Goal: Information Seeking & Learning: Learn about a topic

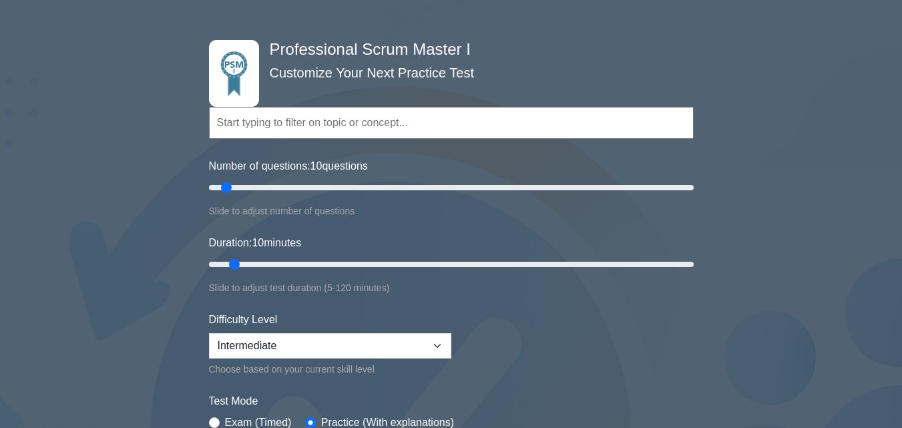
scroll to position [67, 0]
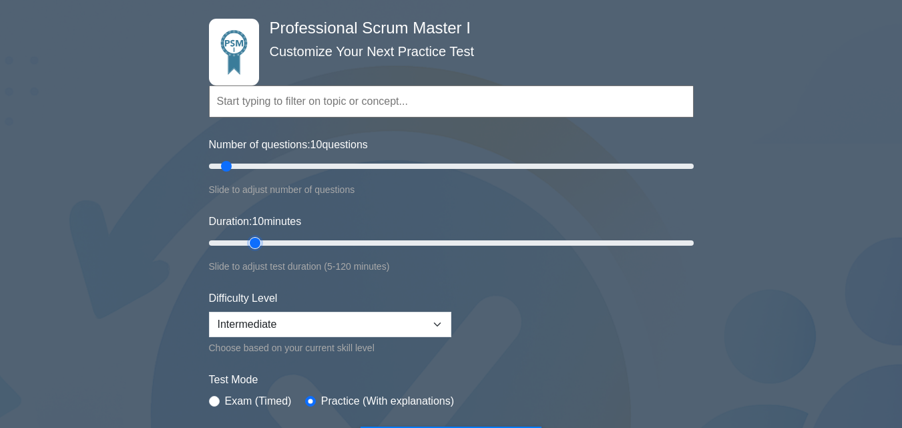
click at [261, 240] on input "Duration: 10 minutes" at bounding box center [451, 243] width 485 height 16
type input "20"
click at [286, 239] on input "Duration: 15 minutes" at bounding box center [451, 243] width 485 height 16
click at [448, 330] on select "Beginner Intermediate Expert" at bounding box center [330, 324] width 242 height 25
select select "expert"
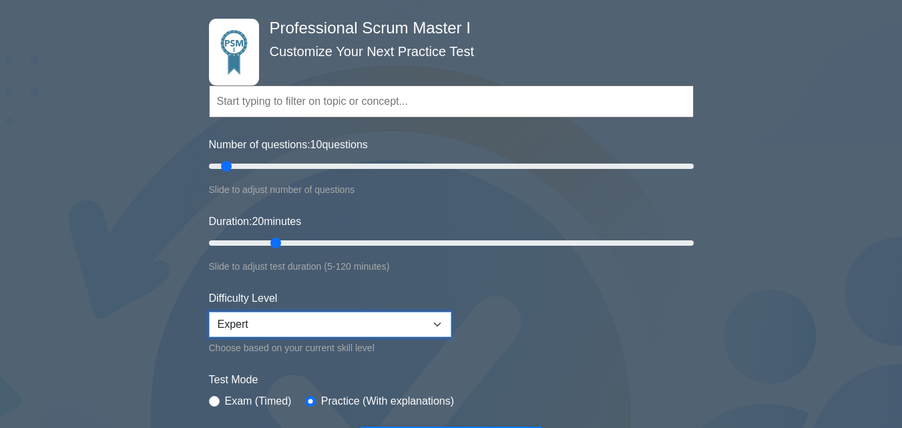
click at [209, 312] on select "Beginner Intermediate Expert" at bounding box center [330, 324] width 242 height 25
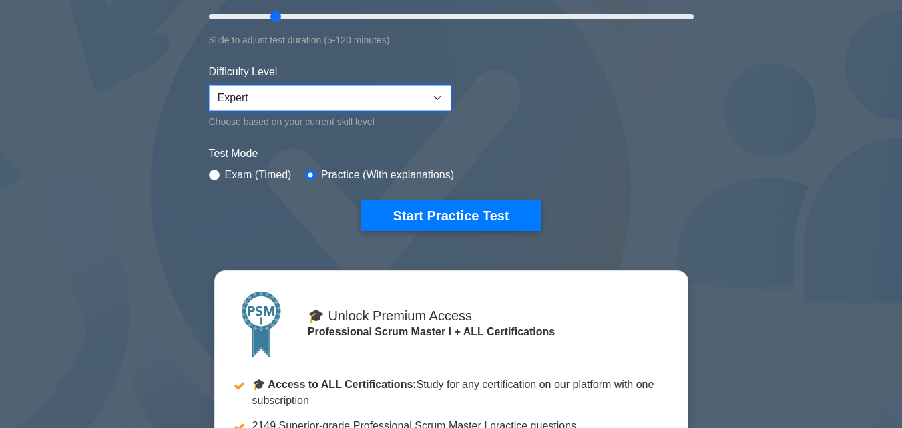
scroll to position [334, 0]
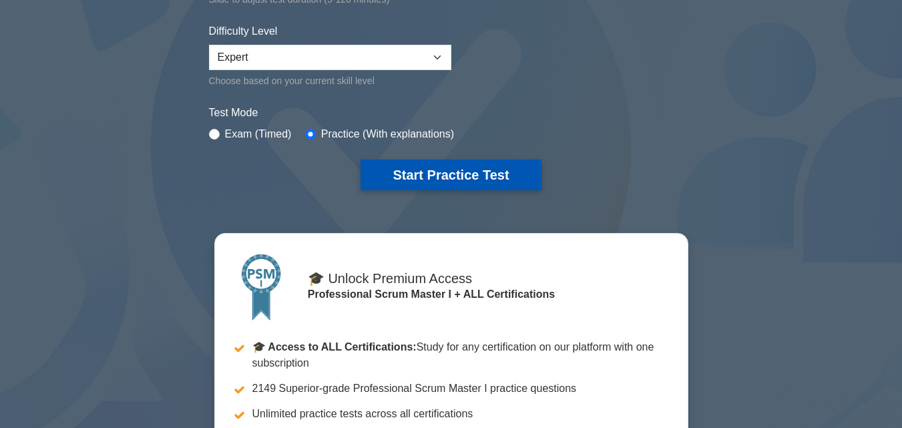
click at [443, 178] on button "Start Practice Test" at bounding box center [451, 175] width 180 height 31
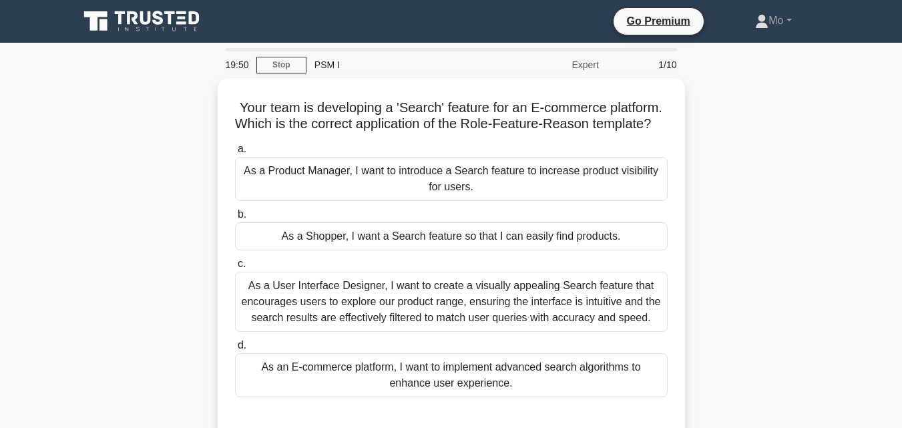
drag, startPoint x: 540, startPoint y: 274, endPoint x: 194, endPoint y: 87, distance: 392.9
click at [194, 87] on div "Your team is developing a 'Search' feature for an E-commerce platform. Which is…" at bounding box center [451, 265] width 761 height 375
copy div "Your team is developing a 'Search' feature for an E-commerce platform. Which is…"
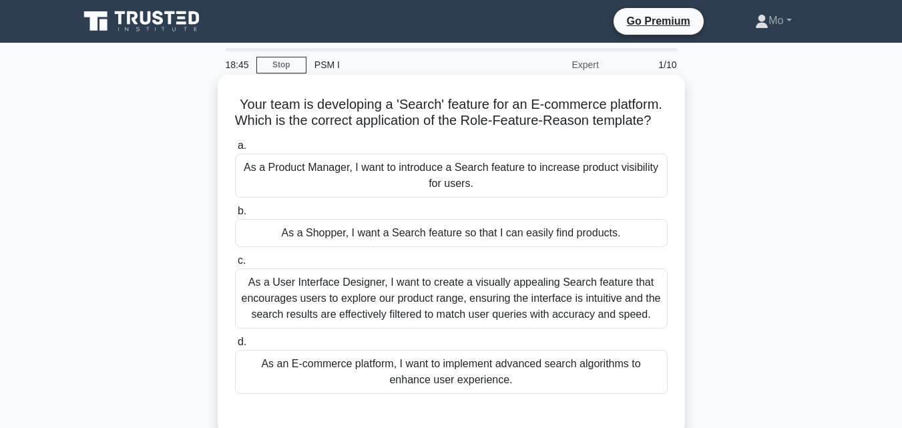
click at [367, 247] on div "As a Shopper, I want a Search feature so that I can easily find products." at bounding box center [451, 233] width 433 height 28
click at [235, 216] on input "b. As a Shopper, I want a Search feature so that I can easily find products." at bounding box center [235, 211] width 0 height 9
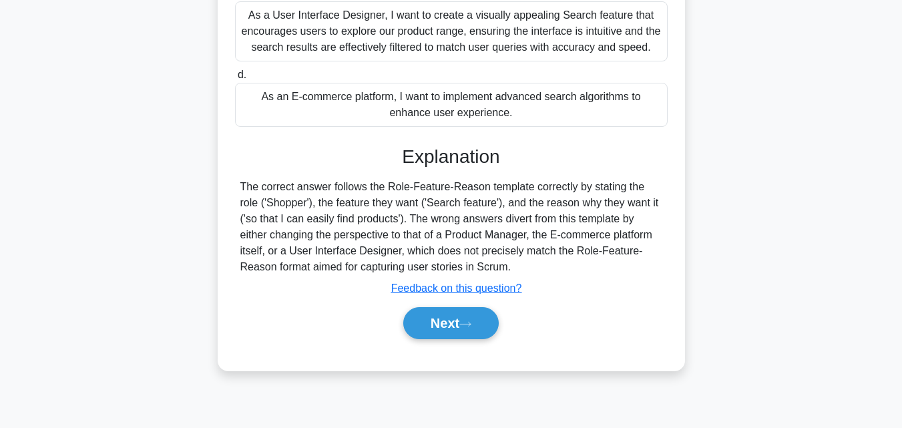
scroll to position [293, 0]
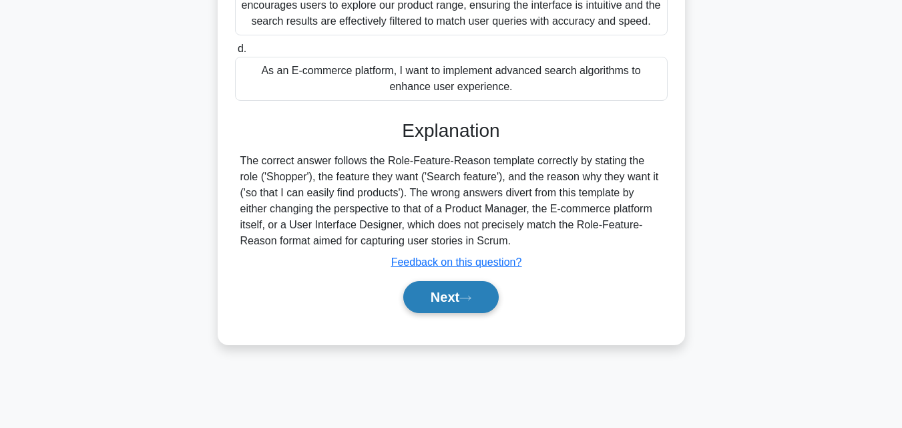
click at [457, 307] on button "Next" at bounding box center [451, 297] width 96 height 32
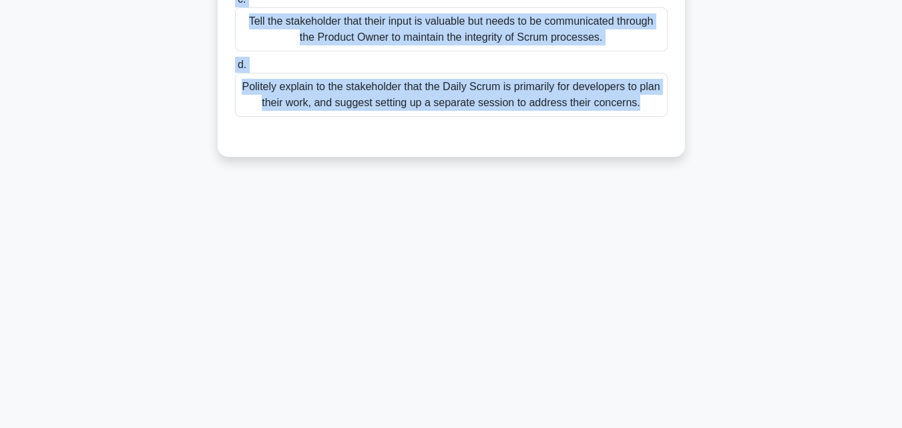
drag, startPoint x: 241, startPoint y: 110, endPoint x: 673, endPoint y: 145, distance: 433.5
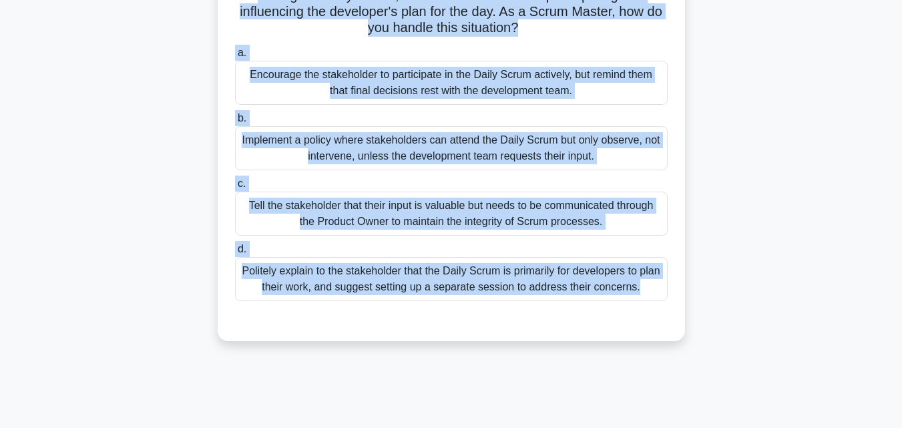
scroll to position [26, 0]
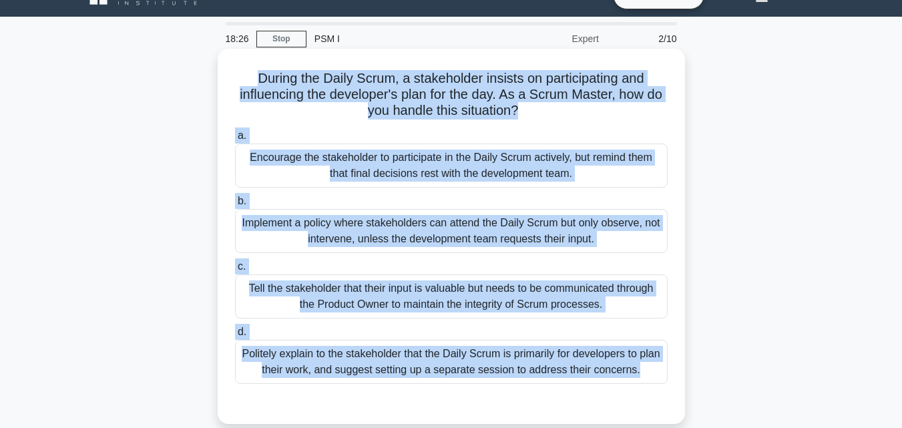
copy div "During the Daily Scrum, a stakeholder insists on participating and influencing …"
click at [381, 302] on div "Tell the stakeholder that their input is valuable but needs to be communicated …" at bounding box center [451, 296] width 433 height 44
click at [235, 271] on input "c. Tell the stakeholder that their input is valuable but needs to be communicat…" at bounding box center [235, 266] width 0 height 9
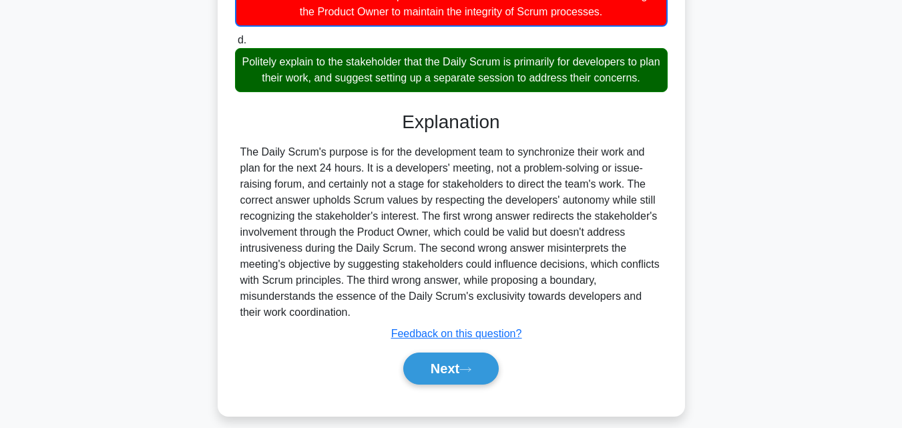
scroll to position [333, 0]
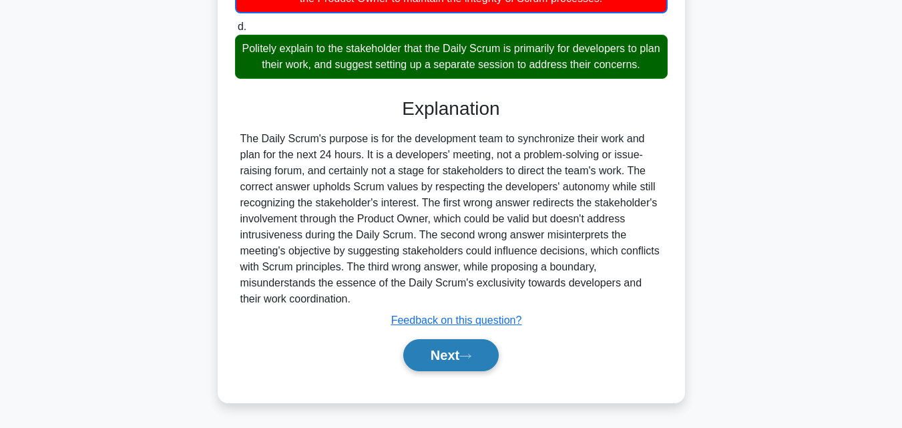
click at [445, 355] on button "Next" at bounding box center [451, 355] width 96 height 32
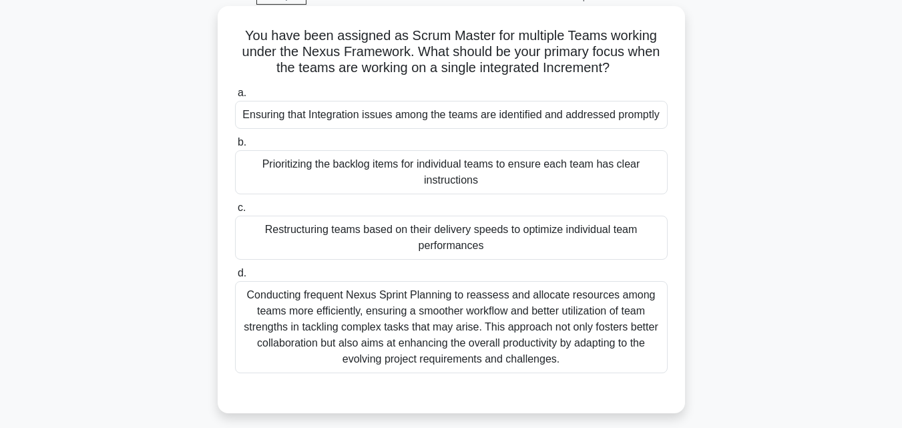
scroll to position [26, 0]
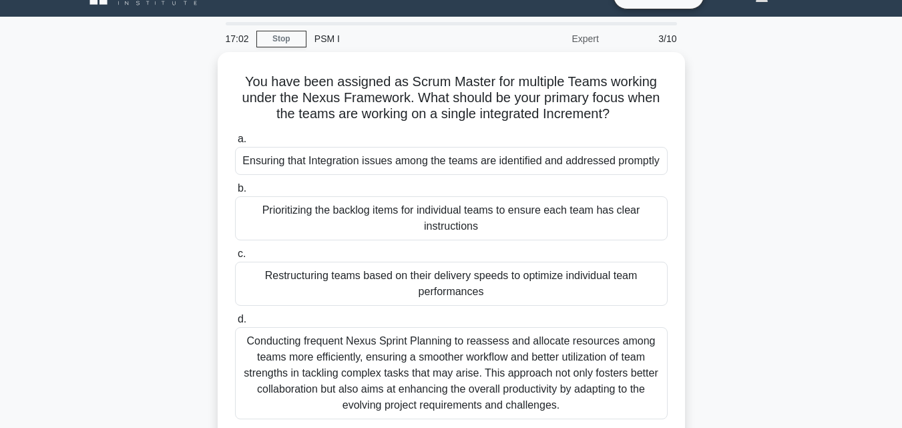
drag, startPoint x: 223, startPoint y: 76, endPoint x: 713, endPoint y: 408, distance: 591.4
click at [713, 408] on div "You have been assigned as Scrum Master for multiple Teams working under the Nex…" at bounding box center [451, 263] width 761 height 423
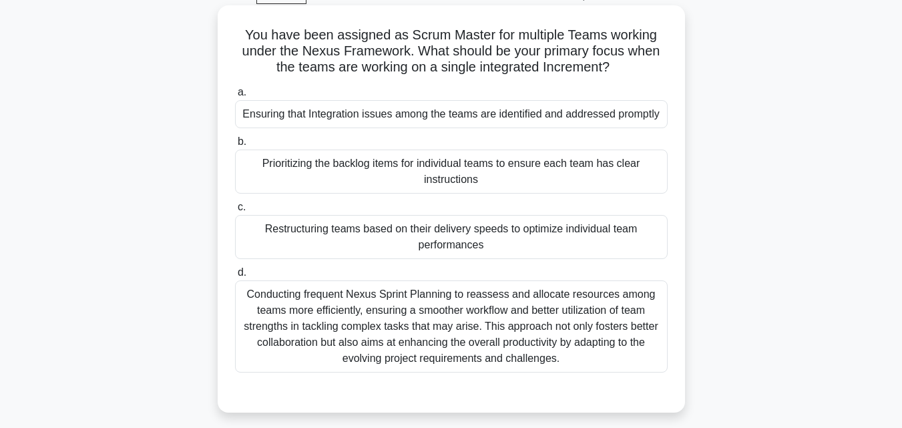
scroll to position [93, 0]
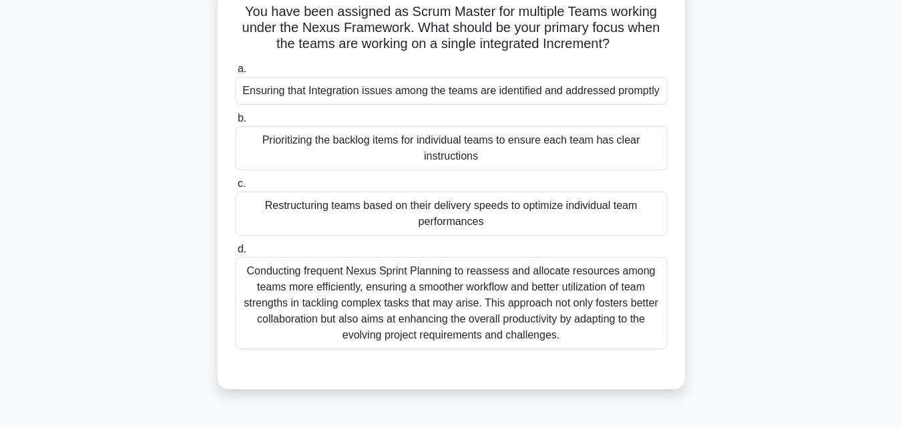
copy div "You have been assigned as Scrum Master for multiple Teams working under the Nex…"
click at [466, 298] on div "Conducting frequent Nexus Sprint Planning to reassess and allocate resources am…" at bounding box center [451, 303] width 433 height 92
click at [235, 254] on input "d. Conducting frequent Nexus Sprint Planning to reassess and allocate resources…" at bounding box center [235, 249] width 0 height 9
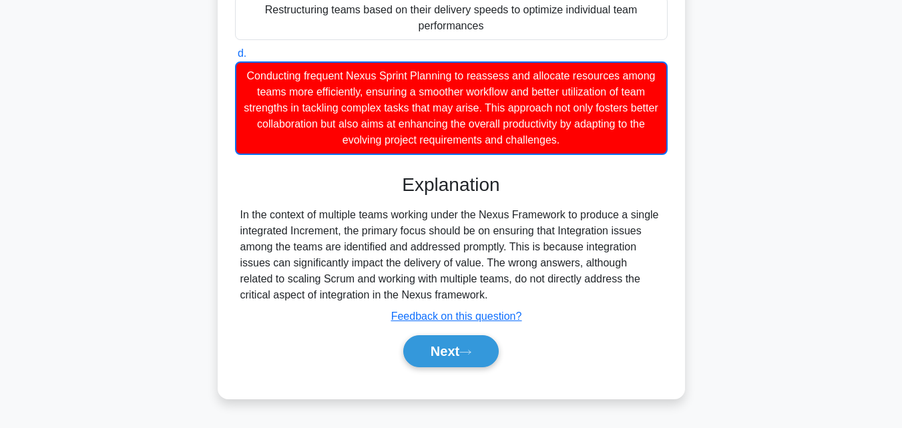
scroll to position [293, 0]
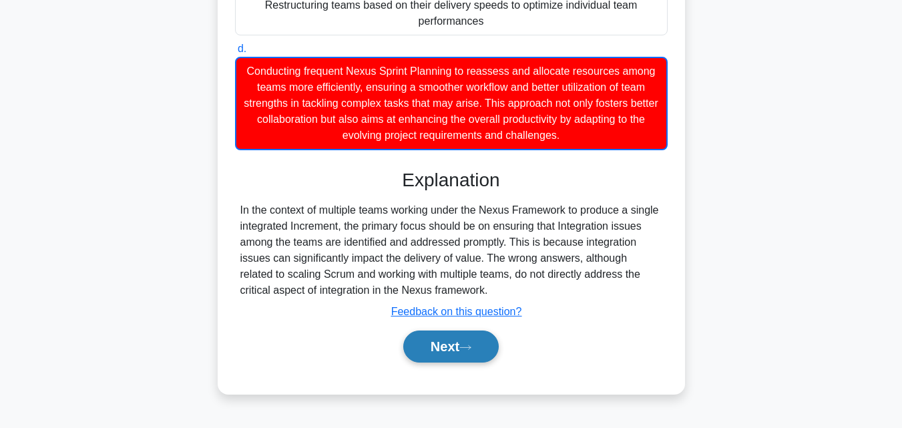
click at [469, 351] on icon at bounding box center [465, 347] width 12 height 7
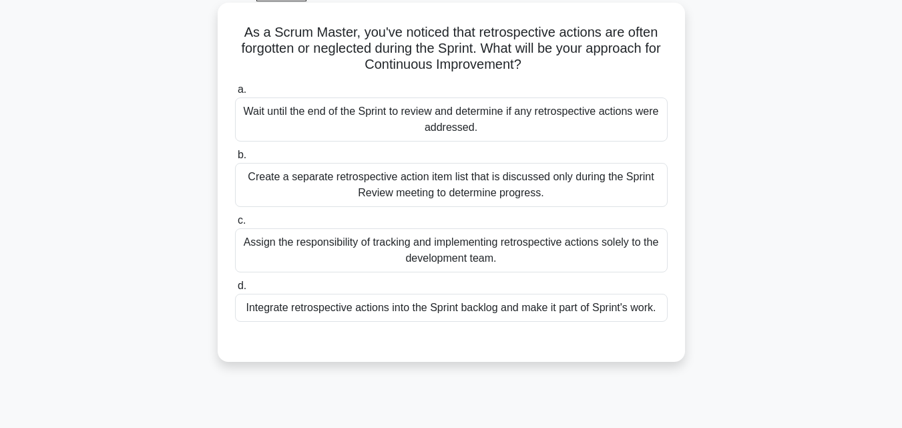
scroll to position [26, 0]
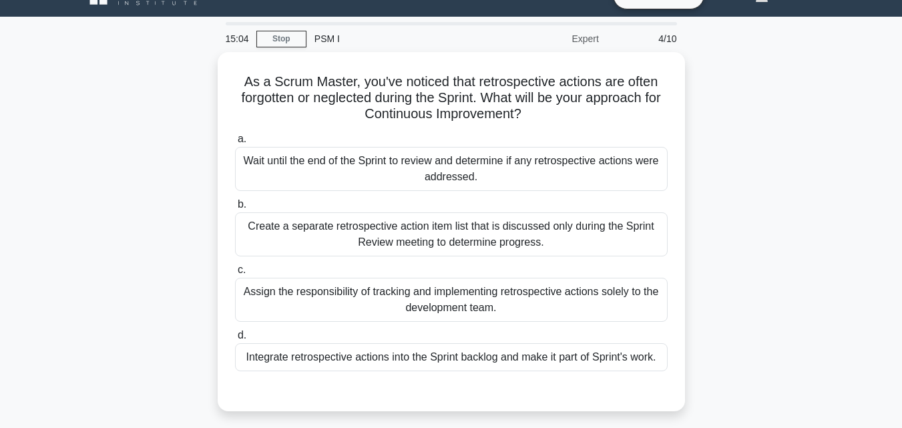
drag, startPoint x: 697, startPoint y: 369, endPoint x: 194, endPoint y: 71, distance: 584.8
click at [194, 66] on div "As a Scrum Master, you've noticed that retrospective actions are often forgotte…" at bounding box center [451, 239] width 761 height 375
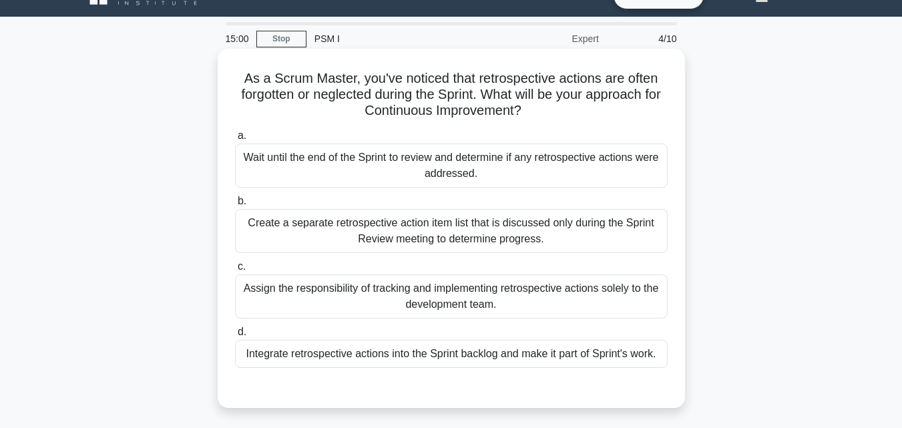
copy div "As a Scrum Master, you've noticed that retrospective actions are often forgotte…"
click at [347, 290] on div "Assign the responsibility of tracking and implementing retrospective actions so…" at bounding box center [451, 296] width 433 height 44
click at [235, 271] on input "c. Assign the responsibility of tracking and implementing retrospective actions…" at bounding box center [235, 266] width 0 height 9
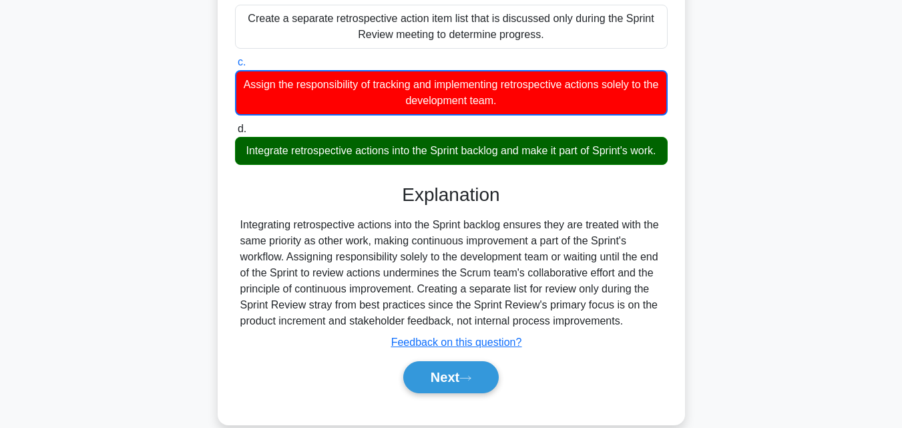
scroll to position [293, 0]
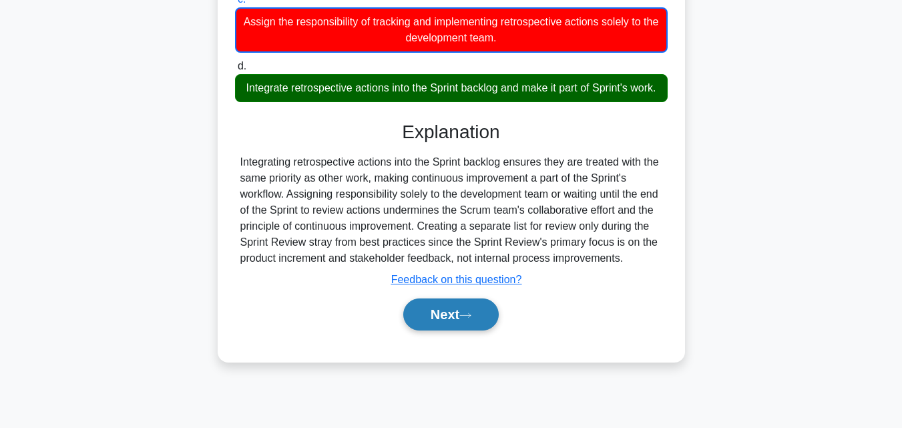
click at [430, 326] on button "Next" at bounding box center [451, 315] width 96 height 32
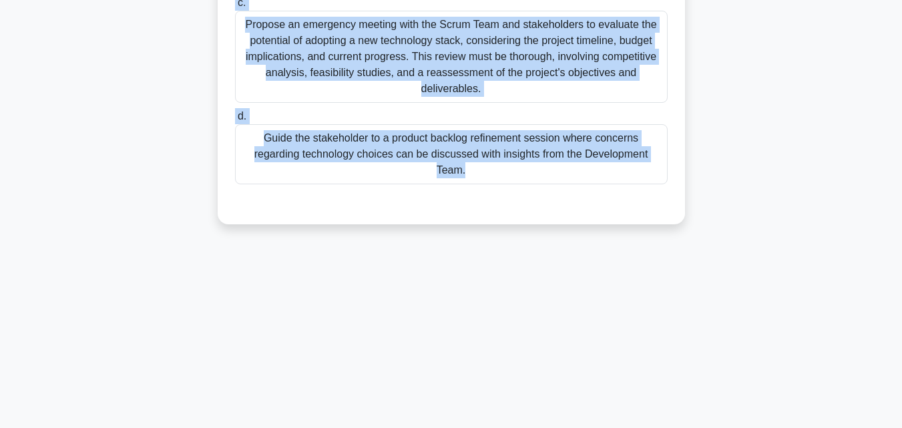
drag, startPoint x: 214, startPoint y: 93, endPoint x: 685, endPoint y: 251, distance: 497.1
click at [685, 251] on div "13:26 Stop PSM I Expert 5/10 During the project's planning phase, one of the st…" at bounding box center [451, 89] width 761 height 668
copy div "During the project's planning phase, one of the stakeholders questions the chos…"
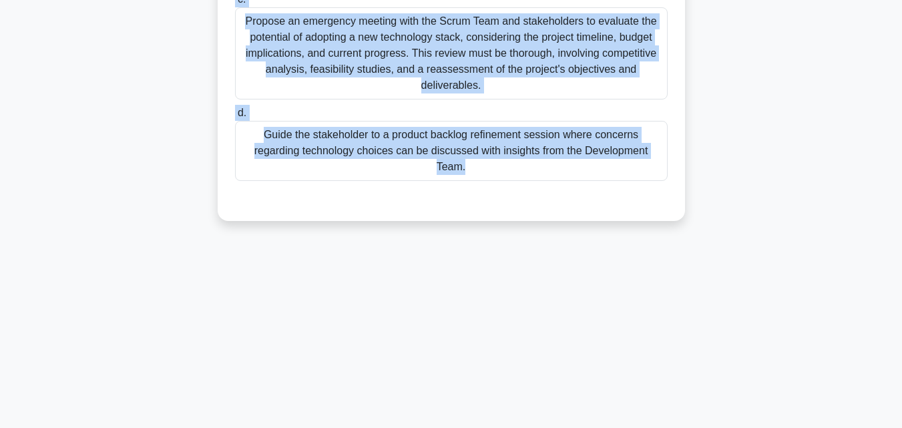
click at [414, 147] on div "Guide the stakeholder to a product backlog refinement session where concerns re…" at bounding box center [451, 151] width 433 height 60
click at [235, 118] on input "d. Guide the stakeholder to a product backlog refinement session where concerns…" at bounding box center [235, 113] width 0 height 9
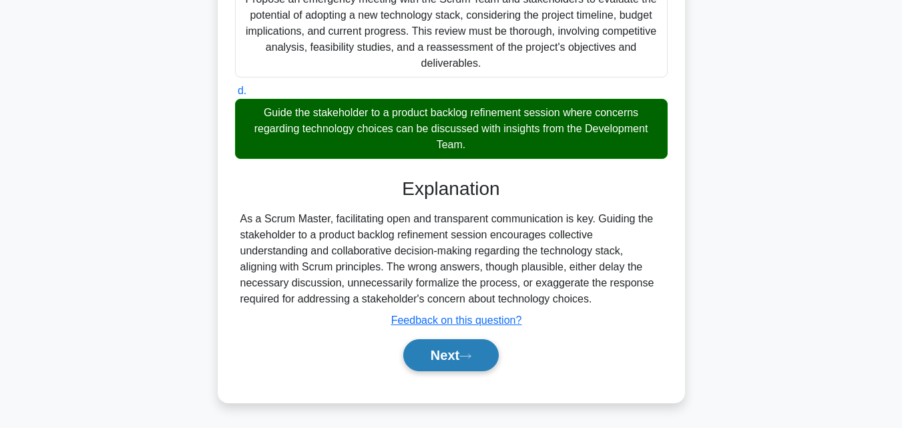
click at [468, 343] on button "Next" at bounding box center [451, 355] width 96 height 32
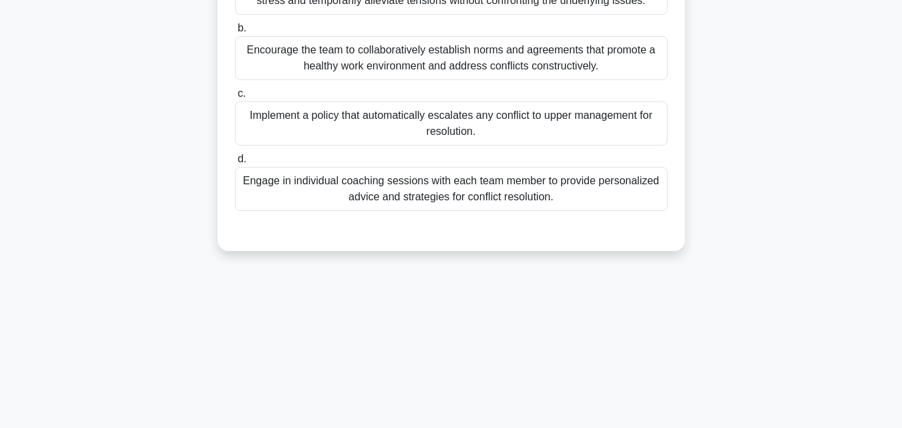
scroll to position [93, 0]
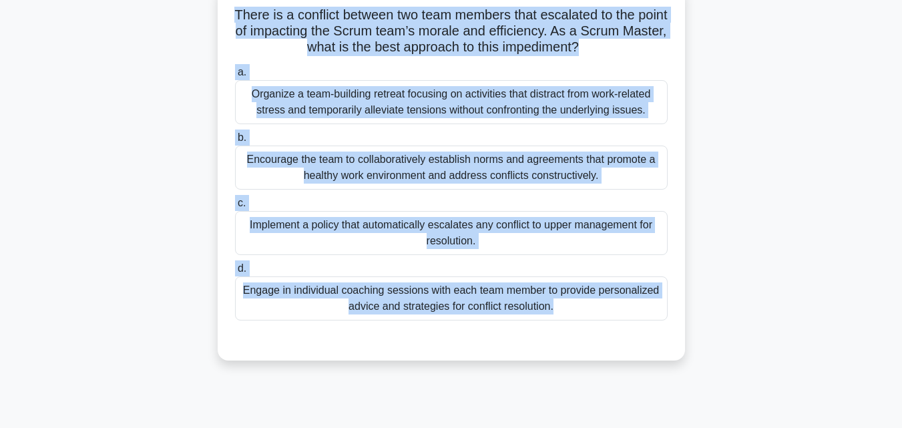
drag, startPoint x: 678, startPoint y: 341, endPoint x: 199, endPoint y: 19, distance: 576.6
click at [199, 19] on div "There is a conflict between two team members that escalated to the point of imp…" at bounding box center [451, 180] width 761 height 391
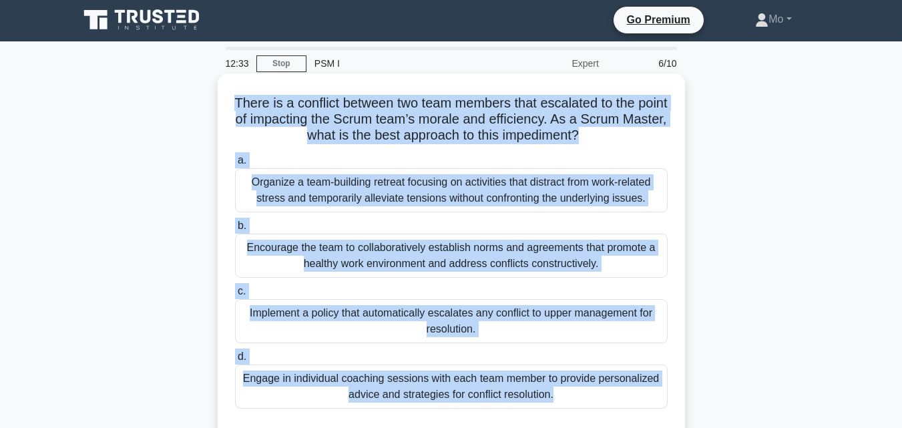
scroll to position [0, 0]
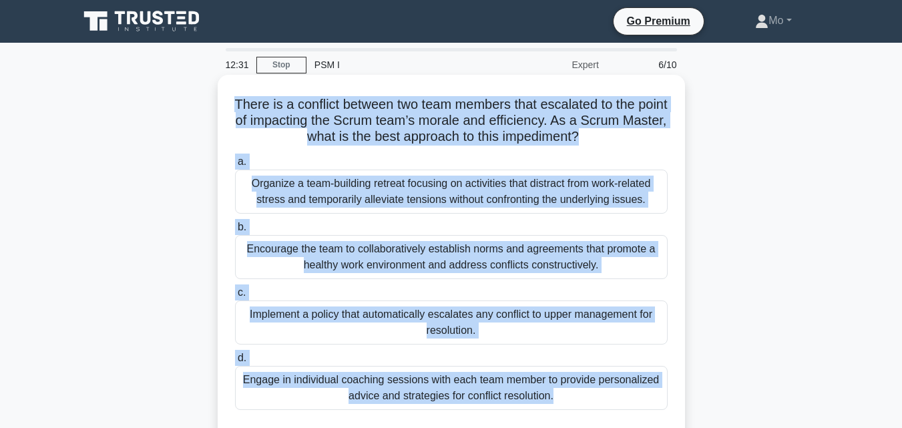
copy div "There is a conflict between two team members that escalated to the point of imp…"
click at [387, 232] on label "b. Encourage the team to collaboratively establish norms and agreements that pr…" at bounding box center [451, 249] width 433 height 60
click at [235, 232] on input "b. Encourage the team to collaboratively establish norms and agreements that pr…" at bounding box center [235, 227] width 0 height 9
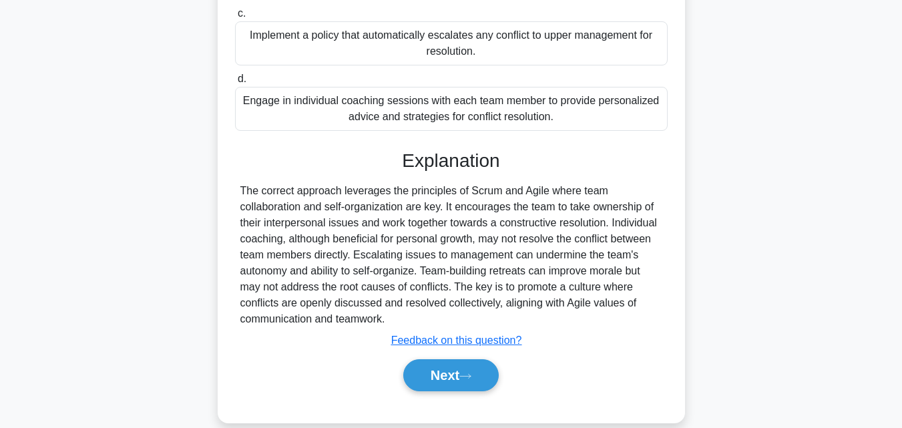
scroll to position [300, 0]
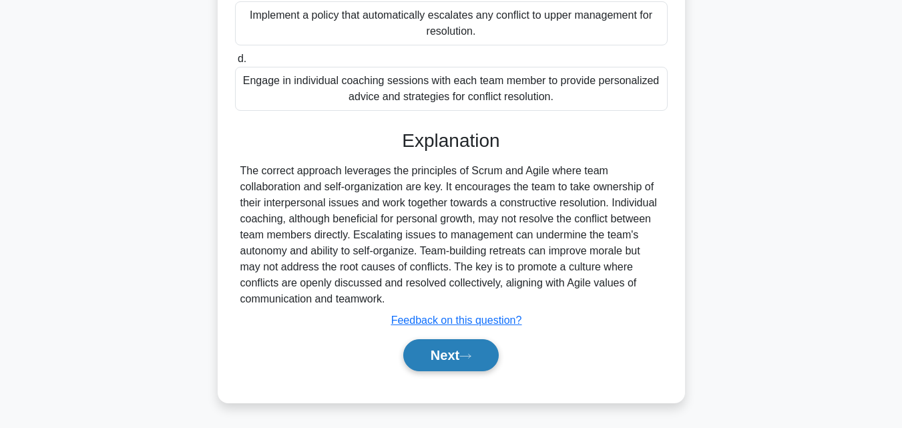
click at [449, 355] on button "Next" at bounding box center [451, 355] width 96 height 32
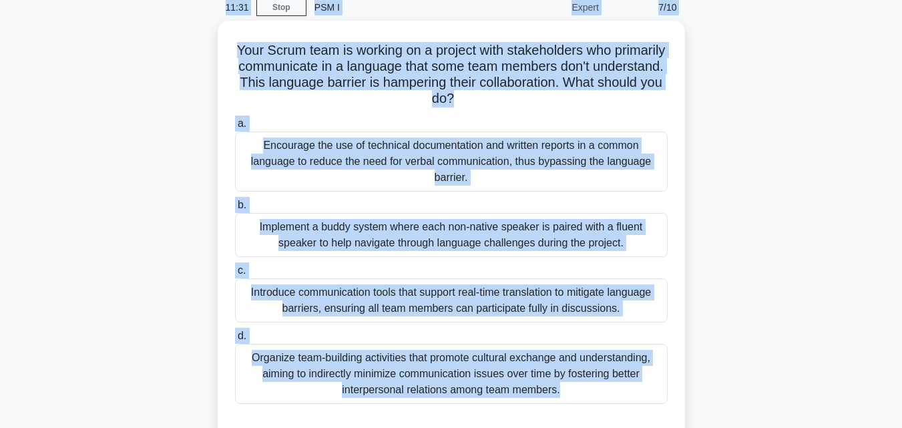
scroll to position [0, 0]
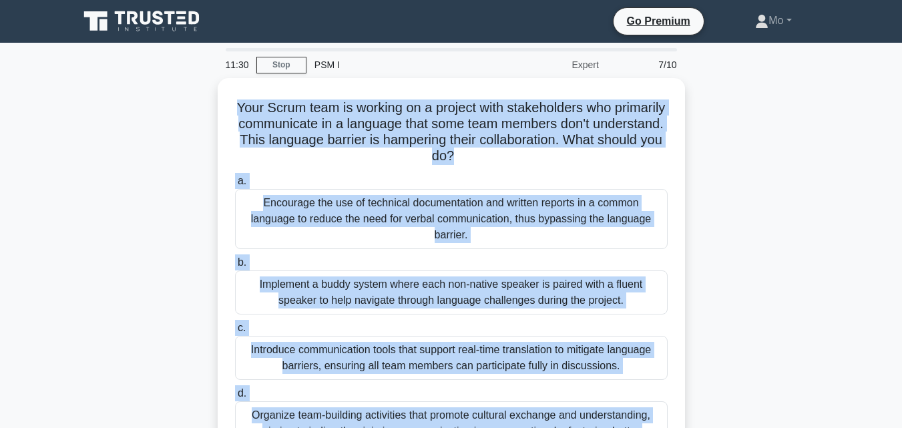
drag, startPoint x: 658, startPoint y: 268, endPoint x: 148, endPoint y: 116, distance: 533.1
click at [148, 116] on div "11:30 Stop PSM I Expert 7/10 Your Scrum team is working on a project with stake…" at bounding box center [451, 382] width 761 height 668
copy div "Your Scrum team is working on a project with stakeholders who primarily communi…"
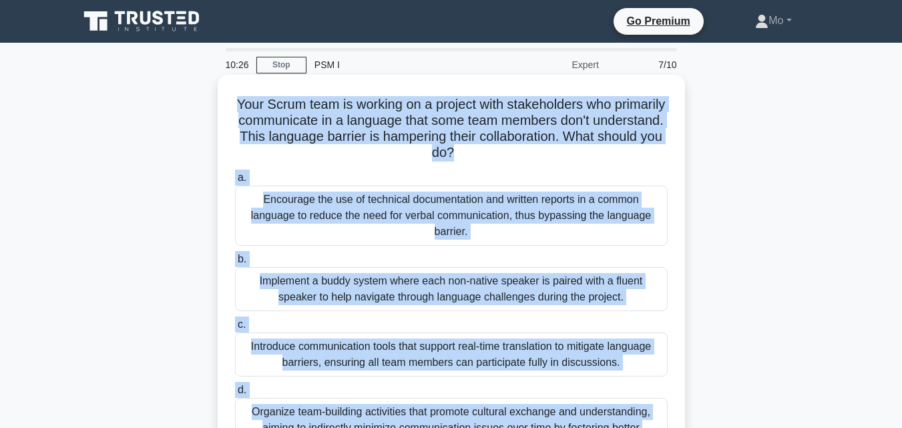
click at [394, 363] on div "Introduce communication tools that support real-time translation to mitigate la…" at bounding box center [451, 355] width 433 height 44
click at [235, 329] on input "c. Introduce communication tools that support real-time translation to mitigate…" at bounding box center [235, 325] width 0 height 9
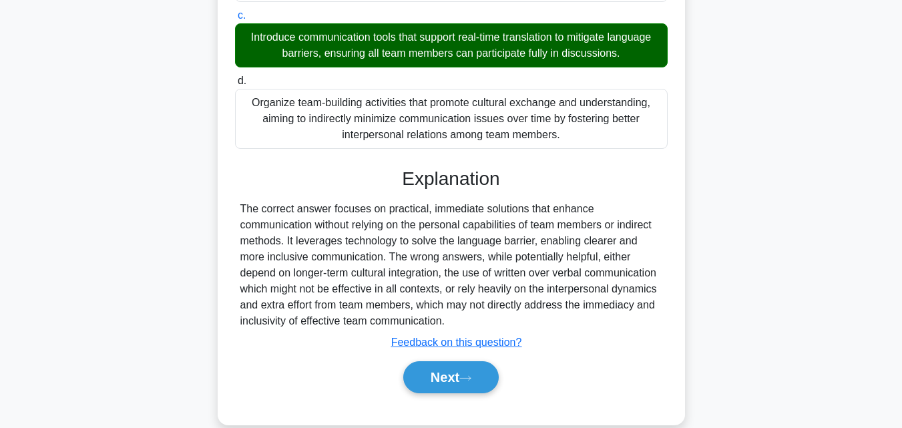
scroll to position [332, 0]
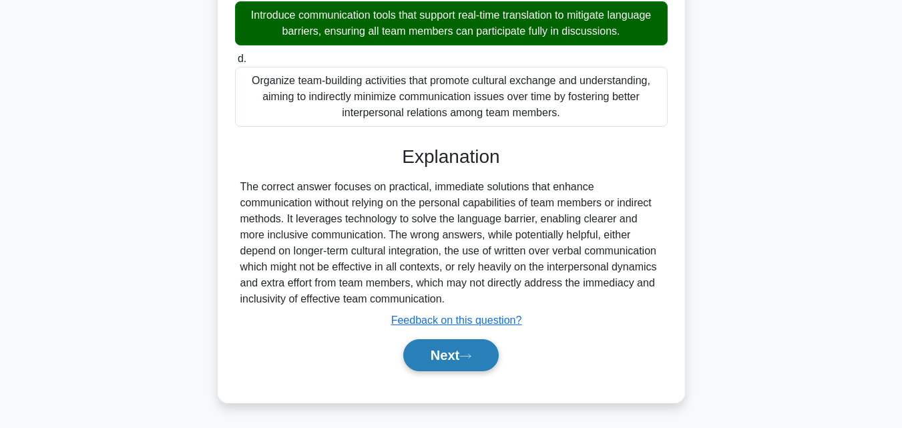
click at [478, 355] on button "Next" at bounding box center [451, 355] width 96 height 32
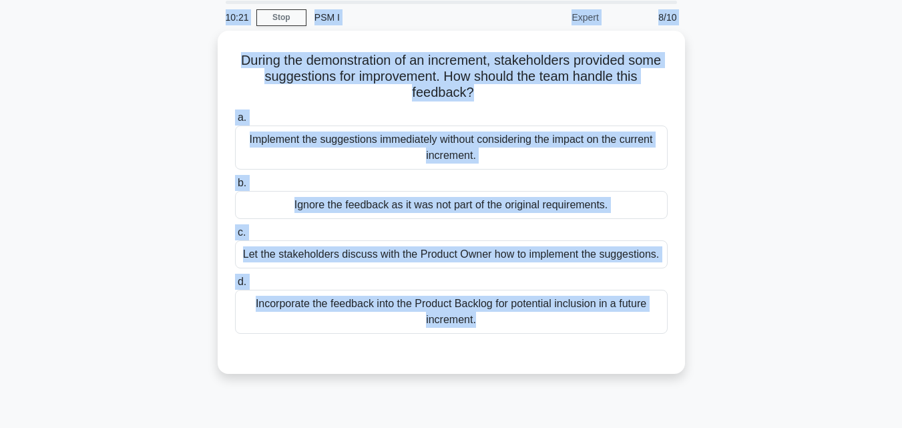
scroll to position [0, 0]
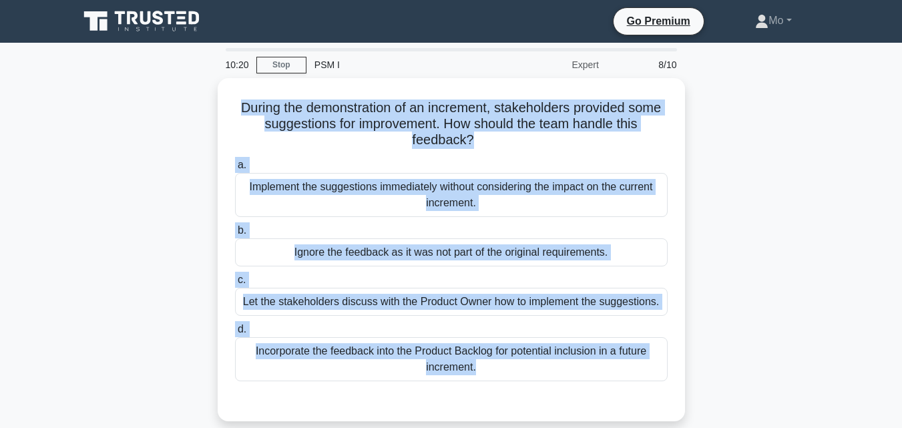
drag, startPoint x: 586, startPoint y: 342, endPoint x: 213, endPoint y: 85, distance: 453.3
click at [213, 85] on div "10:20 Stop PSM I Expert 8/10 During the demonstration of an increment, stakehol…" at bounding box center [451, 382] width 761 height 668
copy div "During the demonstration of an increment, stakeholders provided some suggestion…"
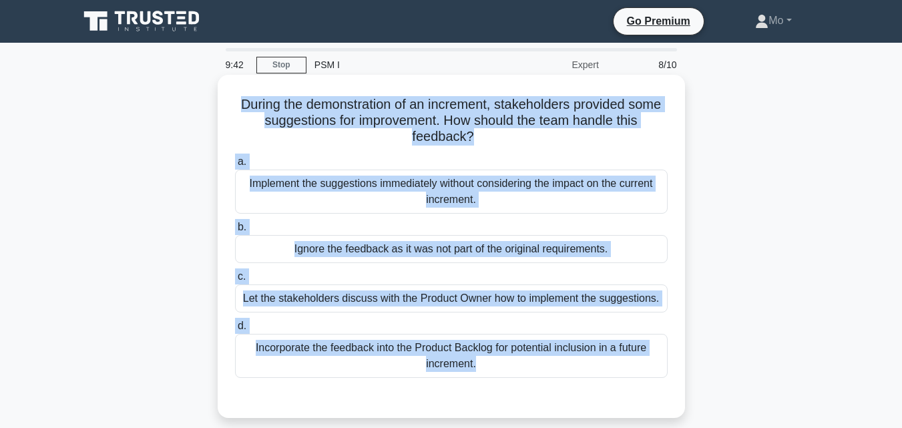
click at [425, 369] on div "Incorporate the feedback into the Product Backlog for potential inclusion in a …" at bounding box center [451, 356] width 433 height 44
click at [235, 331] on input "d. Incorporate the feedback into the Product Backlog for potential inclusion in…" at bounding box center [235, 326] width 0 height 9
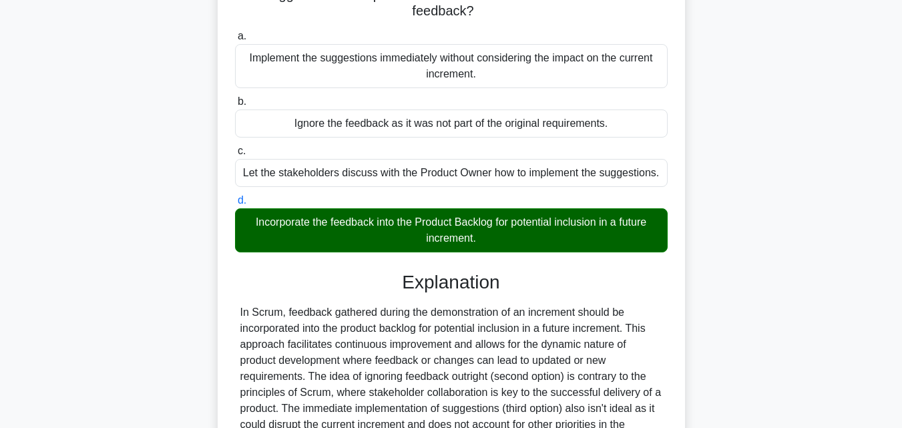
scroll to position [300, 0]
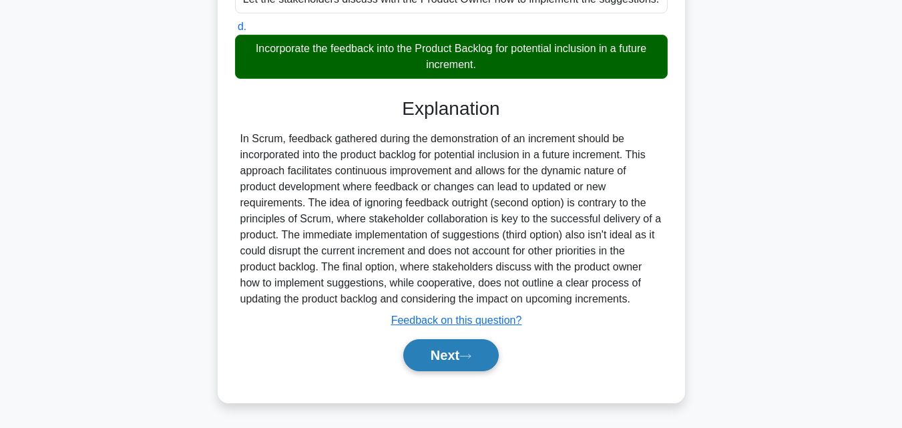
click at [451, 358] on button "Next" at bounding box center [451, 355] width 96 height 32
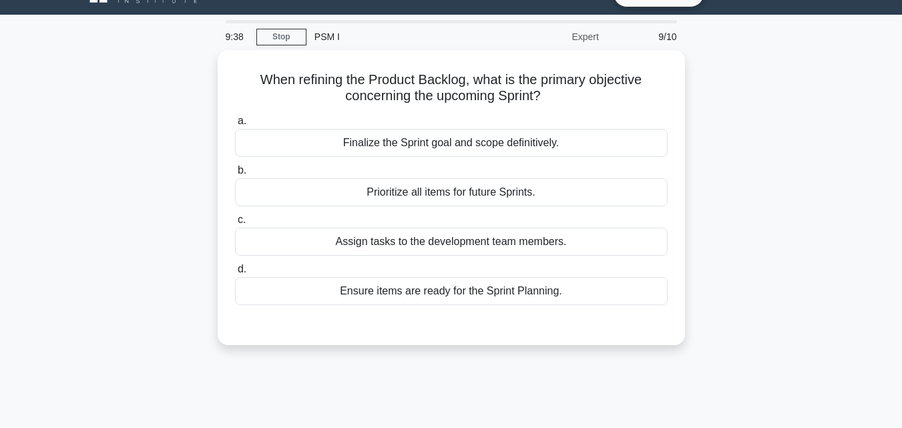
scroll to position [26, 0]
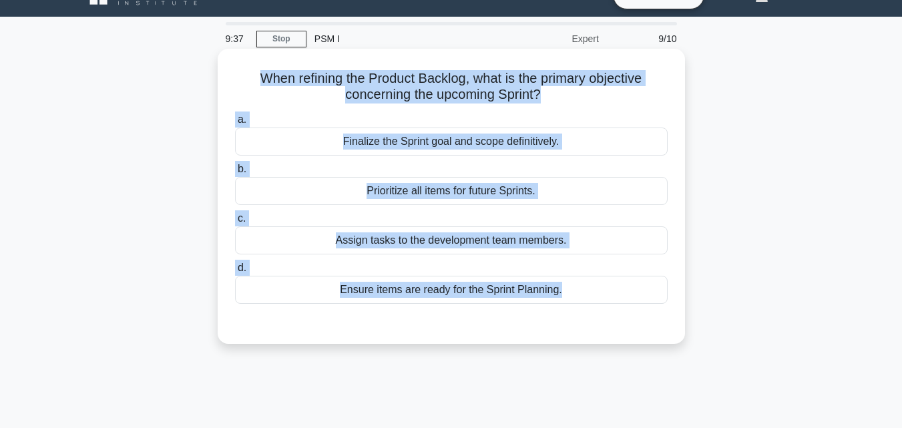
drag, startPoint x: 546, startPoint y: 407, endPoint x: 230, endPoint y: 80, distance: 454.8
click at [230, 80] on div "9:37 Stop PSM I Expert 9/10 When refining the Product Backlog, what is the prim…" at bounding box center [451, 356] width 761 height 668
copy div "When refining the Product Backlog, what is the primary objective concerning the…"
click at [411, 292] on div "Ensure items are ready for the Sprint Planning." at bounding box center [451, 290] width 433 height 28
click at [235, 272] on input "d. Ensure items are ready for the Sprint Planning." at bounding box center [235, 268] width 0 height 9
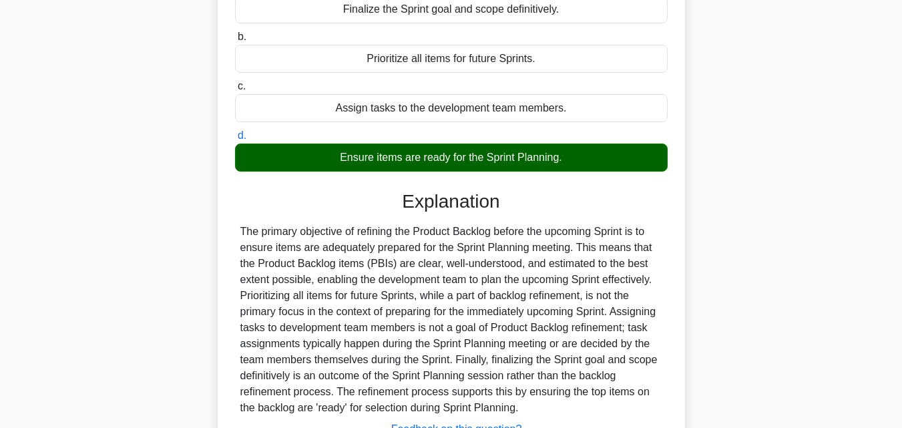
scroll to position [293, 0]
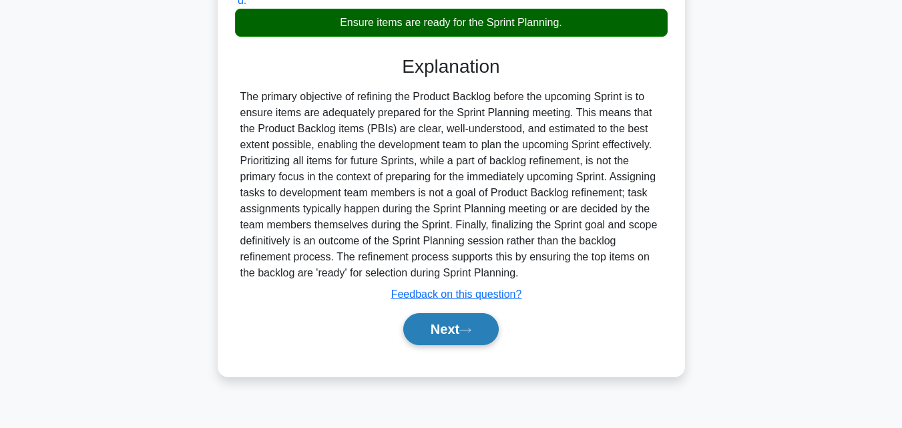
click at [480, 337] on button "Next" at bounding box center [451, 329] width 96 height 32
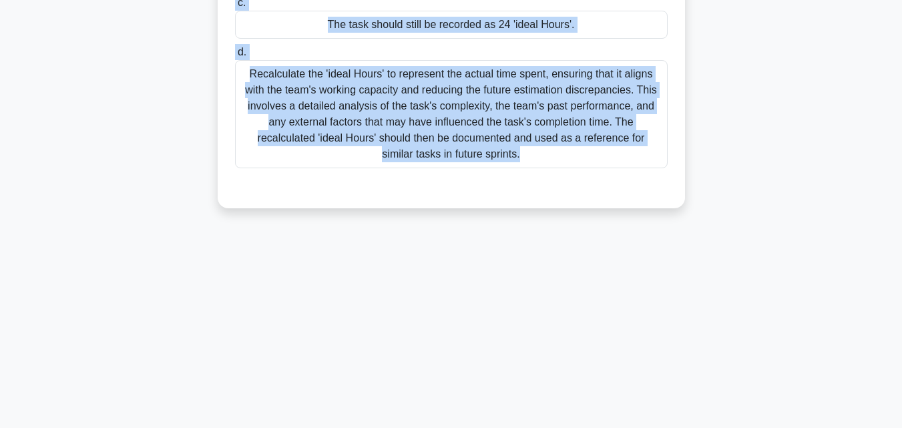
drag, startPoint x: 197, startPoint y: 113, endPoint x: 664, endPoint y: 241, distance: 484.8
click at [664, 241] on div "8:28 Stop PSM I Expert 10/10 The Scrum Team decided to change their estimation …" at bounding box center [451, 89] width 761 height 668
copy div "The Scrum Team decided to change their estimation unit from 'ideal Days' to 'id…"
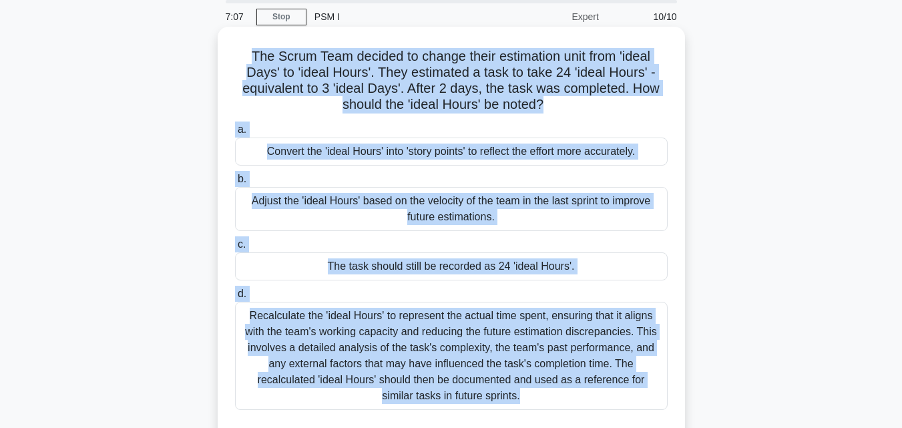
scroll to position [26, 0]
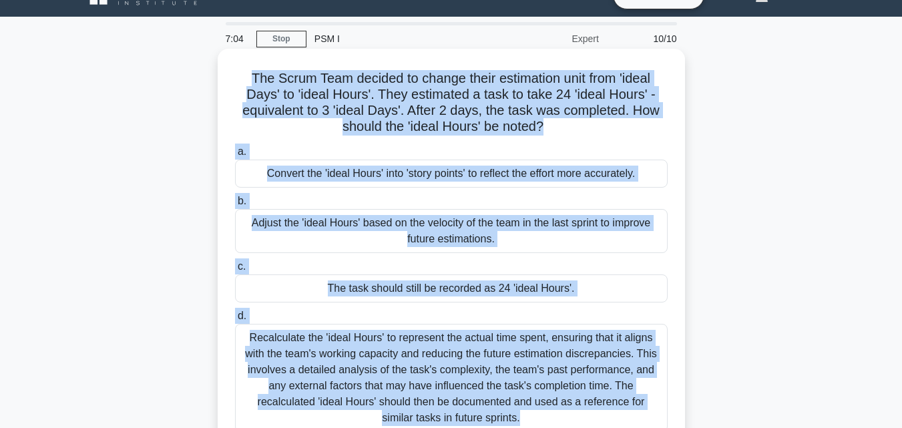
click at [489, 291] on div "The task should still be recorded as 24 'ideal Hours'." at bounding box center [451, 288] width 433 height 28
click at [235, 271] on input "c. The task should still be recorded as 24 'ideal Hours'." at bounding box center [235, 266] width 0 height 9
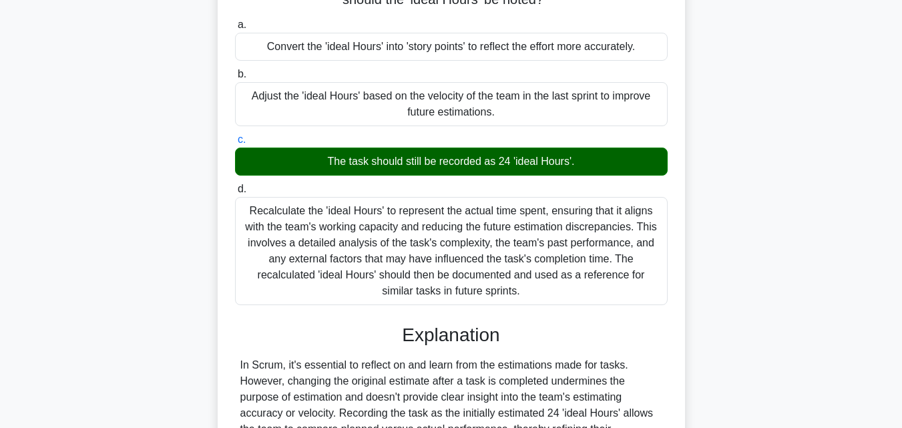
scroll to position [293, 0]
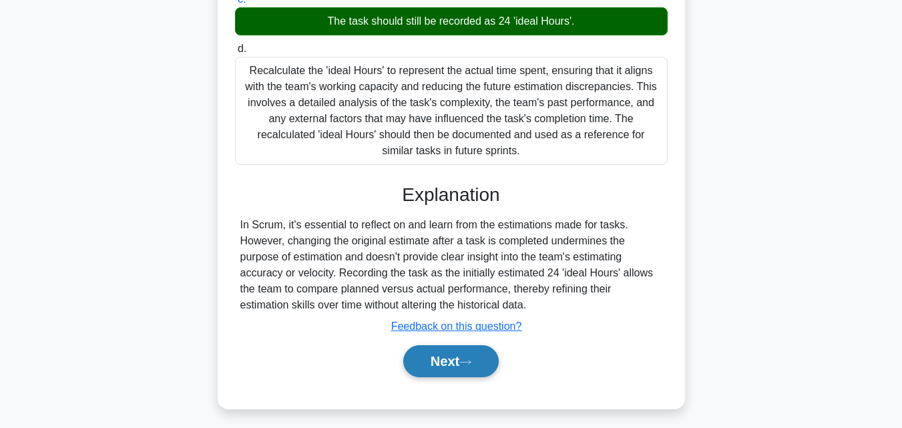
click at [447, 363] on button "Next" at bounding box center [451, 361] width 96 height 32
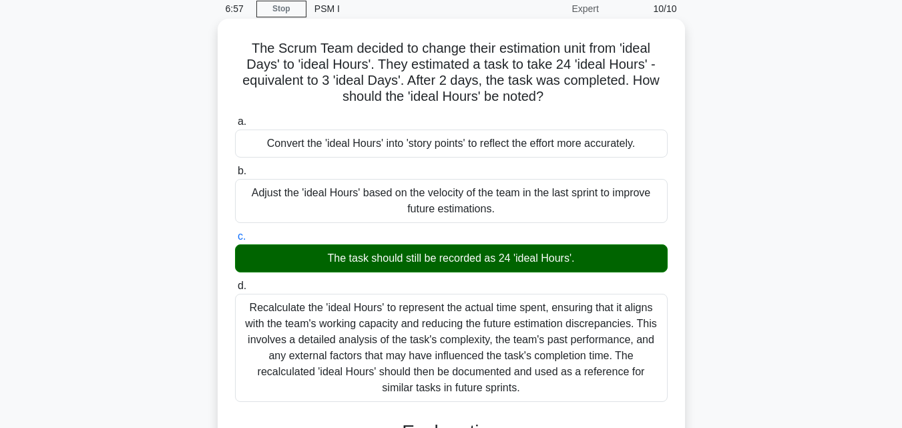
scroll to position [0, 0]
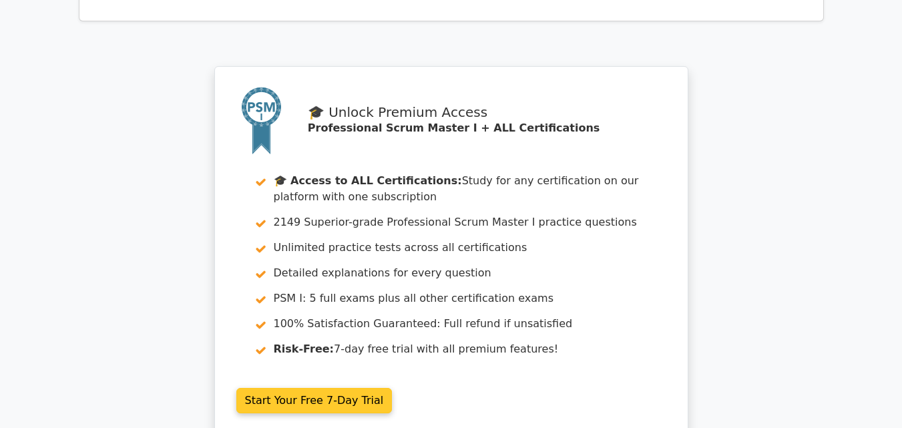
scroll to position [2444, 0]
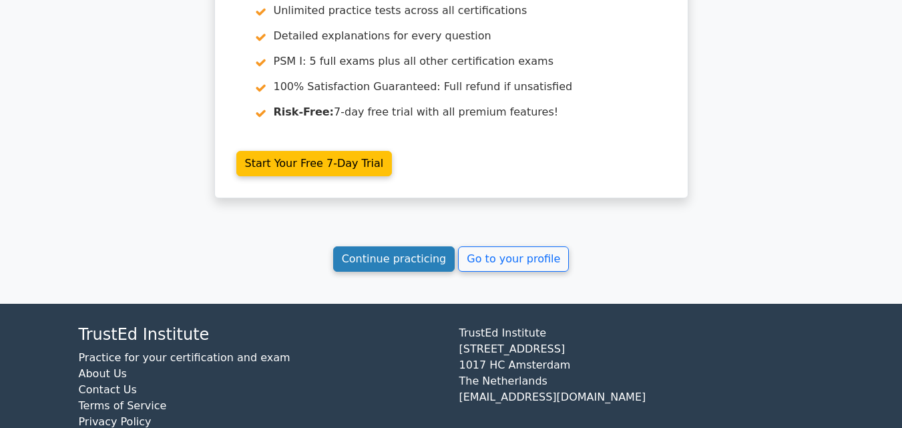
click at [391, 246] on link "Continue practicing" at bounding box center [394, 258] width 122 height 25
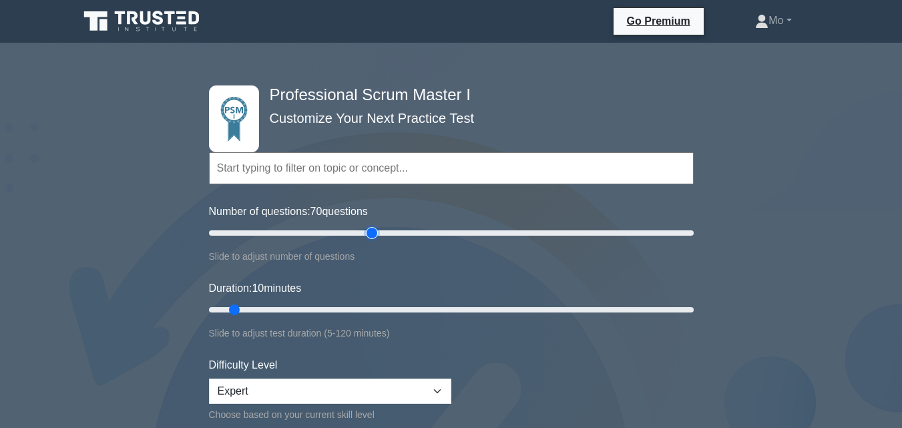
click at [378, 233] on input "Number of questions: 70 questions" at bounding box center [451, 233] width 485 height 16
type input "40"
click at [297, 231] on input "Number of questions: 40 questions" at bounding box center [451, 233] width 485 height 16
type input "95"
click at [588, 307] on input "Duration: 10 minutes" at bounding box center [451, 310] width 485 height 16
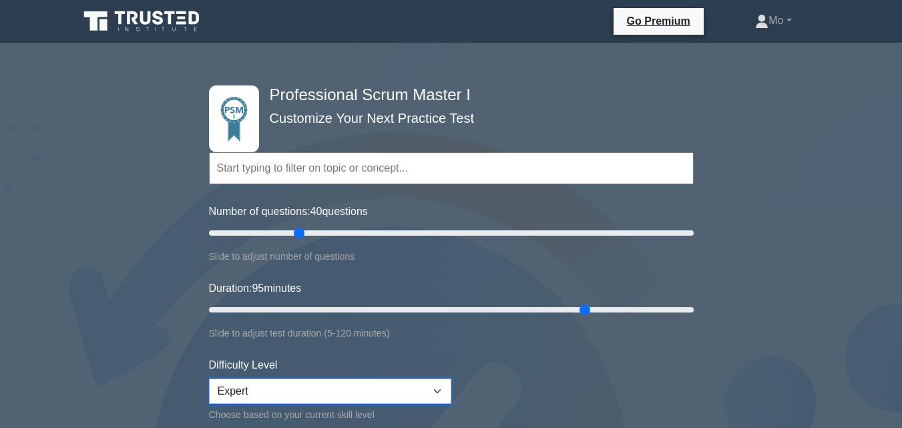
click at [445, 381] on select "Beginner Intermediate Expert" at bounding box center [330, 391] width 242 height 25
click at [209, 379] on select "Beginner Intermediate Expert" at bounding box center [330, 391] width 242 height 25
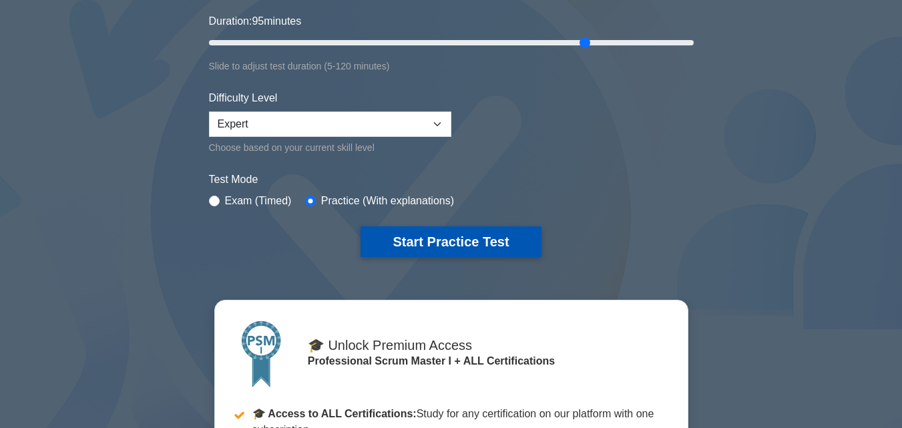
click at [423, 243] on button "Start Practice Test" at bounding box center [451, 241] width 180 height 31
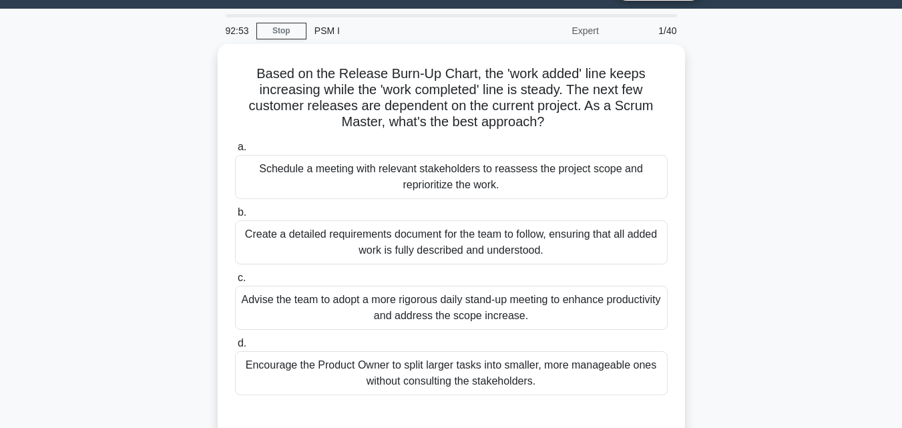
scroll to position [67, 0]
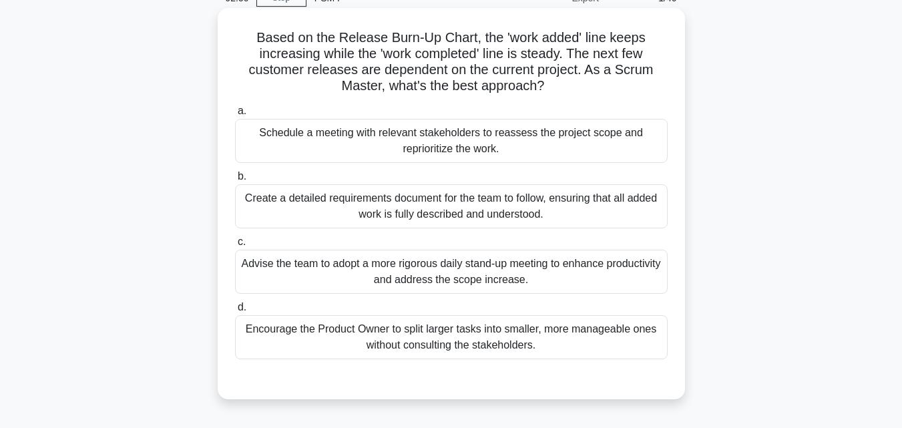
drag, startPoint x: 554, startPoint y: 347, endPoint x: 236, endPoint y: 45, distance: 437.9
click at [236, 45] on div "Based on the Release Burn-Up Chart, the 'work added' line keeps increasing whil…" at bounding box center [451, 203] width 457 height 381
copy div "Based on the Release Burn-Up Chart, the 'work added' line keeps increasing whil…"
click at [383, 140] on div "Schedule a meeting with relevant stakeholders to reassess the project scope and…" at bounding box center [451, 141] width 433 height 44
click at [235, 116] on input "a. Schedule a meeting with relevant stakeholders to reassess the project scope …" at bounding box center [235, 111] width 0 height 9
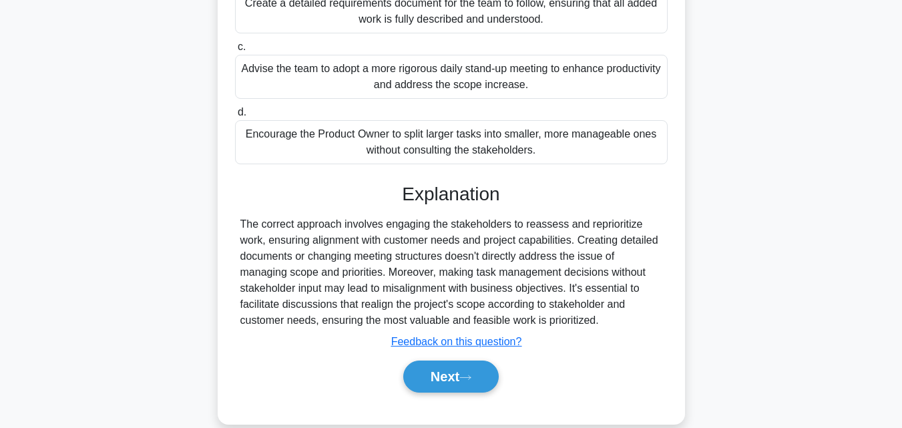
scroll to position [267, 0]
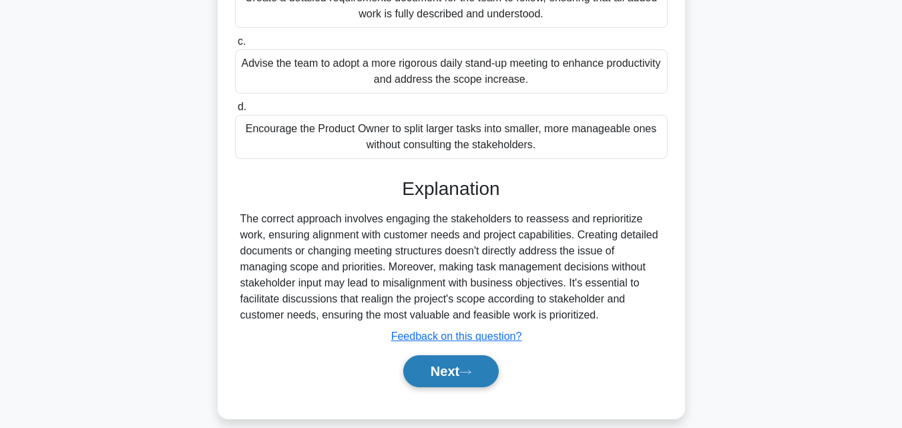
click at [490, 361] on button "Next" at bounding box center [451, 371] width 96 height 32
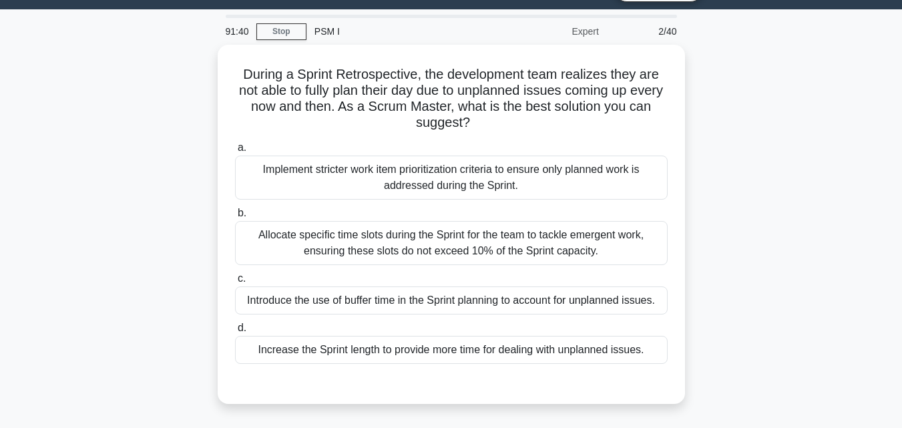
scroll to position [0, 0]
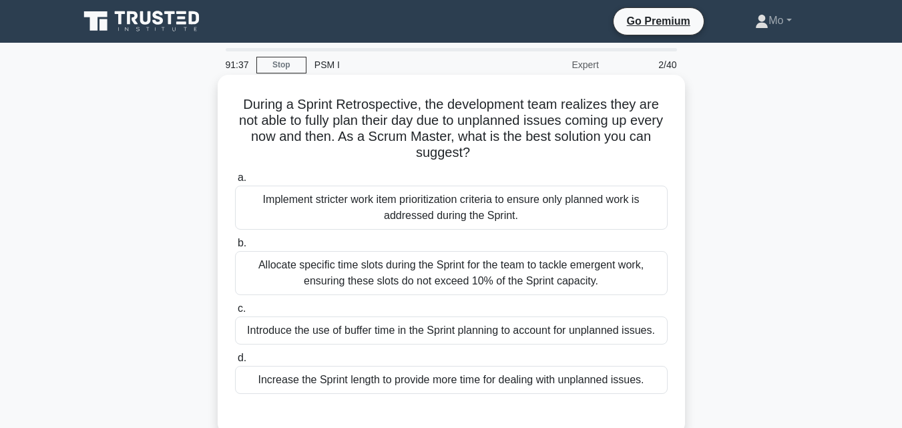
drag, startPoint x: 235, startPoint y: 105, endPoint x: 645, endPoint y: 393, distance: 501.0
click at [645, 393] on div "During a Sprint Retrospective, the development team realizes they are not able …" at bounding box center [451, 254] width 457 height 349
copy div "During a Sprint Retrospective, the development team realizes they are not able …"
click at [411, 322] on div "Introduce the use of buffer time in the Sprint planning to account for unplanne…" at bounding box center [451, 331] width 433 height 28
click at [235, 313] on input "c. Introduce the use of buffer time in the Sprint planning to account for unpla…" at bounding box center [235, 309] width 0 height 9
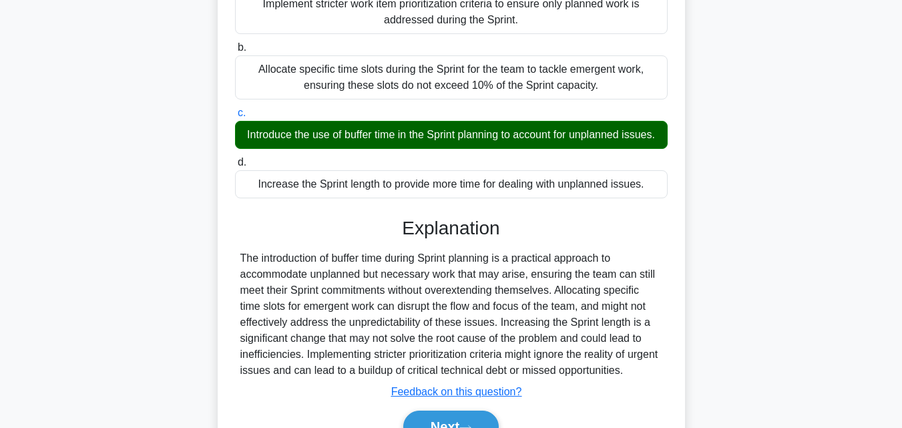
scroll to position [267, 0]
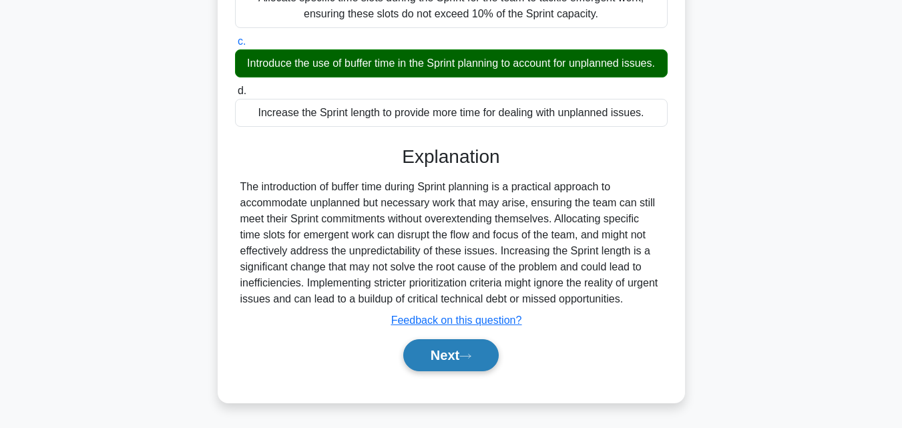
click at [447, 371] on button "Next" at bounding box center [451, 355] width 96 height 32
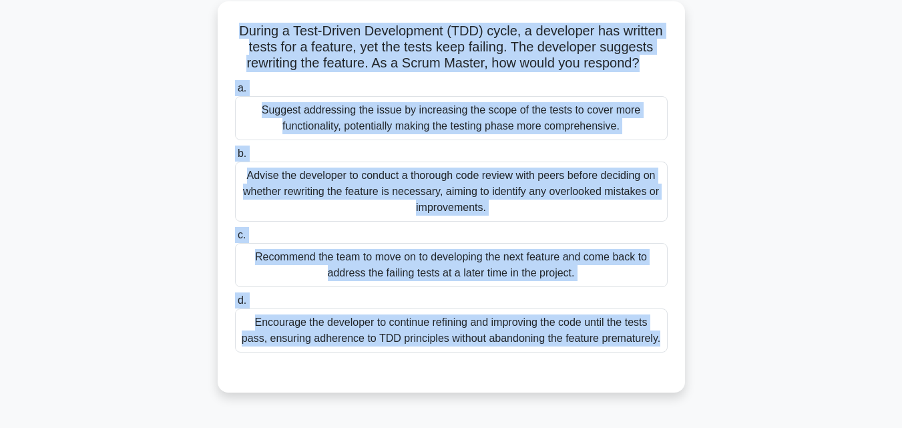
scroll to position [0, 0]
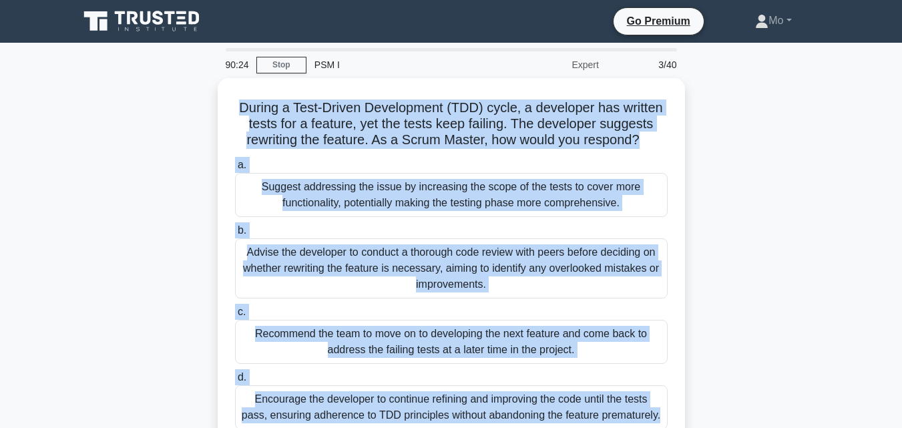
drag, startPoint x: 447, startPoint y: 371, endPoint x: 178, endPoint y: 107, distance: 377.8
click at [178, 107] on div "90:24 Stop PSM I Expert 3/40 During a Test-Driven Development (TDD) cycle, a de…" at bounding box center [451, 382] width 761 height 668
copy div "During a Test-Driven Development (TDD) cycle, a developer has written tests for…"
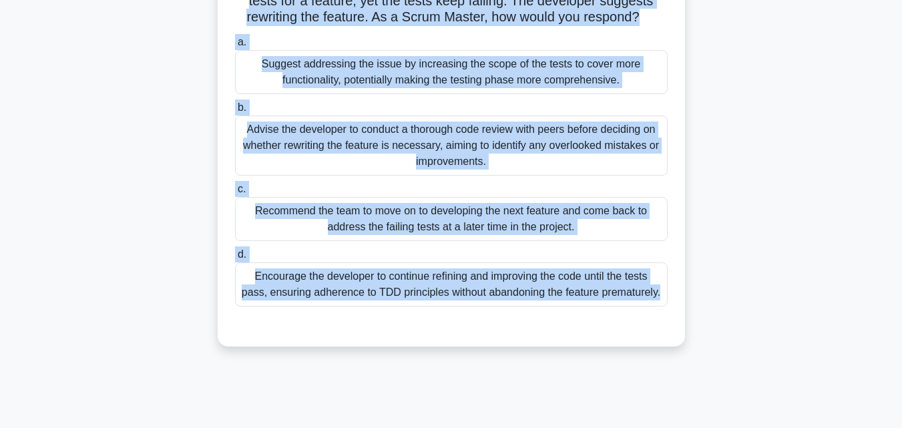
scroll to position [200, 0]
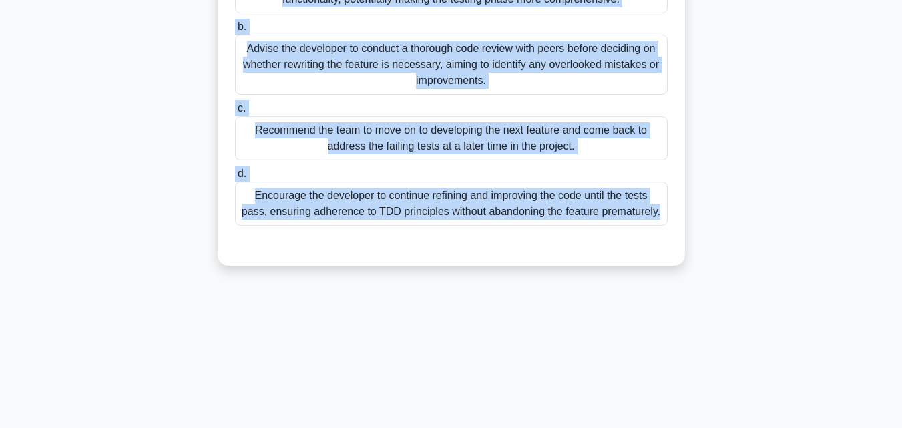
click at [363, 206] on div "Encourage the developer to continue refining and improving the code until the t…" at bounding box center [451, 204] width 433 height 44
click at [235, 178] on input "d. Encourage the developer to continue refining and improving the code until th…" at bounding box center [235, 174] width 0 height 9
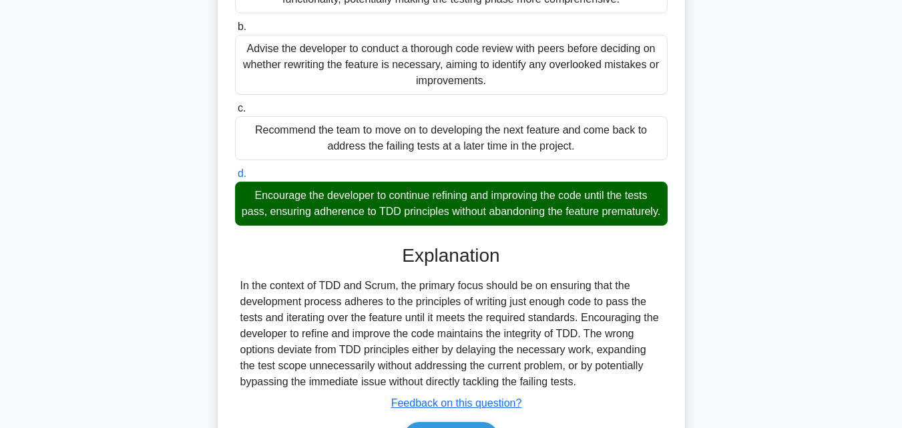
scroll to position [300, 0]
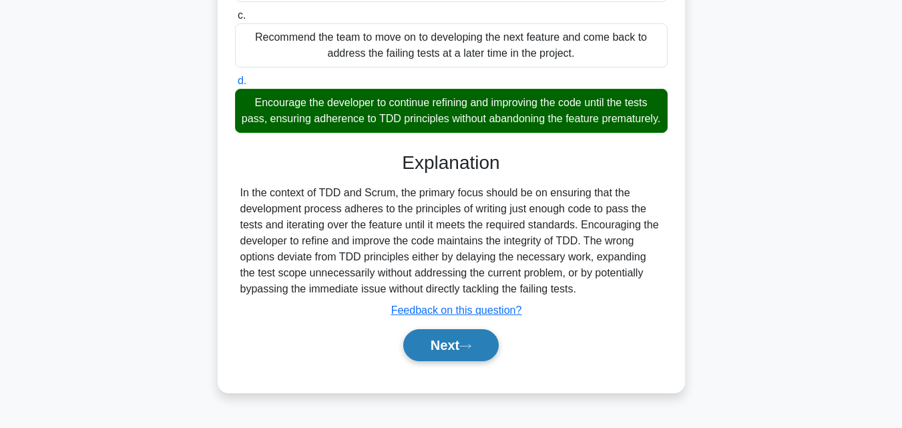
click at [417, 348] on button "Next" at bounding box center [451, 345] width 96 height 32
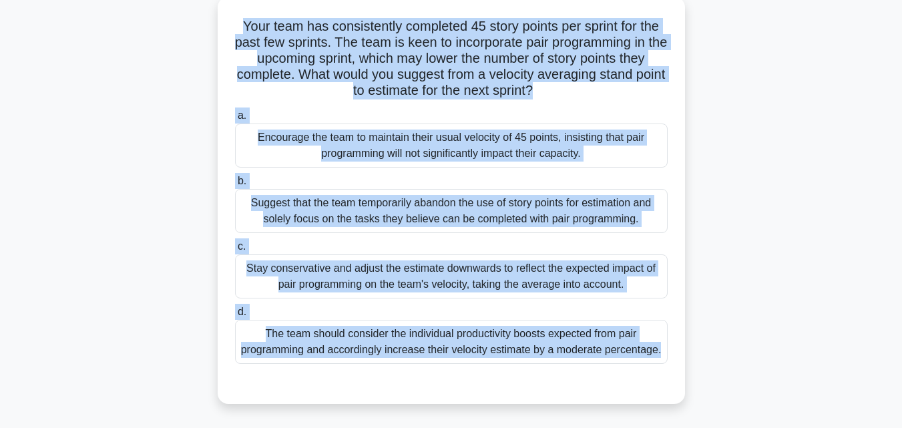
scroll to position [293, 0]
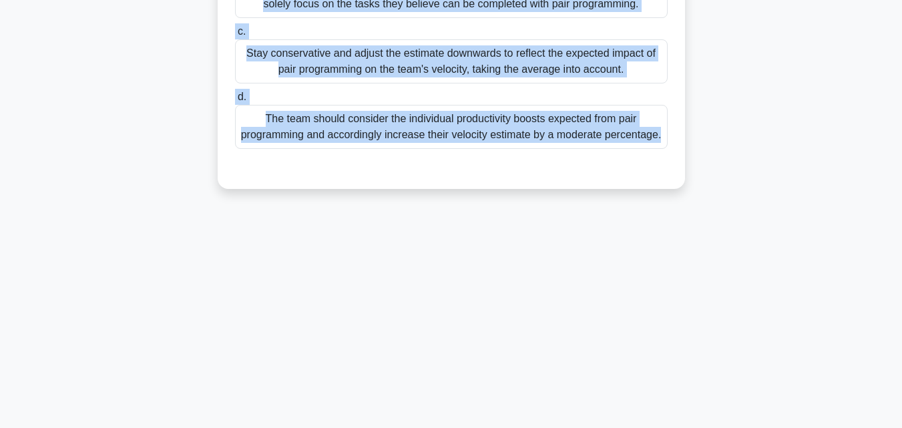
drag, startPoint x: 232, startPoint y: 93, endPoint x: 650, endPoint y: 188, distance: 428.7
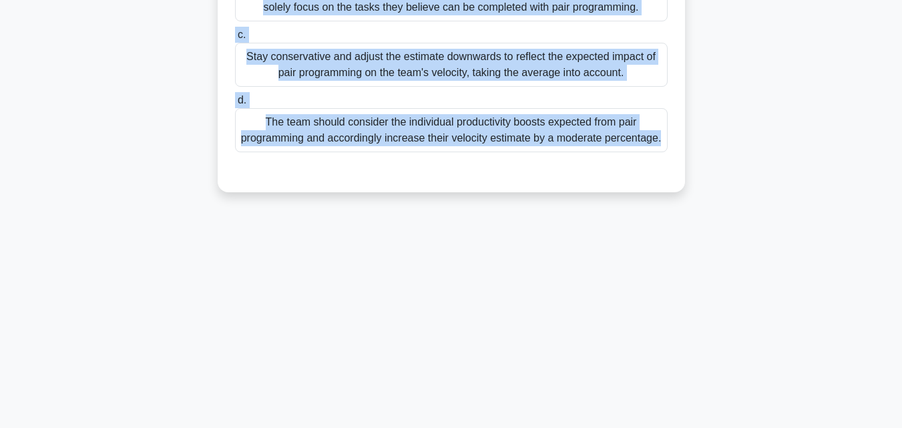
copy div "Your team has consistently completed 45 story points per sprint for the past fe…"
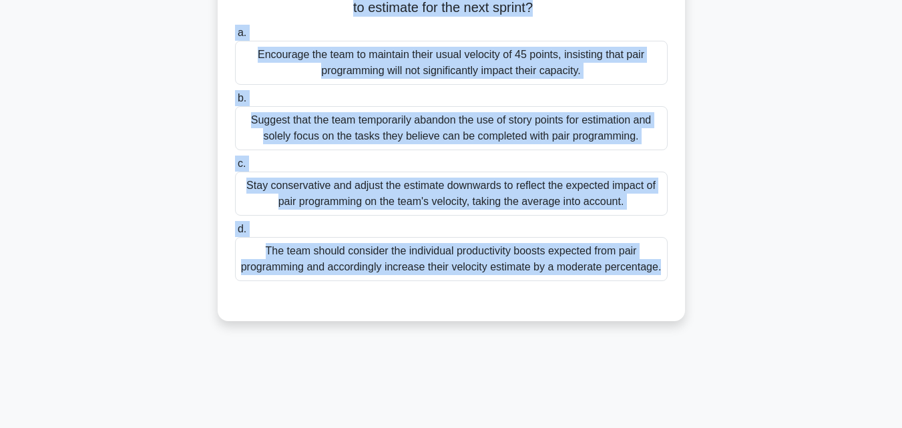
scroll to position [160, 0]
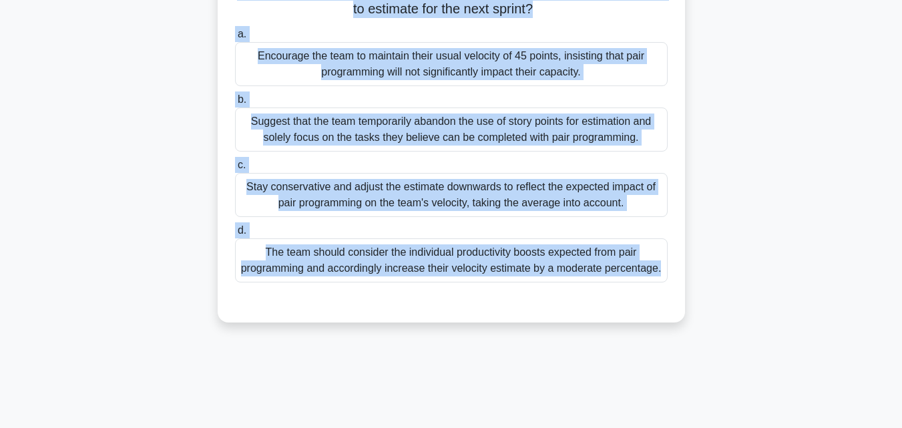
click at [393, 183] on div "Stay conservative and adjust the estimate downwards to reflect the expected imp…" at bounding box center [451, 195] width 433 height 44
click at [235, 170] on input "c. Stay conservative and adjust the estimate downwards to reflect the expected …" at bounding box center [235, 165] width 0 height 9
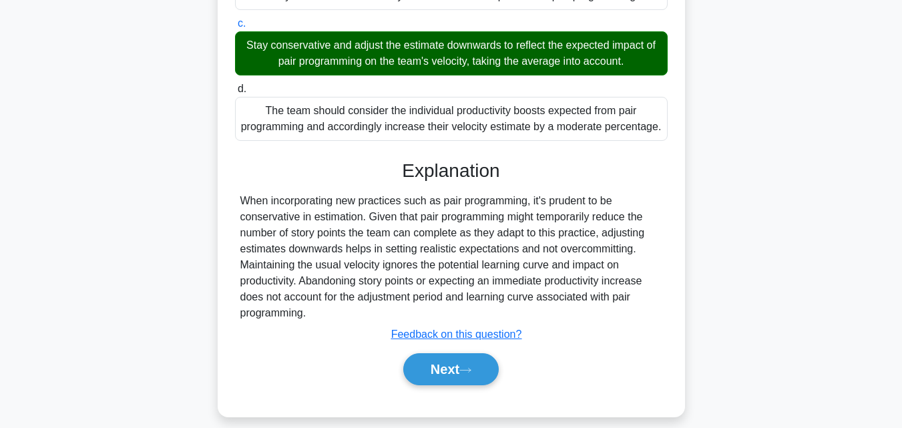
scroll to position [316, 0]
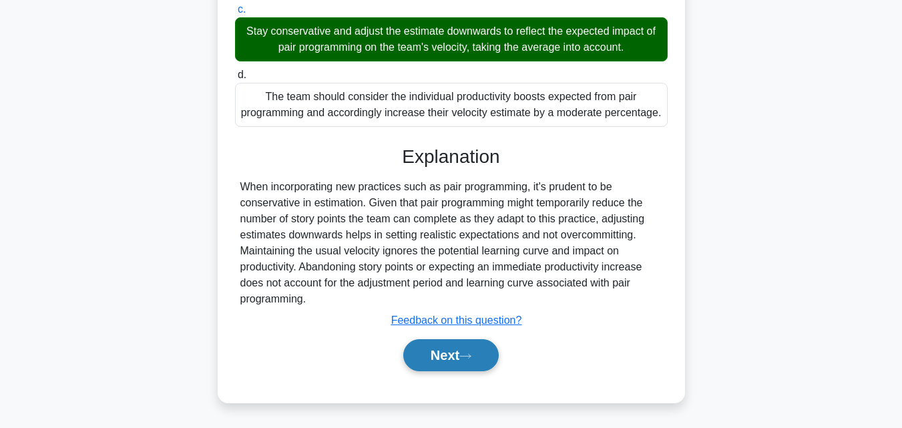
click at [465, 358] on icon at bounding box center [465, 356] width 12 height 7
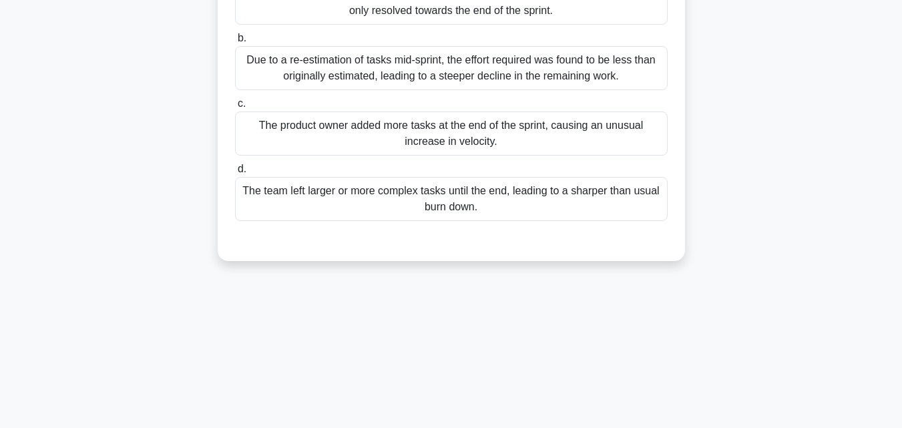
scroll to position [93, 0]
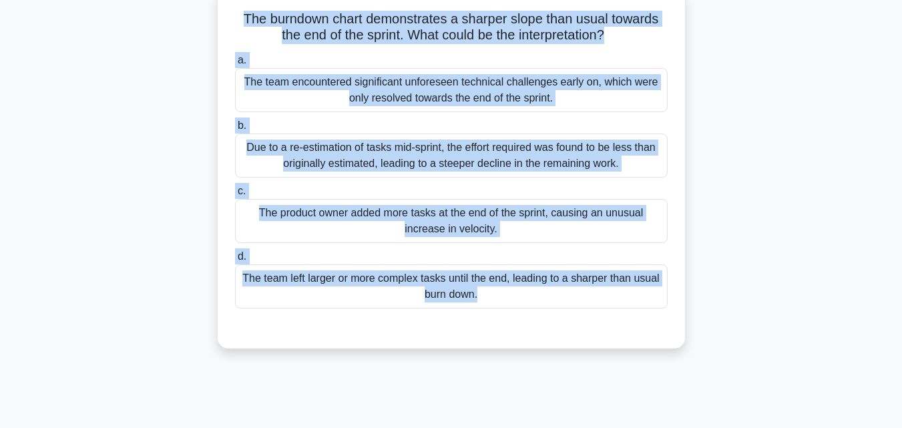
drag, startPoint x: 467, startPoint y: 357, endPoint x: 133, endPoint y: 13, distance: 479.4
click at [133, 13] on div "The burndown chart demonstrates a sharper slope than usual towards the end of t…" at bounding box center [451, 176] width 761 height 375
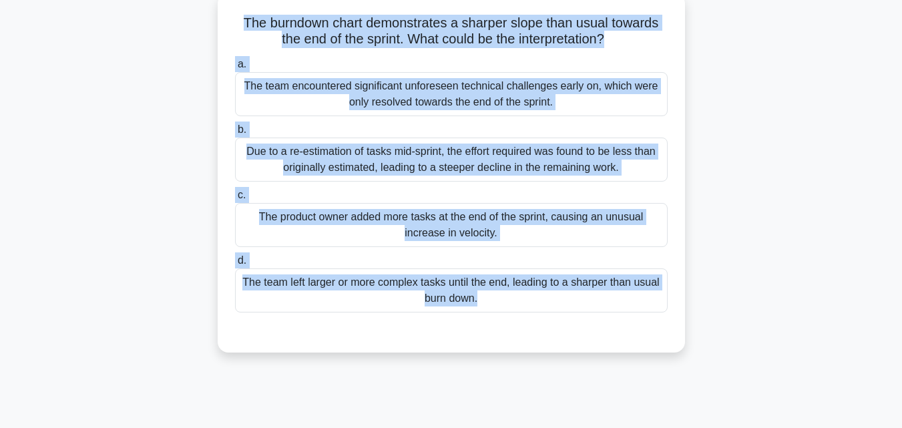
copy div "The burndown chart demonstrates a sharper slope than usual towards the end of t…"
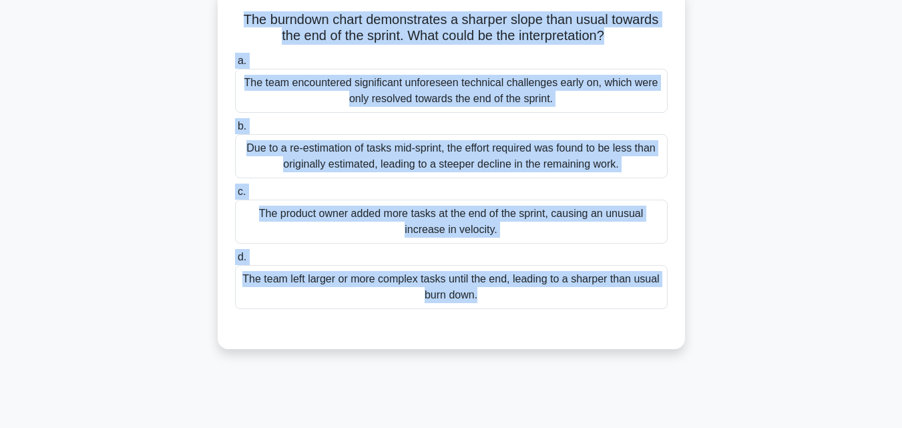
click at [279, 160] on div "Due to a re-estimation of tasks mid-sprint, the effort required was found to be…" at bounding box center [451, 156] width 433 height 44
click at [235, 131] on input "b. Due to a re-estimation of tasks mid-sprint, the effort required was found to…" at bounding box center [235, 126] width 0 height 9
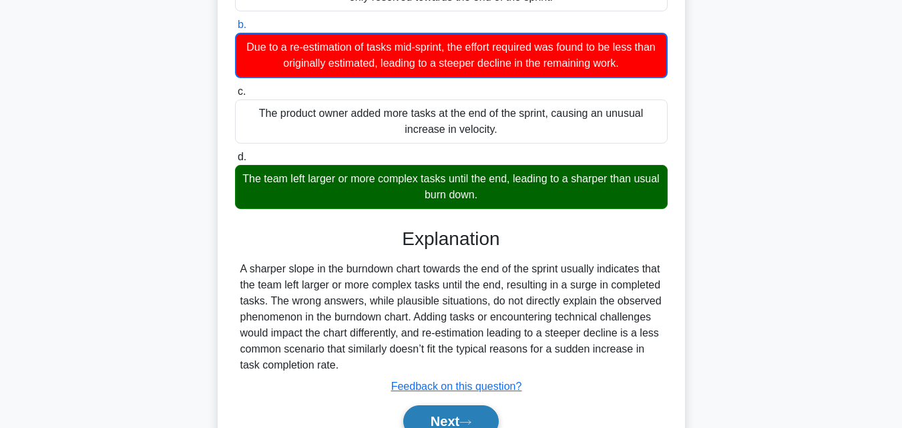
scroll to position [293, 0]
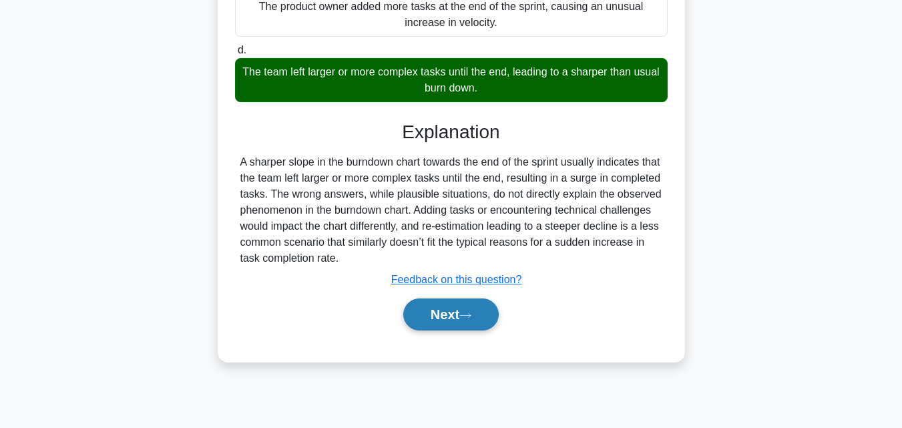
click at [445, 323] on button "Next" at bounding box center [451, 315] width 96 height 32
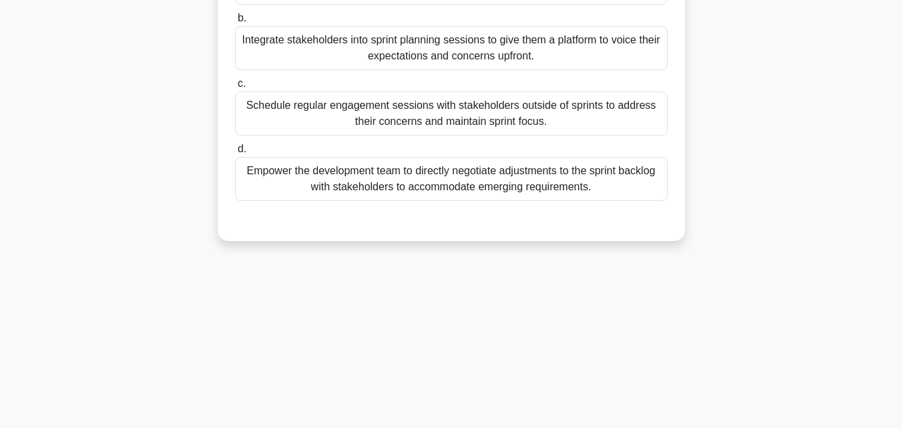
scroll to position [93, 0]
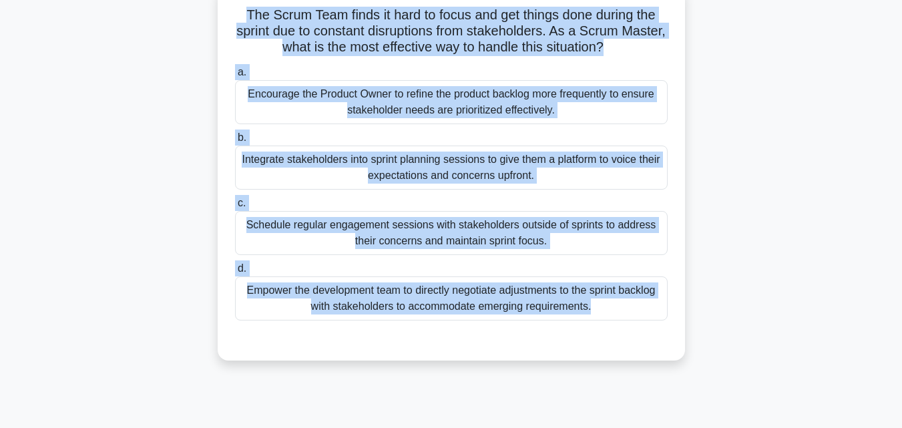
drag, startPoint x: 526, startPoint y: 364, endPoint x: 156, endPoint y: 20, distance: 505.2
click at [156, 20] on div "The Scrum Team finds it hard to focus and get things done during the sprint due…" at bounding box center [451, 180] width 761 height 391
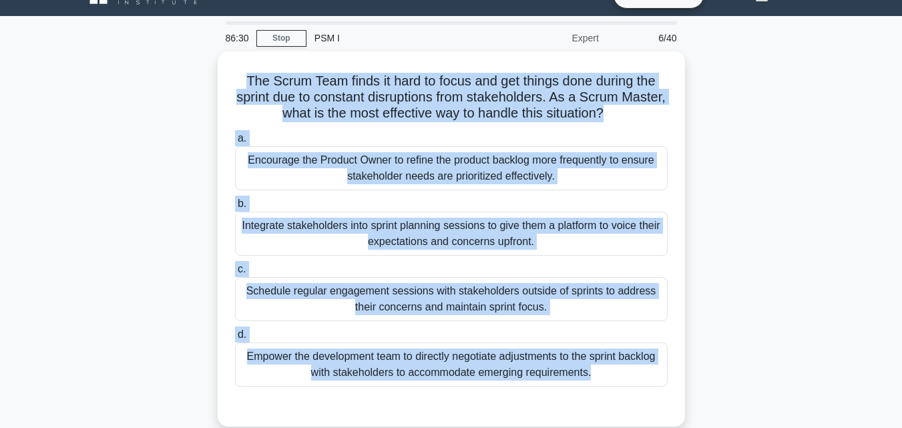
scroll to position [26, 0]
copy div "The Scrum Team finds it hard to focus and get things done during the sprint due…"
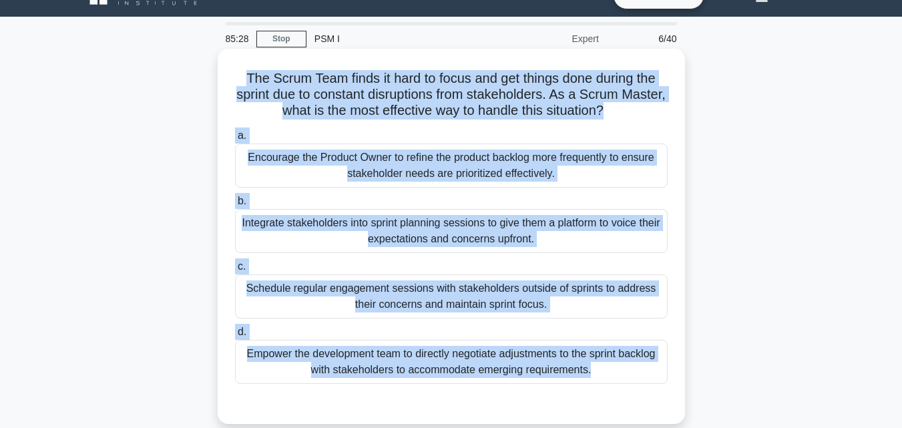
click at [470, 297] on div "Schedule regular engagement sessions with stakeholders outside of sprints to ad…" at bounding box center [451, 296] width 433 height 44
click at [235, 271] on input "c. Schedule regular engagement sessions with stakeholders outside of sprints to…" at bounding box center [235, 266] width 0 height 9
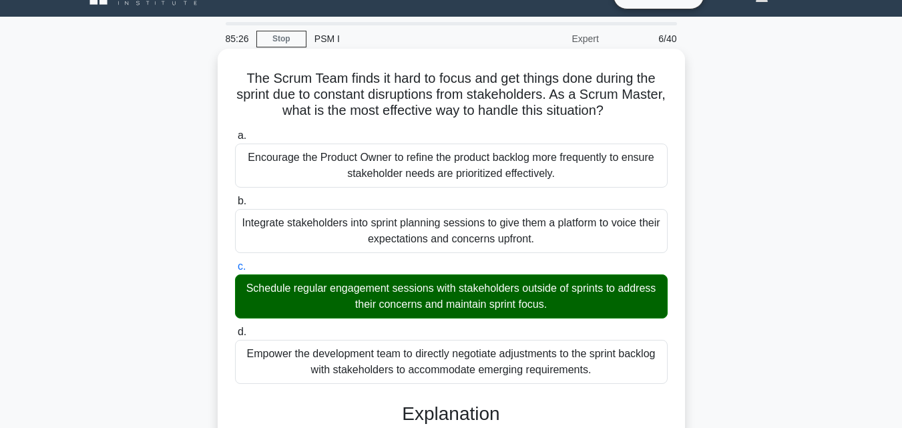
scroll to position [293, 0]
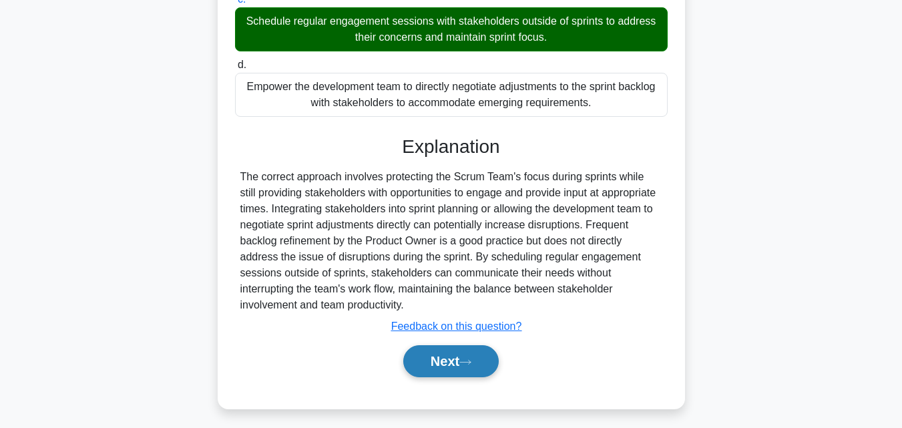
click at [437, 350] on button "Next" at bounding box center [451, 361] width 96 height 32
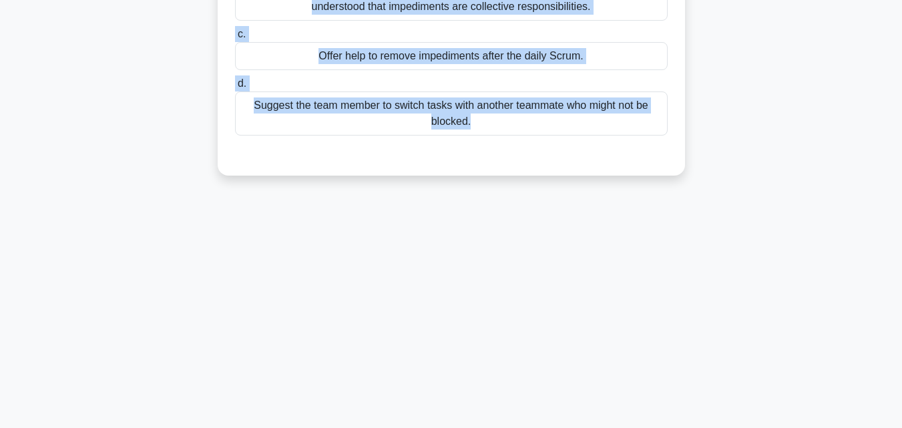
scroll to position [0, 0]
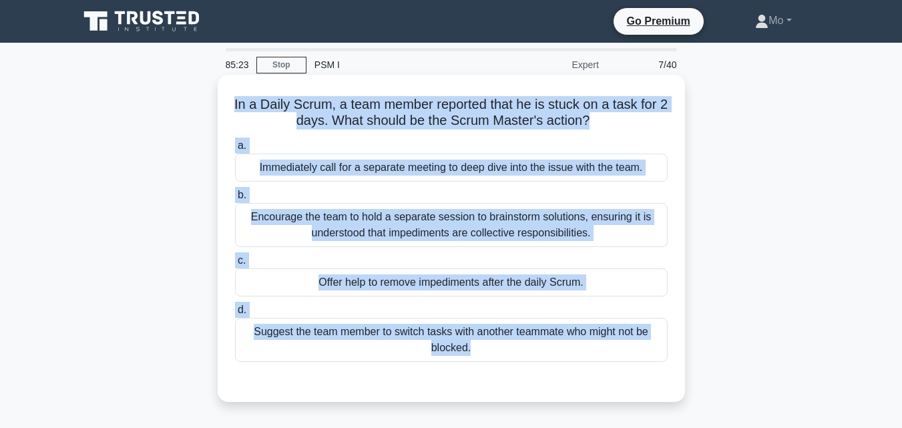
drag, startPoint x: 437, startPoint y: 350, endPoint x: 227, endPoint y: 94, distance: 331.2
click at [227, 94] on div "85:23 Stop PSM I Expert 7/40 In a Daily Scrum, a team member reported that he i…" at bounding box center [451, 382] width 761 height 668
copy div "In a Daily Scrum, a team member reported that he is stuck on a task for 2 days.…"
click at [333, 291] on div "Offer help to remove impediments after the daily Scrum." at bounding box center [451, 282] width 433 height 28
click at [235, 265] on input "c. Offer help to remove impediments after the daily Scrum." at bounding box center [235, 260] width 0 height 9
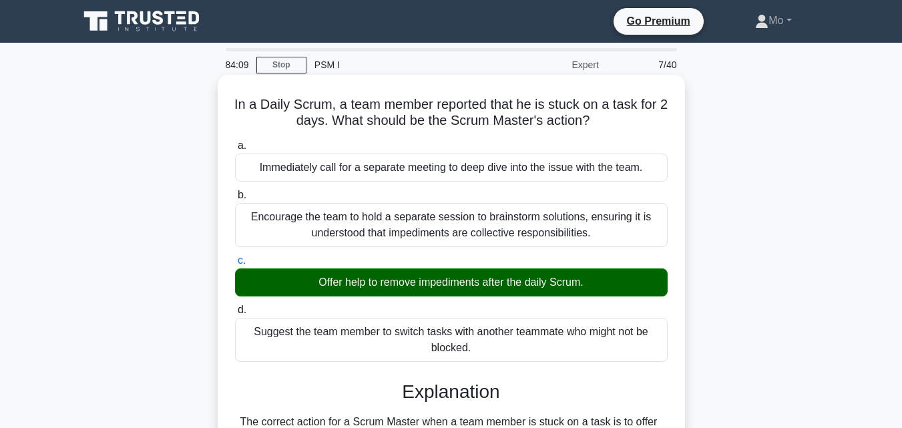
scroll to position [200, 0]
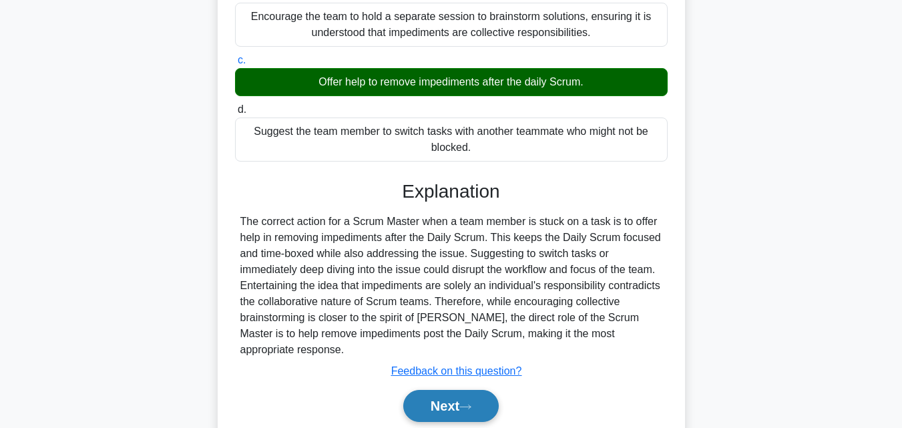
click at [459, 410] on button "Next" at bounding box center [451, 406] width 96 height 32
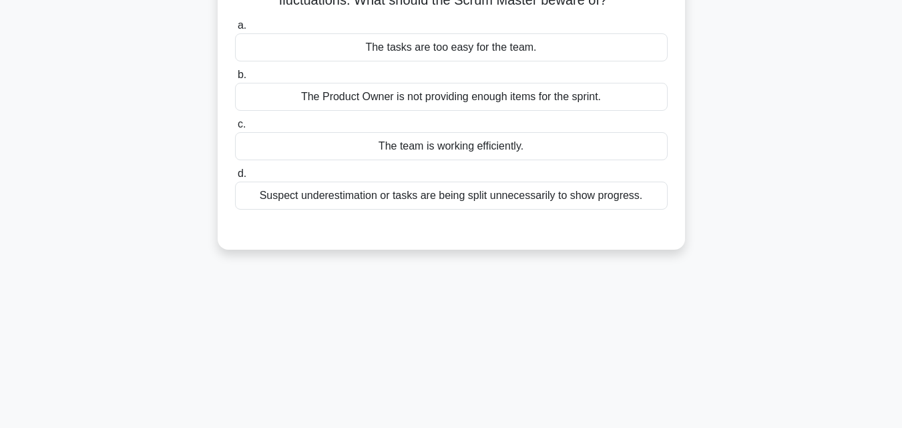
scroll to position [0, 0]
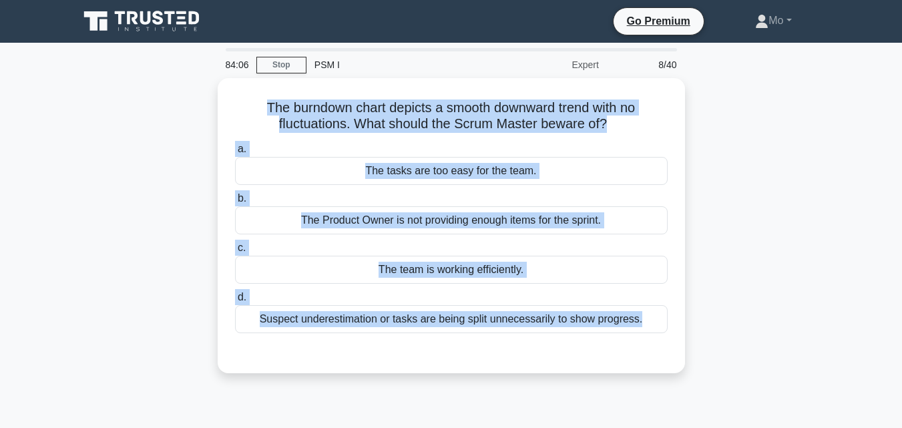
drag, startPoint x: 554, startPoint y: 359, endPoint x: 171, endPoint y: 111, distance: 456.2
click at [171, 111] on div "The burndown chart depicts a smooth downward trend with no fluctuations. What s…" at bounding box center [451, 233] width 761 height 311
copy div "The burndown chart depicts a smooth downward trend with no fluctuations. What s…"
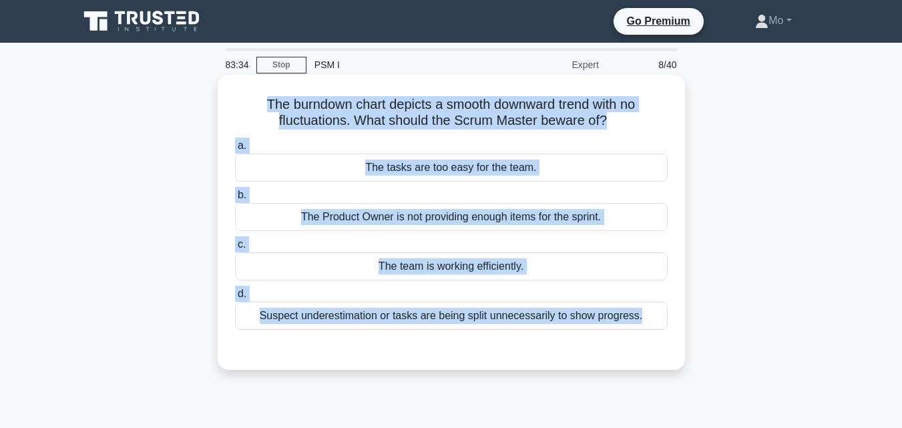
click at [437, 309] on div "Suspect underestimation or tasks are being split unnecessarily to show progress." at bounding box center [451, 316] width 433 height 28
click at [235, 299] on input "d. Suspect underestimation or tasks are being split unnecessarily to show progr…" at bounding box center [235, 294] width 0 height 9
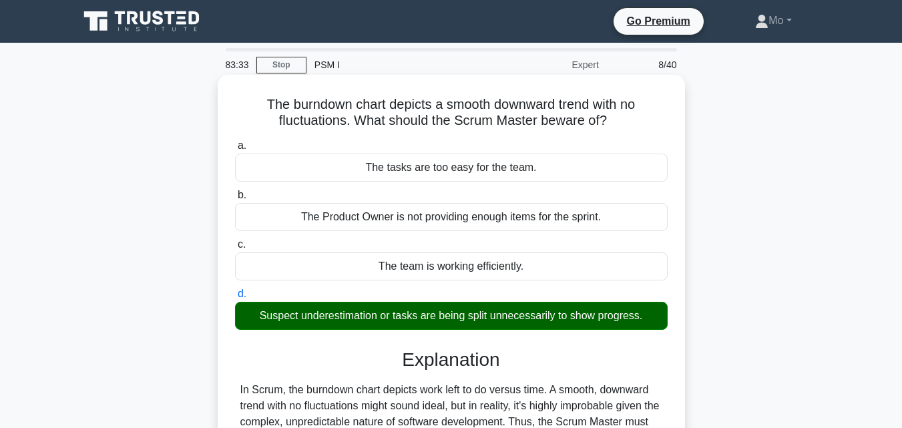
scroll to position [267, 0]
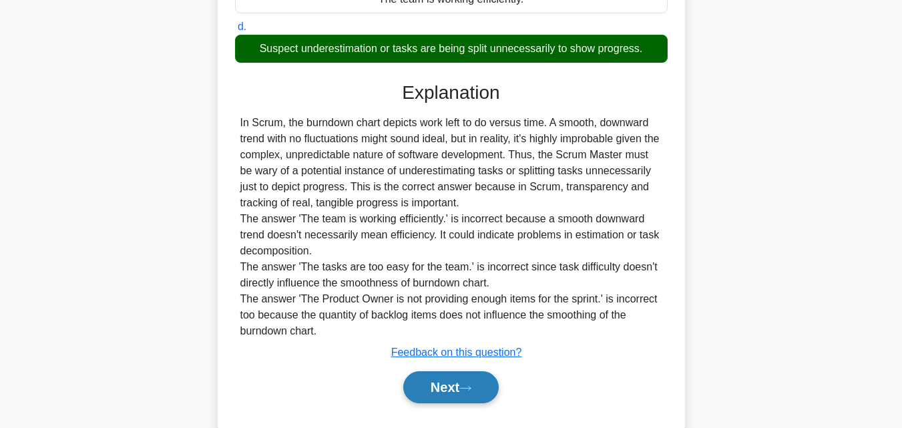
click at [417, 399] on button "Next" at bounding box center [451, 387] width 96 height 32
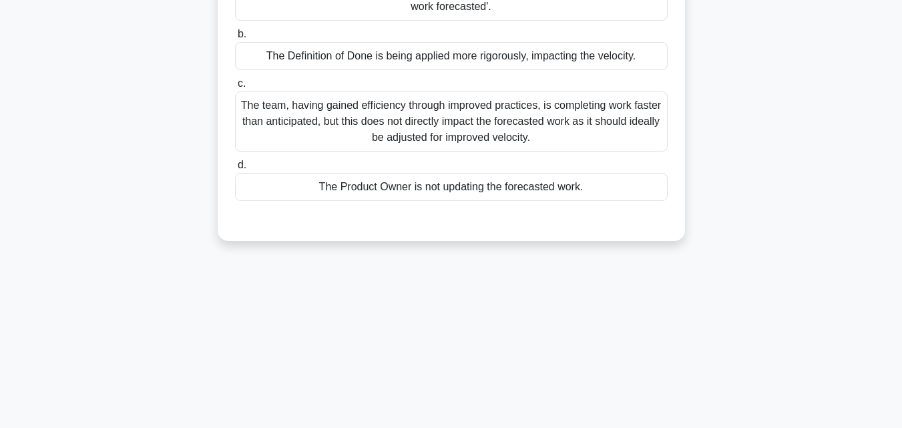
scroll to position [0, 0]
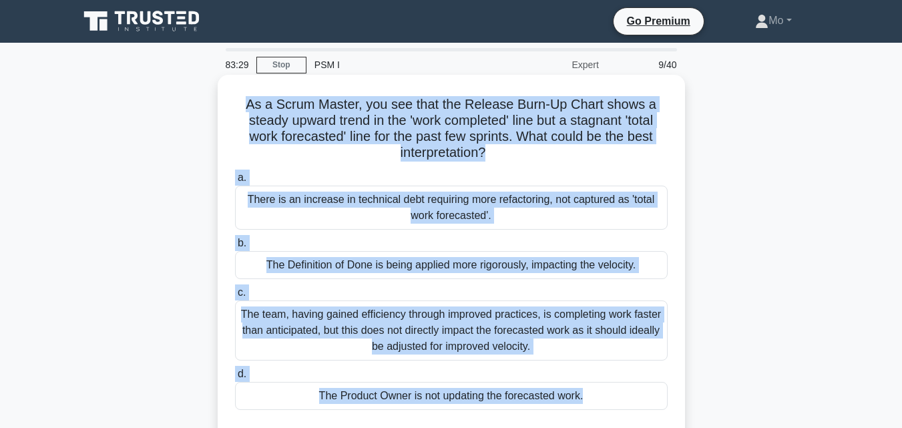
drag, startPoint x: 453, startPoint y: 361, endPoint x: 242, endPoint y: 97, distance: 338.8
click at [242, 97] on div "83:29 Stop PSM I Expert 9/40 As a Scrum Master, you see that the Release Burn-U…" at bounding box center [451, 382] width 761 height 668
copy div "As a Scrum Master, you see that the Release Burn-Up Chart shows a steady upward…"
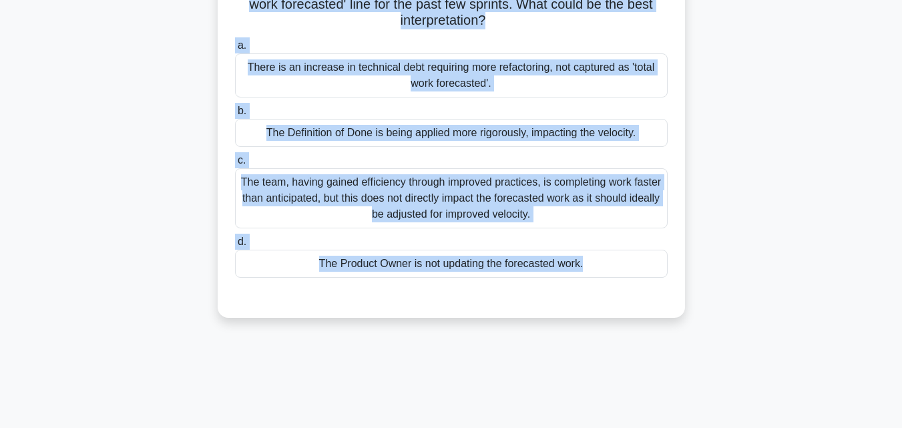
scroll to position [134, 0]
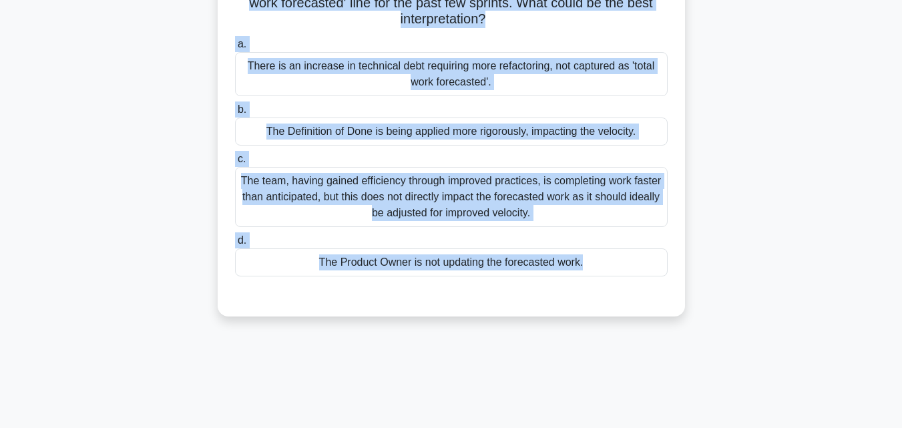
click at [385, 250] on div "The Product Owner is not updating the forecasted work." at bounding box center [451, 262] width 433 height 28
click at [235, 245] on input "d. The Product Owner is not updating the forecasted work." at bounding box center [235, 240] width 0 height 9
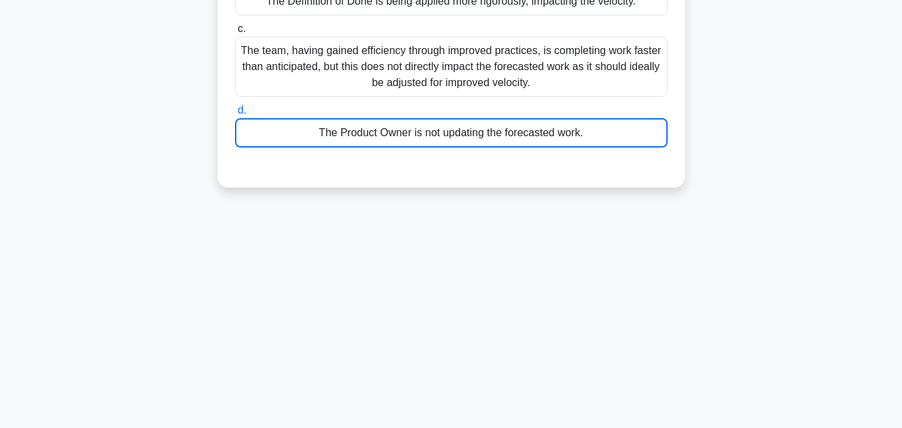
scroll to position [293, 0]
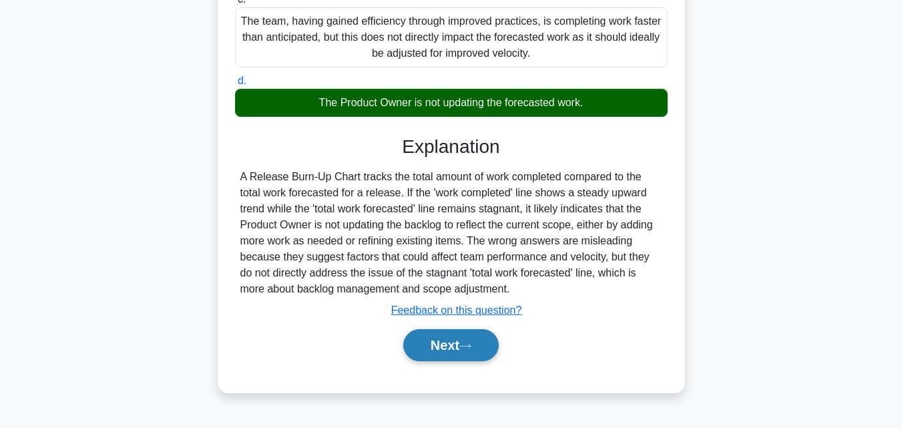
click at [433, 345] on button "Next" at bounding box center [451, 345] width 96 height 32
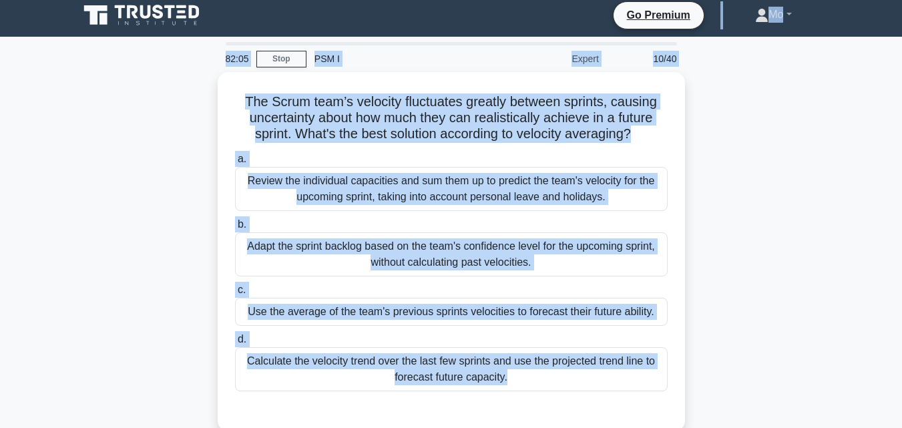
scroll to position [0, 0]
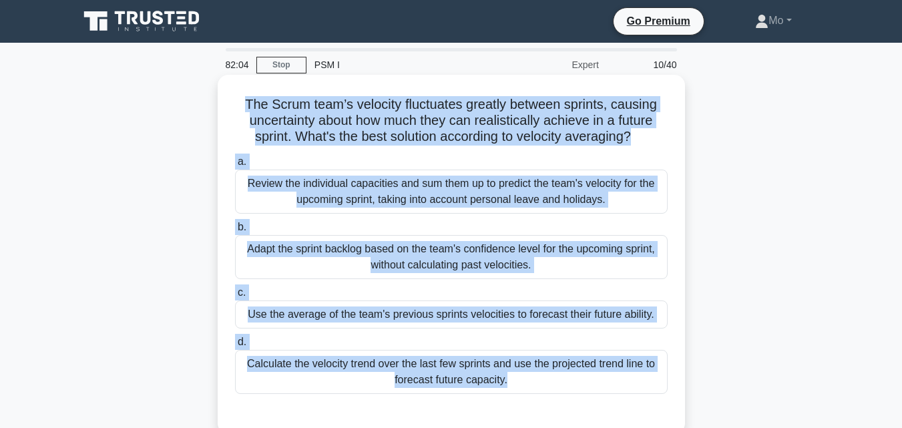
drag, startPoint x: 540, startPoint y: 202, endPoint x: 233, endPoint y: 88, distance: 327.1
click at [233, 88] on div "82:04 Stop PSM I Expert 10/40 The Scrum team’s velocity fluctuates greatly betw…" at bounding box center [451, 382] width 761 height 668
copy div "The Scrum team’s velocity fluctuates greatly between sprints, causing uncertain…"
click at [299, 312] on div "Use the average of the team's previous sprints velocities to forecast their fut…" at bounding box center [451, 315] width 433 height 28
click at [235, 297] on input "c. Use the average of the team's previous sprints velocities to forecast their …" at bounding box center [235, 293] width 0 height 9
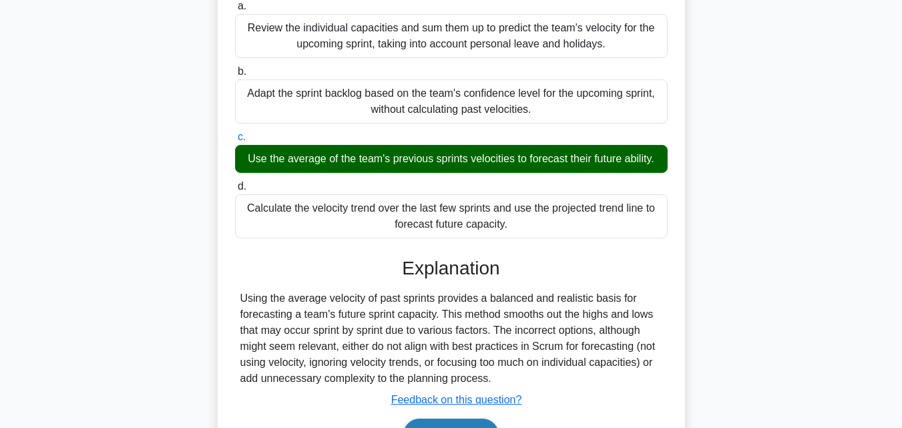
scroll to position [267, 0]
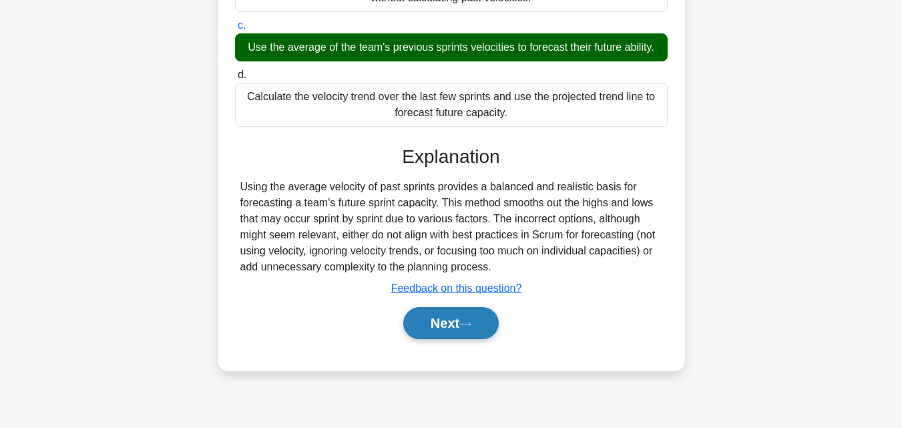
click at [415, 323] on button "Next" at bounding box center [451, 323] width 96 height 32
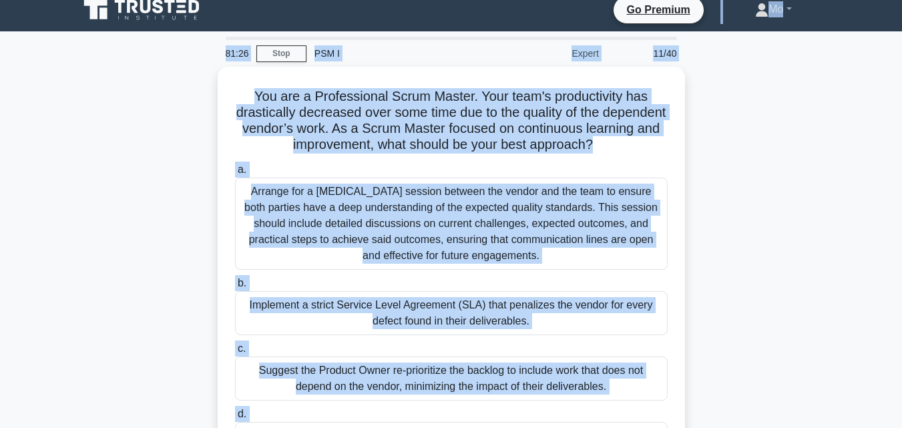
scroll to position [0, 0]
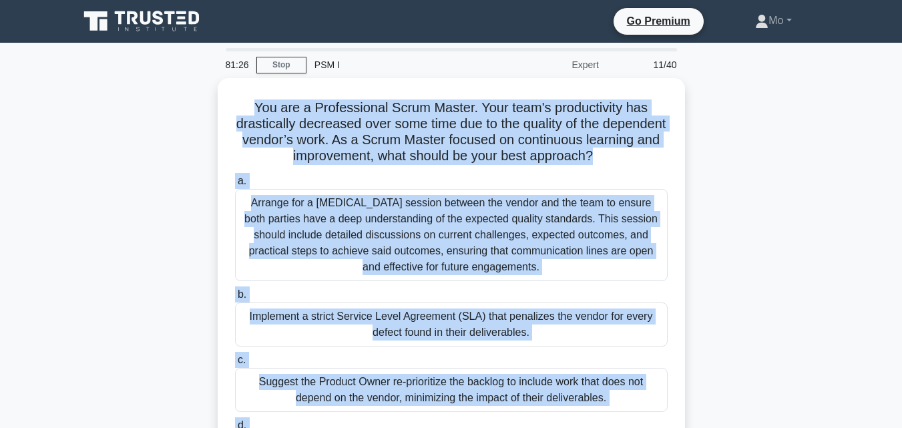
drag, startPoint x: 500, startPoint y: 373, endPoint x: 187, endPoint y: 89, distance: 422.2
click at [187, 89] on div "You are a Professional Scrum Master. Your team's productivity has drastically d…" at bounding box center [451, 305] width 761 height 455
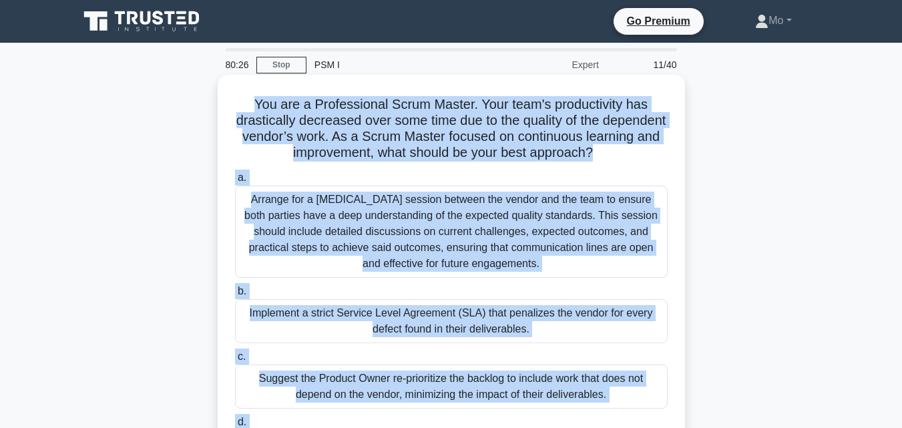
click at [377, 222] on div "Arrange for a cross-training session between the vendor and the team to ensure …" at bounding box center [451, 232] width 433 height 92
click at [235, 182] on input "a. Arrange for a cross-training session between the vendor and the team to ensu…" at bounding box center [235, 178] width 0 height 9
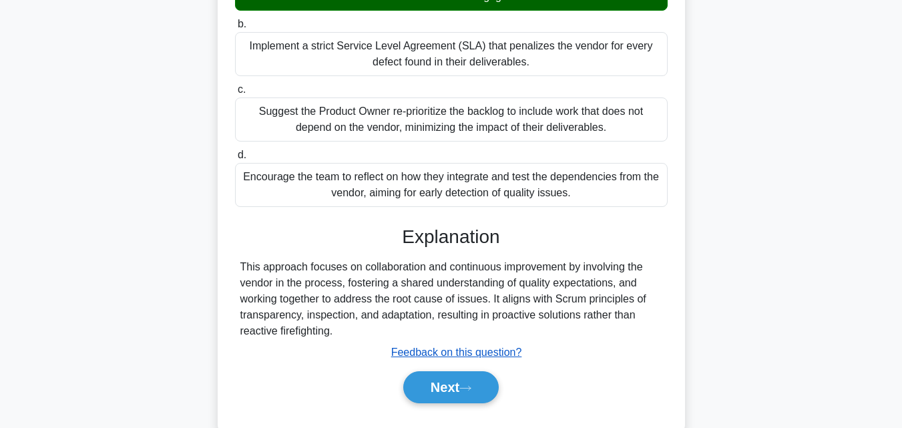
scroll to position [300, 0]
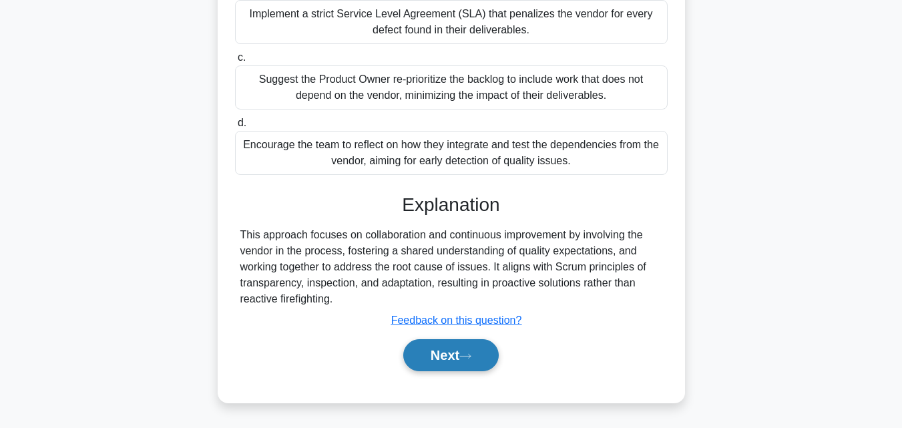
click at [467, 353] on icon at bounding box center [465, 356] width 12 height 7
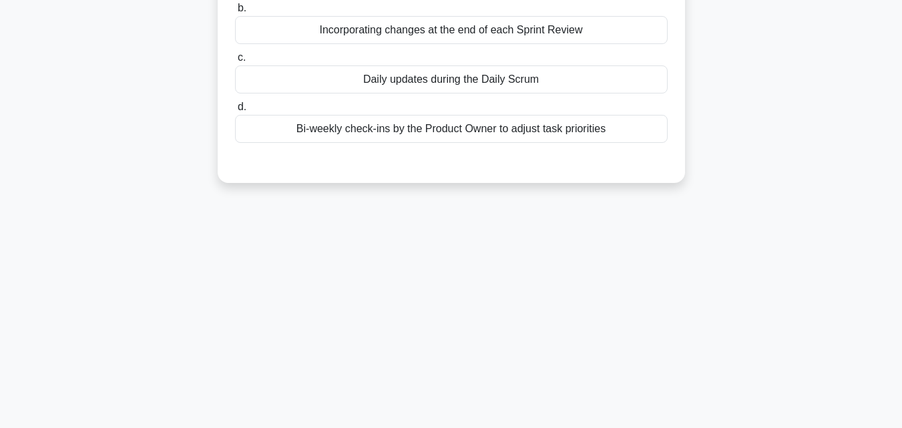
scroll to position [26, 0]
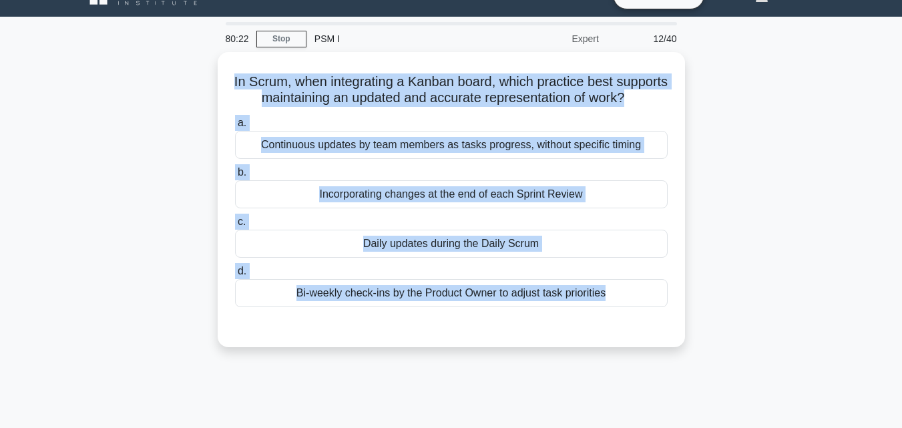
drag, startPoint x: 542, startPoint y: 369, endPoint x: 184, endPoint y: 84, distance: 457.1
click at [184, 84] on div "In Scrum, when integrating a Kanban board, which practice best supports maintai…" at bounding box center [451, 207] width 761 height 311
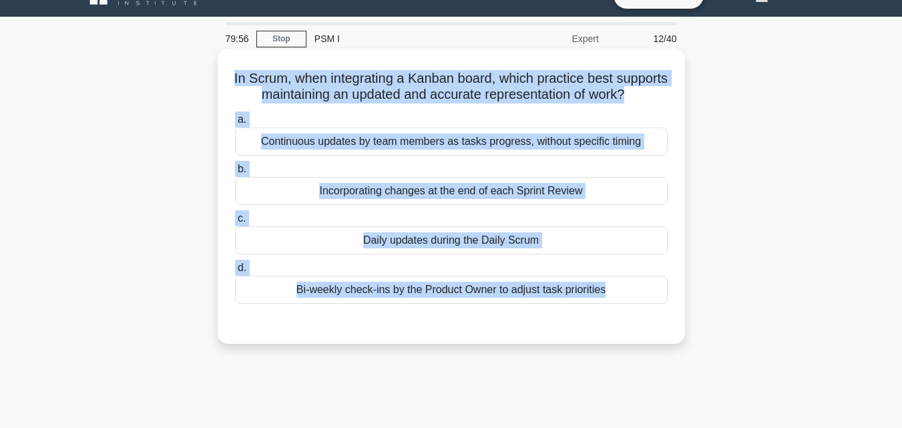
click at [400, 156] on div "Continuous updates by team members as tasks progress, without specific timing" at bounding box center [451, 142] width 433 height 28
click at [235, 124] on input "a. Continuous updates by team members as tasks progress, without specific timing" at bounding box center [235, 120] width 0 height 9
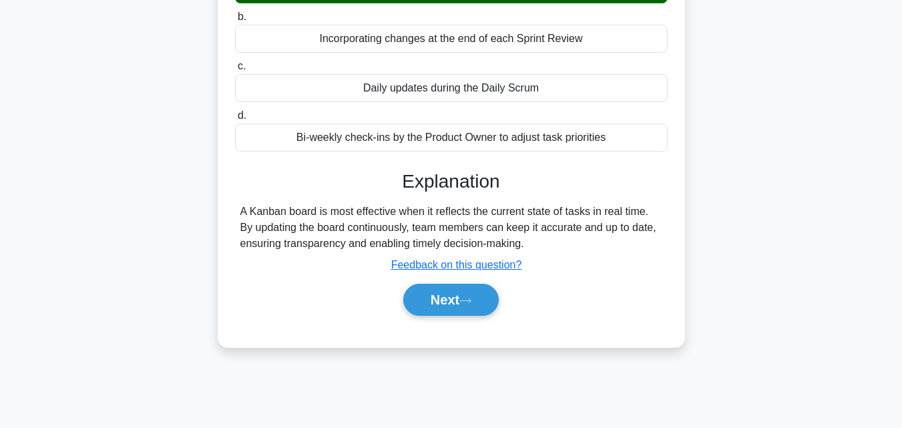
scroll to position [293, 0]
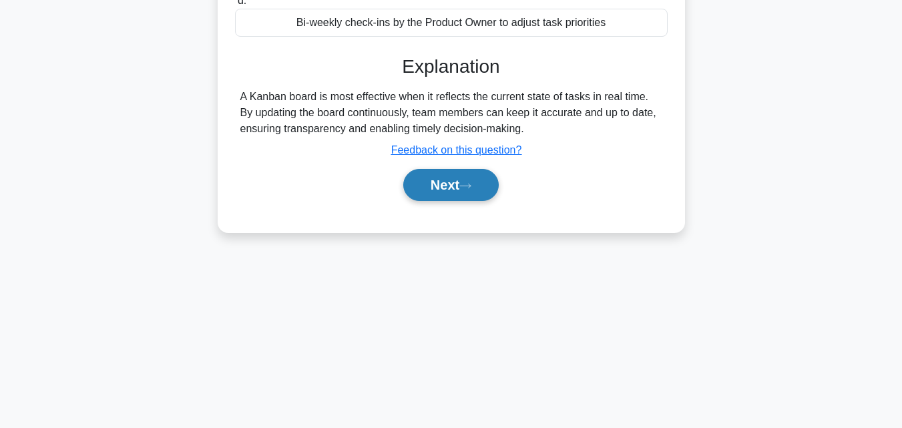
click at [447, 199] on button "Next" at bounding box center [451, 185] width 96 height 32
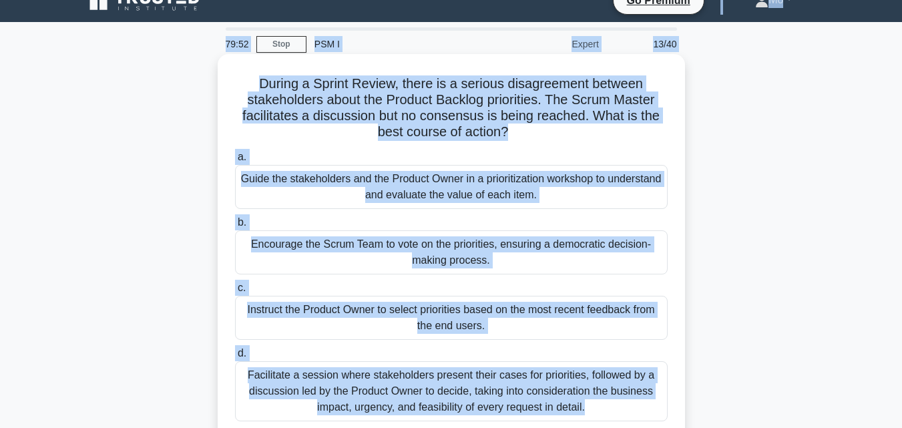
scroll to position [0, 0]
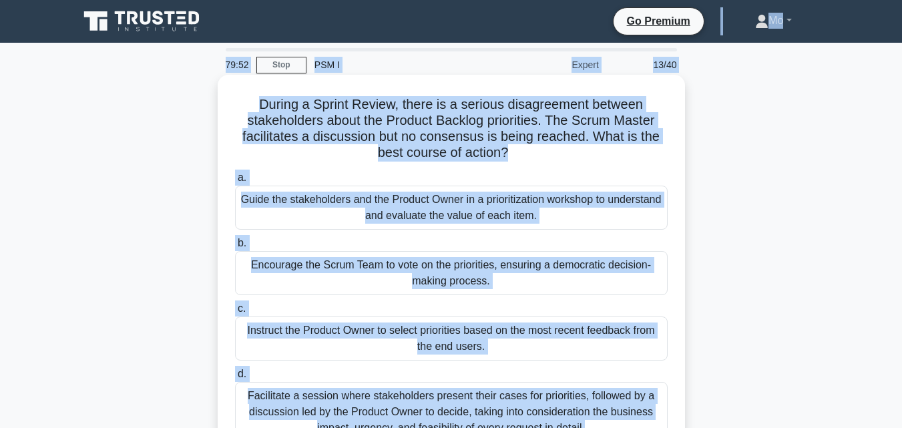
drag, startPoint x: 599, startPoint y: 375, endPoint x: 224, endPoint y: 7, distance: 526.1
click at [224, 7] on body "Go Premium Mo" at bounding box center [451, 360] width 902 height 721
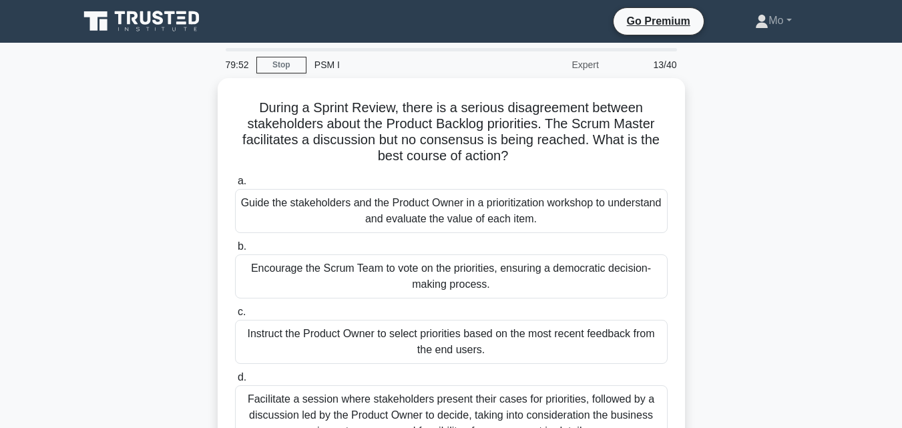
drag, startPoint x: 224, startPoint y: 11, endPoint x: 224, endPoint y: 35, distance: 24.0
click at [224, 35] on div "Go Premium Mo Profile Settings Profile Settings Go Premium Mo Profile Settings" at bounding box center [521, 21] width 606 height 28
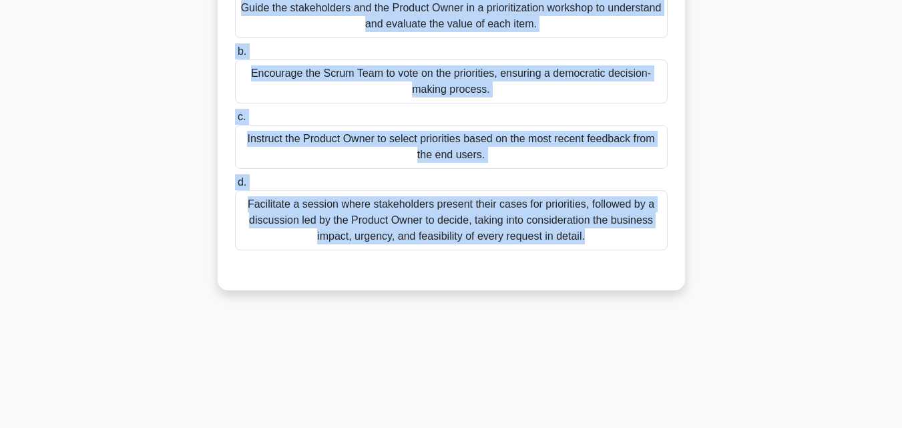
scroll to position [293, 0]
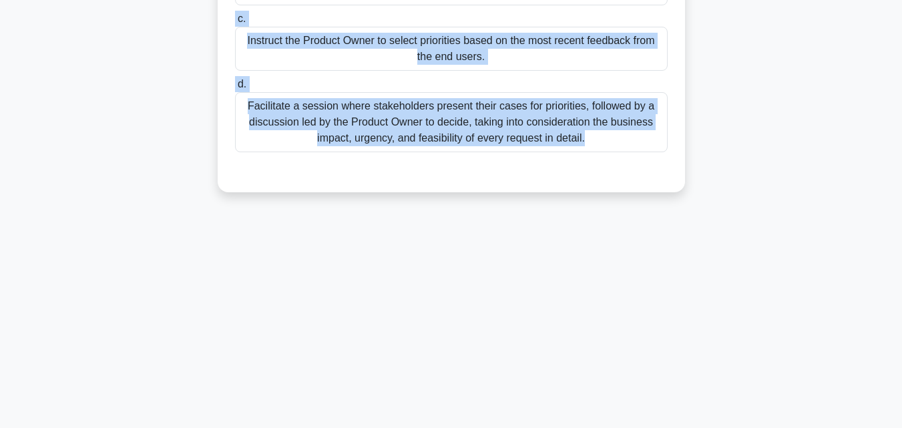
drag, startPoint x: 234, startPoint y: 102, endPoint x: 706, endPoint y: 365, distance: 539.6
click at [706, 365] on div "79:50 Stop PSM I Expert 13/40 During a Sprint Review, there is a serious disagr…" at bounding box center [451, 89] width 761 height 668
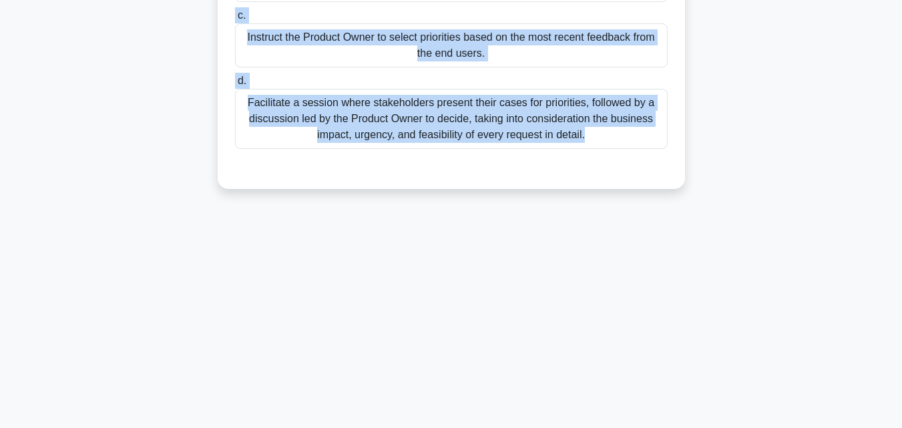
click at [385, 128] on div "Facilitate a session where stakeholders present their cases for priorities, fol…" at bounding box center [451, 119] width 433 height 60
click at [235, 85] on input "d. Facilitate a session where stakeholders present their cases for priorities, …" at bounding box center [235, 81] width 0 height 9
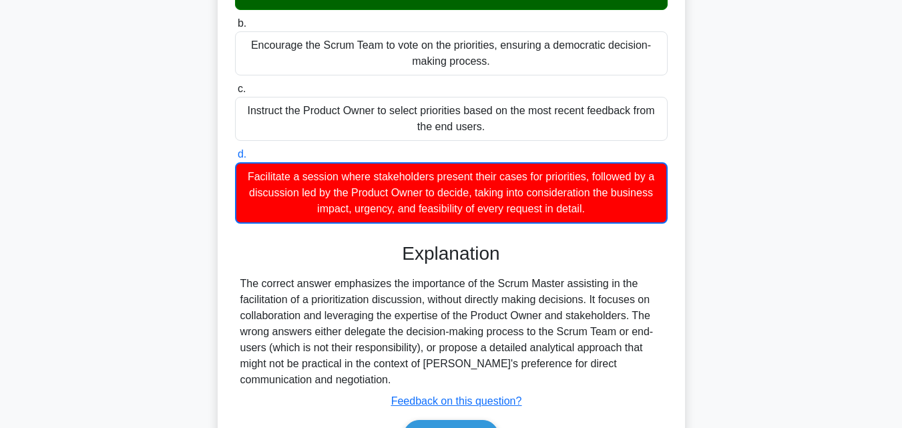
scroll to position [93, 0]
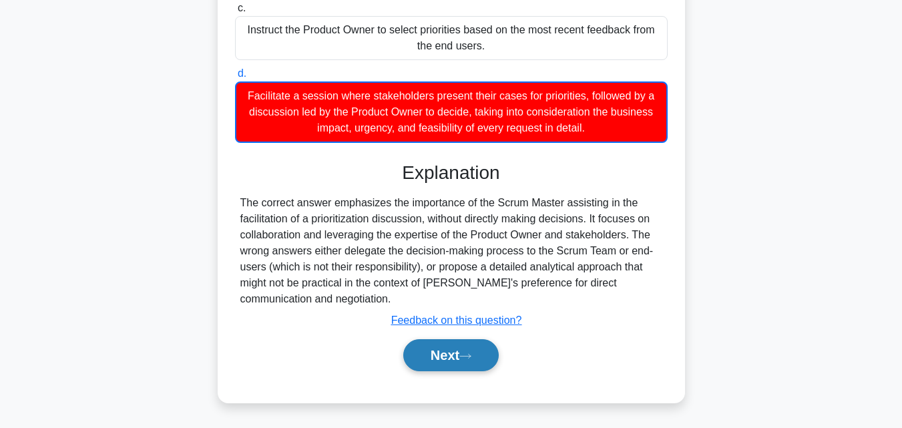
click at [452, 364] on button "Next" at bounding box center [451, 355] width 96 height 32
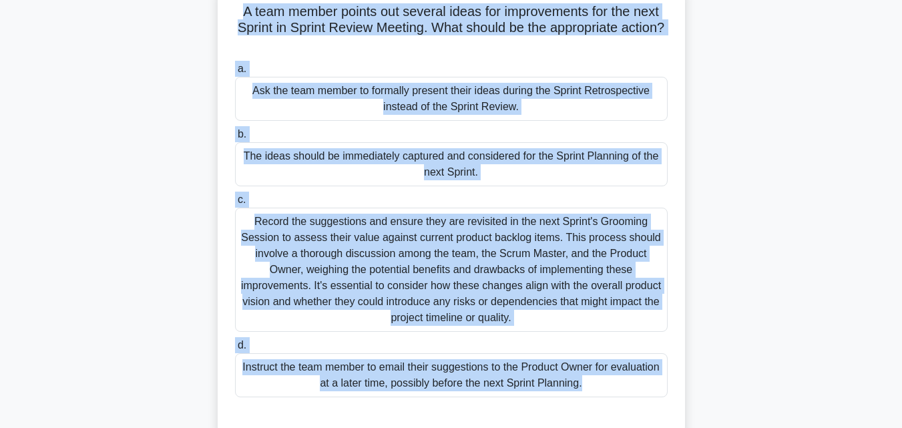
drag, startPoint x: 596, startPoint y: 426, endPoint x: 236, endPoint y: 15, distance: 546.2
click at [236, 15] on div "A team member points out several ideas for improvements for the next Sprint in …" at bounding box center [451, 209] width 457 height 445
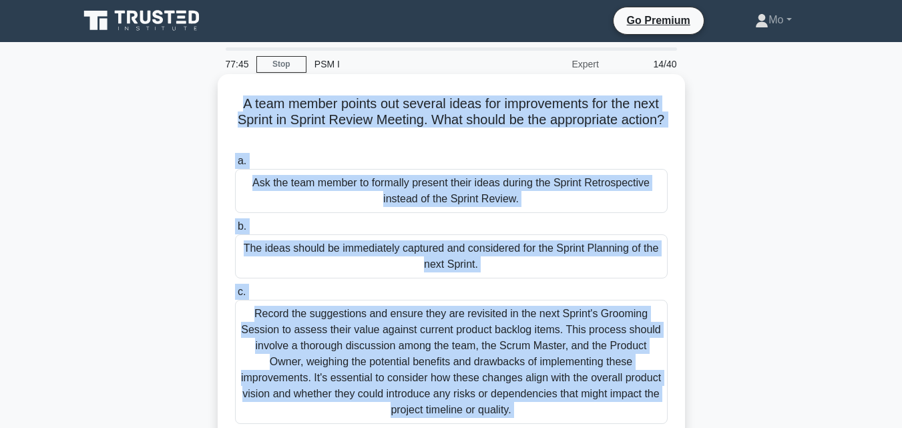
scroll to position [0, 0]
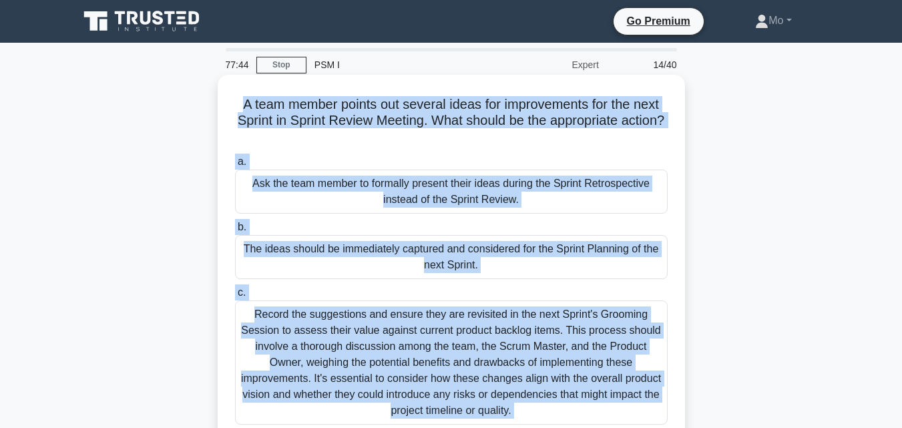
click at [456, 194] on div "Ask the team member to formally present their ideas during the Sprint Retrospec…" at bounding box center [451, 192] width 433 height 44
click at [235, 166] on input "a. Ask the team member to formally present their ideas during the Sprint Retros…" at bounding box center [235, 162] width 0 height 9
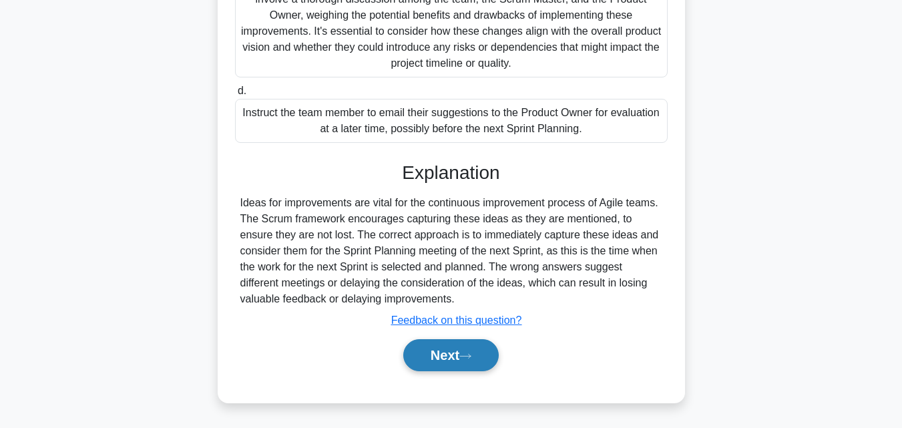
scroll to position [349, 0]
click at [466, 364] on button "Next" at bounding box center [451, 355] width 96 height 32
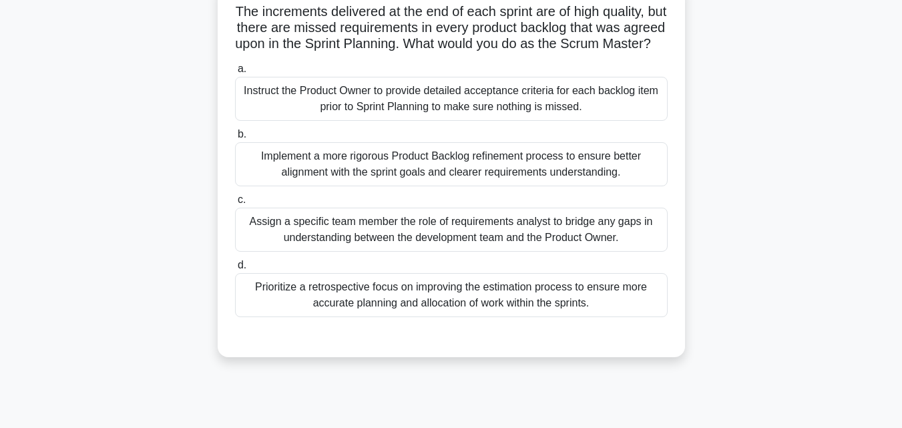
scroll to position [93, 0]
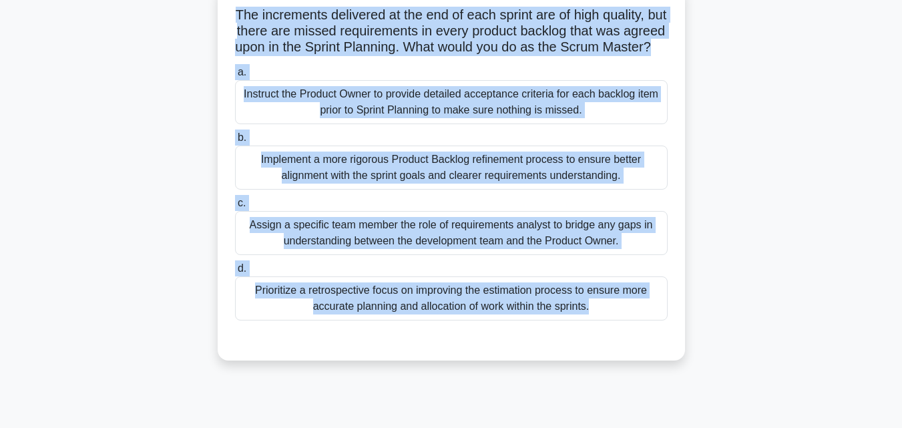
drag, startPoint x: 598, startPoint y: 355, endPoint x: 160, endPoint y: 17, distance: 553.7
click at [160, 17] on div "The increments delivered at the end of each sprint are of high quality, but the…" at bounding box center [451, 180] width 761 height 391
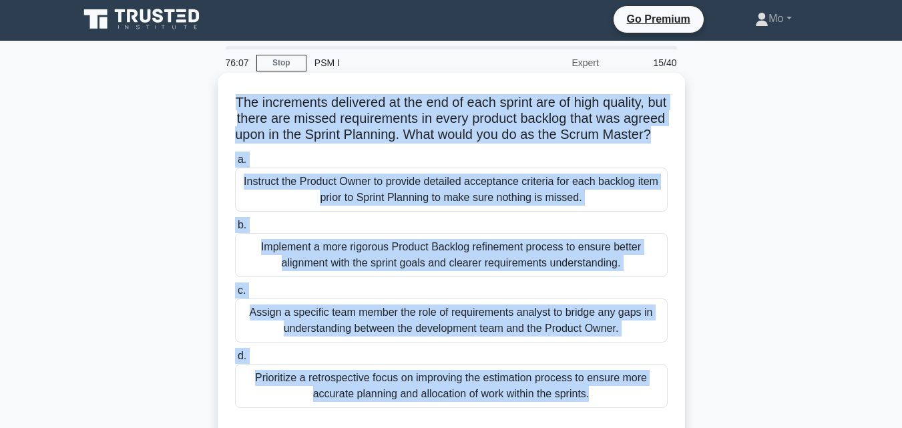
scroll to position [0, 0]
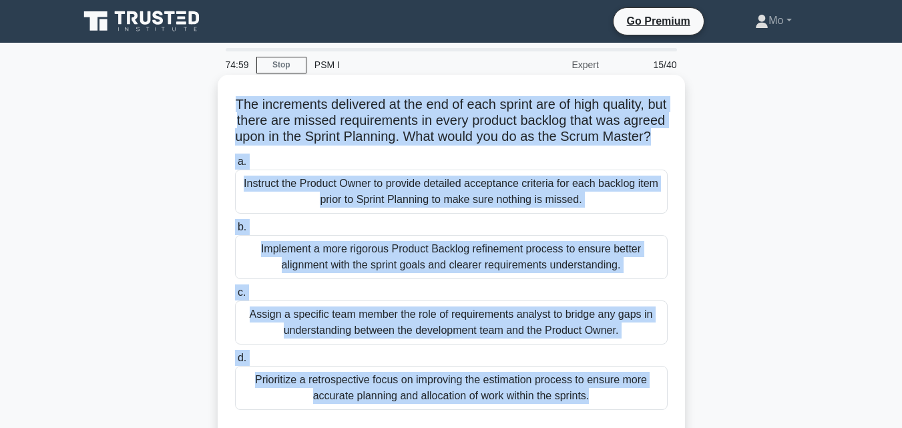
click at [419, 188] on div "Instruct the Product Owner to provide detailed acceptance criteria for each bac…" at bounding box center [451, 192] width 433 height 44
click at [235, 166] on input "a. Instruct the Product Owner to provide detailed acceptance criteria for each …" at bounding box center [235, 162] width 0 height 9
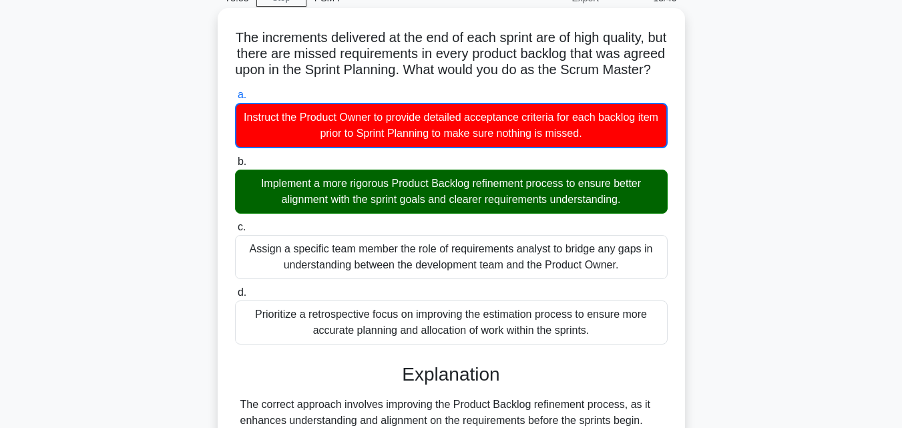
scroll to position [317, 0]
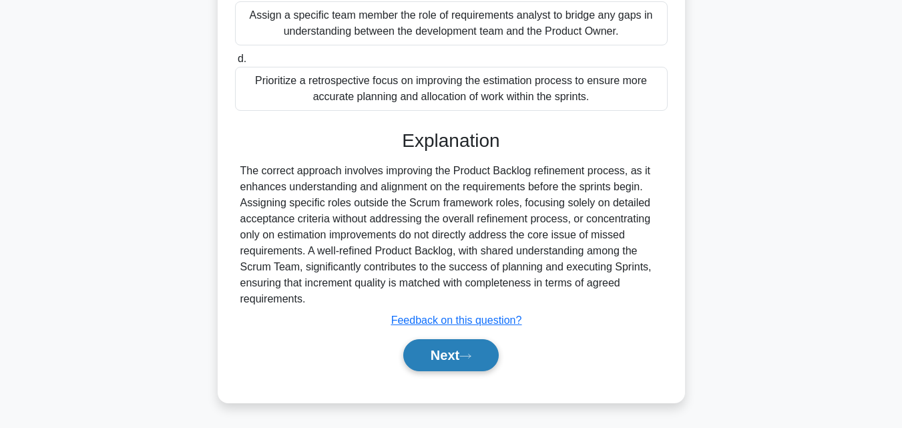
click at [465, 358] on icon at bounding box center [465, 356] width 12 height 7
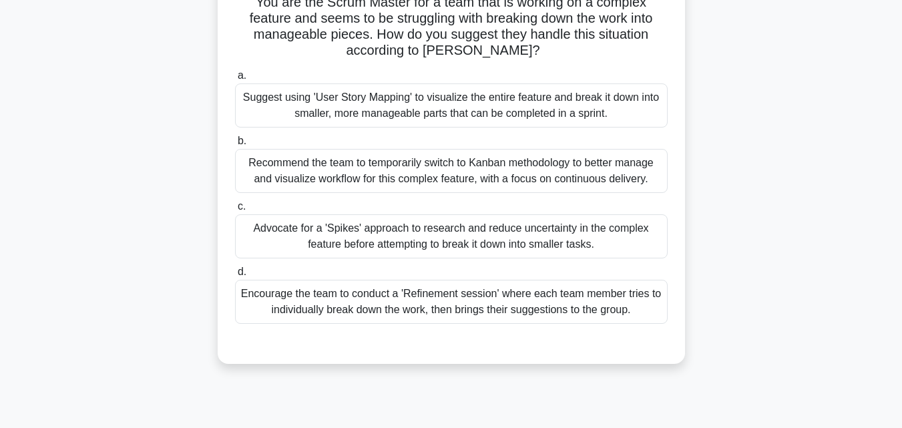
scroll to position [93, 0]
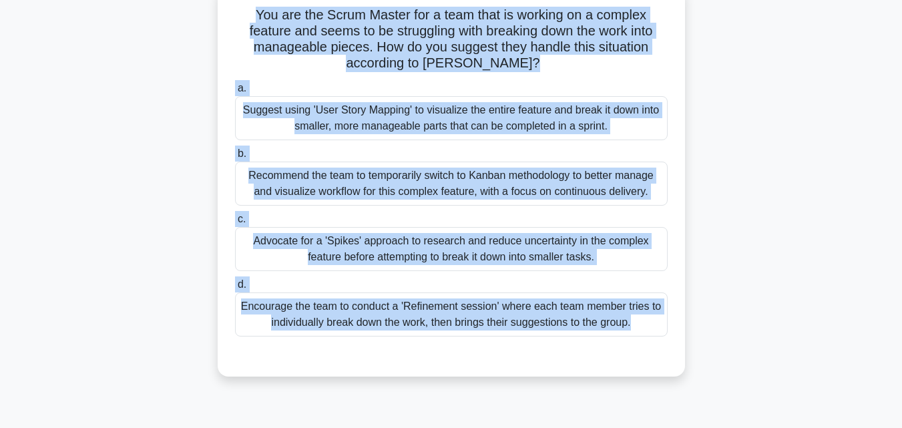
drag, startPoint x: 622, startPoint y: 367, endPoint x: 189, endPoint y: 16, distance: 557.4
click at [189, 16] on div "You are the Scrum Master for a team that is working on a complex feature and se…" at bounding box center [451, 188] width 761 height 407
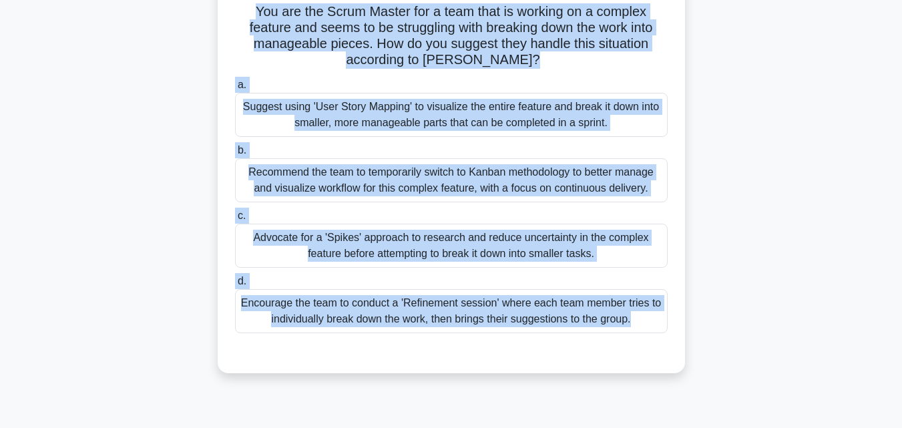
click at [357, 228] on div "Advocate for a 'Spikes' approach to research and reduce uncertainty in the comp…" at bounding box center [451, 246] width 433 height 44
click at [235, 220] on input "c. Advocate for a 'Spikes' approach to research and reduce uncertainty in the c…" at bounding box center [235, 216] width 0 height 9
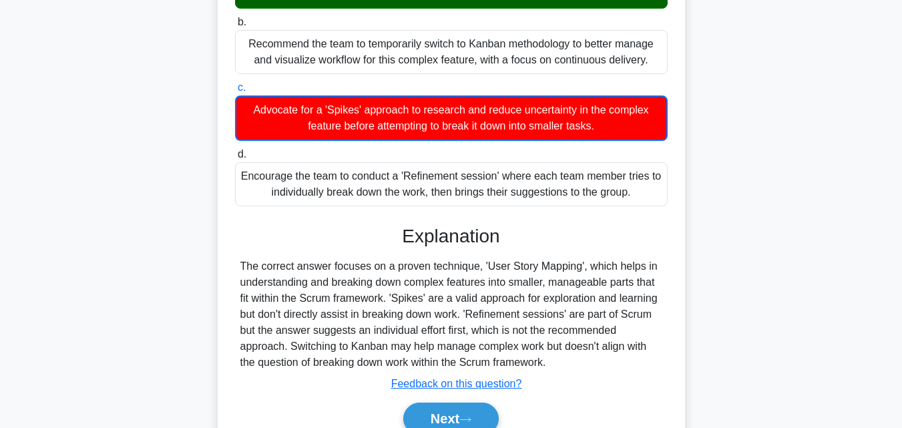
scroll to position [293, 0]
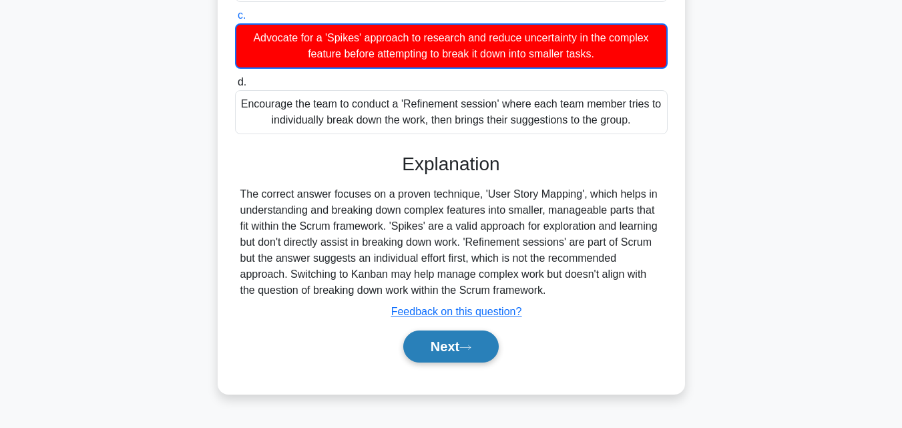
click at [491, 335] on button "Next" at bounding box center [451, 347] width 96 height 32
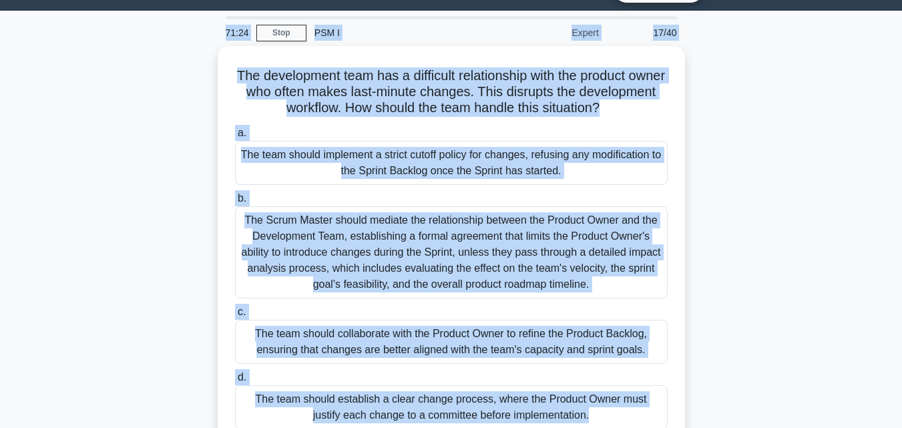
scroll to position [0, 0]
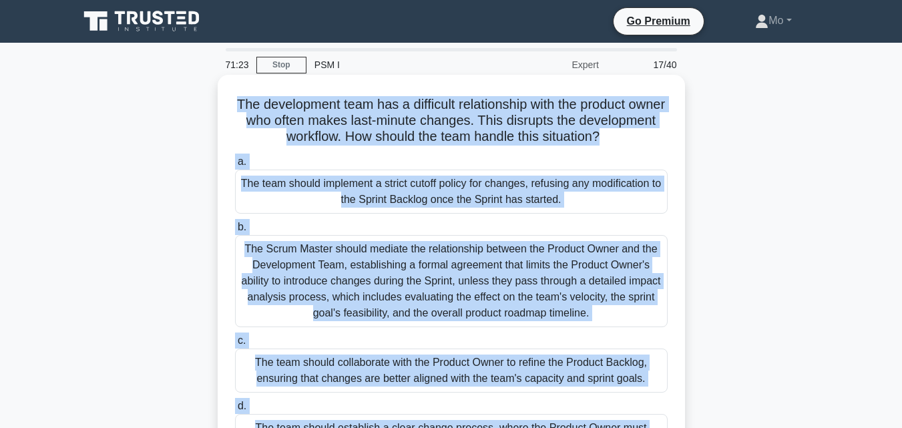
drag, startPoint x: 654, startPoint y: 382, endPoint x: 234, endPoint y: 91, distance: 510.7
click at [234, 91] on div "The development team has a difficult relationship with the product owner who of…" at bounding box center [451, 286] width 457 height 413
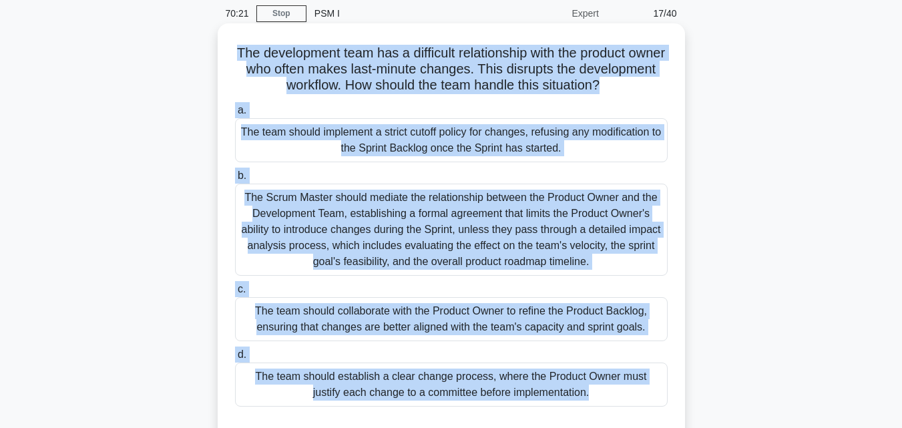
scroll to position [134, 0]
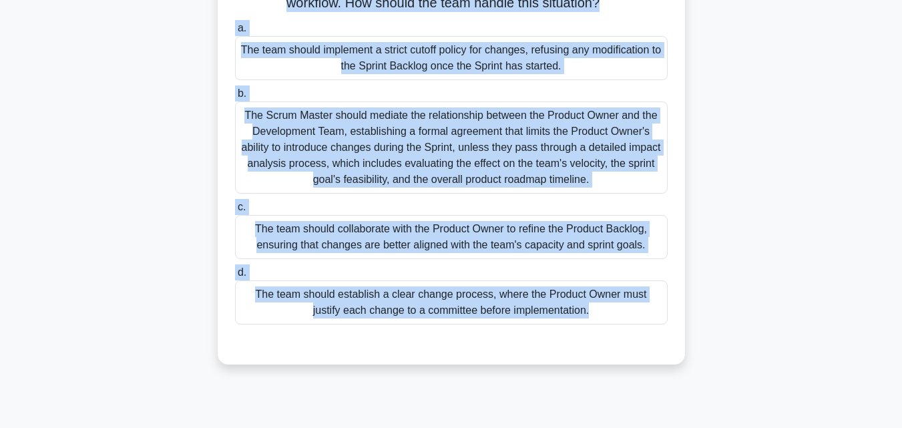
click at [377, 230] on div "The team should collaborate with the Product Owner to refine the Product Backlo…" at bounding box center [451, 237] width 433 height 44
click at [235, 212] on input "c. The team should collaborate with the Product Owner to refine the Product Bac…" at bounding box center [235, 207] width 0 height 9
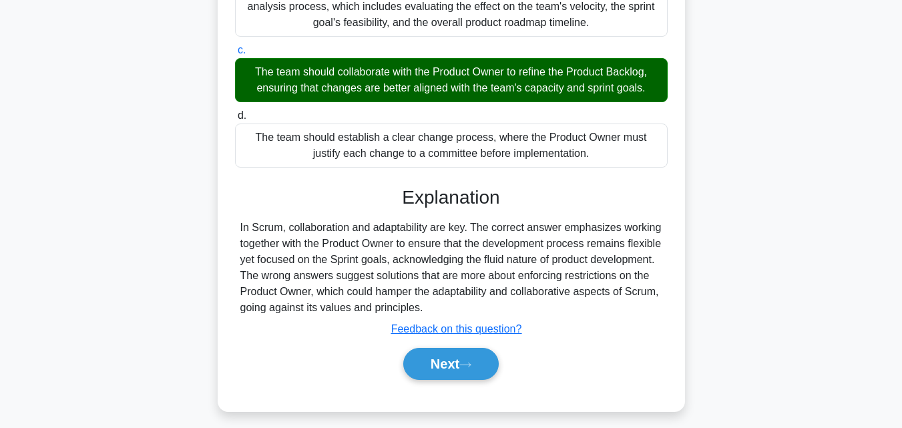
scroll to position [300, 0]
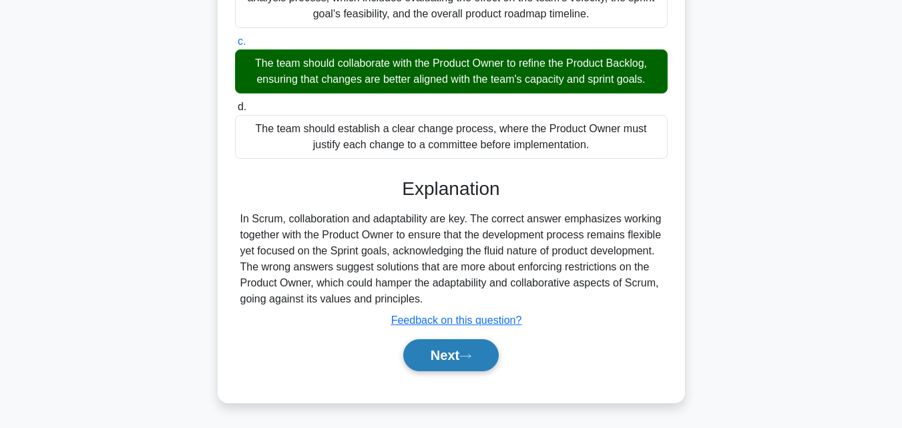
click at [431, 363] on button "Next" at bounding box center [451, 355] width 96 height 32
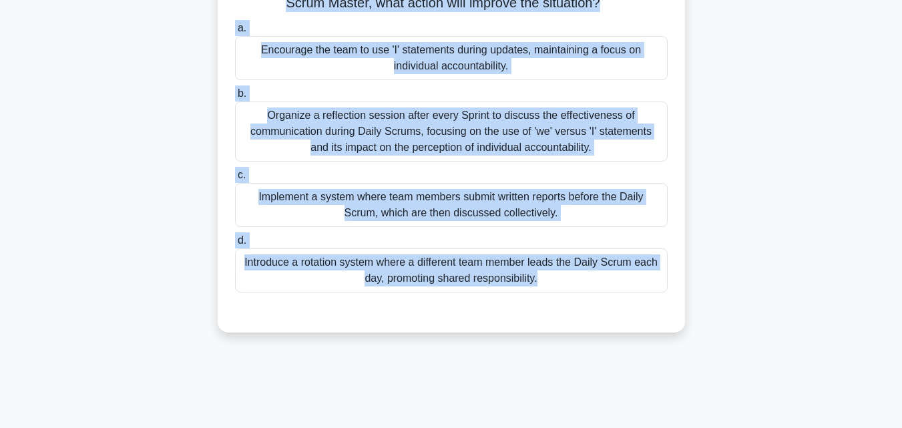
scroll to position [0, 0]
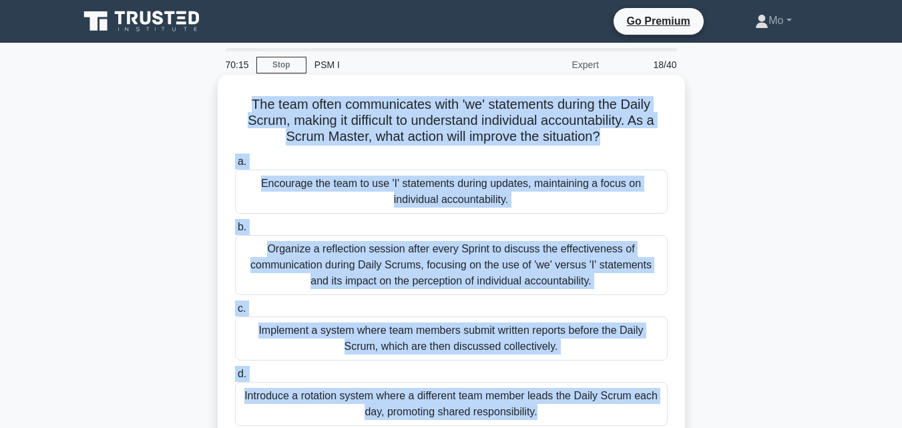
drag, startPoint x: 504, startPoint y: 337, endPoint x: 221, endPoint y: 88, distance: 377.1
click at [221, 88] on div "70:15 Stop PSM I Expert 18/40 The team often communicates with 'we' statements …" at bounding box center [451, 382] width 761 height 668
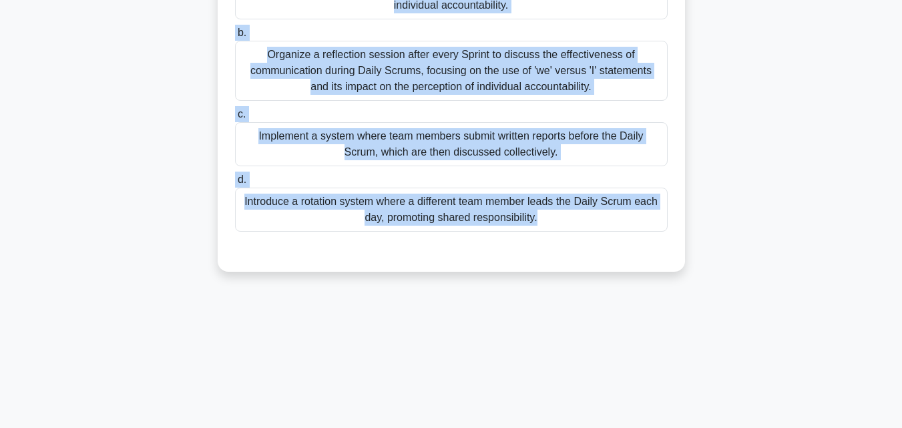
scroll to position [200, 0]
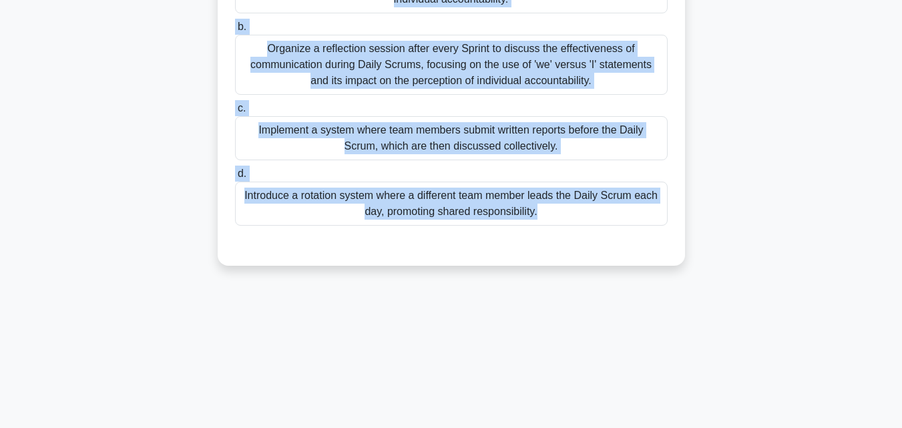
click at [452, 209] on div "Introduce a rotation system where a different team member leads the Daily Scrum…" at bounding box center [451, 204] width 433 height 44
click at [235, 178] on input "d. Introduce a rotation system where a different team member leads the Daily Sc…" at bounding box center [235, 174] width 0 height 9
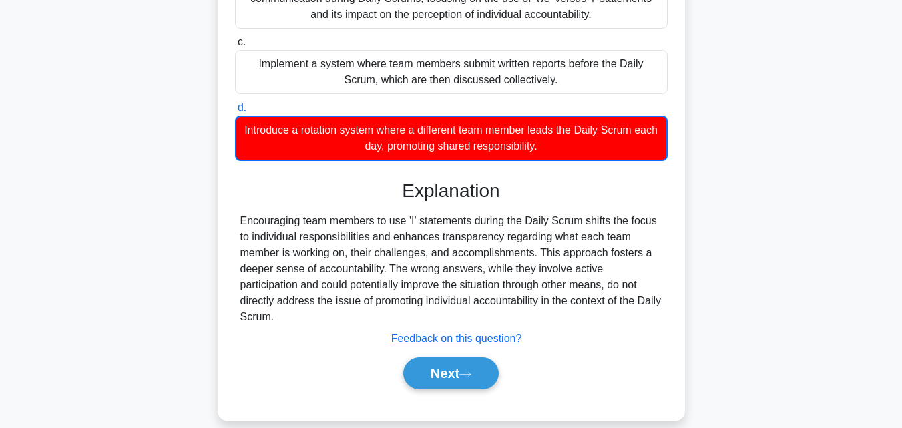
scroll to position [267, 0]
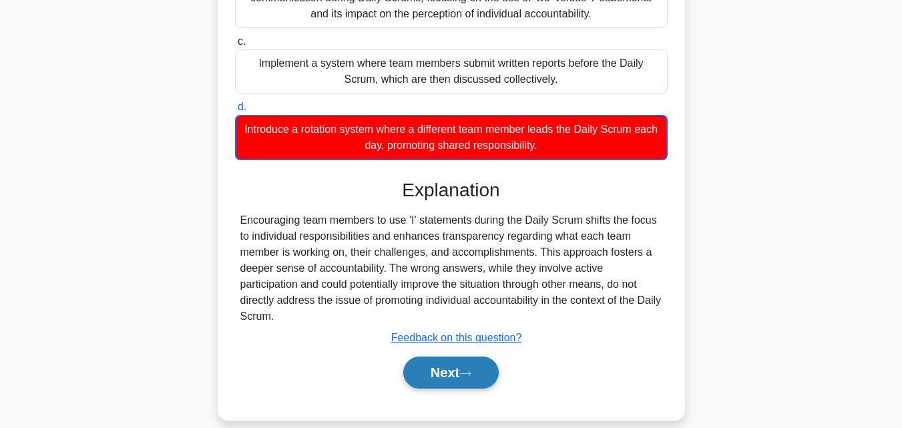
click at [462, 357] on button "Next" at bounding box center [451, 373] width 96 height 32
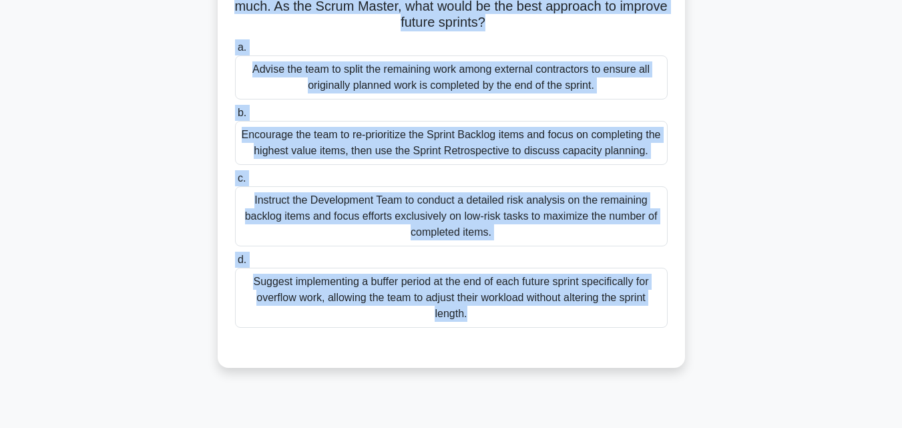
scroll to position [0, 0]
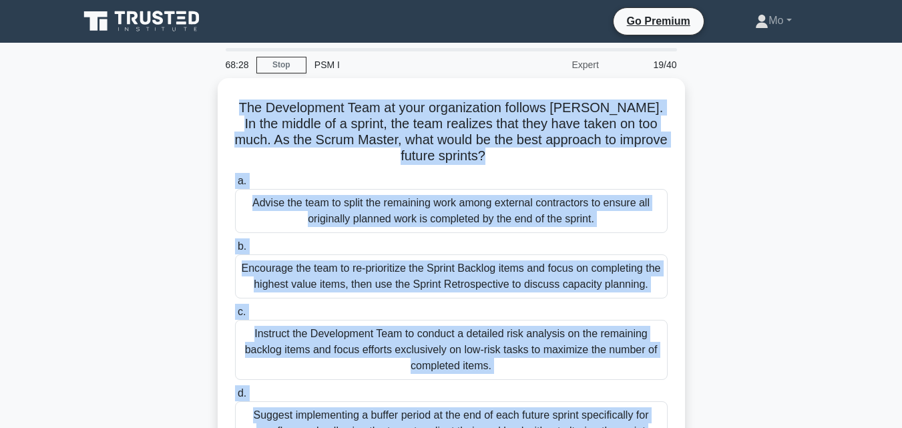
drag, startPoint x: 661, startPoint y: 354, endPoint x: 114, endPoint y: 83, distance: 610.2
click at [114, 83] on div "The Development Team at your organization follows Scrum. In the middle of a spr…" at bounding box center [451, 297] width 761 height 439
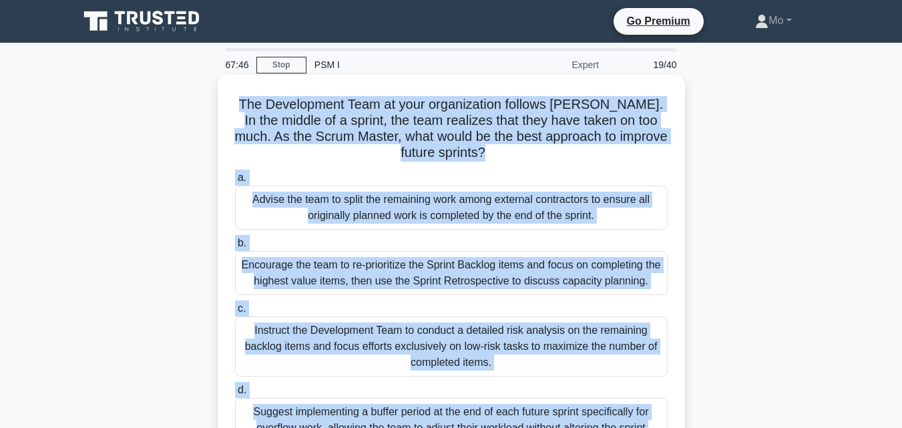
click at [352, 275] on div "Encourage the team to re-prioritize the Sprint Backlog items and focus on compl…" at bounding box center [451, 273] width 433 height 44
click at [235, 248] on input "b. Encourage the team to re-prioritize the Sprint Backlog items and focus on co…" at bounding box center [235, 243] width 0 height 9
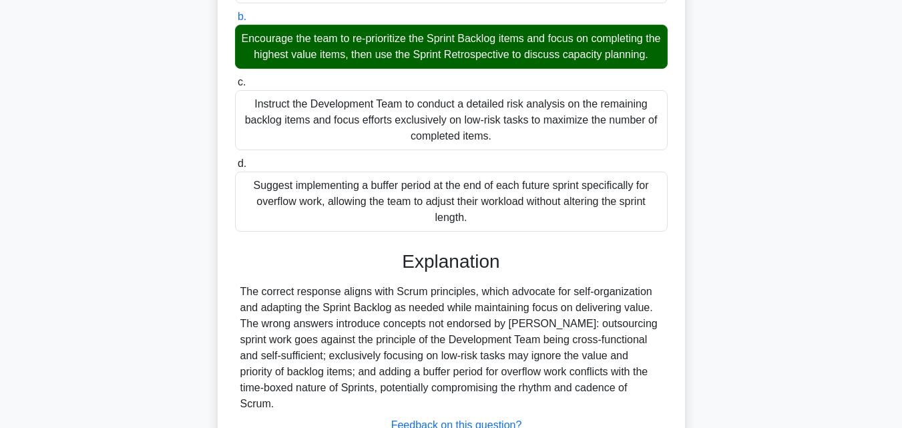
scroll to position [316, 0]
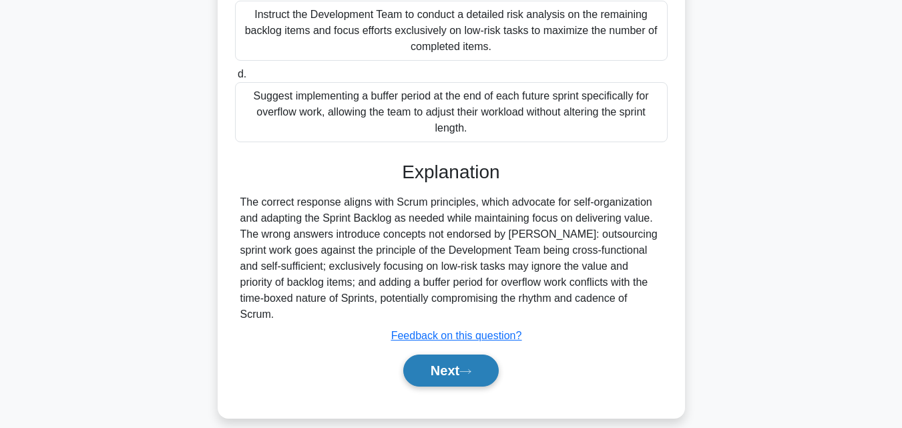
click at [479, 369] on button "Next" at bounding box center [451, 371] width 96 height 32
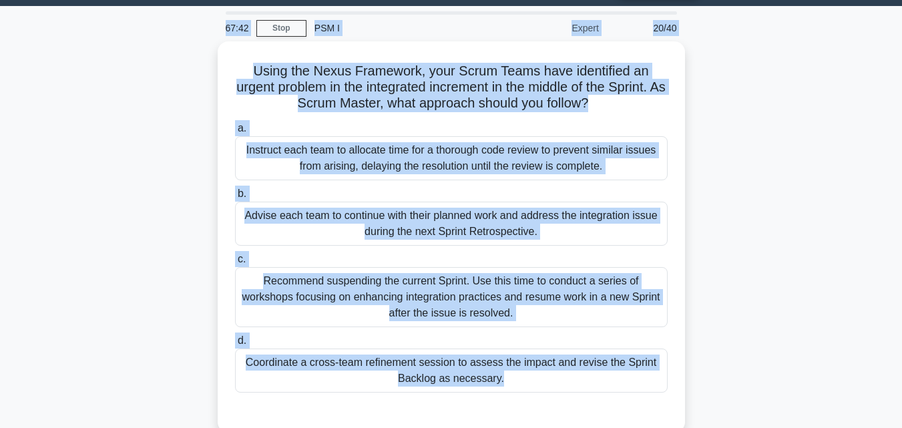
scroll to position [0, 0]
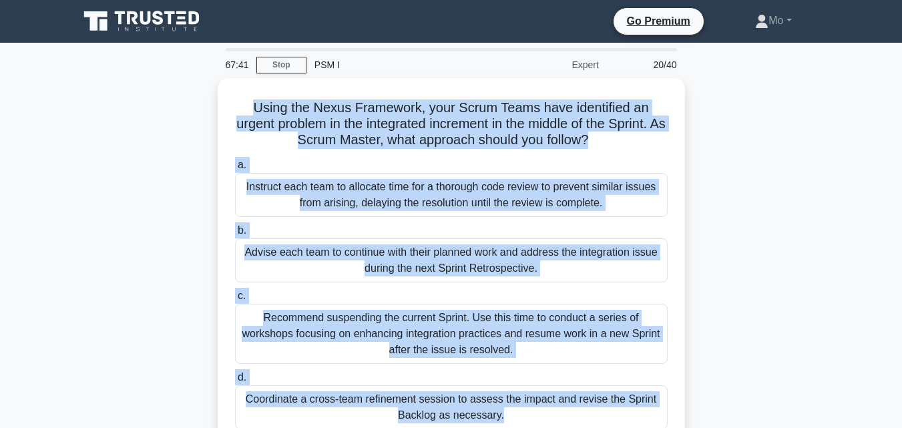
drag, startPoint x: 566, startPoint y: 357, endPoint x: 214, endPoint y: 108, distance: 430.6
click at [214, 108] on div "67:41 Stop PSM I Expert 20/40 Using the Nexus Framework, your Scrum Teams have …" at bounding box center [451, 382] width 761 height 668
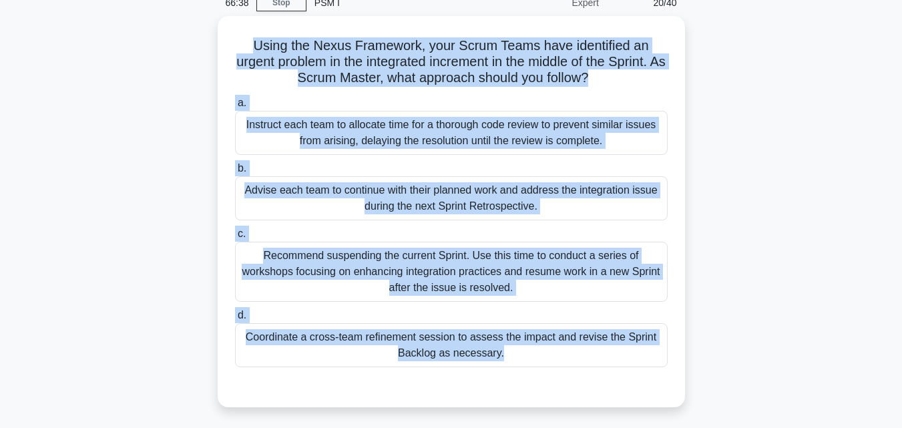
scroll to position [134, 0]
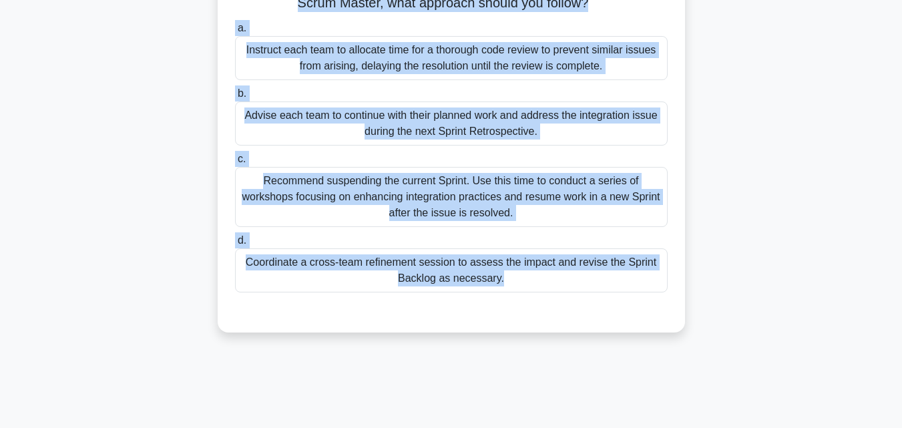
click at [518, 275] on div "Coordinate a cross-team refinement session to assess the impact and revise the …" at bounding box center [451, 270] width 433 height 44
click at [235, 245] on input "d. Coordinate a cross-team refinement session to assess the impact and revise t…" at bounding box center [235, 240] width 0 height 9
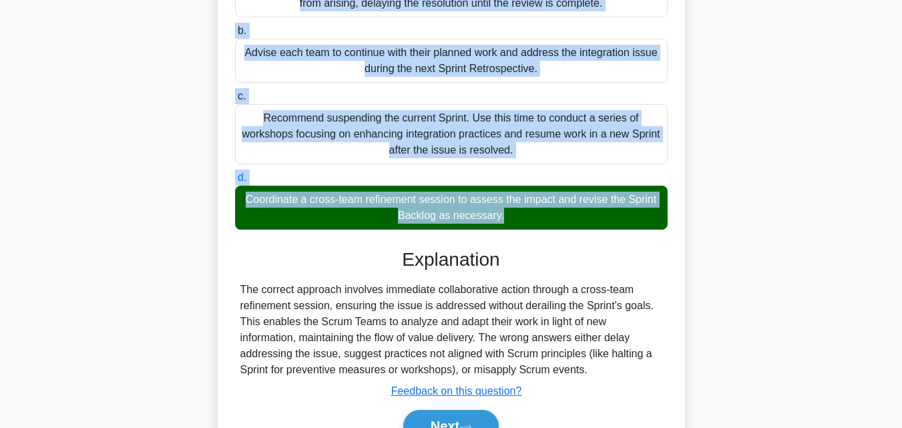
scroll to position [293, 0]
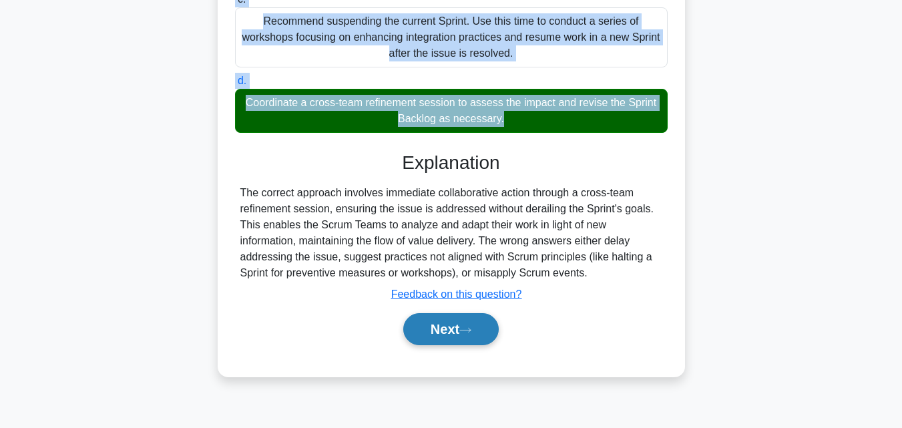
click at [437, 335] on button "Next" at bounding box center [451, 329] width 96 height 32
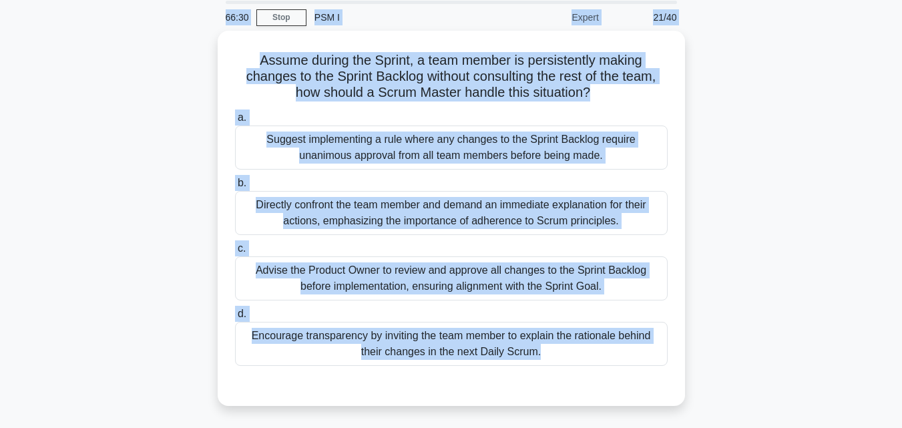
scroll to position [0, 0]
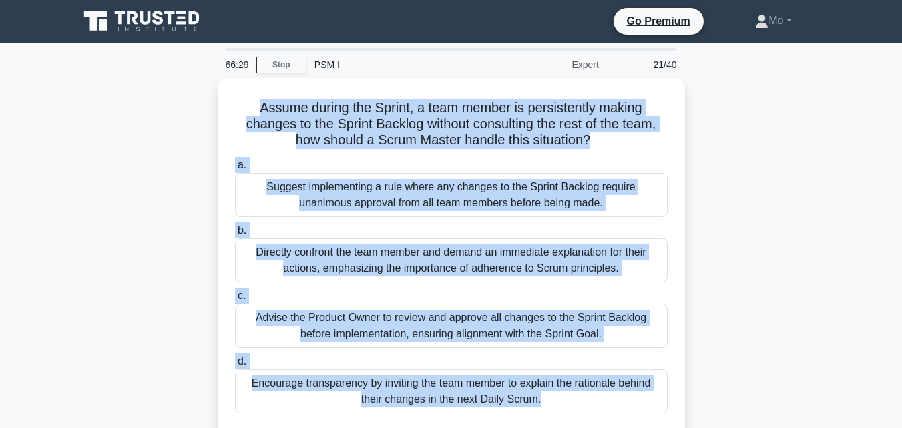
drag, startPoint x: 592, startPoint y: 358, endPoint x: 155, endPoint y: 108, distance: 504.1
click at [155, 108] on div "Assume during the Sprint, a team member is persistently making changes to the S…" at bounding box center [451, 273] width 761 height 391
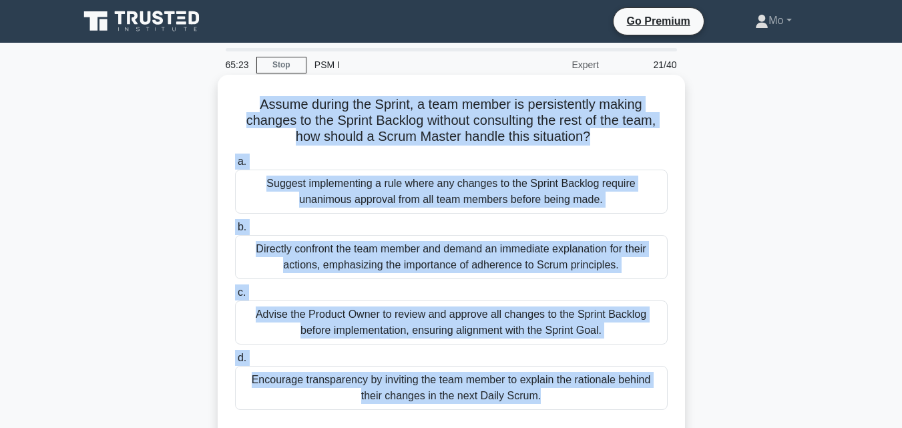
scroll to position [134, 0]
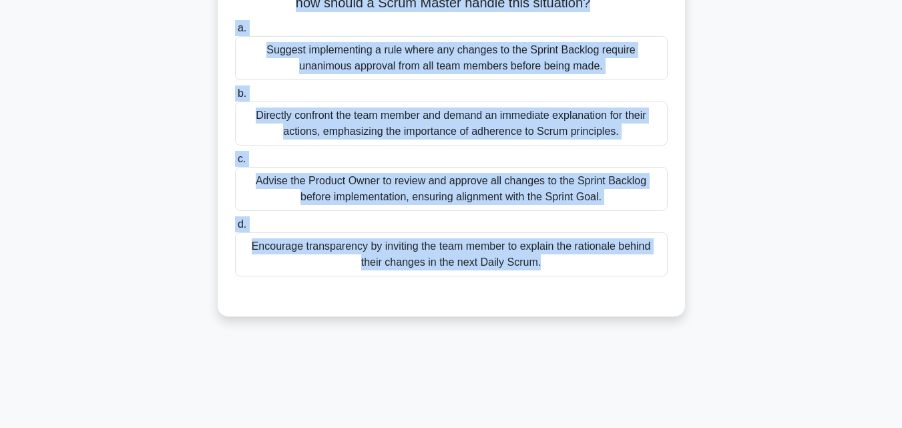
click at [420, 276] on div "Encourage transparency by inviting the team member to explain the rationale beh…" at bounding box center [451, 254] width 433 height 44
click at [235, 229] on input "d. Encourage transparency by inviting the team member to explain the rationale …" at bounding box center [235, 224] width 0 height 9
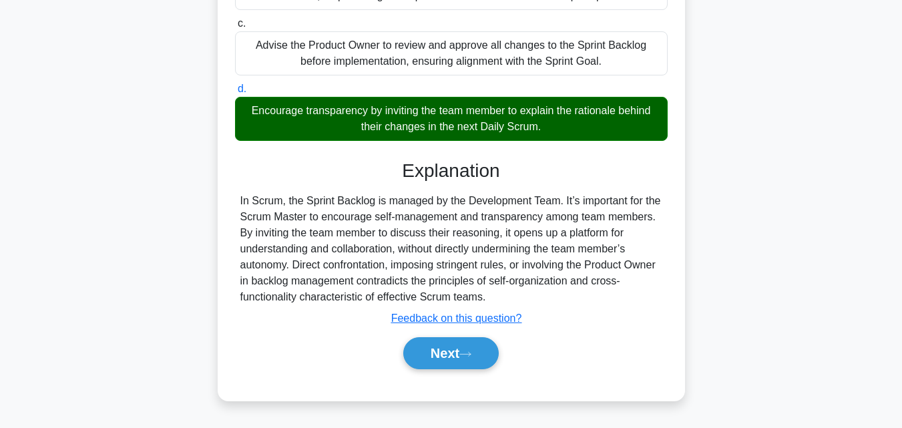
scroll to position [293, 0]
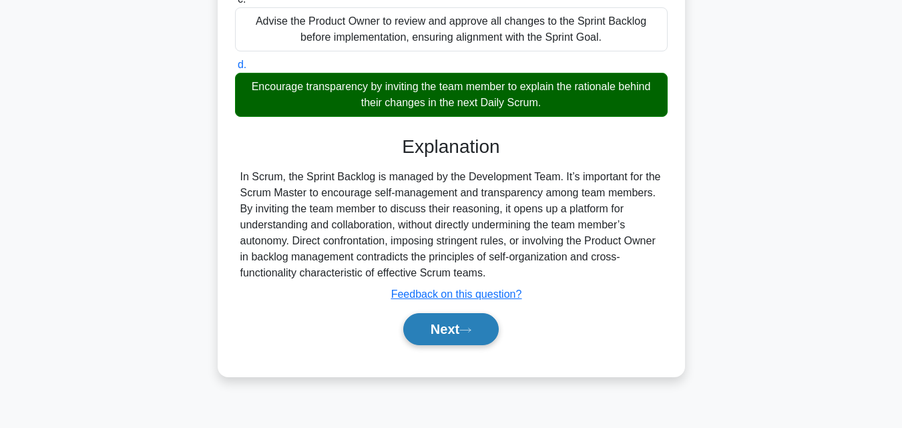
click at [475, 326] on button "Next" at bounding box center [451, 329] width 96 height 32
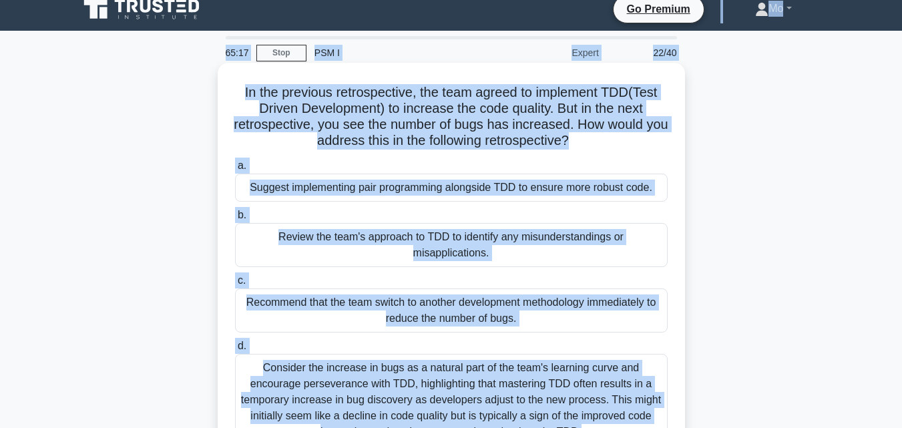
scroll to position [0, 0]
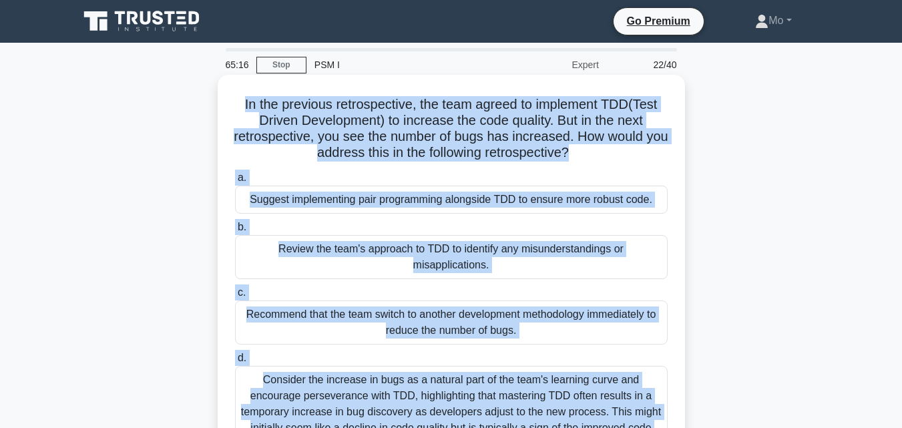
drag, startPoint x: 546, startPoint y: 334, endPoint x: 224, endPoint y: 100, distance: 398.2
click at [224, 100] on div "In the previous retrospective, the team agreed to implement TDD(Test Driven Dev…" at bounding box center [451, 286] width 457 height 413
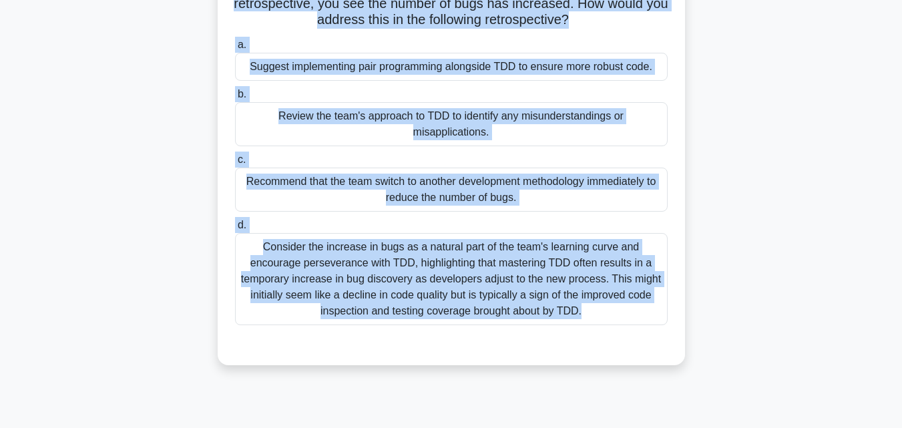
scroll to position [134, 0]
click at [419, 309] on div "Consider the increase in bugs as a natural part of the team's learning curve an…" at bounding box center [451, 278] width 433 height 92
click at [235, 229] on input "d. Consider the increase in bugs as a natural part of the team's learning curve…" at bounding box center [235, 224] width 0 height 9
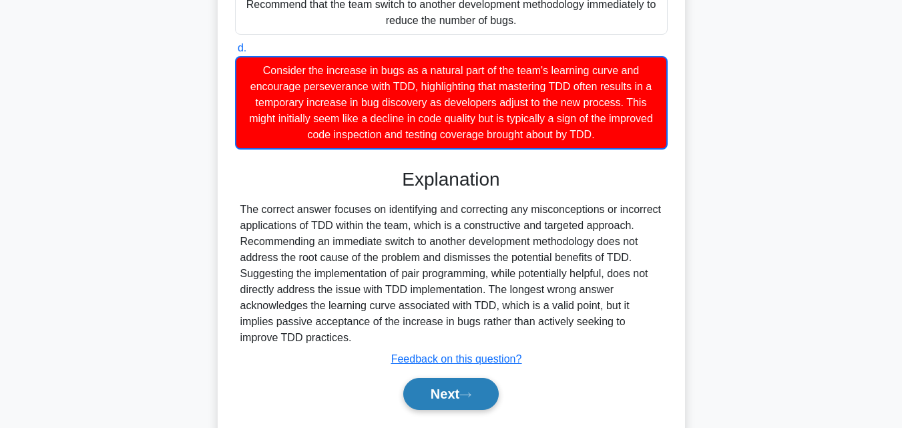
scroll to position [349, 0]
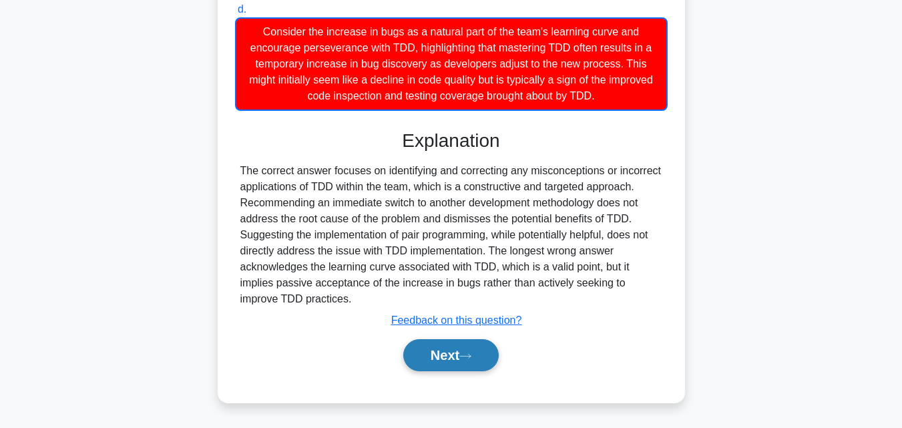
click at [470, 355] on icon at bounding box center [465, 356] width 12 height 7
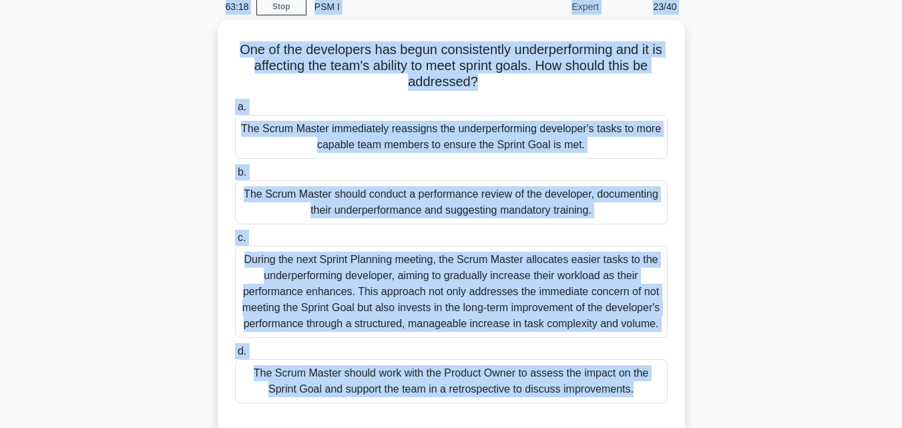
scroll to position [0, 0]
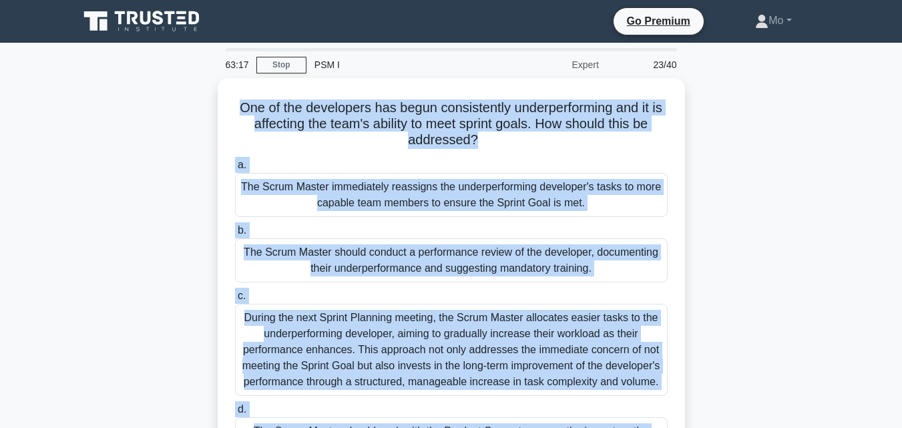
drag, startPoint x: 607, startPoint y: 357, endPoint x: 195, endPoint y: 110, distance: 480.5
click at [195, 110] on div "One of the developers has begun consistently underperforming and it is affectin…" at bounding box center [451, 297] width 761 height 439
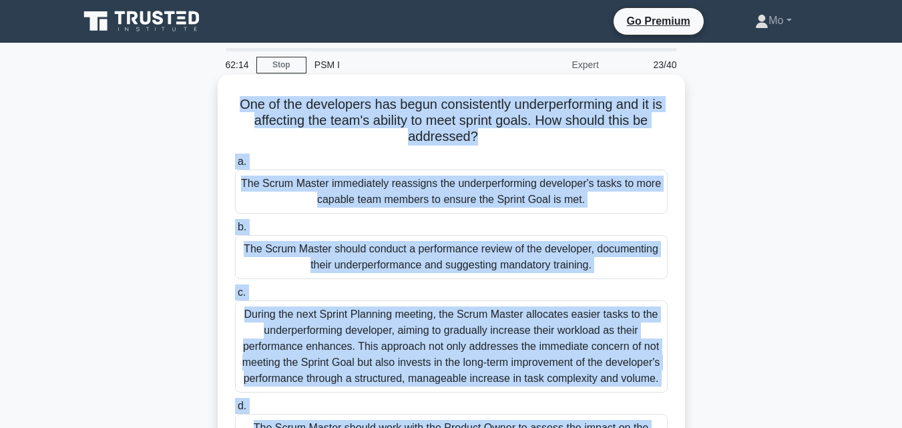
click at [374, 252] on div "The Scrum Master should conduct a performance review of the developer, document…" at bounding box center [451, 257] width 433 height 44
click at [235, 232] on input "b. The Scrum Master should conduct a performance review of the developer, docum…" at bounding box center [235, 227] width 0 height 9
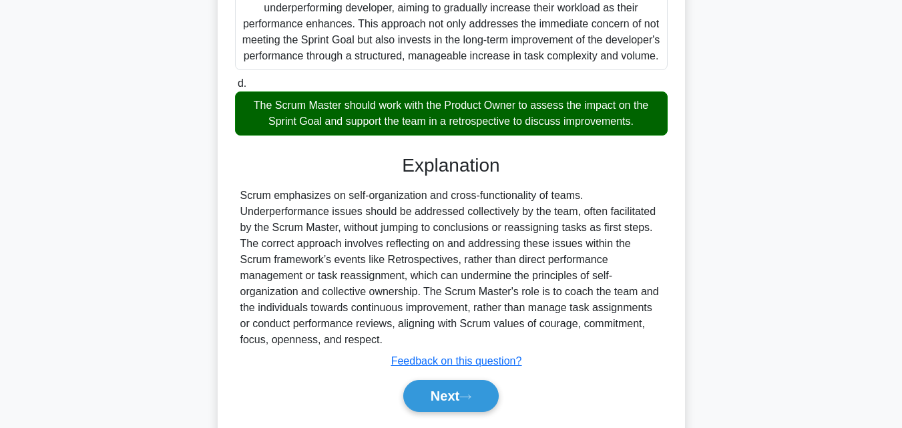
scroll to position [381, 0]
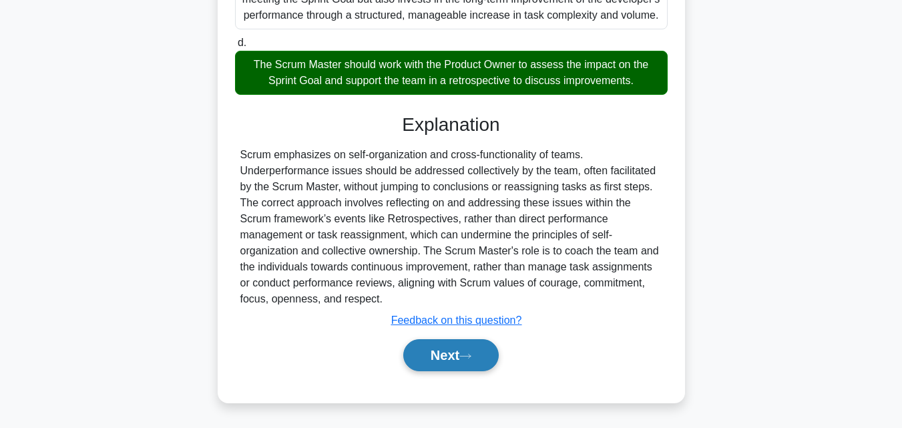
click at [451, 363] on button "Next" at bounding box center [451, 355] width 96 height 32
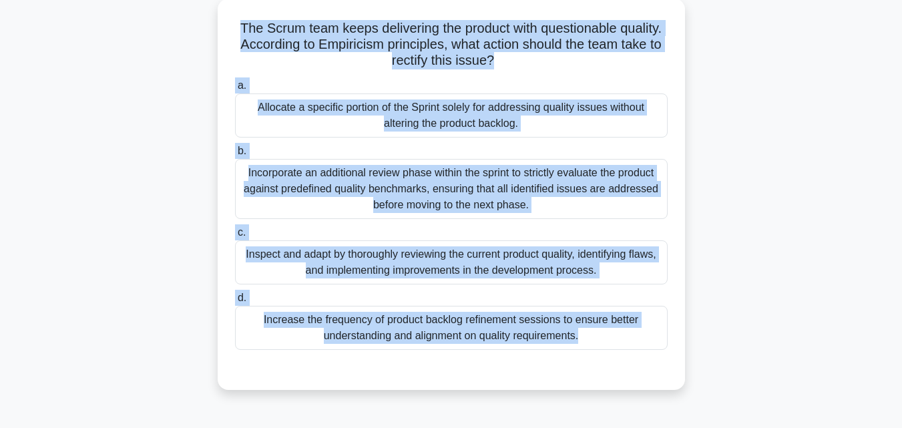
scroll to position [0, 0]
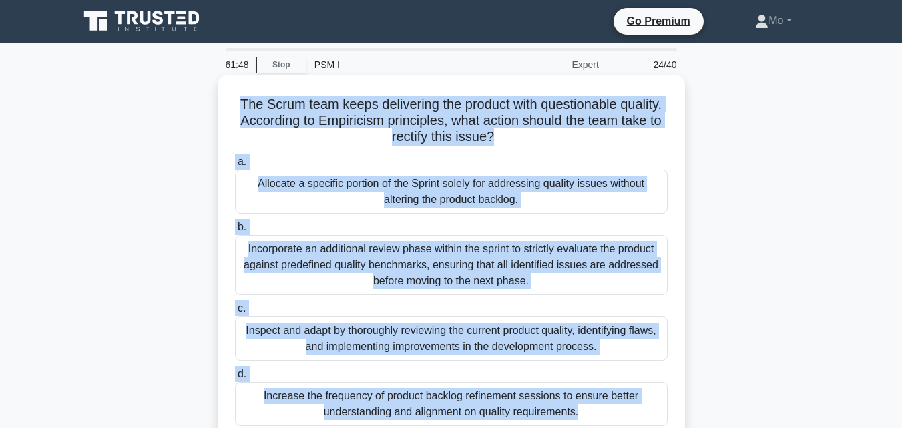
drag, startPoint x: 625, startPoint y: 299, endPoint x: 229, endPoint y: 106, distance: 440.6
click at [229, 106] on div "The Scrum team keeps delivering the product with questionable quality. Accordin…" at bounding box center [451, 270] width 457 height 381
click at [486, 339] on div "Inspect and adapt by thoroughly reviewing the current product quality, identify…" at bounding box center [451, 339] width 433 height 44
click at [235, 313] on input "c. Inspect and adapt by thoroughly reviewing the current product quality, ident…" at bounding box center [235, 309] width 0 height 9
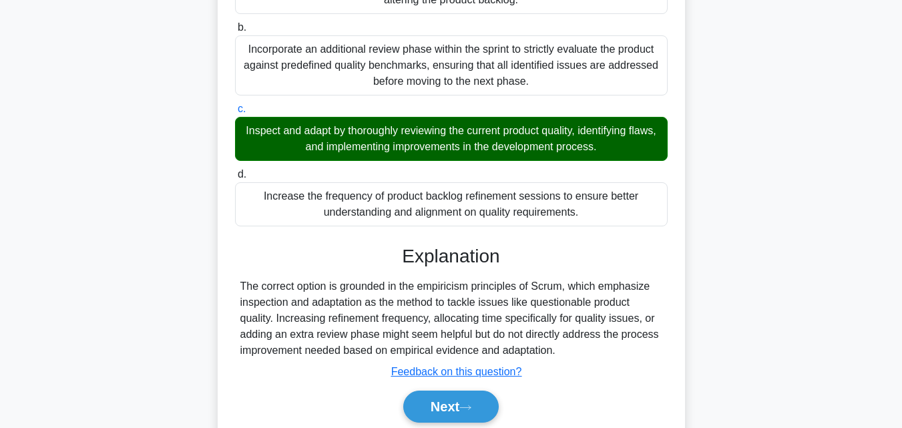
scroll to position [200, 0]
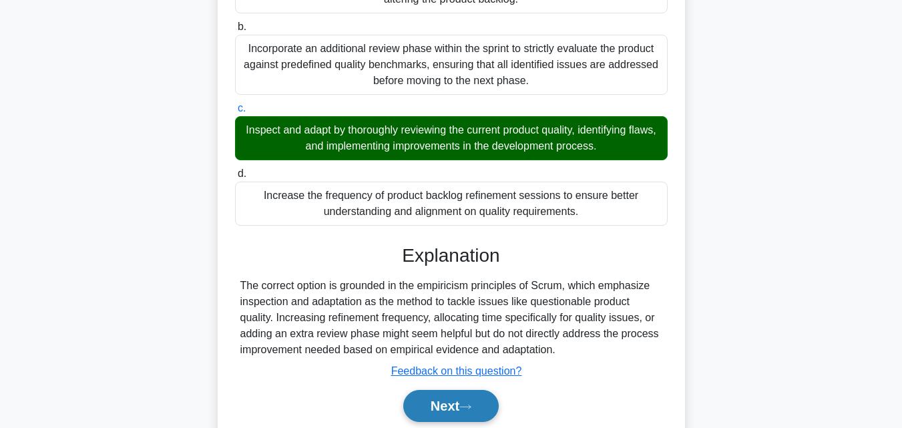
click at [445, 407] on button "Next" at bounding box center [451, 406] width 96 height 32
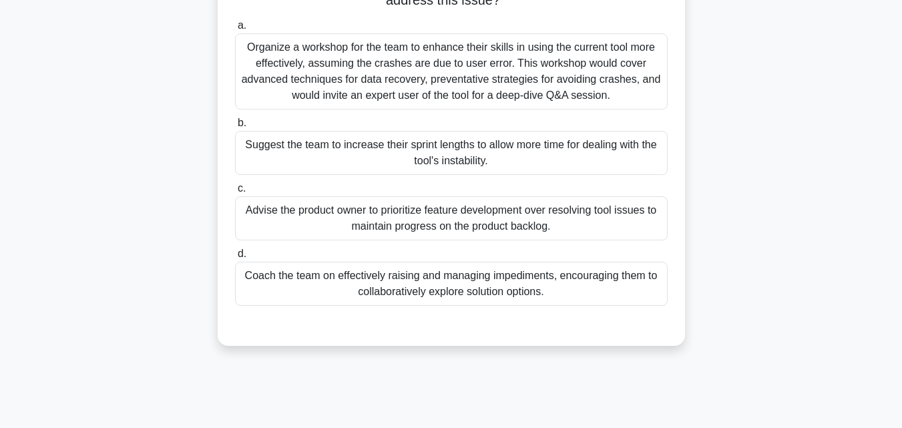
scroll to position [67, 0]
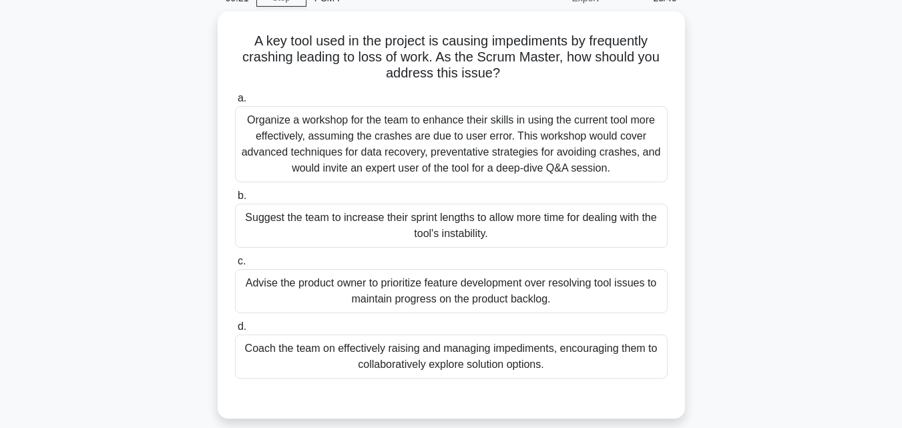
drag, startPoint x: 642, startPoint y: 367, endPoint x: 198, endPoint y: 37, distance: 552.3
click at [198, 37] on div "A key tool used in the project is causing impediments by frequently crashing le…" at bounding box center [451, 222] width 761 height 423
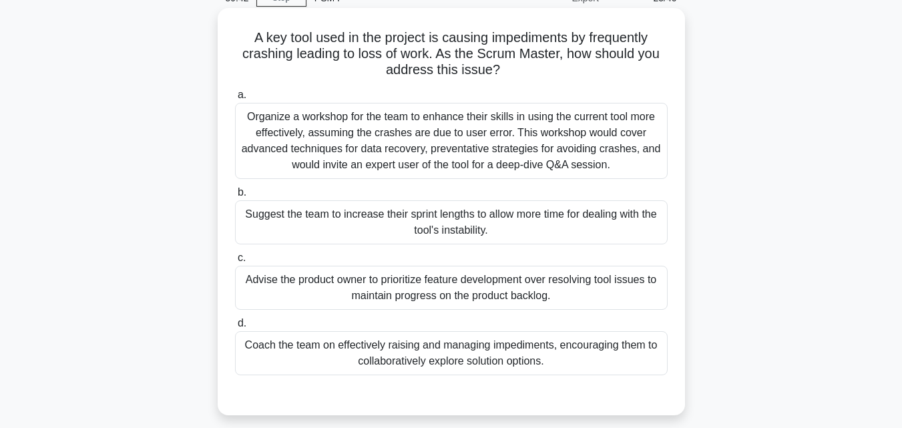
click at [493, 345] on div "Coach the team on effectively raising and managing impediments, encouraging the…" at bounding box center [451, 353] width 433 height 44
click at [235, 328] on input "d. Coach the team on effectively raising and managing impediments, encouraging …" at bounding box center [235, 323] width 0 height 9
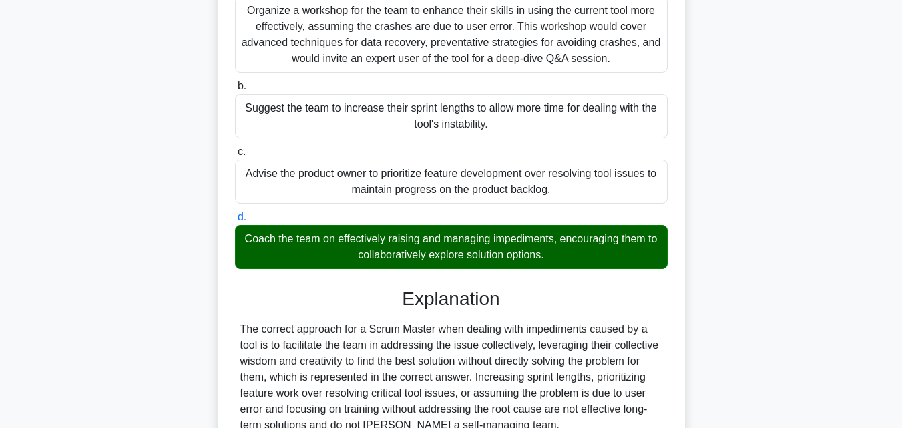
scroll to position [300, 0]
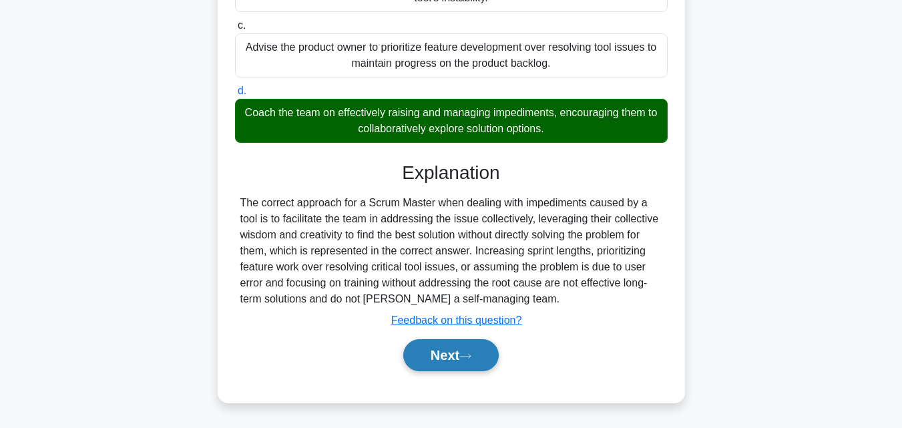
click at [465, 361] on button "Next" at bounding box center [451, 355] width 96 height 32
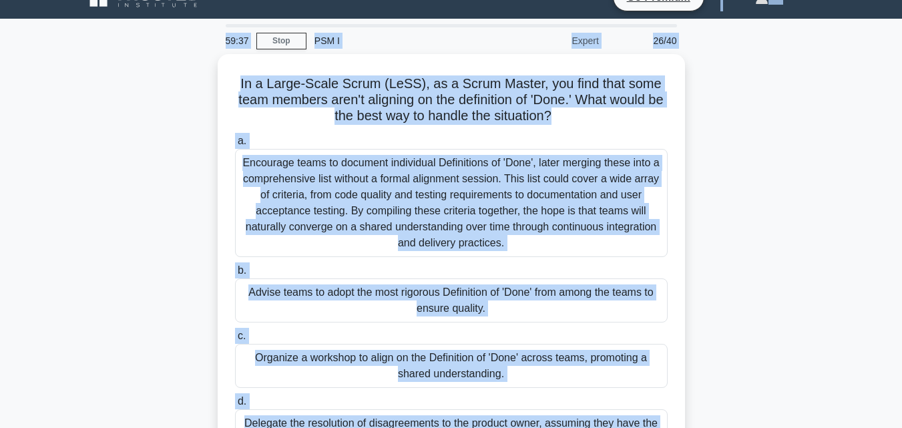
scroll to position [1, 0]
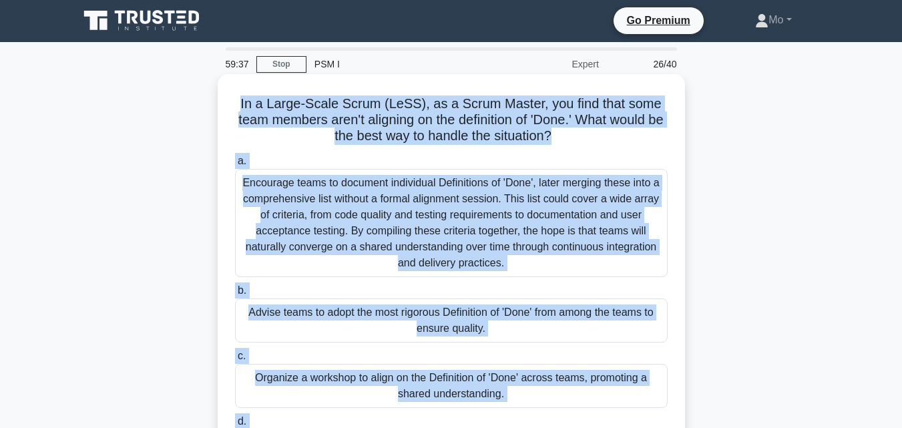
drag, startPoint x: 583, startPoint y: 392, endPoint x: 221, endPoint y: 83, distance: 476.1
click at [221, 83] on div "In a Large-Scale Scrum (LeSS), as a Scrum Master, you find that some team membe…" at bounding box center [451, 293] width 467 height 439
click at [486, 375] on div "Organize a workshop to align on the Definition of 'Done' across teams, promotin…" at bounding box center [451, 386] width 433 height 44
click at [235, 361] on input "c. Organize a workshop to align on the Definition of 'Done' across teams, promo…" at bounding box center [235, 356] width 0 height 9
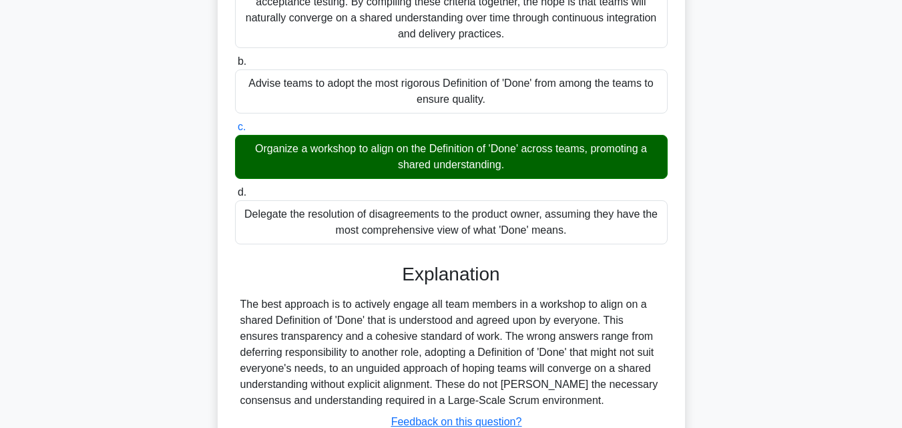
scroll to position [332, 0]
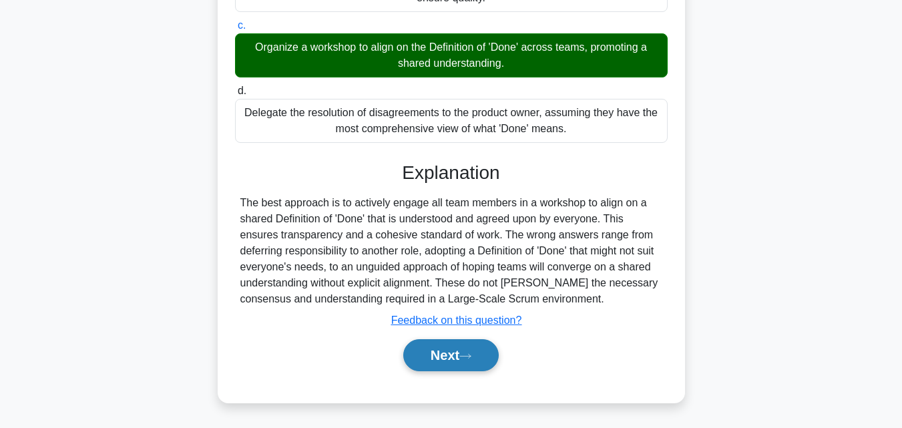
click at [471, 354] on icon at bounding box center [465, 356] width 12 height 7
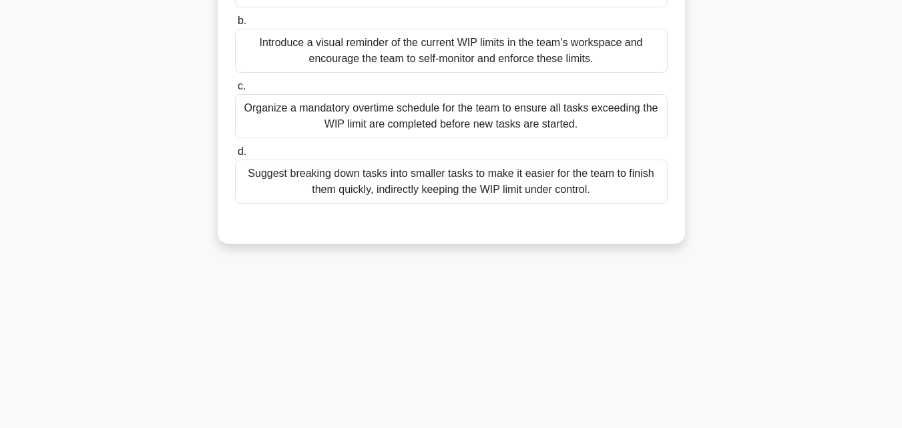
scroll to position [93, 0]
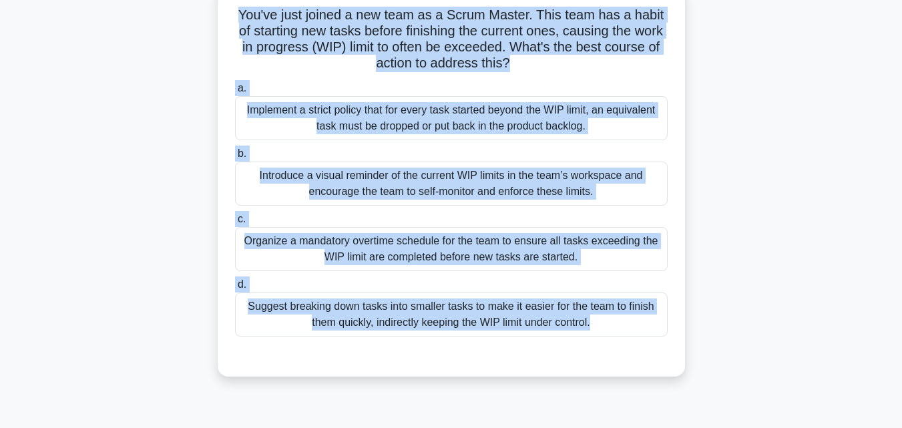
drag, startPoint x: 597, startPoint y: 379, endPoint x: 196, endPoint y: 19, distance: 539.1
click at [196, 19] on div "You've just joined a new team as a Scrum Master. This team has a habit of start…" at bounding box center [451, 188] width 761 height 407
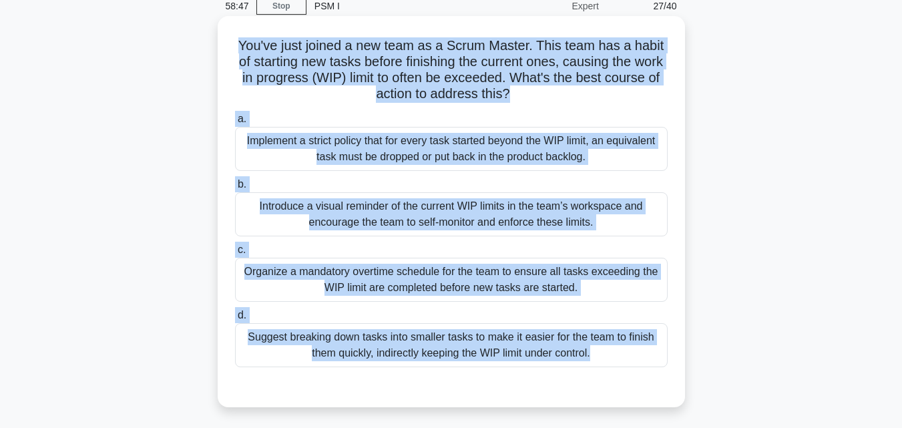
scroll to position [26, 0]
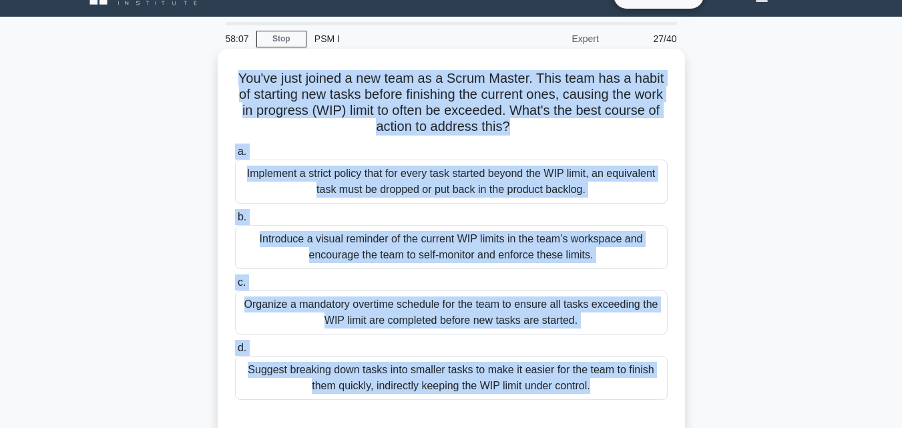
click at [393, 244] on div "Introduce a visual reminder of the current WIP limits in the team’s workspace a…" at bounding box center [451, 247] width 433 height 44
click at [235, 222] on input "b. Introduce a visual reminder of the current WIP limits in the team’s workspac…" at bounding box center [235, 217] width 0 height 9
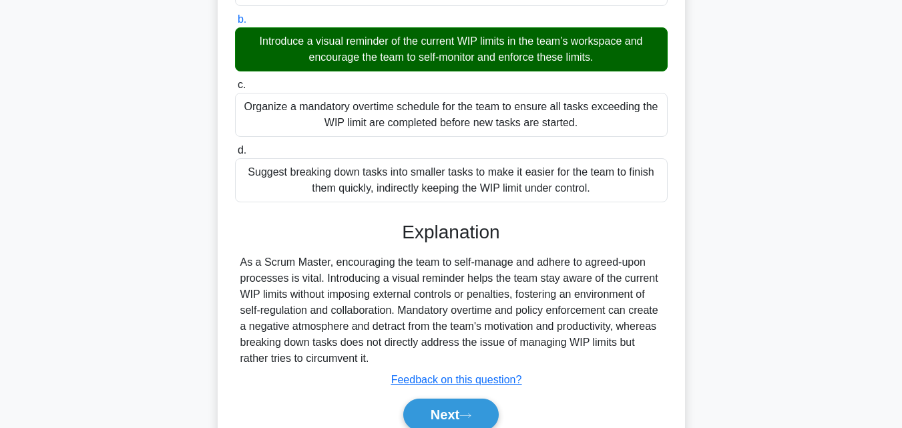
scroll to position [226, 0]
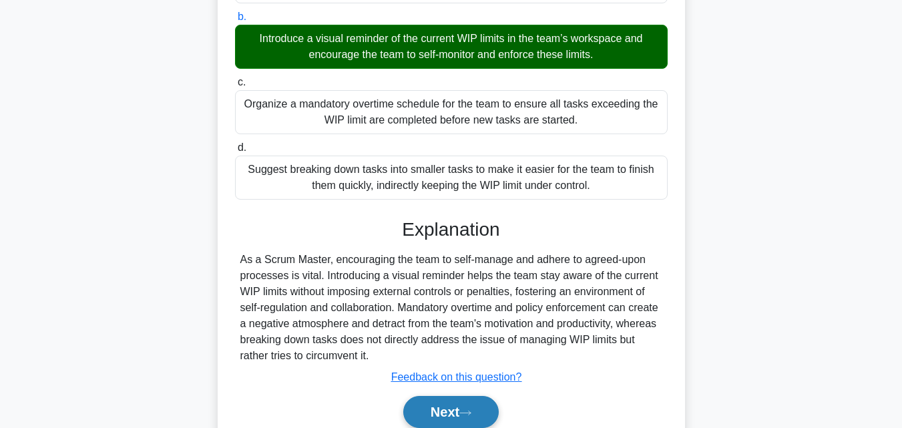
click at [465, 414] on icon at bounding box center [465, 412] width 12 height 7
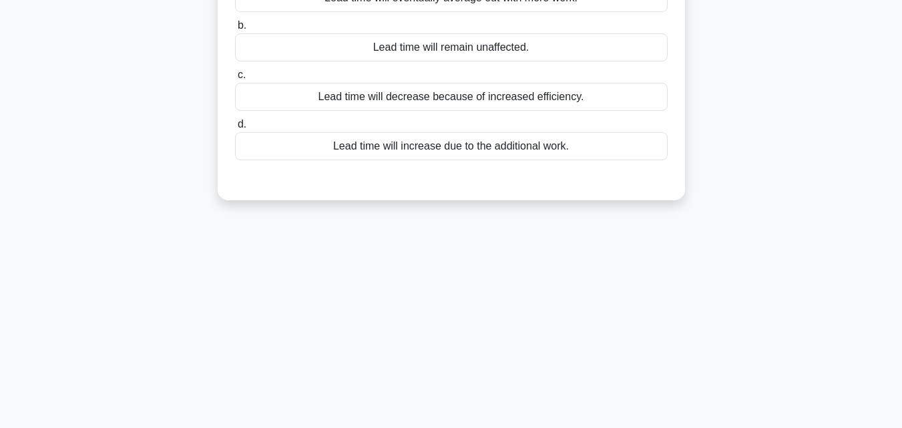
scroll to position [93, 0]
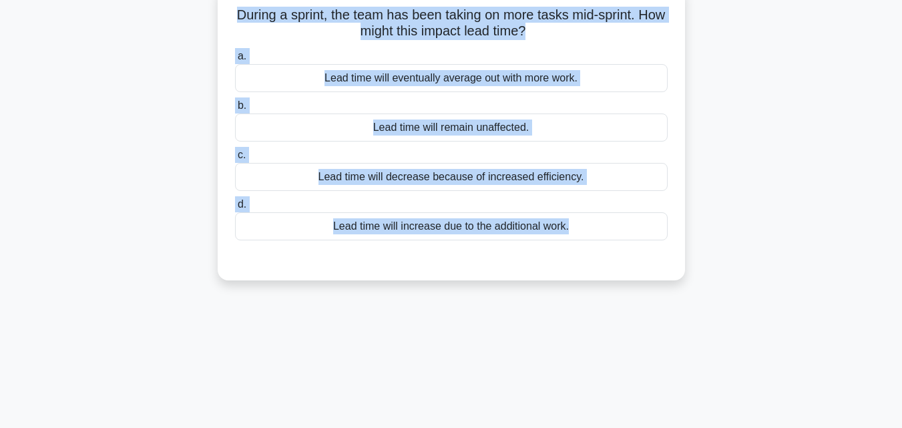
drag, startPoint x: 551, startPoint y: 343, endPoint x: 170, endPoint y: 19, distance: 499.8
click at [170, 19] on div "58:02 Stop PSM I Expert 28/40 During a sprint, the team has been taking on more…" at bounding box center [451, 289] width 761 height 668
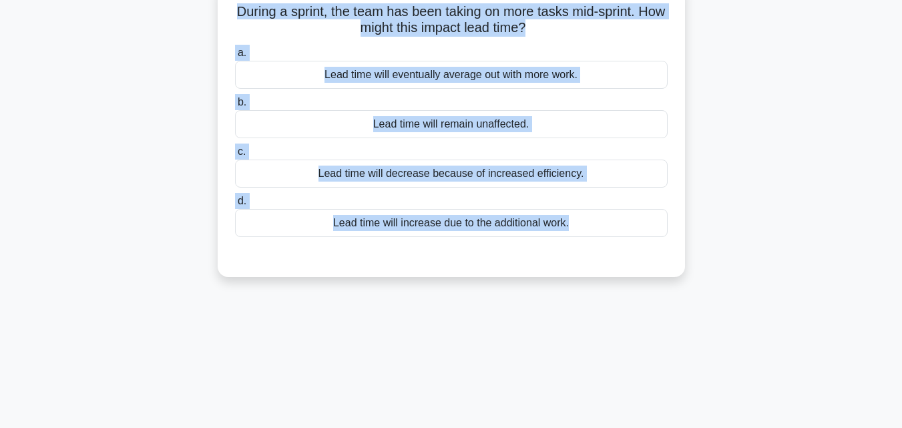
click at [422, 228] on div "Lead time will increase due to the additional work." at bounding box center [451, 223] width 433 height 28
click at [235, 206] on input "d. Lead time will increase due to the additional work." at bounding box center [235, 201] width 0 height 9
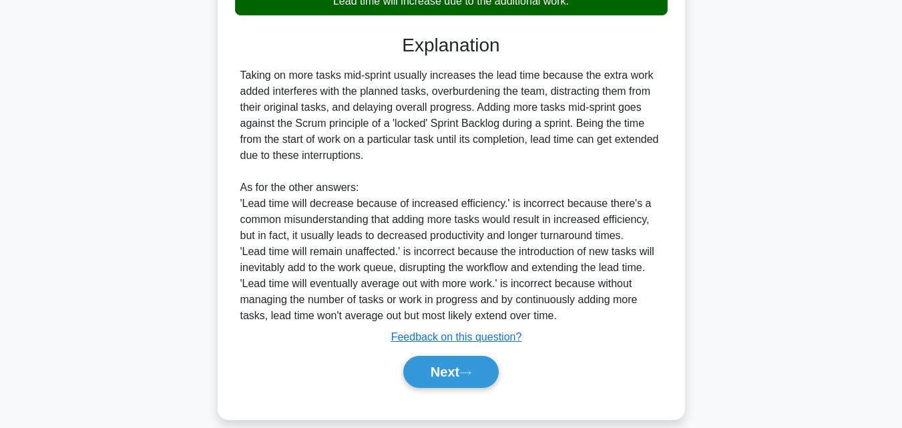
scroll to position [332, 0]
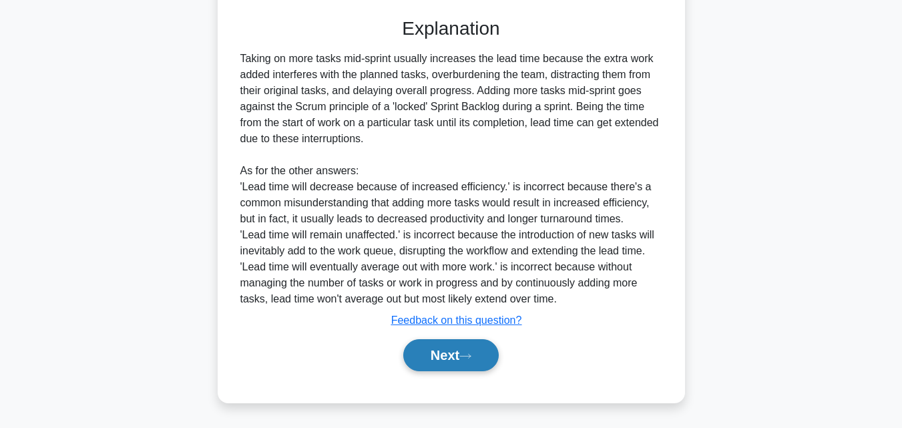
click at [475, 368] on button "Next" at bounding box center [451, 355] width 96 height 32
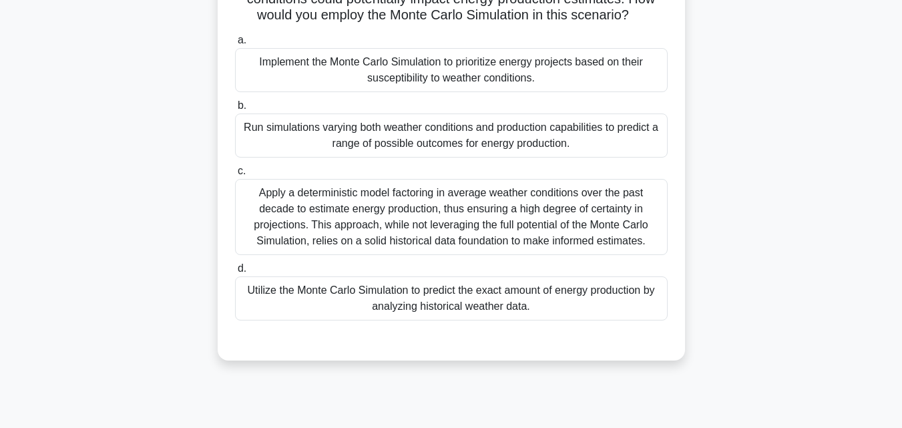
scroll to position [93, 0]
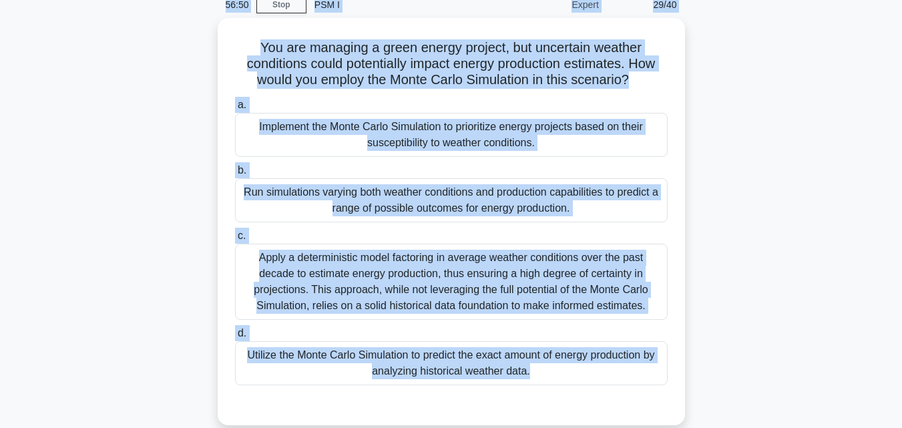
drag, startPoint x: 547, startPoint y: 399, endPoint x: 205, endPoint y: 12, distance: 516.2
click at [205, 12] on div "56:50 Stop PSM I Expert 29/40 You are managing a green energy project, but unce…" at bounding box center [451, 322] width 761 height 668
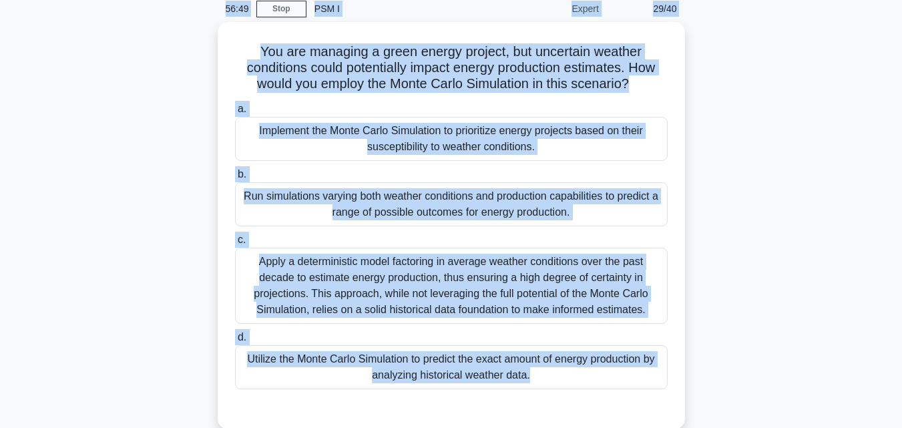
click at [204, 51] on div "You are managing a green energy project, but uncertain weather conditions could…" at bounding box center [451, 233] width 761 height 423
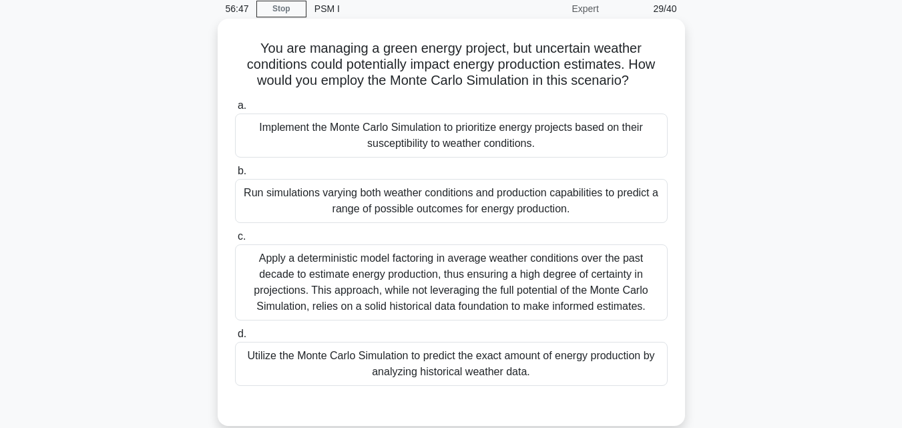
drag, startPoint x: 206, startPoint y: 42, endPoint x: 656, endPoint y: 385, distance: 565.7
click at [656, 385] on div "You are managing a green energy project, but uncertain weather conditions could…" at bounding box center [451, 233] width 761 height 423
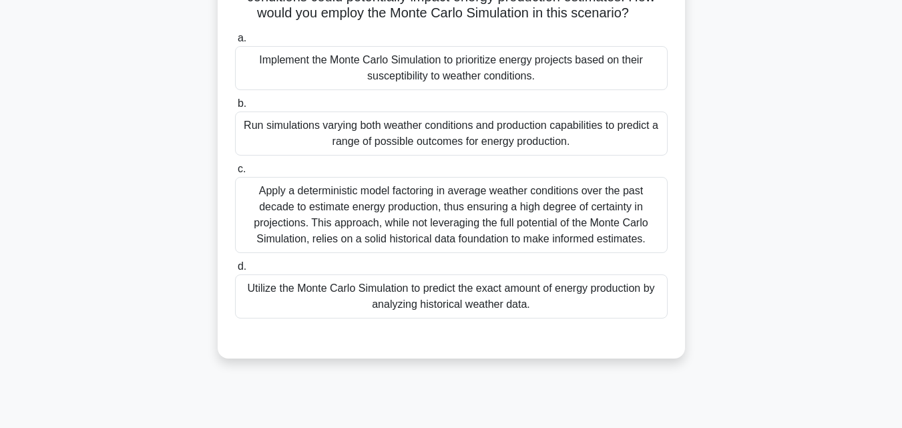
scroll to position [123, 0]
click at [369, 126] on div "Run simulations varying both weather conditions and production capabilities to …" at bounding box center [451, 134] width 433 height 44
click at [235, 109] on input "b. Run simulations varying both weather conditions and production capabilities …" at bounding box center [235, 104] width 0 height 9
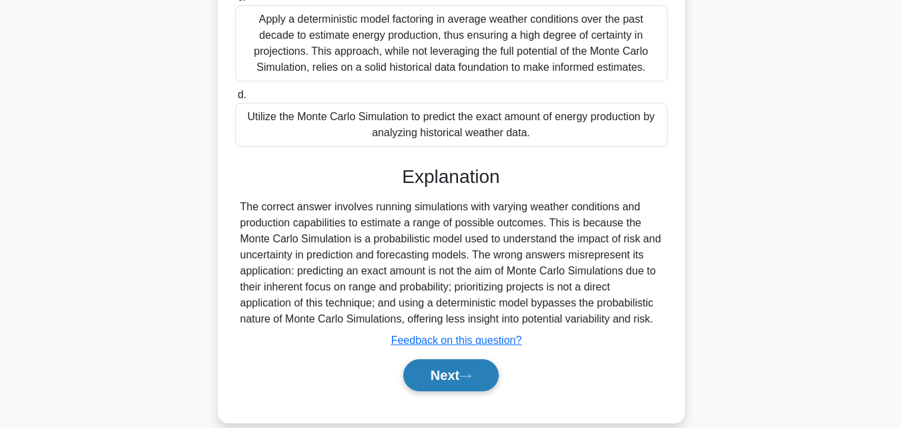
scroll to position [316, 0]
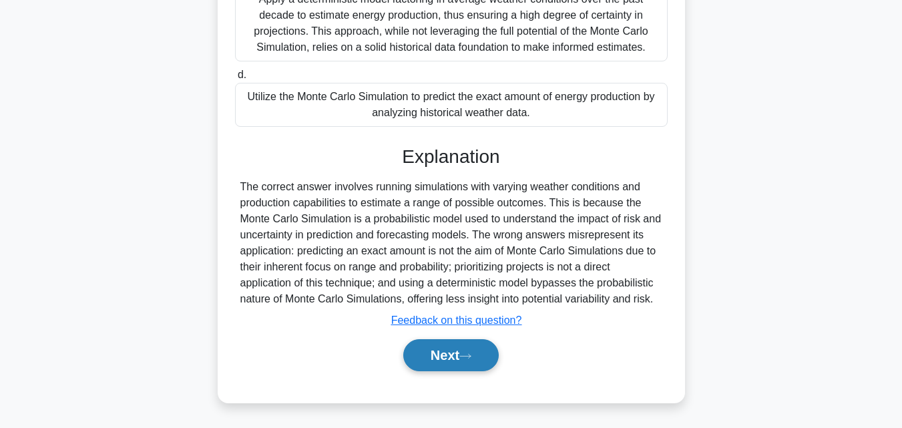
click at [475, 361] on button "Next" at bounding box center [451, 355] width 96 height 32
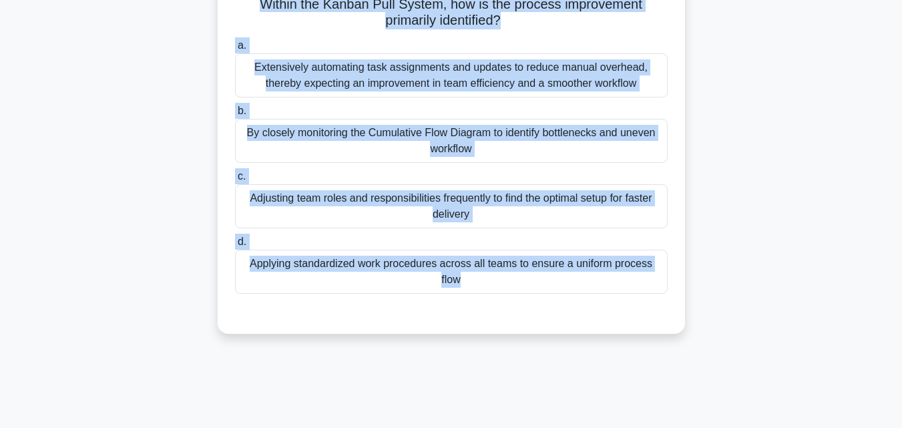
scroll to position [0, 0]
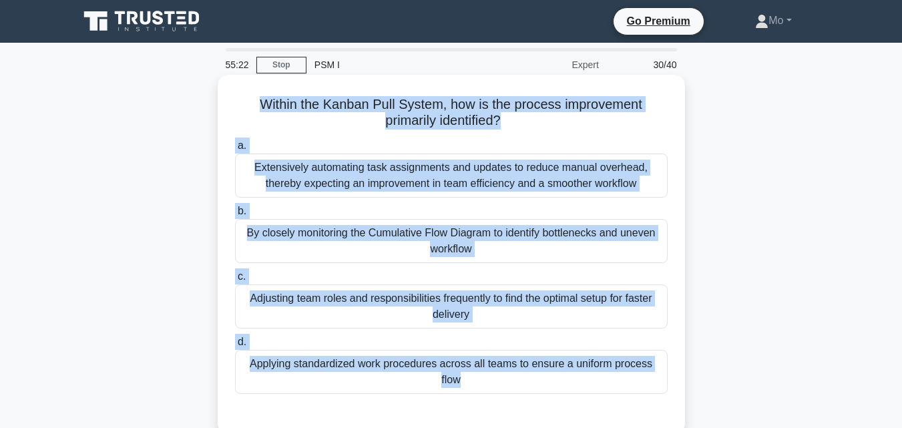
drag, startPoint x: 520, startPoint y: 244, endPoint x: 243, endPoint y: 93, distance: 315.3
click at [243, 93] on div "Within the Kanban Pull System, how is the process improvement primarily identif…" at bounding box center [451, 254] width 457 height 349
click at [409, 232] on div "By closely monitoring the Cumulative Flow Diagram to identify bottlenecks and u…" at bounding box center [451, 241] width 433 height 44
click at [235, 216] on input "b. By closely monitoring the Cumulative Flow Diagram to identify bottlenecks an…" at bounding box center [235, 211] width 0 height 9
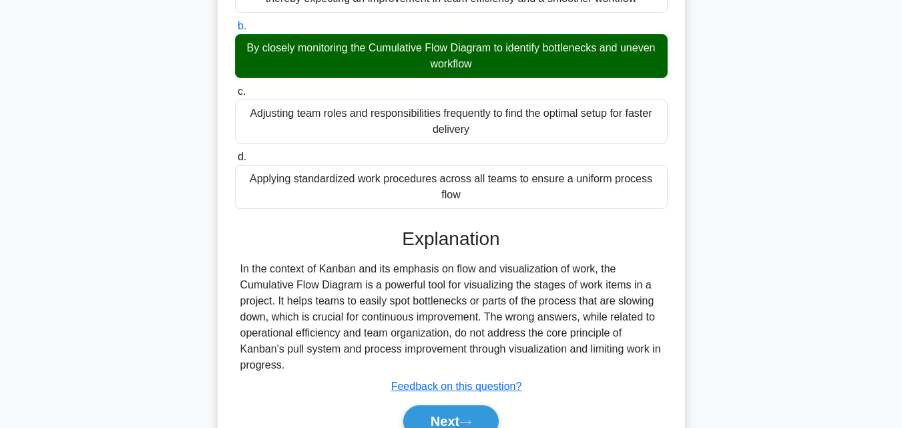
scroll to position [293, 0]
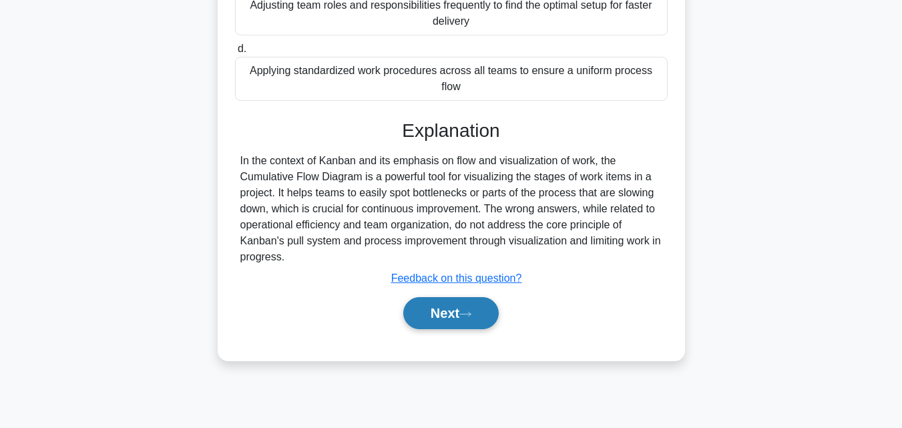
click at [471, 329] on button "Next" at bounding box center [451, 313] width 96 height 32
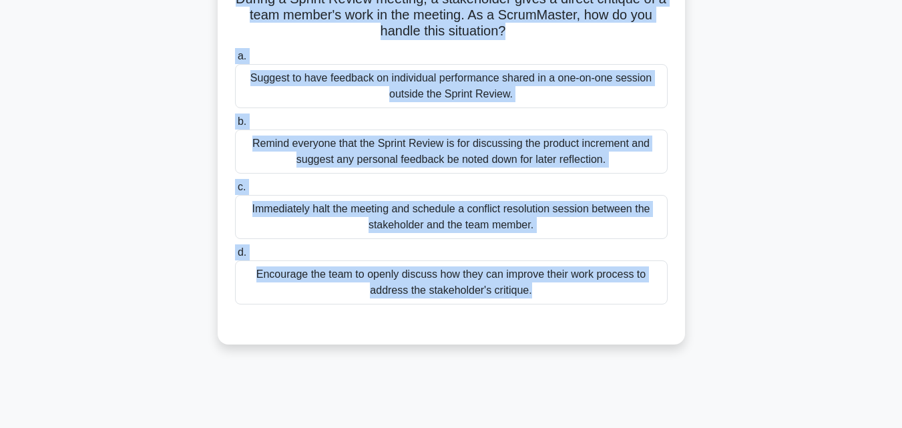
scroll to position [0, 0]
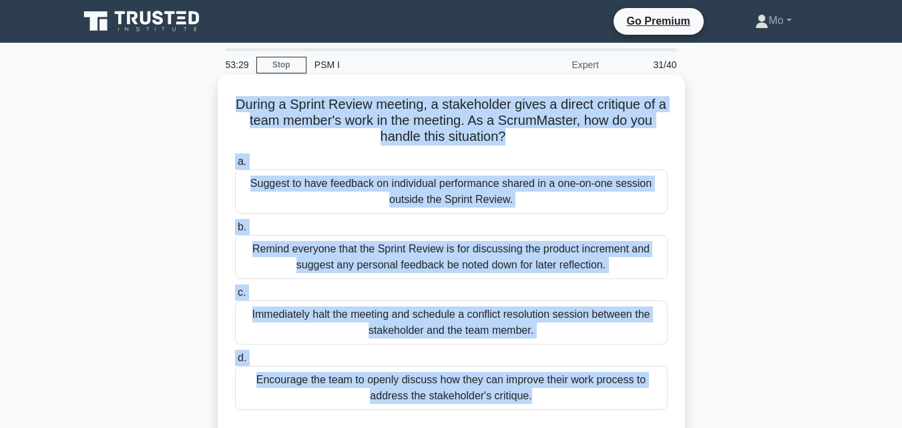
drag, startPoint x: 647, startPoint y: 323, endPoint x: 224, endPoint y: 96, distance: 480.2
click at [224, 96] on div "53:29 Stop PSM I Expert 31/40 During a Sprint Review meeting, a stakeholder giv…" at bounding box center [451, 382] width 761 height 668
click at [379, 180] on div "Suggest to have feedback on individual performance shared in a one-on-one sessi…" at bounding box center [451, 192] width 433 height 44
click at [235, 166] on input "a. Suggest to have feedback on individual performance shared in a one-on-one se…" at bounding box center [235, 162] width 0 height 9
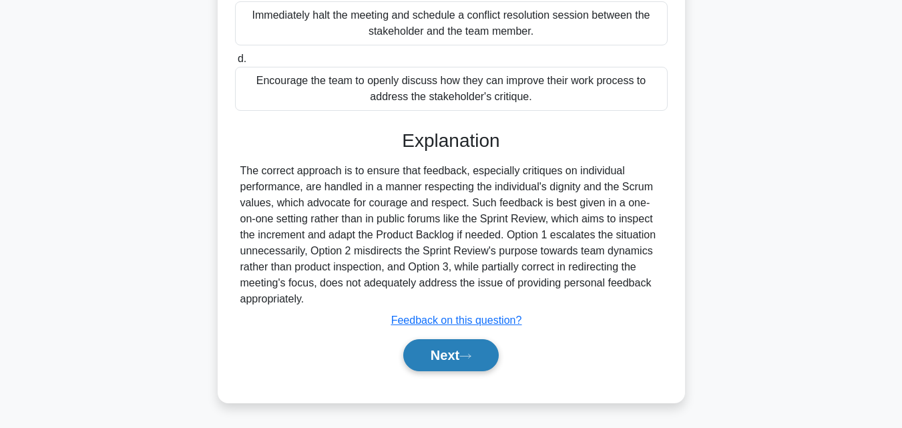
click at [460, 354] on button "Next" at bounding box center [451, 355] width 96 height 32
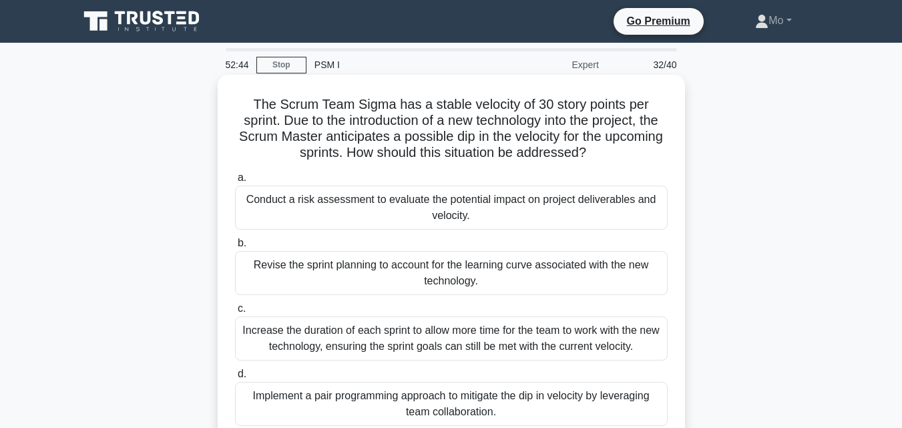
drag, startPoint x: 552, startPoint y: 411, endPoint x: 254, endPoint y: 97, distance: 433.2
click at [254, 97] on div "The Scrum Team Sigma has a stable velocity of 30 story points per sprint. Due t…" at bounding box center [451, 270] width 457 height 381
click at [409, 270] on div "Revise the sprint planning to account for the learning curve associated with th…" at bounding box center [451, 273] width 433 height 44
click at [235, 248] on input "b. Revise the sprint planning to account for the learning curve associated with…" at bounding box center [235, 243] width 0 height 9
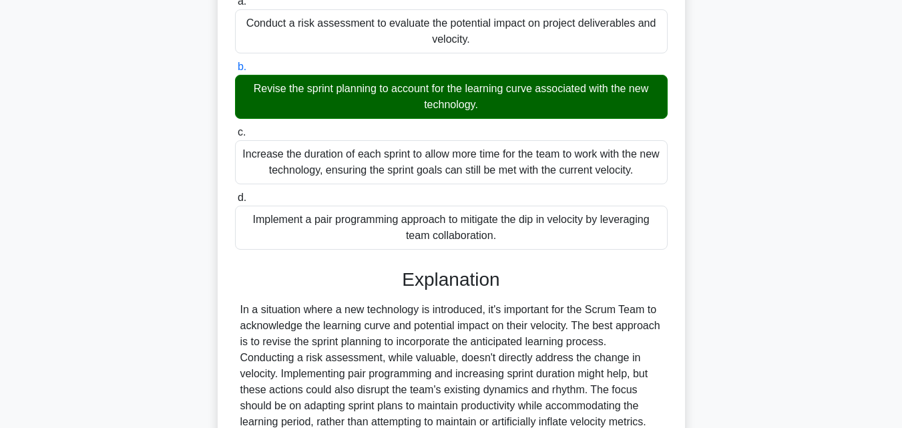
scroll to position [267, 0]
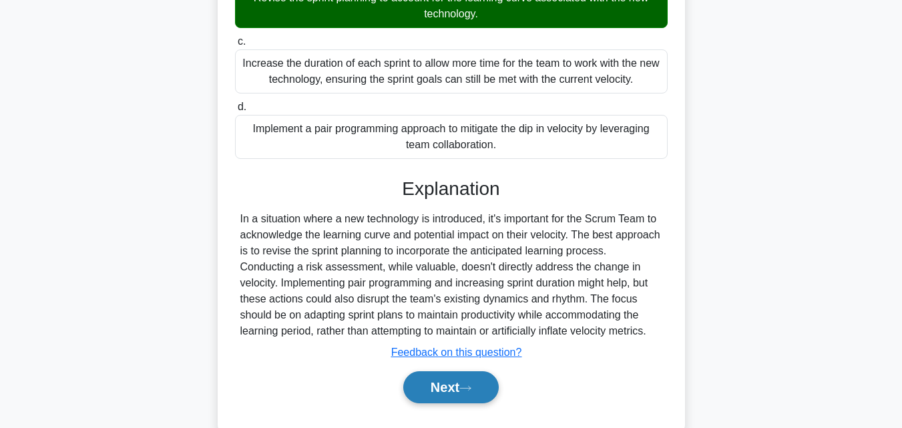
click at [478, 390] on button "Next" at bounding box center [451, 387] width 96 height 32
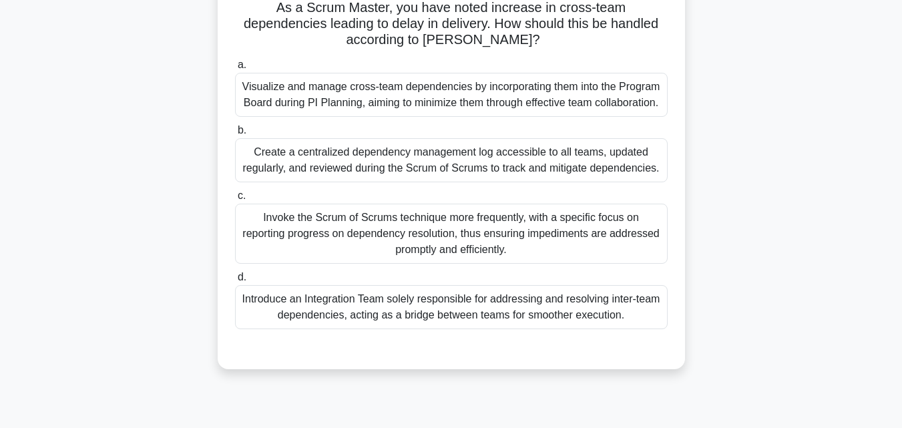
scroll to position [67, 0]
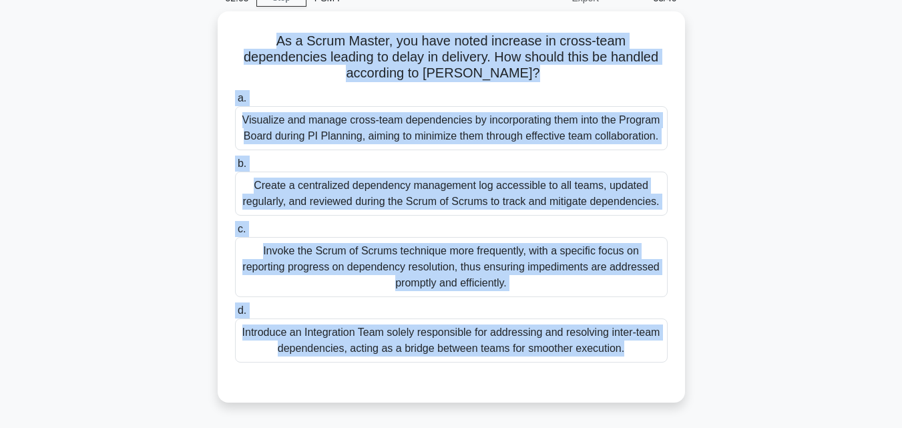
drag, startPoint x: 602, startPoint y: 371, endPoint x: 193, endPoint y: 46, distance: 522.3
click at [193, 46] on div "As a Scrum Master, you have noted increase in cross-team dependencies leading t…" at bounding box center [451, 214] width 761 height 407
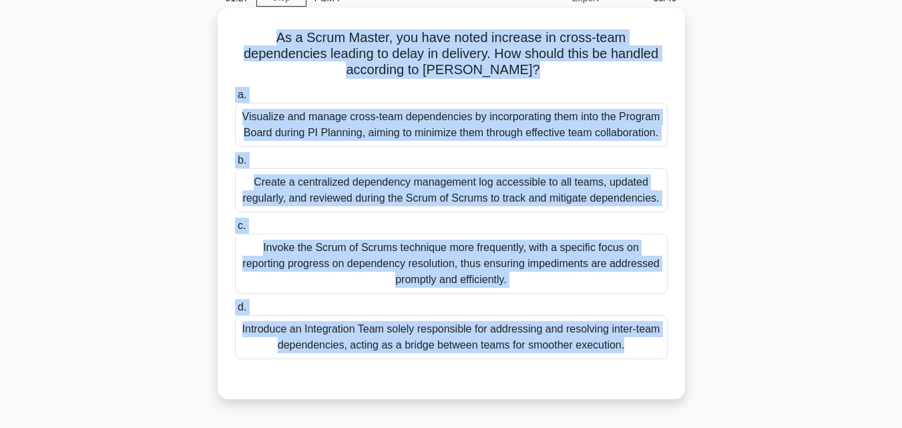
click at [371, 262] on div "Invoke the Scrum of Scrums technique more frequently, with a specific focus on …" at bounding box center [451, 264] width 433 height 60
click at [235, 230] on input "c. Invoke the Scrum of Scrums technique more frequently, with a specific focus …" at bounding box center [235, 226] width 0 height 9
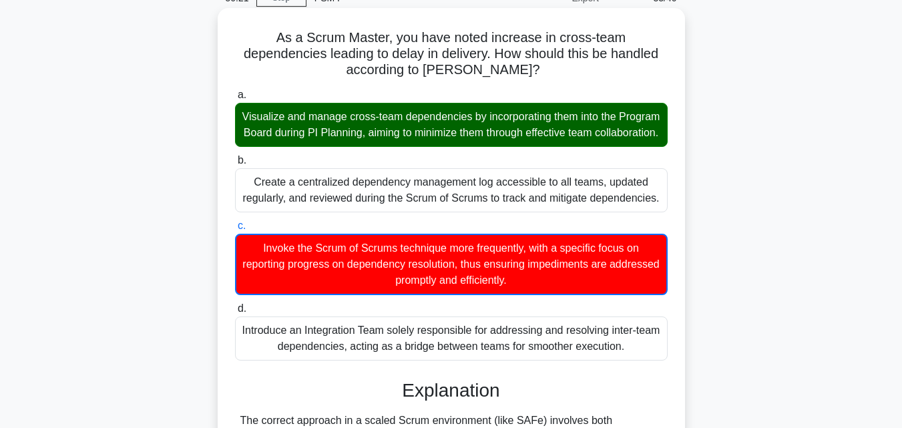
scroll to position [267, 0]
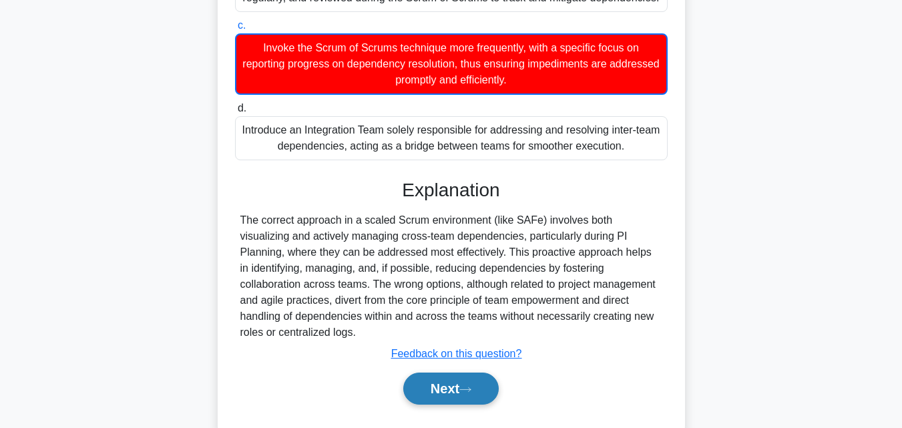
click at [443, 400] on button "Next" at bounding box center [451, 389] width 96 height 32
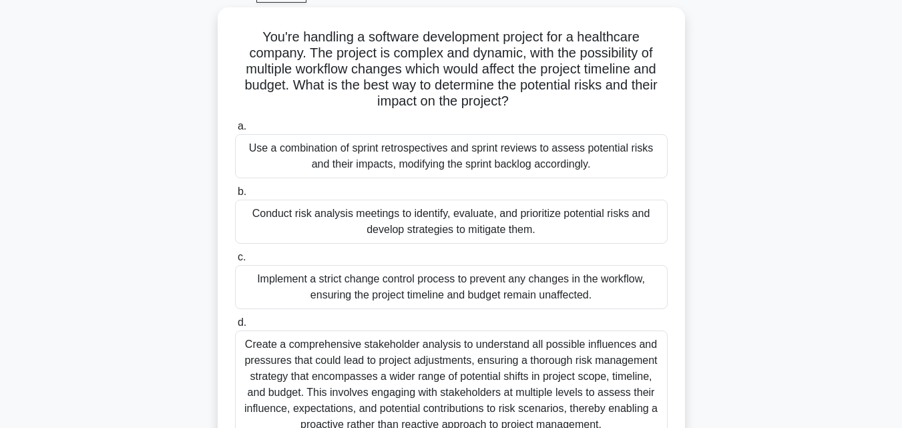
scroll to position [0, 0]
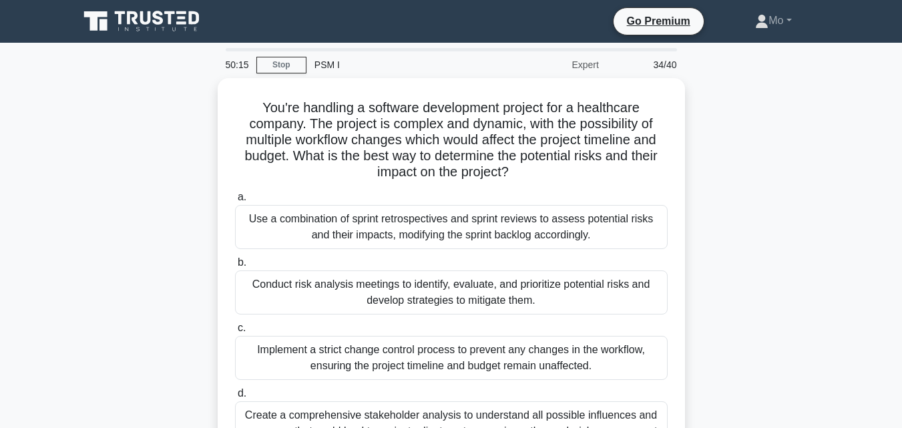
drag, startPoint x: 630, startPoint y: 361, endPoint x: 114, endPoint y: 102, distance: 577.6
click at [114, 102] on div "You're handling a software development project for a healthcare company. The pr…" at bounding box center [451, 322] width 761 height 488
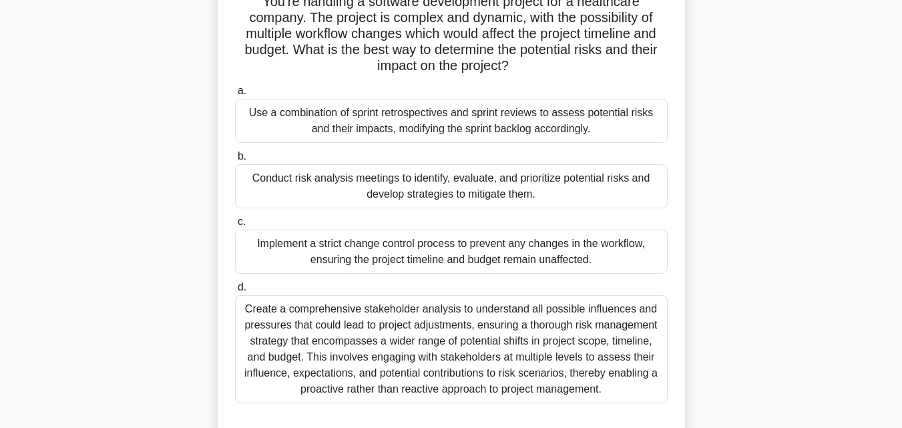
scroll to position [200, 0]
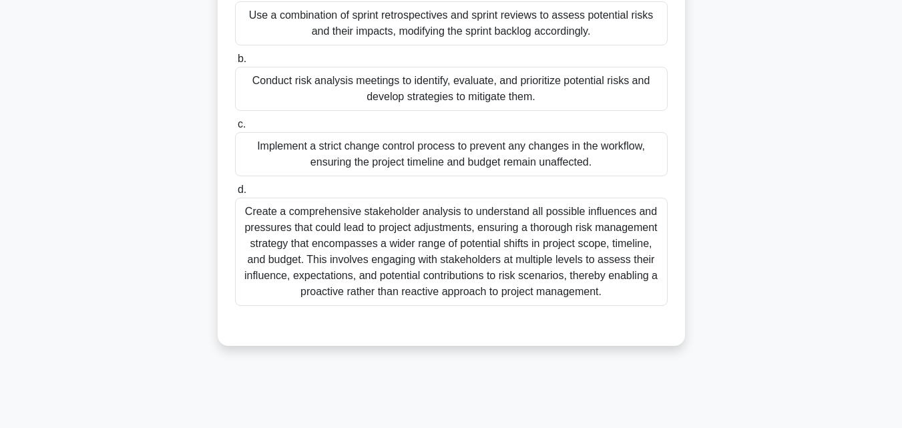
click at [479, 266] on div "Create a comprehensive stakeholder analysis to understand all possible influenc…" at bounding box center [451, 252] width 433 height 108
click at [235, 194] on input "d. Create a comprehensive stakeholder analysis to understand all possible influ…" at bounding box center [235, 190] width 0 height 9
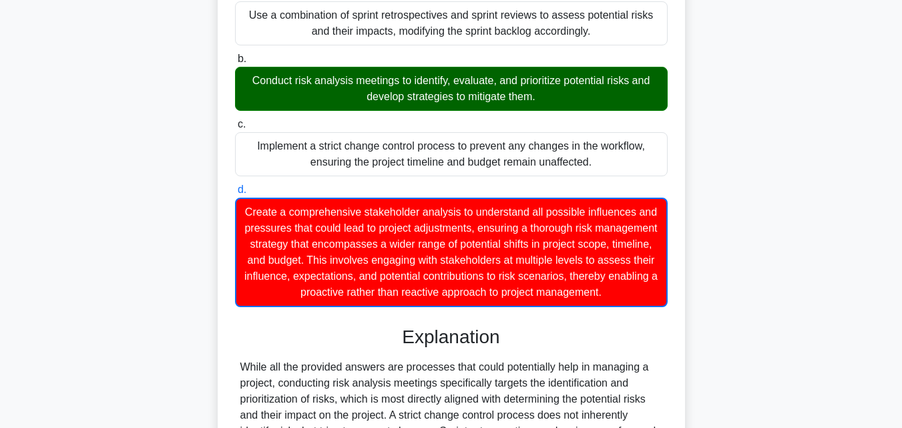
scroll to position [397, 0]
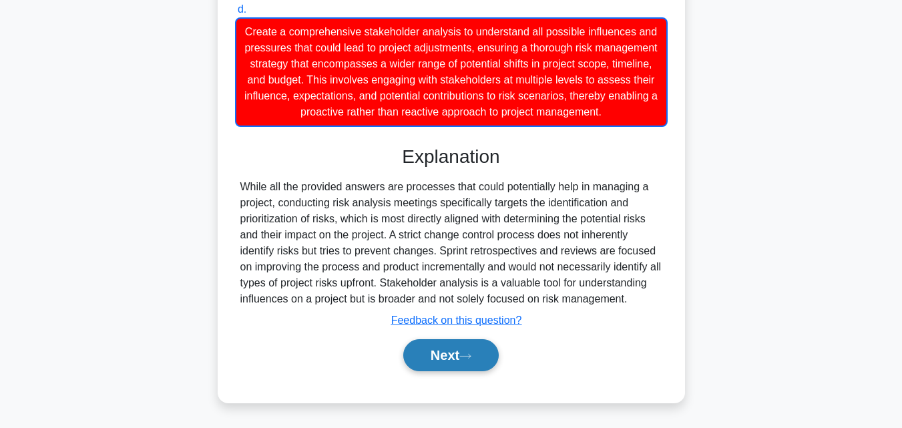
click at [464, 369] on button "Next" at bounding box center [451, 355] width 96 height 32
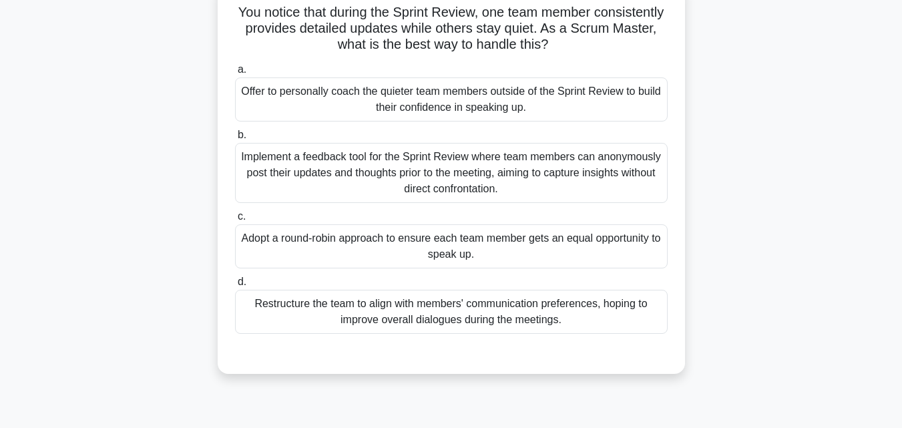
scroll to position [93, 0]
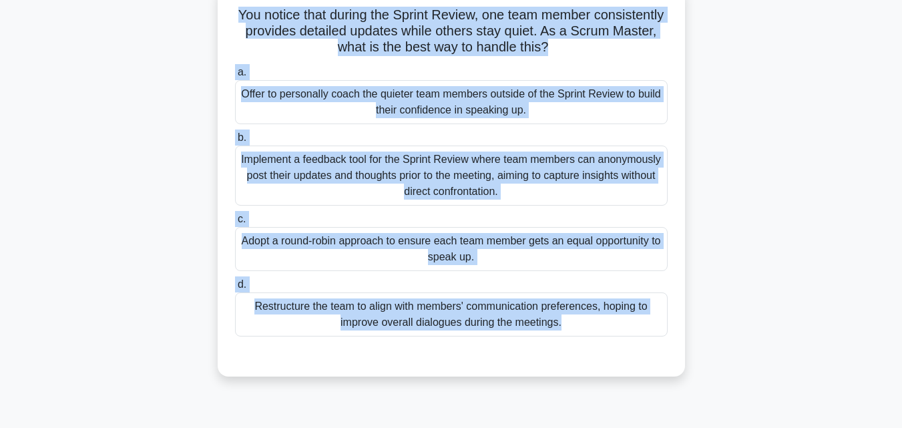
drag, startPoint x: 465, startPoint y: 369, endPoint x: 185, endPoint y: 23, distance: 444.9
click at [185, 23] on div "You notice that during the Sprint Review, one team member consistently provides…" at bounding box center [451, 188] width 761 height 407
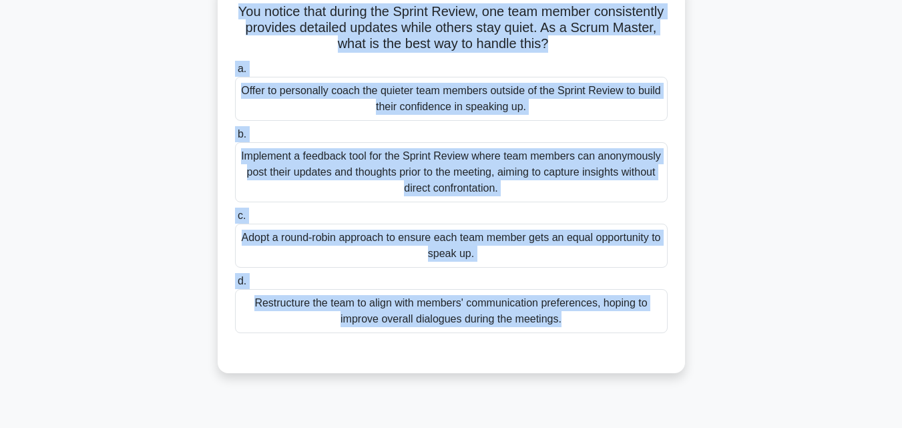
click at [338, 232] on div "Adopt a round-robin approach to ensure each team member gets an equal opportuni…" at bounding box center [451, 246] width 433 height 44
click at [235, 220] on input "c. Adopt a round-robin approach to ensure each team member gets an equal opport…" at bounding box center [235, 216] width 0 height 9
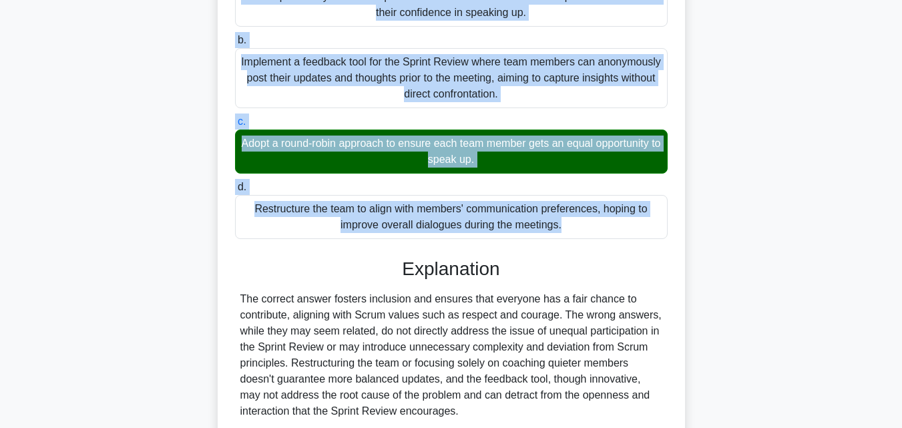
scroll to position [300, 0]
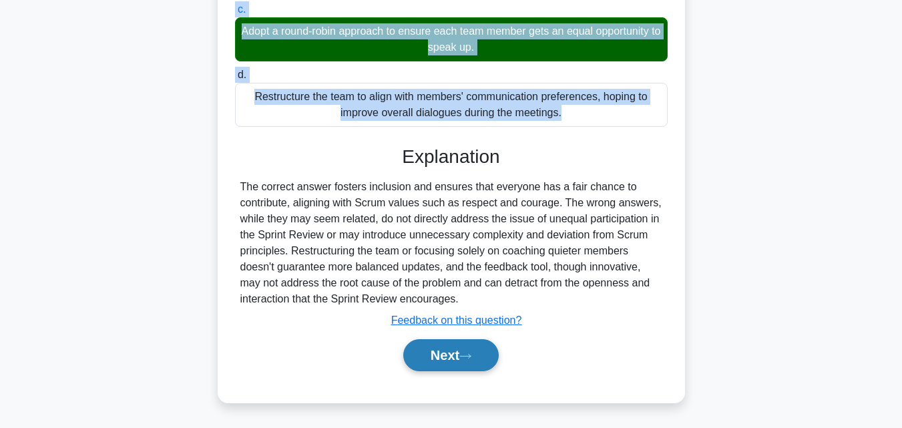
click at [468, 363] on button "Next" at bounding box center [451, 355] width 96 height 32
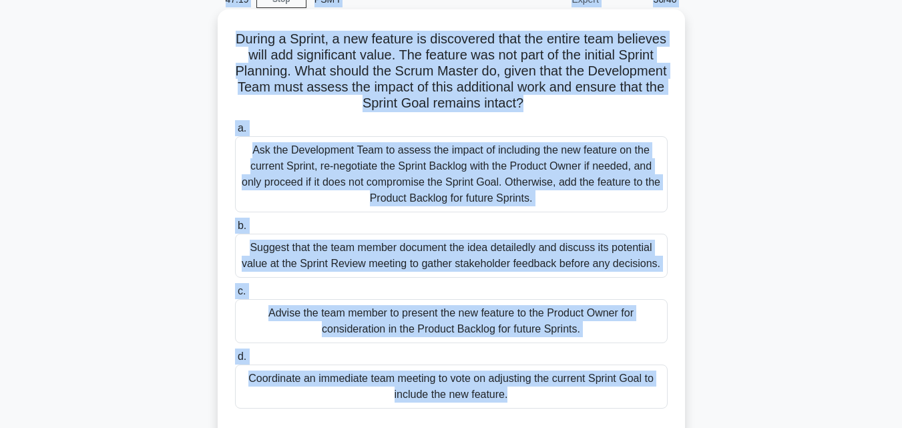
scroll to position [2, 0]
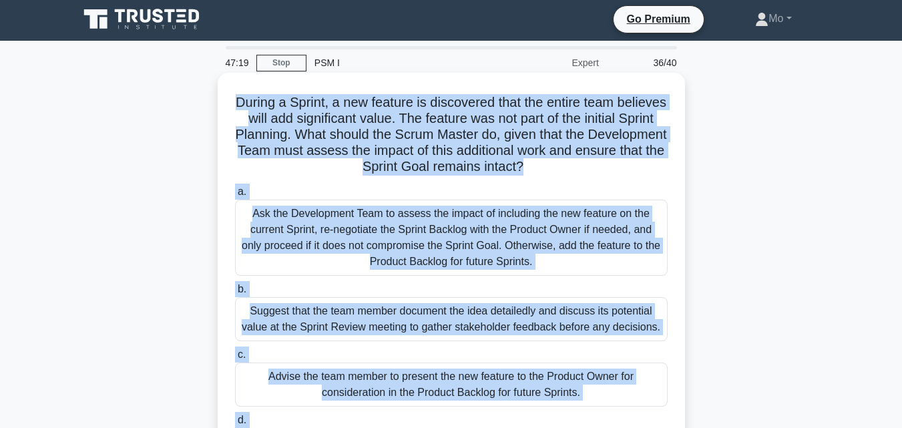
drag, startPoint x: 574, startPoint y: 366, endPoint x: 221, endPoint y: 94, distance: 445.7
click at [221, 94] on div "During a Sprint, a new feature is discovered that the entire team believes will…" at bounding box center [451, 303] width 761 height 455
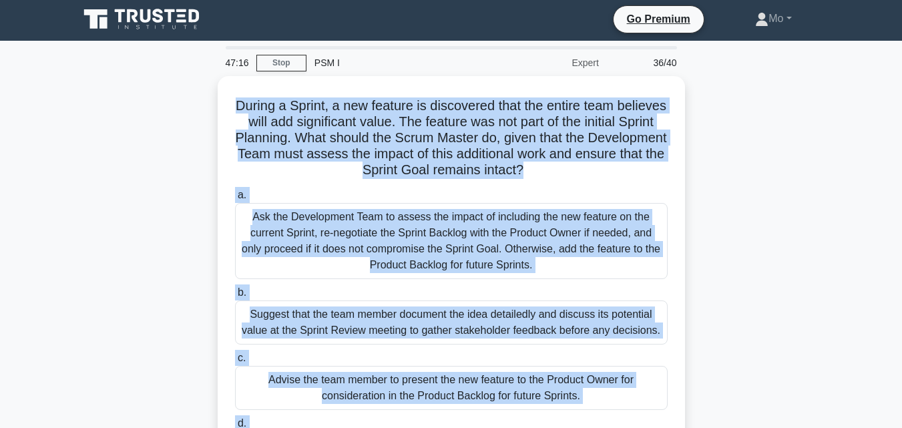
click at [731, 131] on div "During a Sprint, a new feature is discovered that the entire team believes will…" at bounding box center [451, 303] width 761 height 455
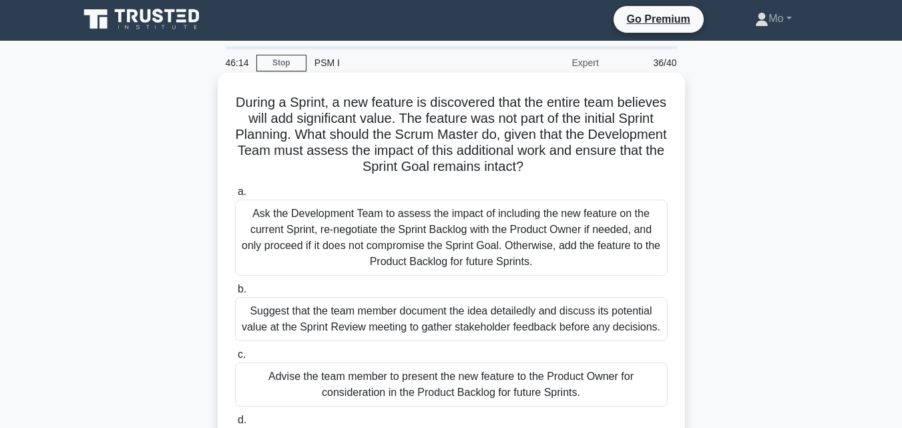
click at [474, 253] on div "Ask the Development Team to assess the impact of including the new feature on t…" at bounding box center [451, 238] width 433 height 76
click at [235, 196] on input "a. Ask the Development Team to assess the impact of including the new feature o…" at bounding box center [235, 192] width 0 height 9
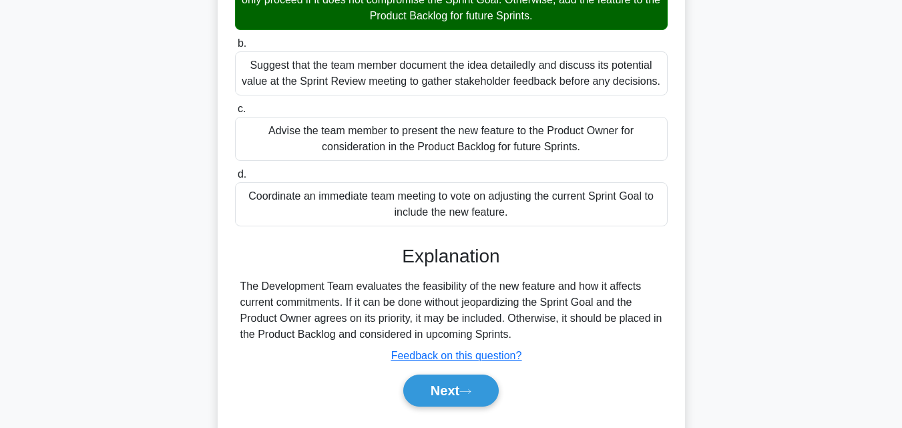
scroll to position [293, 0]
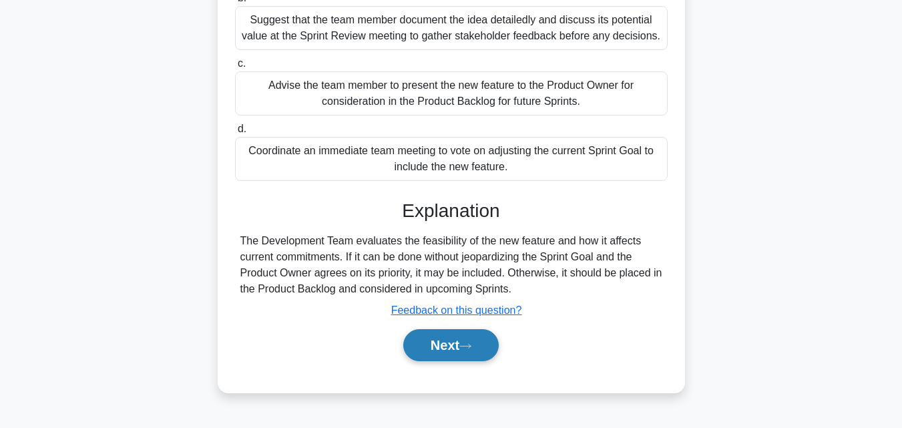
click at [477, 342] on button "Next" at bounding box center [451, 345] width 96 height 32
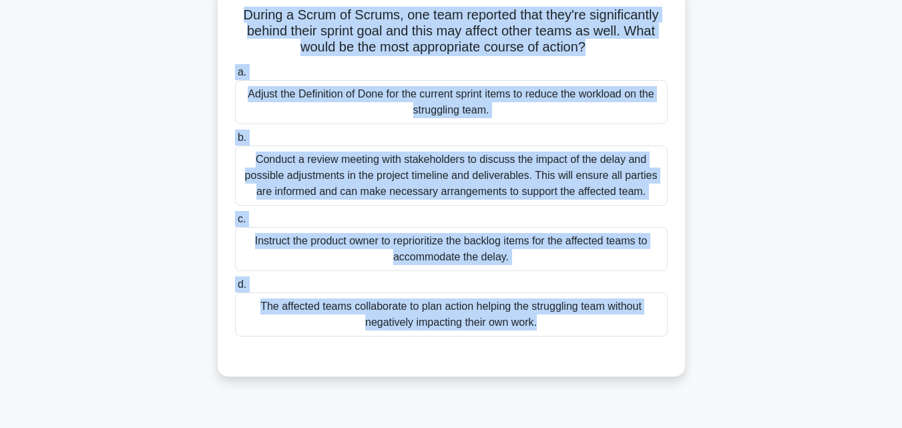
scroll to position [0, 0]
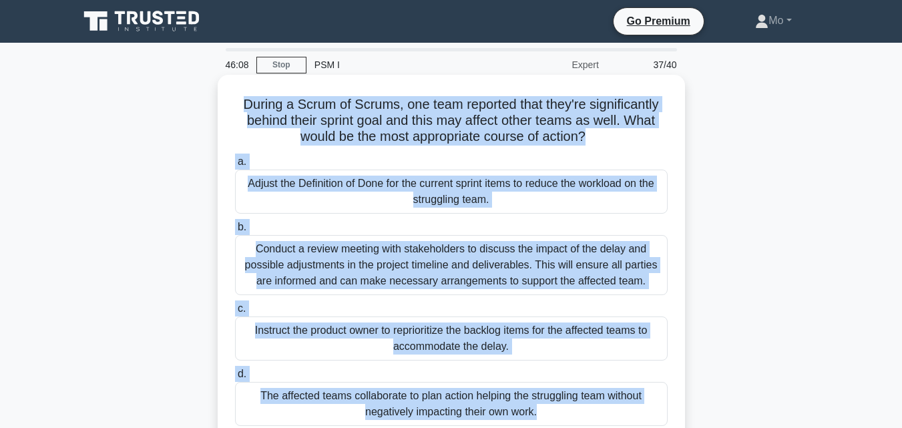
drag, startPoint x: 524, startPoint y: 382, endPoint x: 227, endPoint y: 93, distance: 414.7
click at [227, 93] on div "During a Scrum of Scrums, one team reported that they're significantly behind t…" at bounding box center [451, 281] width 761 height 407
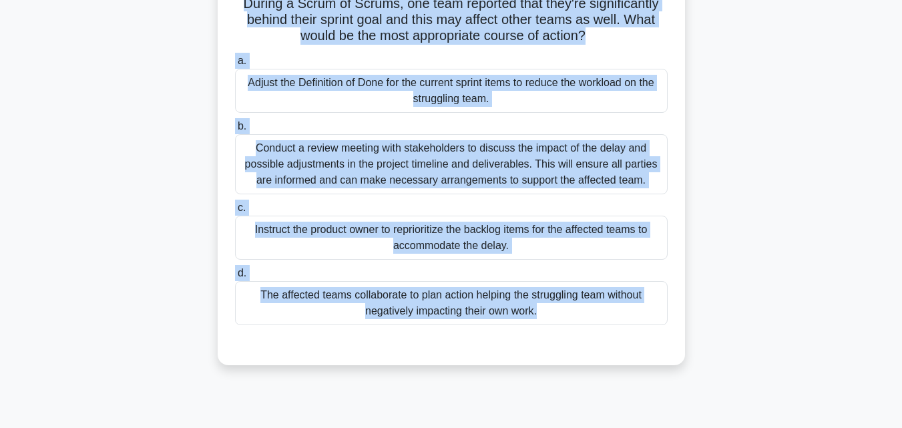
scroll to position [200, 0]
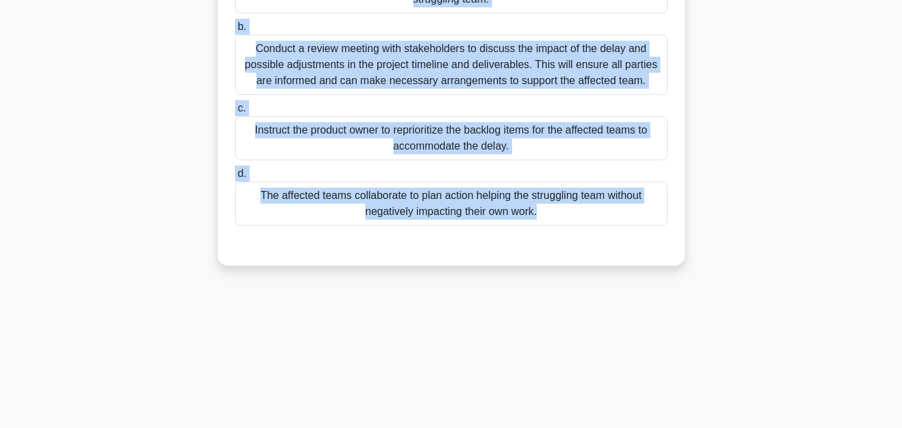
click at [457, 220] on div "The affected teams collaborate to plan action helping the struggling team witho…" at bounding box center [451, 204] width 433 height 44
click at [235, 178] on input "d. The affected teams collaborate to plan action helping the struggling team wi…" at bounding box center [235, 174] width 0 height 9
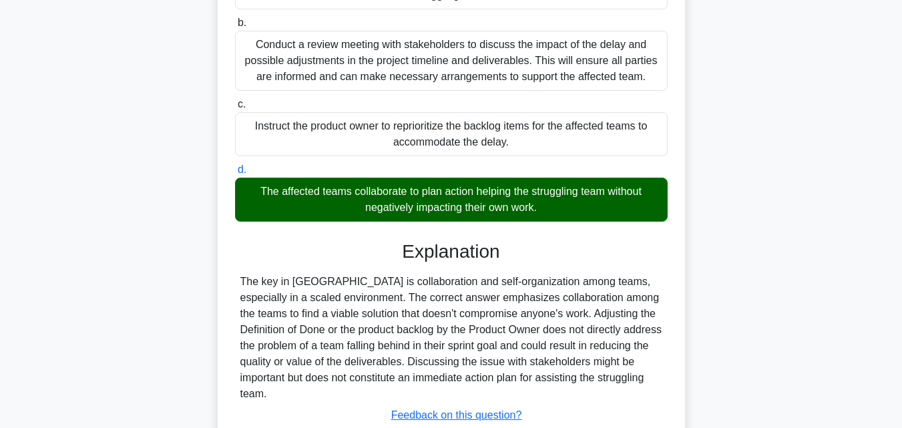
scroll to position [300, 0]
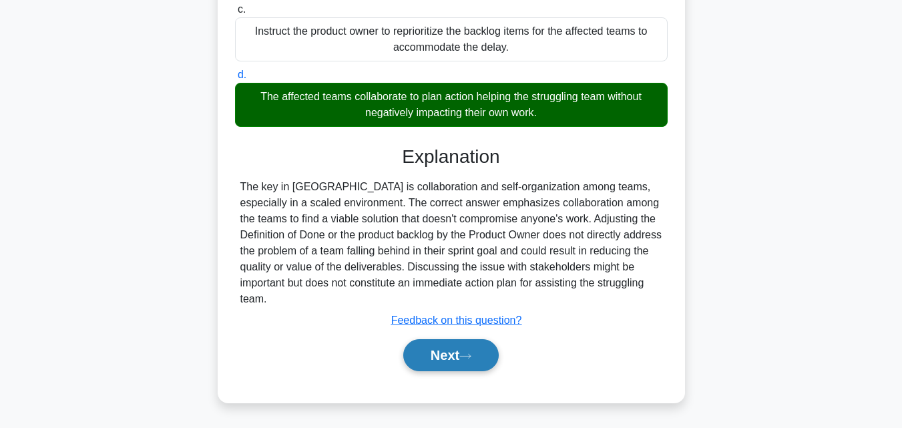
click at [454, 365] on button "Next" at bounding box center [451, 355] width 96 height 32
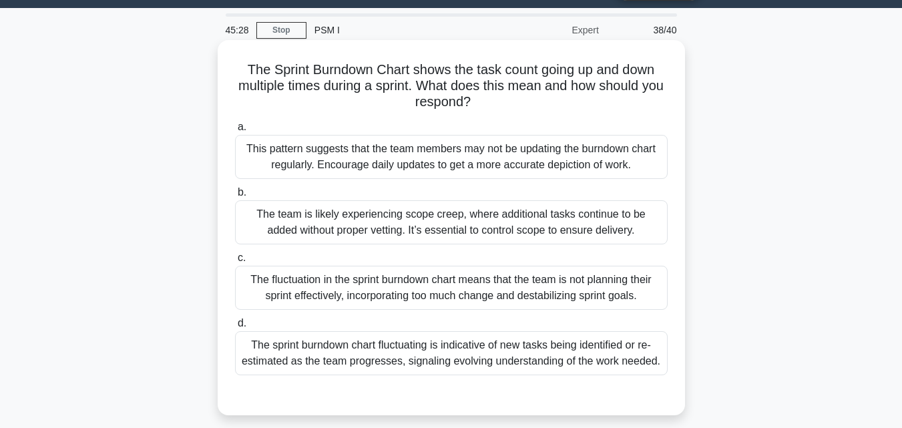
scroll to position [26, 0]
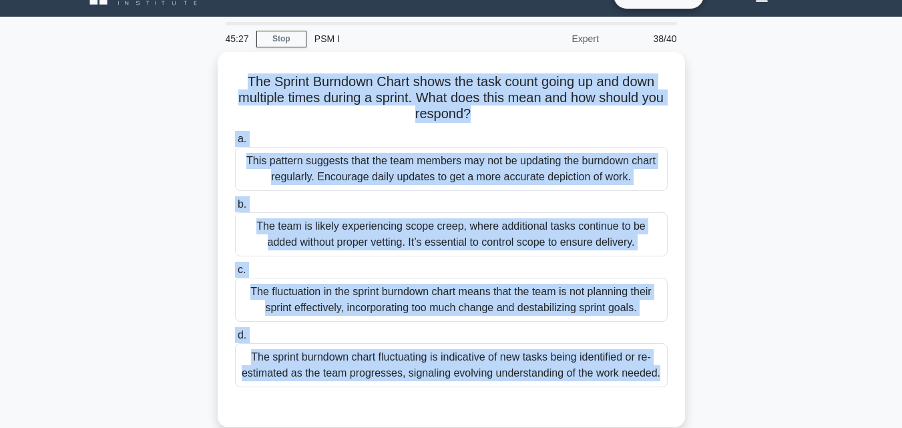
drag, startPoint x: 592, startPoint y: 411, endPoint x: 205, endPoint y: 79, distance: 509.7
click at [205, 79] on div "The Sprint Burndown Chart shows the task count going up and down multiple times…" at bounding box center [451, 247] width 761 height 391
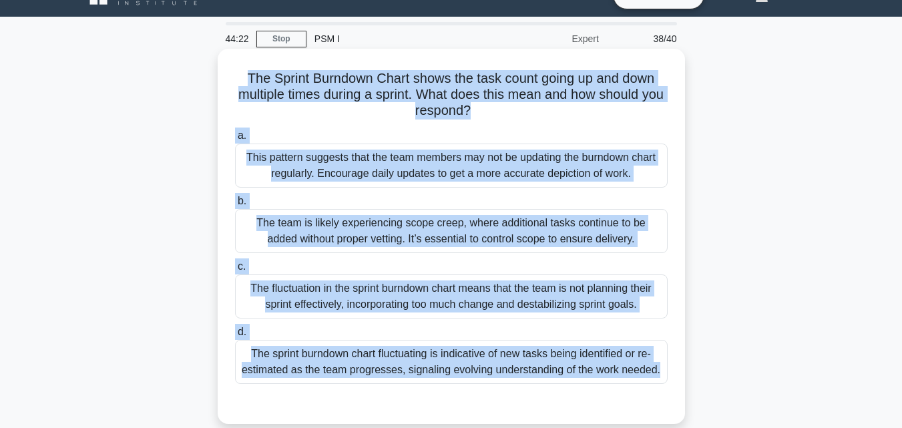
click at [361, 372] on div "The sprint burndown chart fluctuating is indicative of new tasks being identifi…" at bounding box center [451, 362] width 433 height 44
click at [235, 337] on input "d. The sprint burndown chart fluctuating is indicative of new tasks being ident…" at bounding box center [235, 332] width 0 height 9
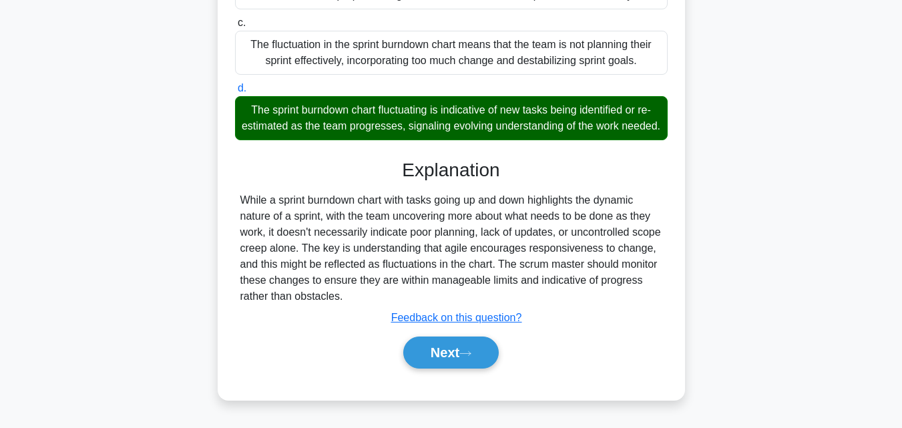
scroll to position [293, 0]
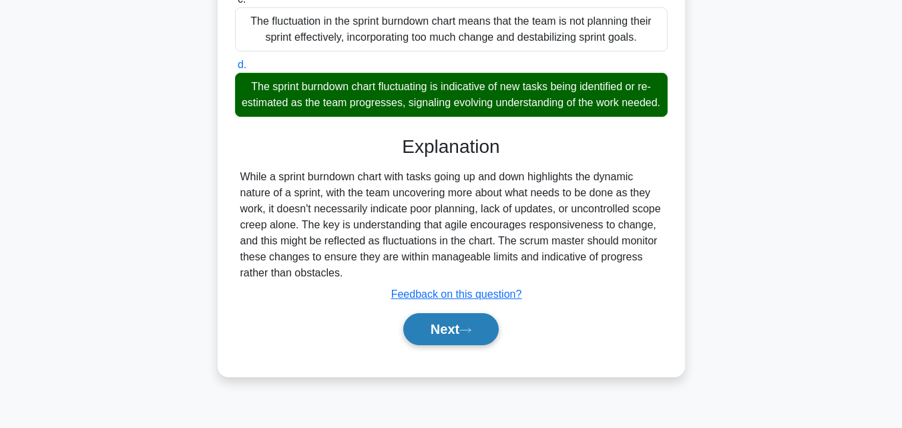
click at [423, 345] on button "Next" at bounding box center [451, 329] width 96 height 32
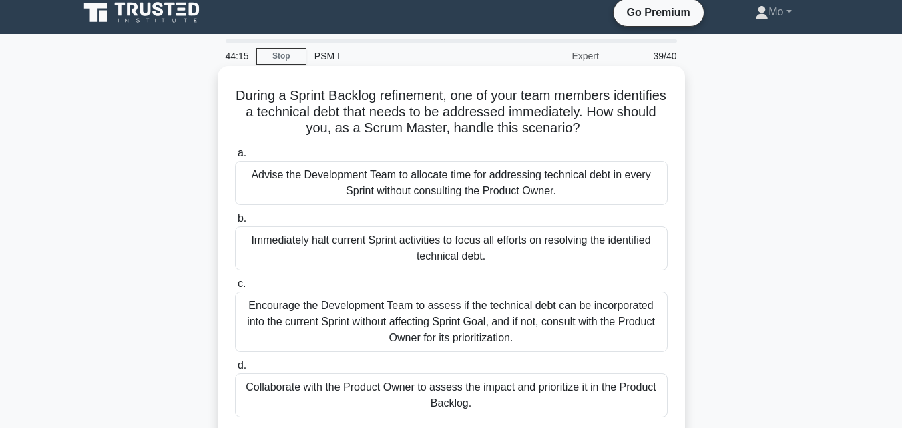
scroll to position [0, 0]
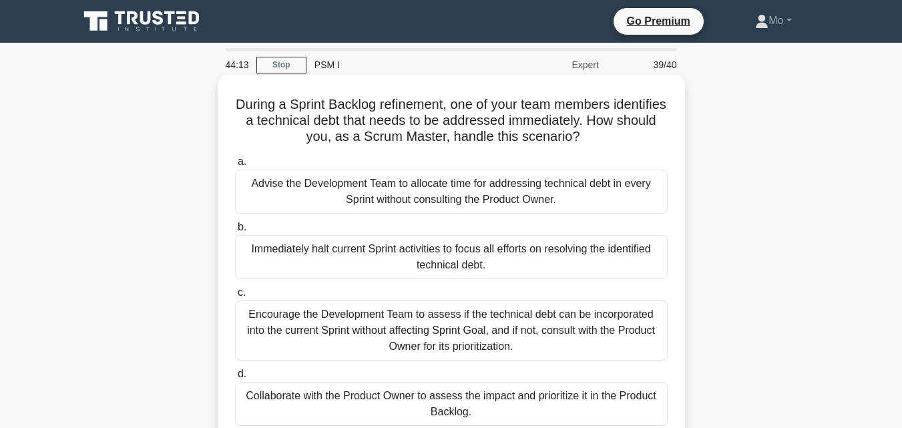
drag, startPoint x: 546, startPoint y: 414, endPoint x: 252, endPoint y: 92, distance: 435.4
click at [252, 92] on div "During a Sprint Backlog refinement, one of your team members identifies a techn…" at bounding box center [451, 270] width 457 height 381
click at [473, 336] on div "Encourage the Development Team to assess if the technical debt can be incorpora…" at bounding box center [451, 331] width 433 height 60
click at [235, 297] on input "c. Encourage the Development Team to assess if the technical debt can be incorp…" at bounding box center [235, 293] width 0 height 9
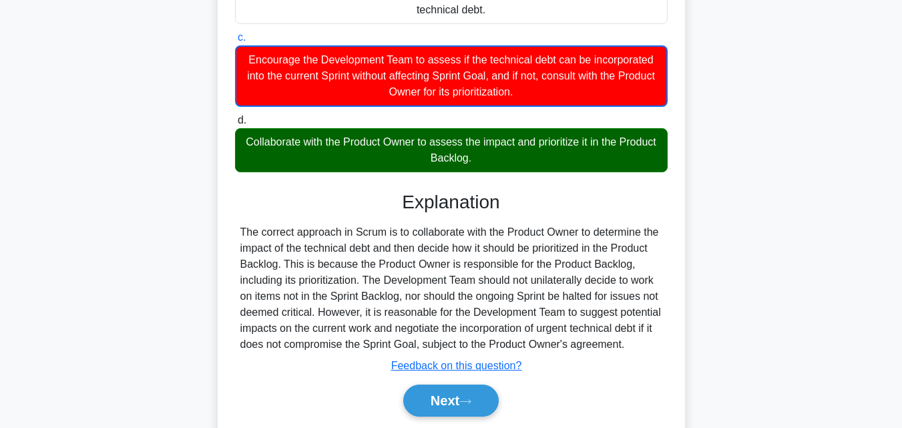
scroll to position [301, 0]
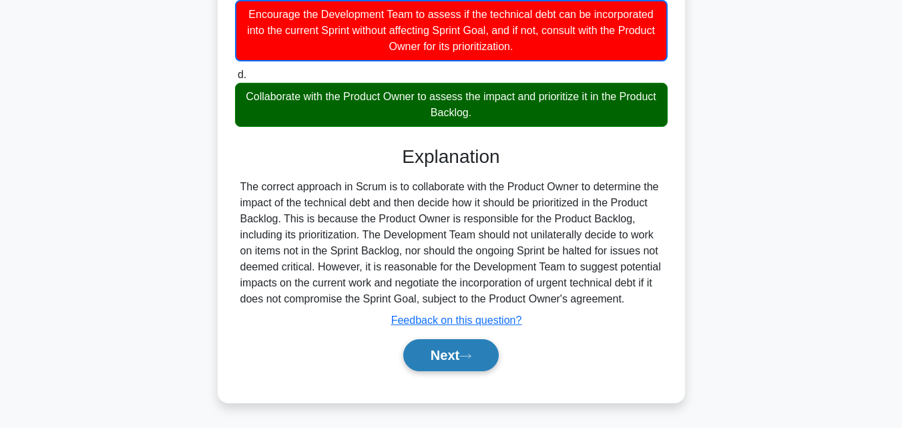
click at [484, 351] on button "Next" at bounding box center [451, 355] width 96 height 32
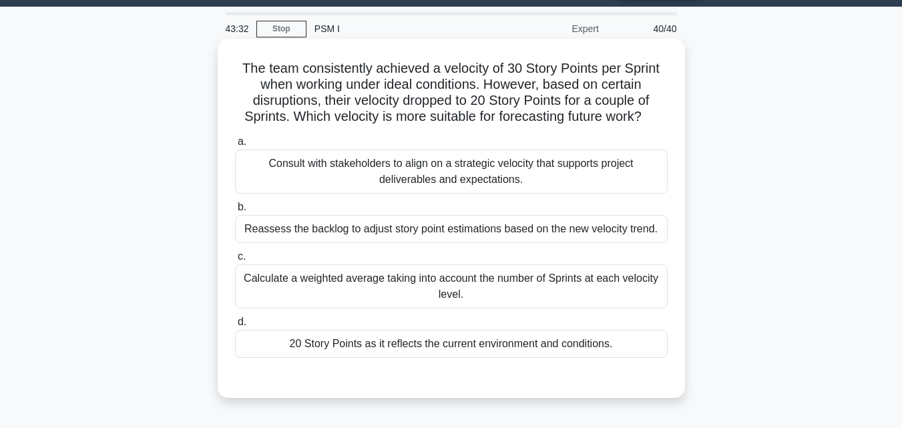
scroll to position [26, 0]
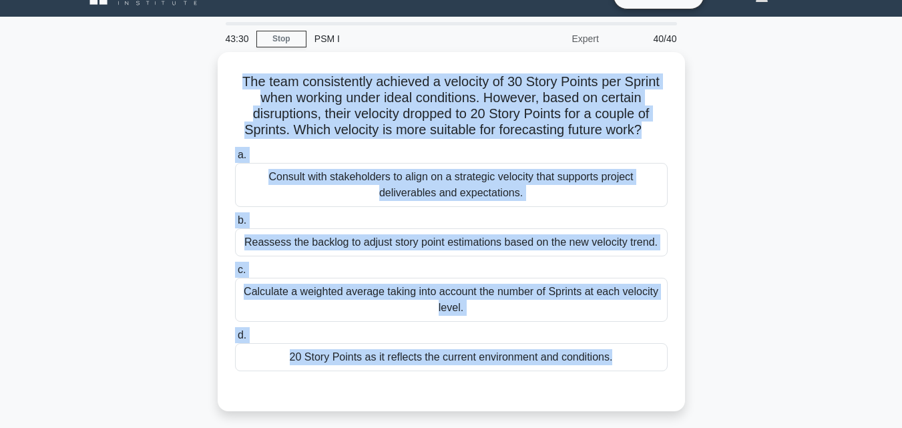
drag, startPoint x: 514, startPoint y: 387, endPoint x: 188, endPoint y: 79, distance: 448.3
click at [188, 79] on div "The team consistently achieved a velocity of 30 Story Points per Sprint when wo…" at bounding box center [451, 239] width 761 height 375
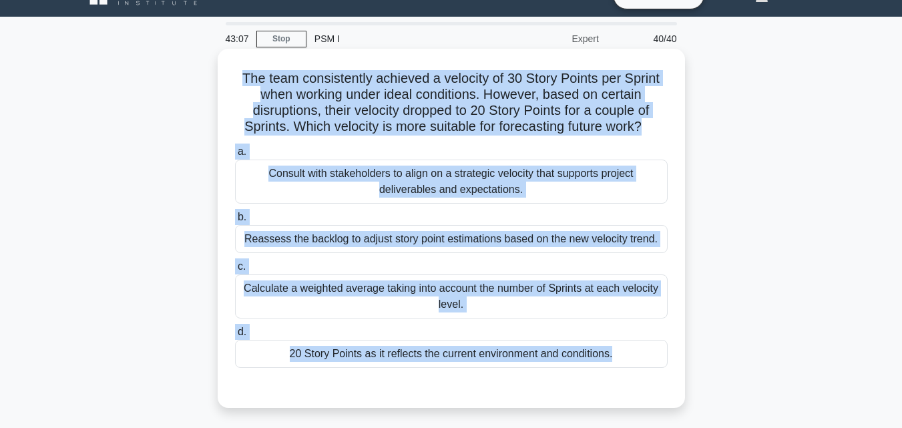
click at [422, 312] on div "Calculate a weighted average taking into account the number of Sprints at each …" at bounding box center [451, 296] width 433 height 44
click at [235, 271] on input "c. Calculate a weighted average taking into account the number of Sprints at ea…" at bounding box center [235, 266] width 0 height 9
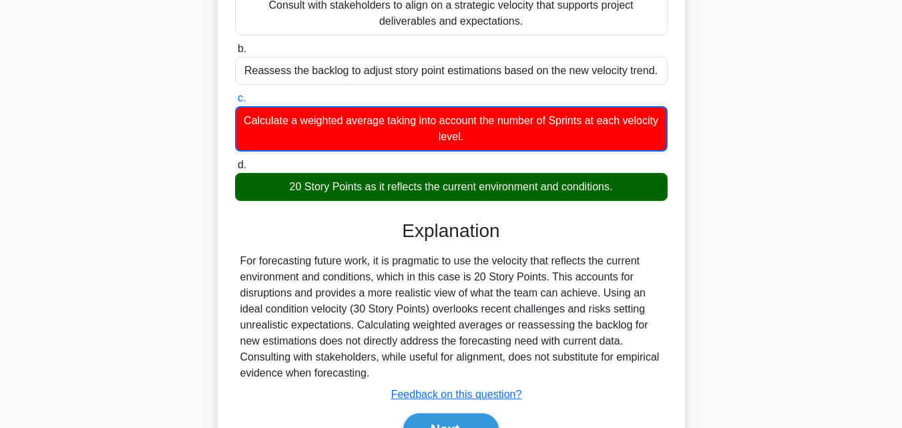
scroll to position [293, 0]
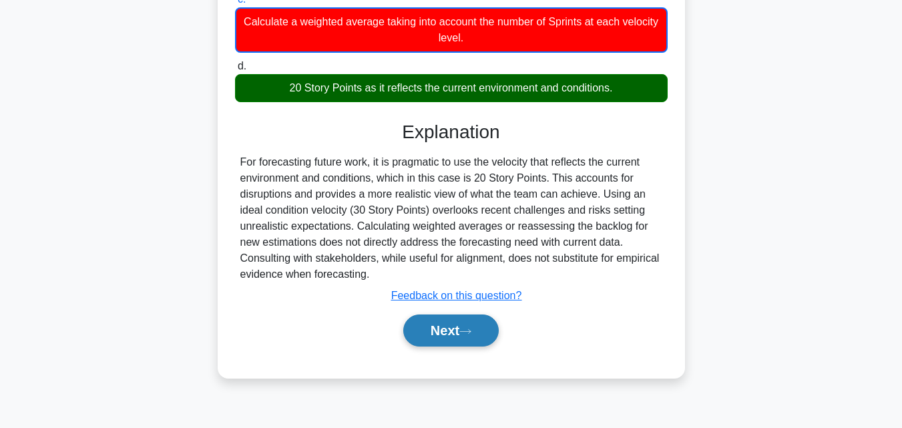
click at [438, 335] on button "Next" at bounding box center [451, 331] width 96 height 32
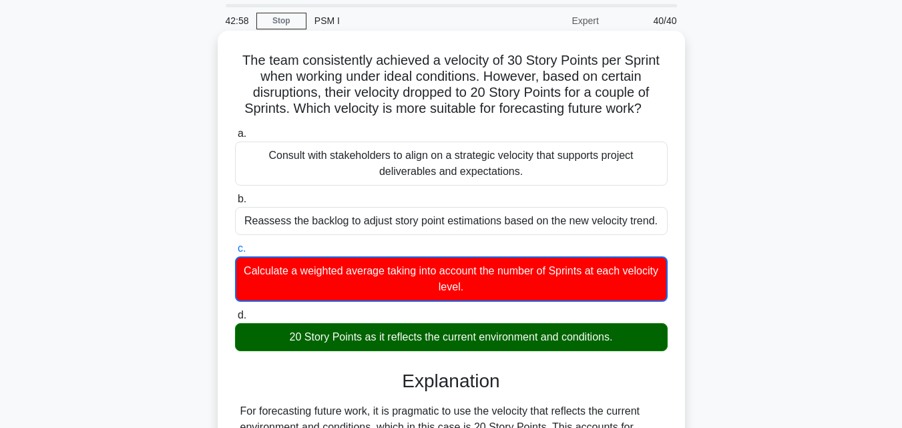
scroll to position [0, 0]
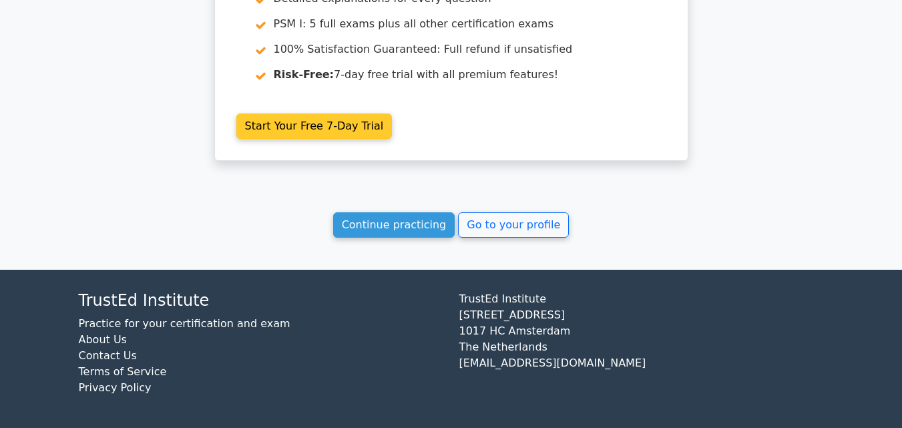
scroll to position [3981, 0]
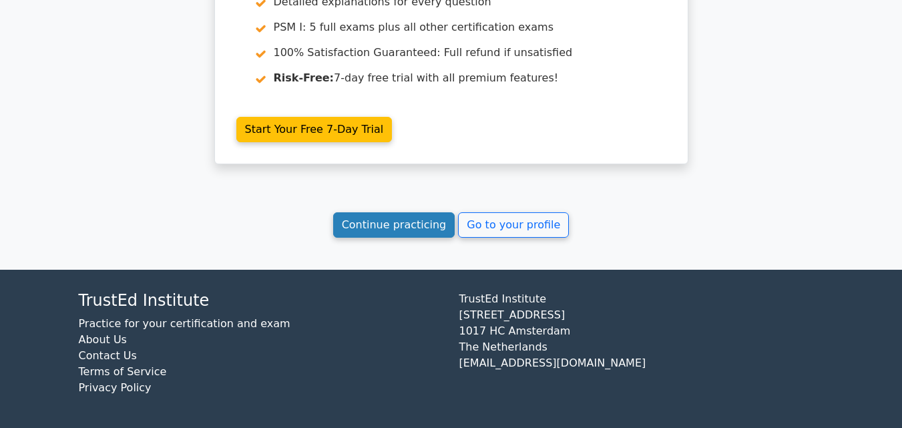
click at [403, 229] on link "Continue practicing" at bounding box center [394, 224] width 122 height 25
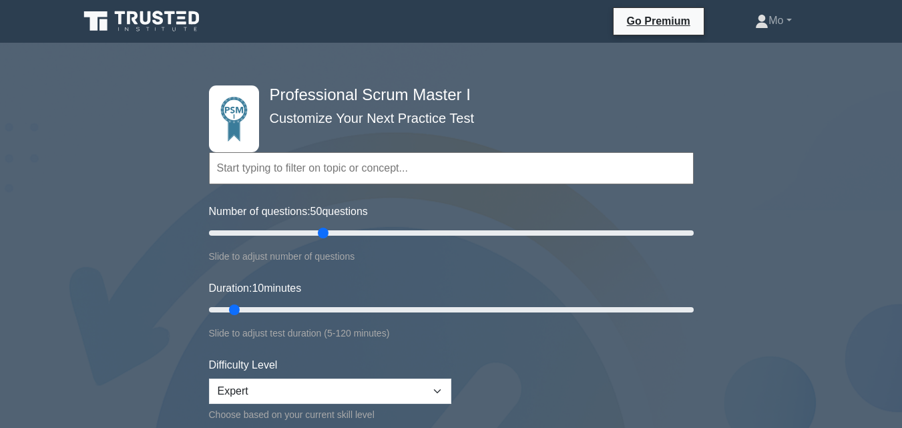
scroll to position [134, 0]
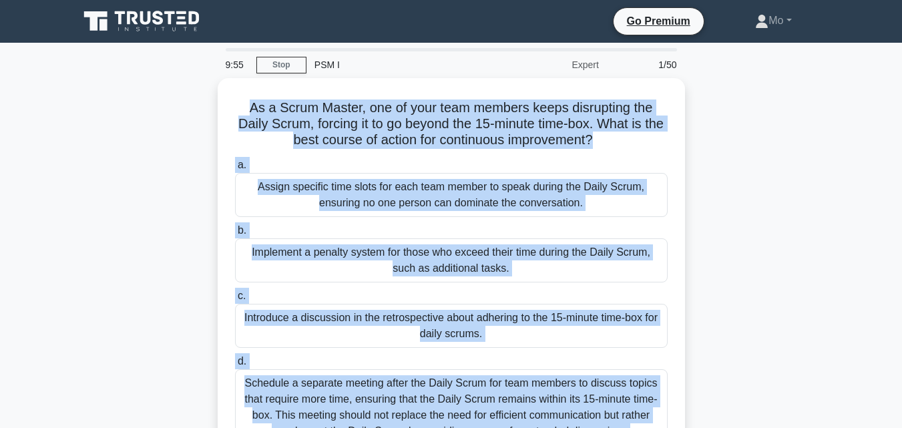
drag, startPoint x: 637, startPoint y: 252, endPoint x: 212, endPoint y: 112, distance: 448.1
click at [212, 112] on div "As a Scrum Master, one of your team members keeps disrupting the Daily Scrum, f…" at bounding box center [451, 289] width 761 height 423
copy div "As a Scrum Master, one of your team members keeps disrupting the Daily Scrum, f…"
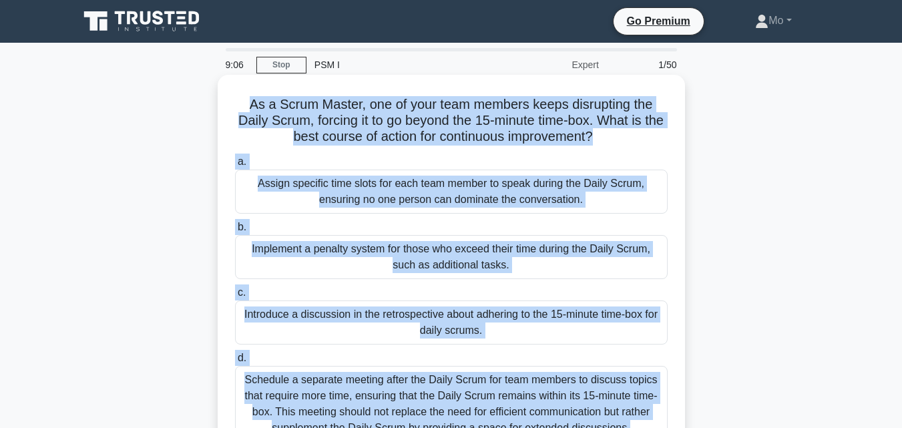
copy div "As a Scrum Master, one of your team members keeps disrupting the Daily Scrum, f…"
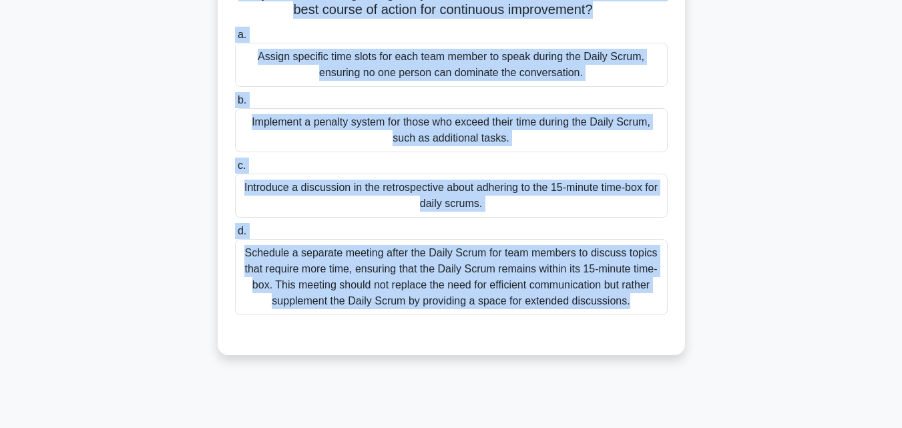
scroll to position [93, 0]
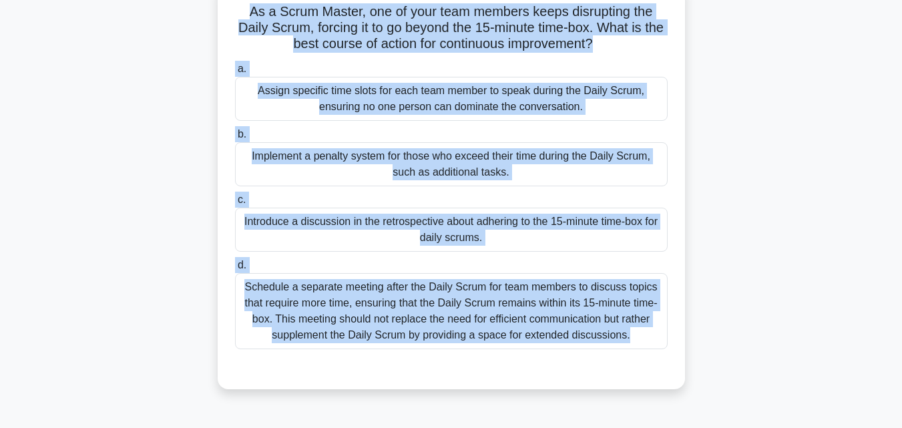
click at [377, 293] on div "Schedule a separate meeting after the Daily Scrum for team members to discuss t…" at bounding box center [451, 311] width 433 height 76
click at [235, 270] on input "d. Schedule a separate meeting after the Daily Scrum for team members to discus…" at bounding box center [235, 265] width 0 height 9
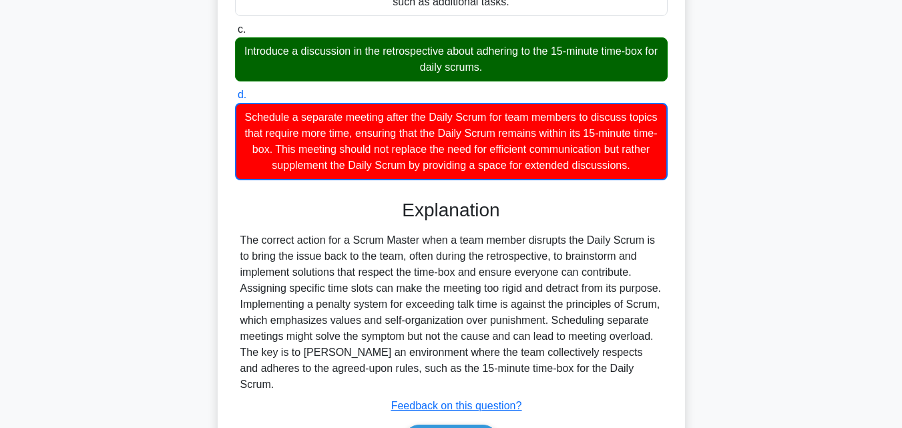
scroll to position [349, 0]
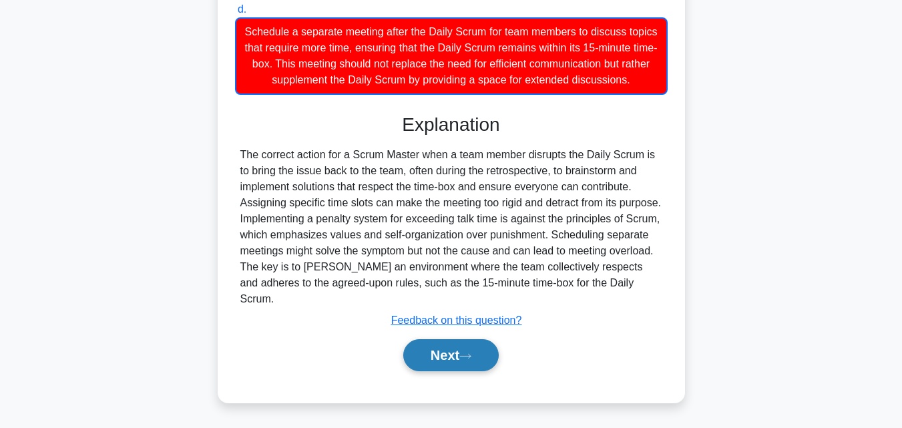
click at [457, 355] on button "Next" at bounding box center [451, 355] width 96 height 32
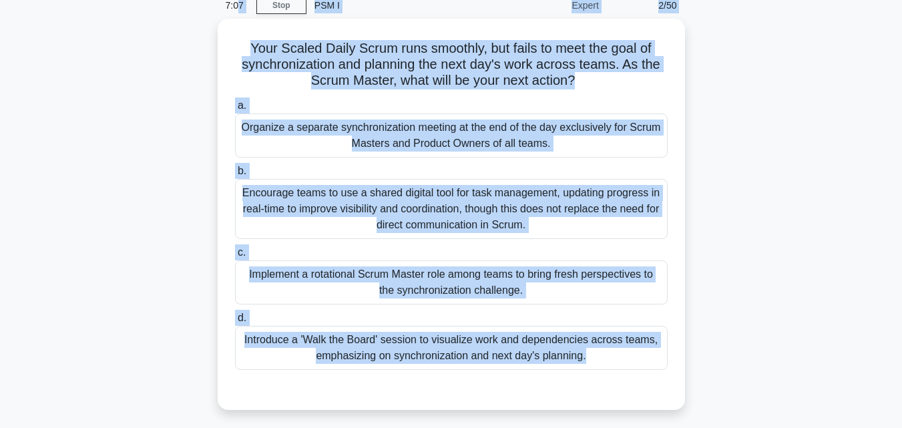
scroll to position [0, 0]
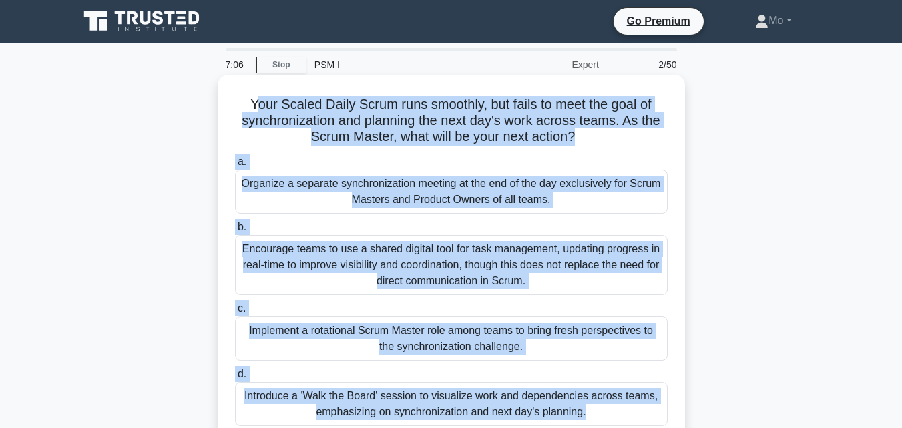
drag, startPoint x: 544, startPoint y: 368, endPoint x: 250, endPoint y: 108, distance: 392.7
click at [250, 108] on div "Your Scaled Daily Scrum runs smoothly, but fails to meet the goal of synchroniz…" at bounding box center [451, 270] width 457 height 381
copy div "our Scaled Daily Scrum runs smoothly, but fails to meet the goal of synchroniza…"
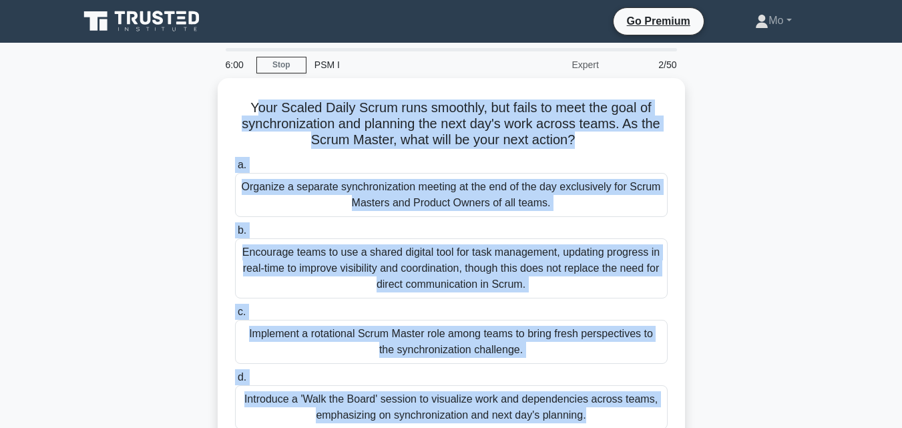
scroll to position [134, 0]
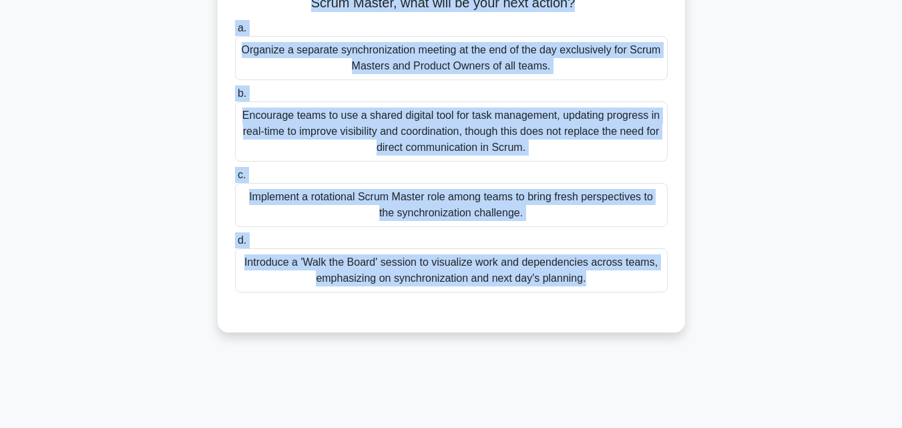
click at [343, 257] on div "Introduce a 'Walk the Board' session to visualize work and dependencies across …" at bounding box center [451, 270] width 433 height 44
click at [235, 245] on input "d. Introduce a 'Walk the Board' session to visualize work and dependencies acro…" at bounding box center [235, 240] width 0 height 9
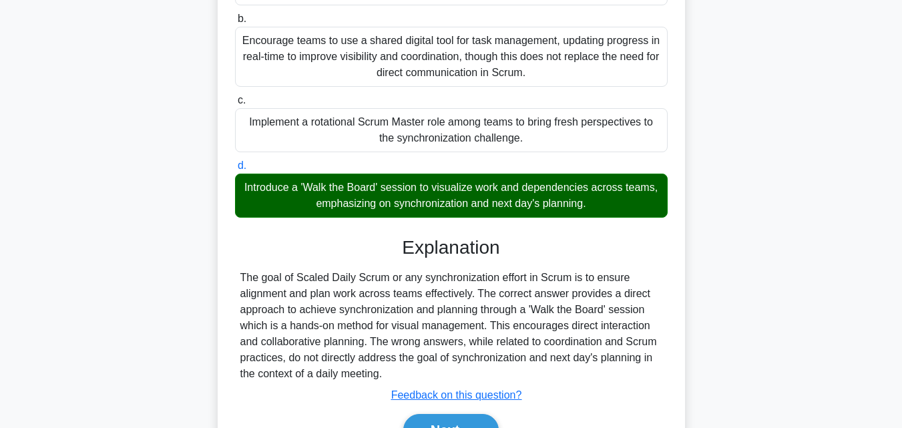
scroll to position [293, 0]
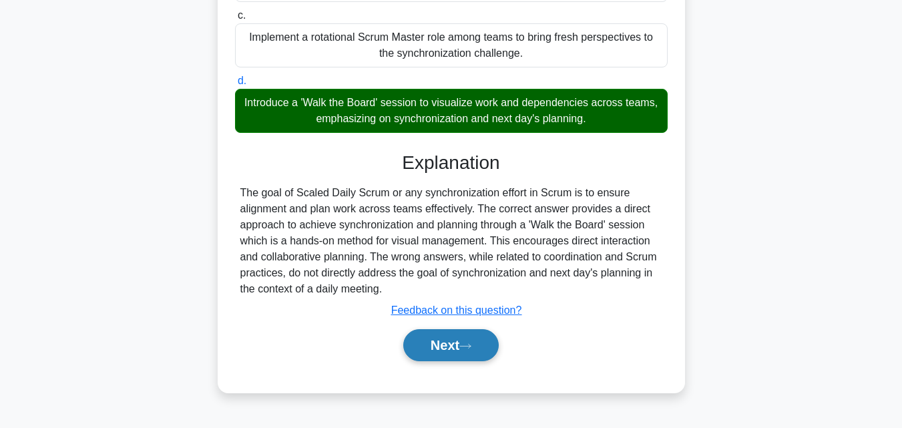
click at [465, 347] on icon at bounding box center [465, 346] width 12 height 7
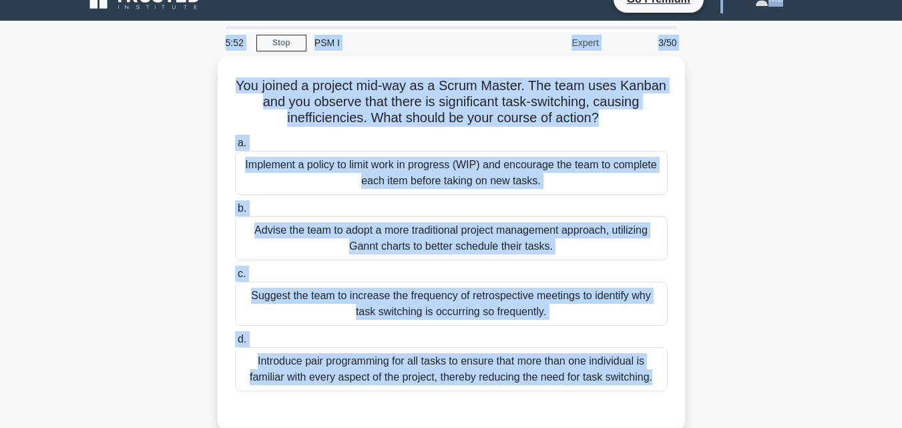
scroll to position [0, 0]
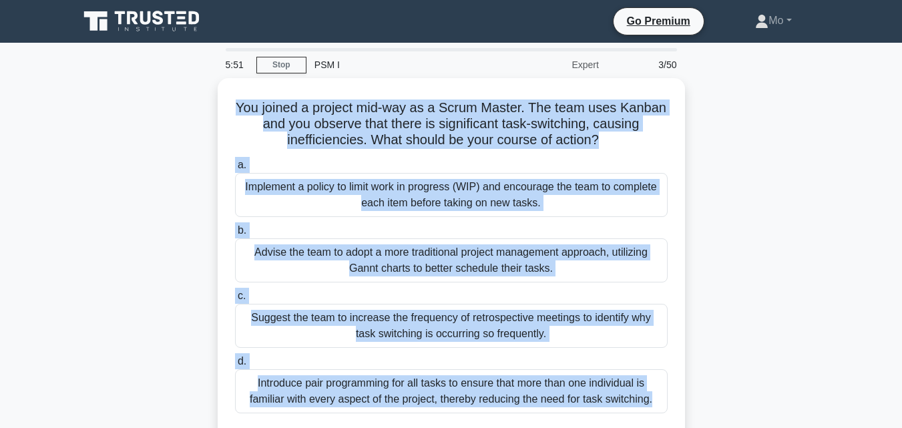
drag, startPoint x: 451, startPoint y: 361, endPoint x: 190, endPoint y: 94, distance: 372.6
click at [190, 94] on div "5:51 Stop PSM I Expert 3/50 You joined a project mid-way as a Scrum Master. The…" at bounding box center [451, 382] width 761 height 668
copy div "You joined a project mid-way as a Scrum Master. The team uses Kanban and you ob…"
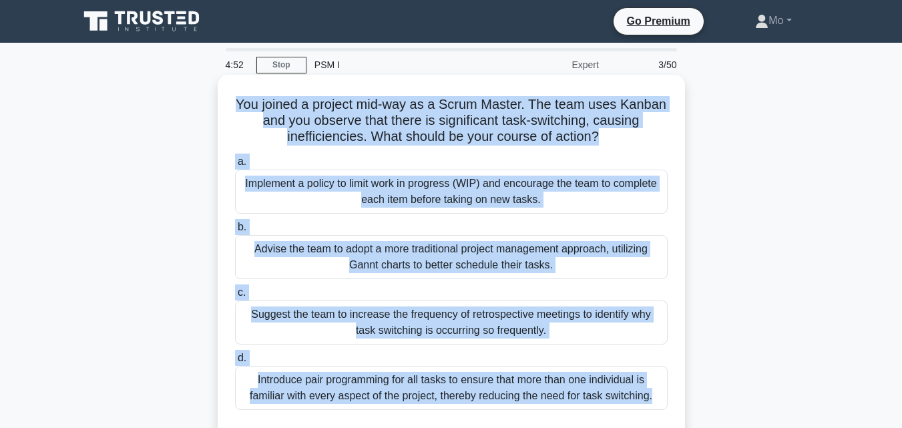
click at [376, 188] on div "Implement a policy to limit work in progress (WIP) and encourage the team to co…" at bounding box center [451, 192] width 433 height 44
click at [235, 166] on input "a. Implement a policy to limit work in progress (WIP) and encourage the team to…" at bounding box center [235, 162] width 0 height 9
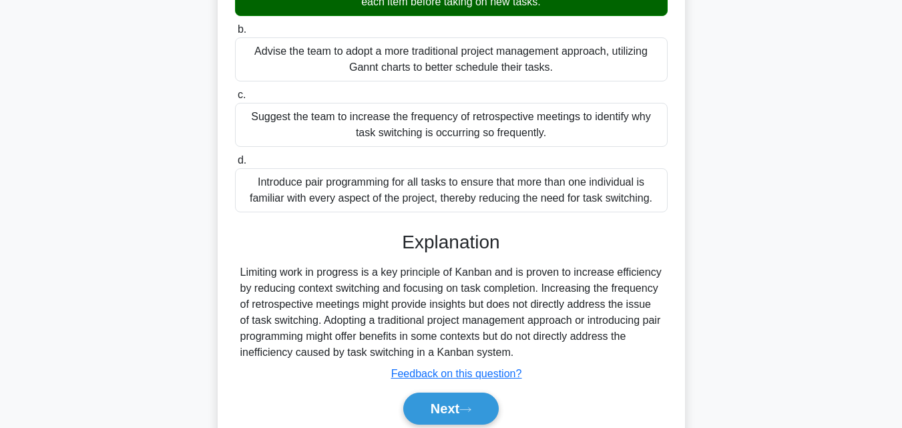
scroll to position [267, 0]
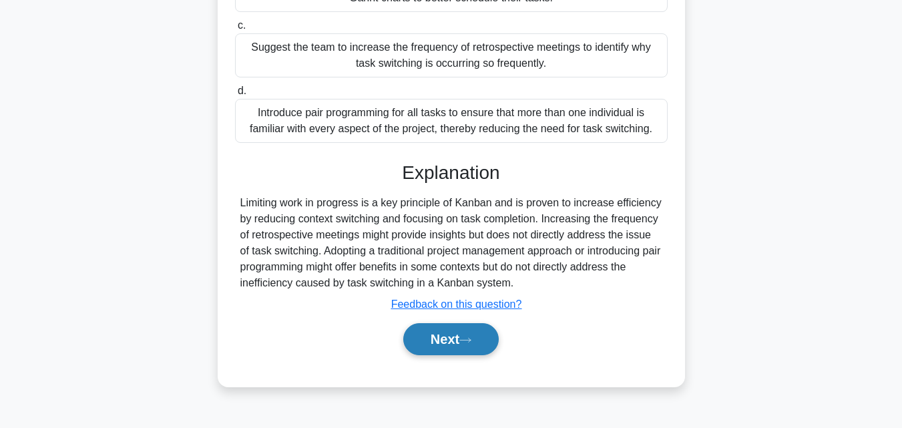
click at [480, 337] on button "Next" at bounding box center [451, 339] width 96 height 32
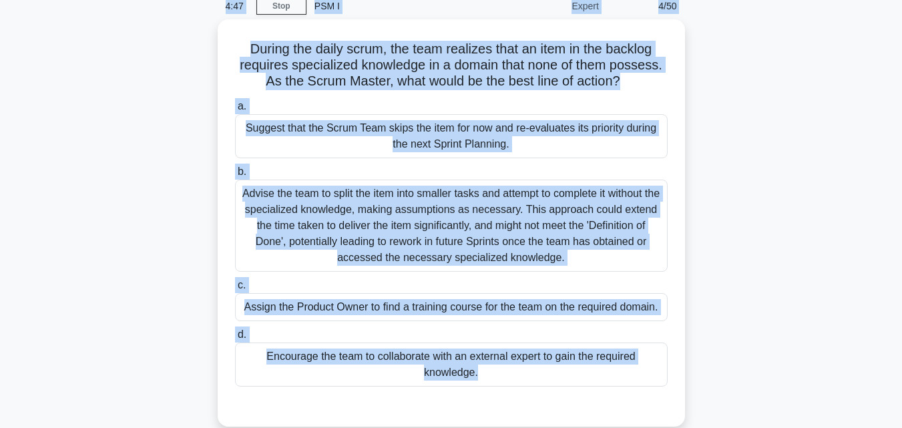
scroll to position [0, 0]
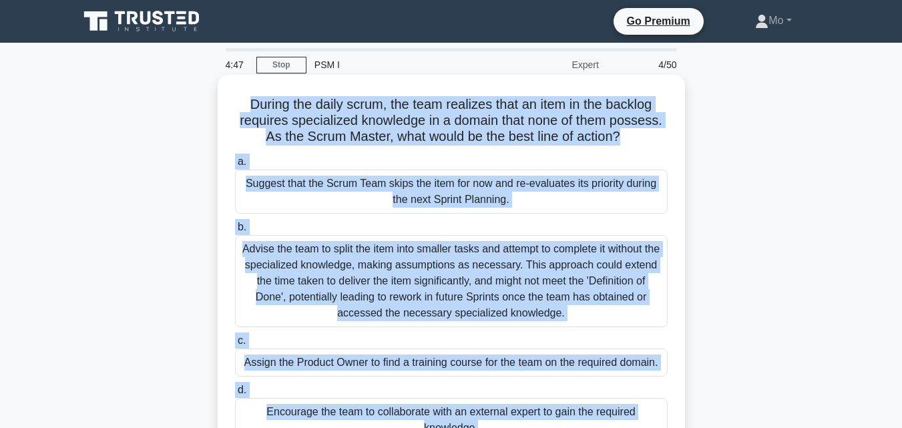
drag, startPoint x: 538, startPoint y: 337, endPoint x: 246, endPoint y: 107, distance: 371.9
click at [246, 107] on div "4:47 Stop PSM I Expert 4/50 During the daily scrum, the team realizes that an i…" at bounding box center [451, 382] width 761 height 668
copy div "During the daily scrum, the team realizes that an item in the backlog requires …"
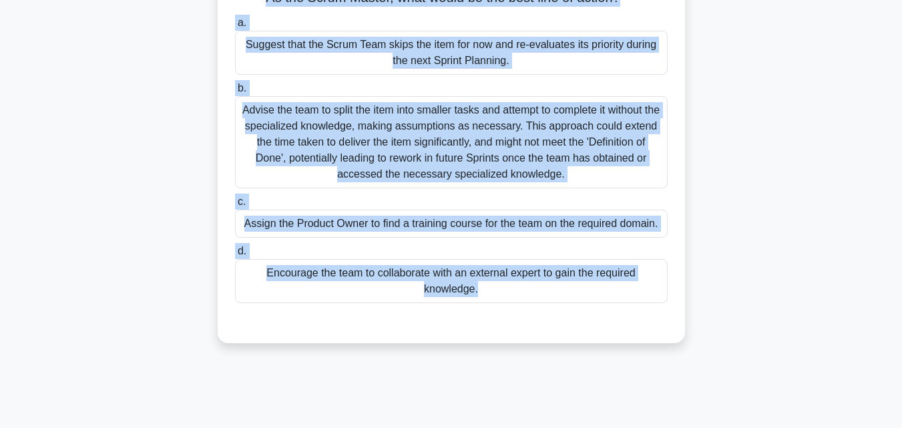
scroll to position [267, 0]
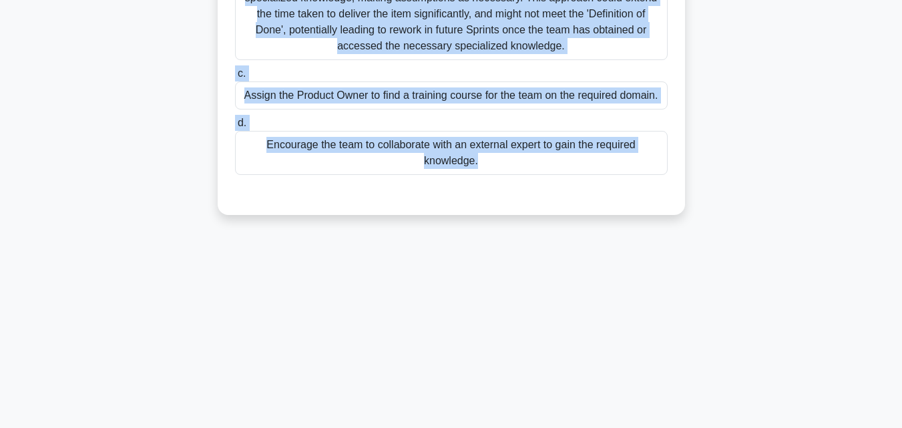
click at [426, 142] on div "Encourage the team to collaborate with an external expert to gain the required …" at bounding box center [451, 153] width 433 height 44
click at [235, 128] on input "d. Encourage the team to collaborate with an external expert to gain the requir…" at bounding box center [235, 123] width 0 height 9
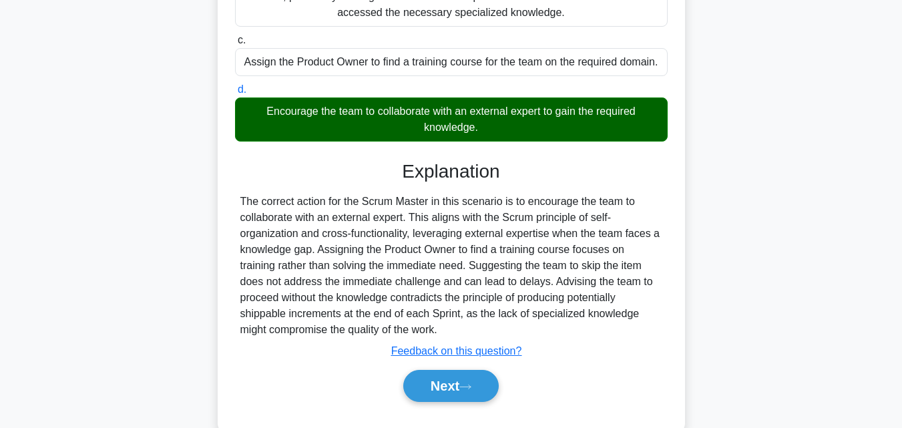
scroll to position [332, 0]
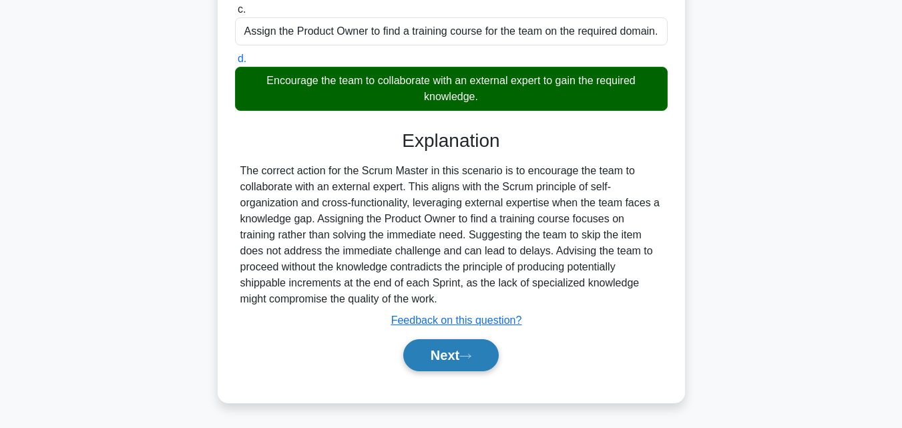
click at [455, 355] on button "Next" at bounding box center [451, 355] width 96 height 32
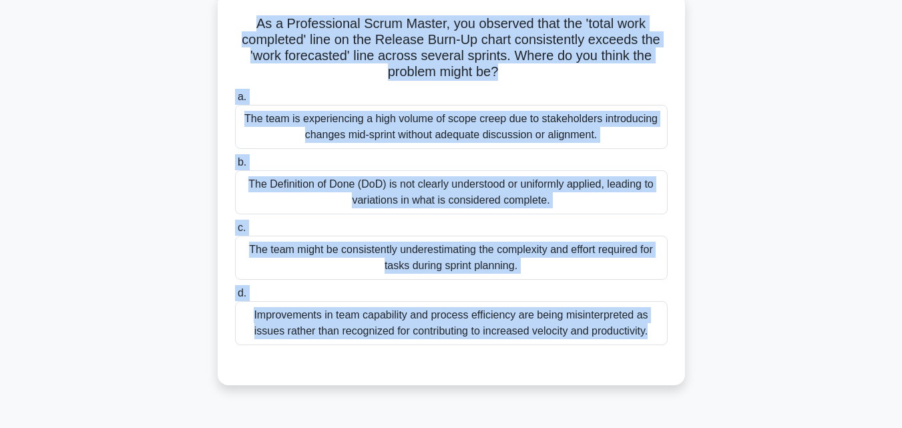
scroll to position [0, 0]
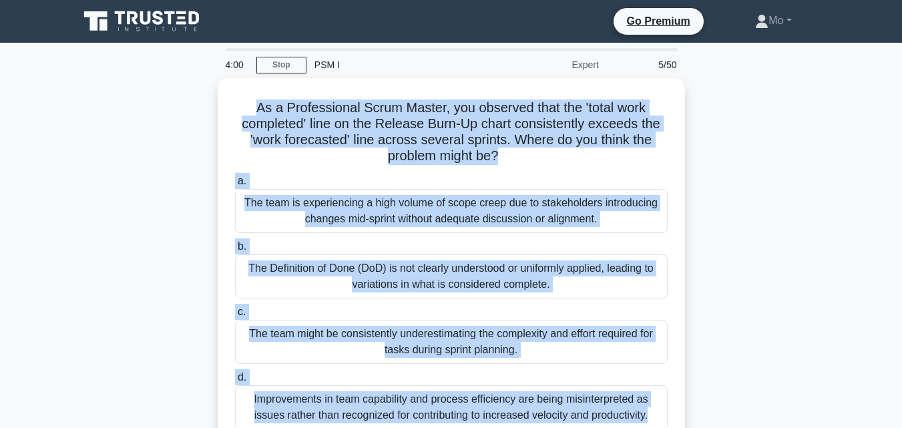
drag, startPoint x: 563, startPoint y: 387, endPoint x: 216, endPoint y: 96, distance: 452.7
click at [216, 96] on div "4:00 Stop PSM I Expert 5/50 As a Professional Scrum Master, you observed that t…" at bounding box center [451, 382] width 761 height 668
copy div "As a Professional Scrum Master, you observed that the 'total work completed' li…"
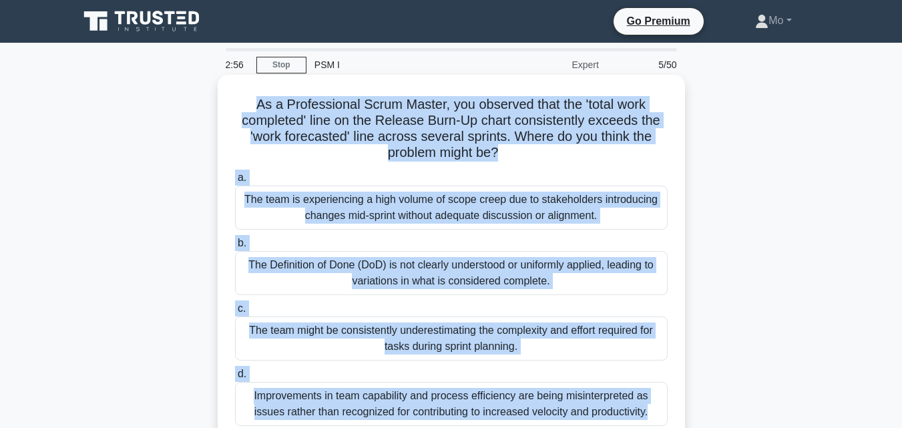
scroll to position [134, 0]
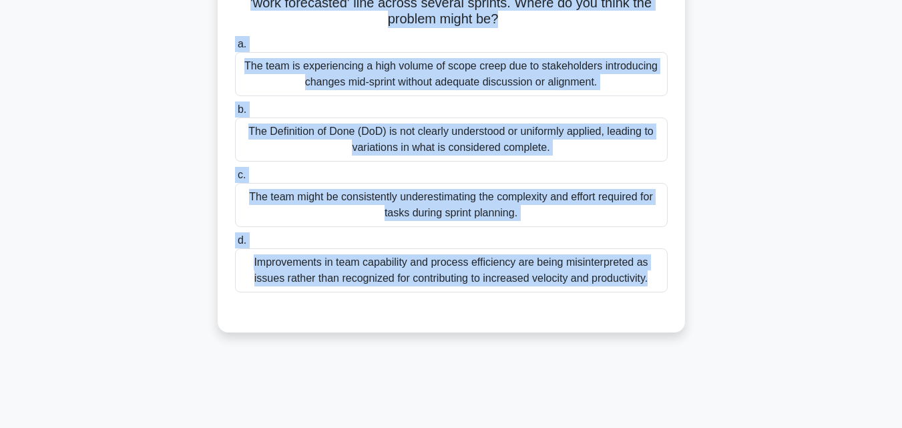
click at [443, 268] on div "Improvements in team capability and process efficiency are being misinterpreted…" at bounding box center [451, 270] width 433 height 44
click at [235, 245] on input "d. Improvements in team capability and process efficiency are being misinterpre…" at bounding box center [235, 240] width 0 height 9
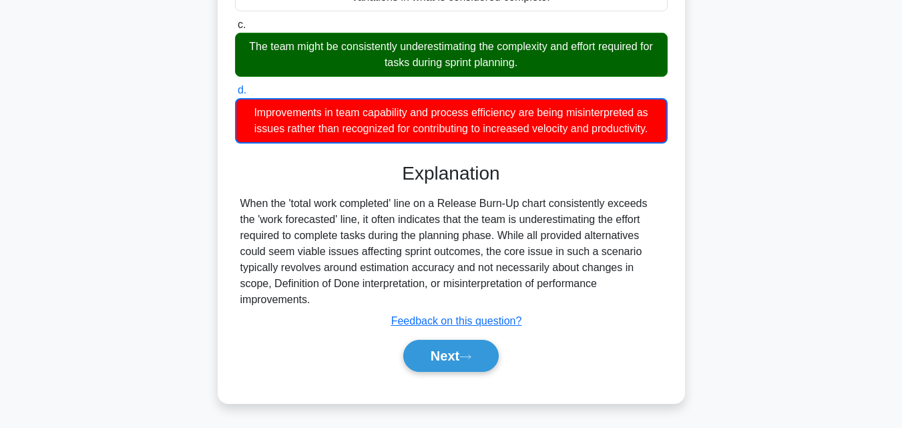
scroll to position [293, 0]
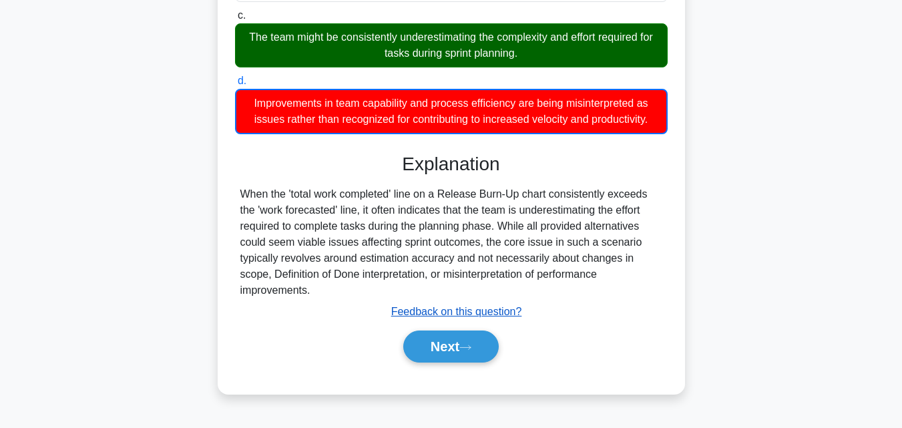
click at [469, 309] on u "Feedback on this question?" at bounding box center [456, 311] width 131 height 11
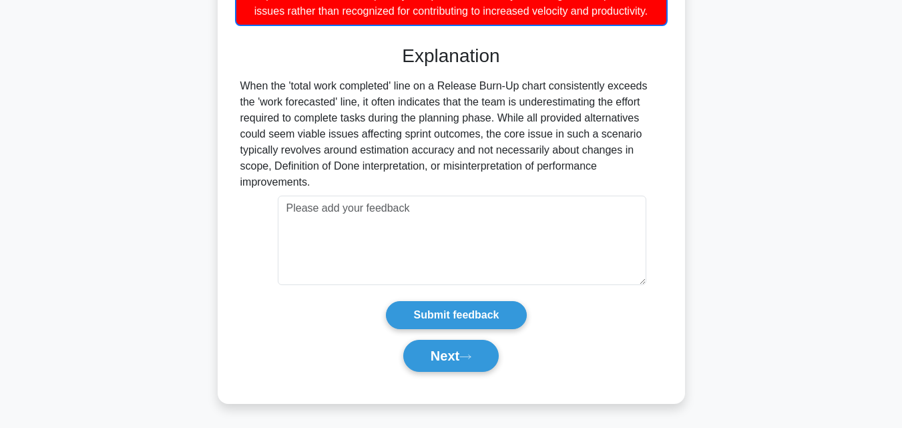
scroll to position [403, 0]
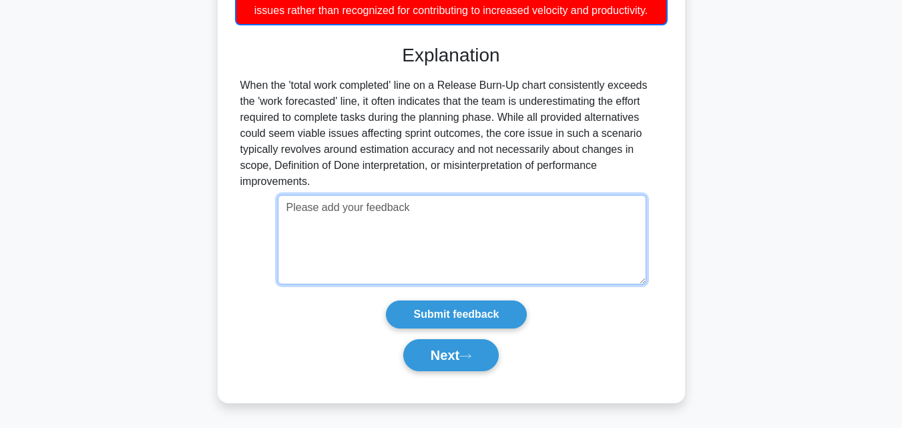
click at [360, 215] on textarea at bounding box center [462, 239] width 369 height 89
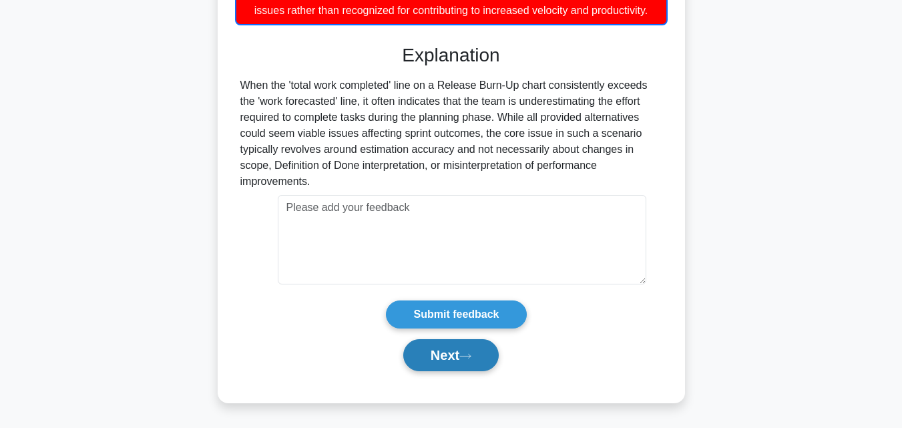
click at [467, 360] on icon at bounding box center [465, 356] width 12 height 7
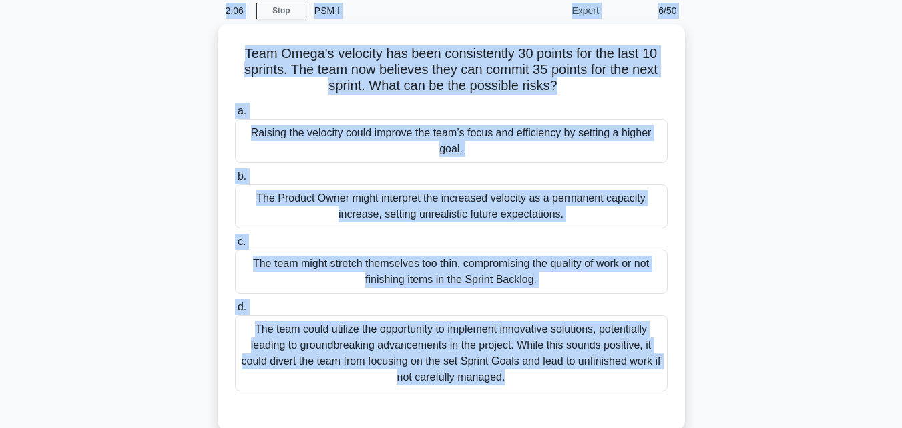
scroll to position [0, 0]
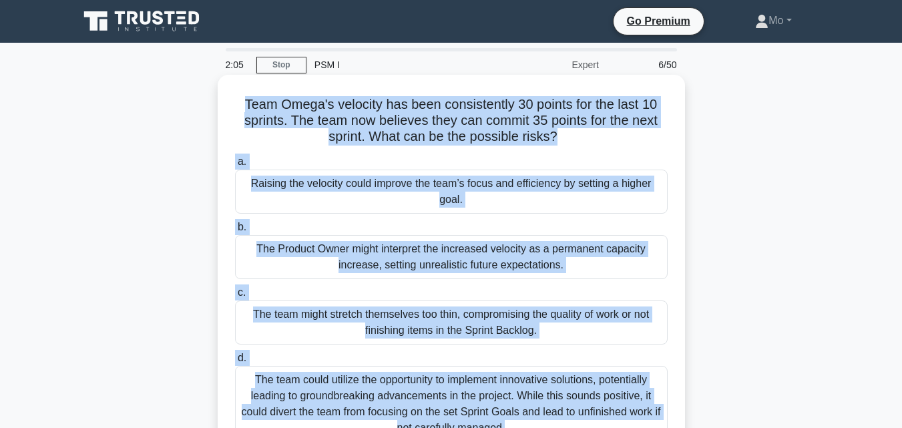
drag, startPoint x: 482, startPoint y: 345, endPoint x: 235, endPoint y: 91, distance: 353.7
click at [235, 91] on div "2:05 Stop PSM I Expert 6/50 Team Omega's velocity has been consistently 30 poin…" at bounding box center [451, 382] width 761 height 668
copy div "Team Omega's velocity has been consistently 30 points for the last 10 sprints. …"
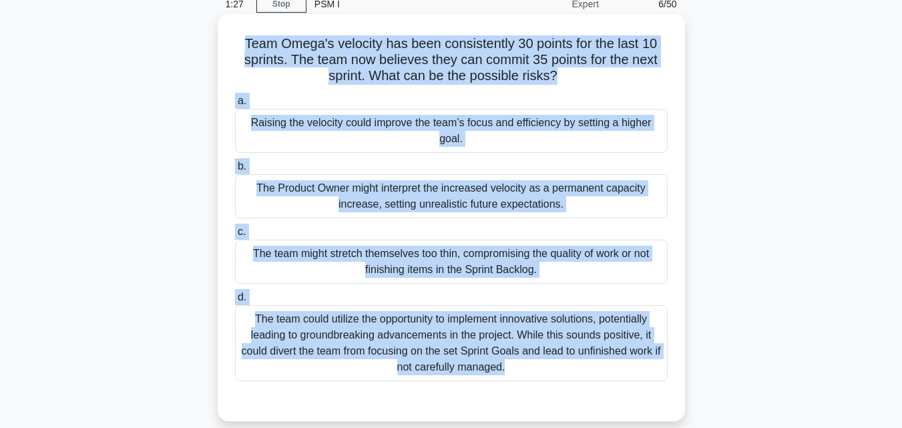
scroll to position [134, 0]
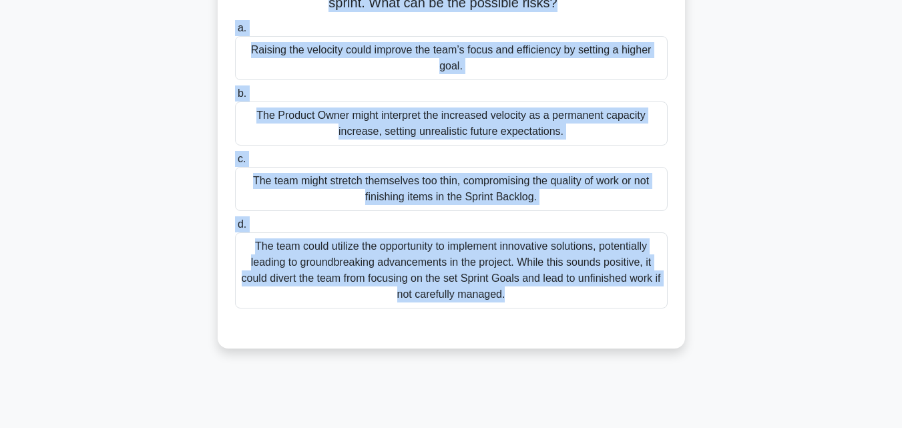
click at [397, 190] on div "The team might stretch themselves too thin, compromising the quality of work or…" at bounding box center [451, 189] width 433 height 44
click at [235, 164] on input "c. The team might stretch themselves too thin, compromising the quality of work…" at bounding box center [235, 159] width 0 height 9
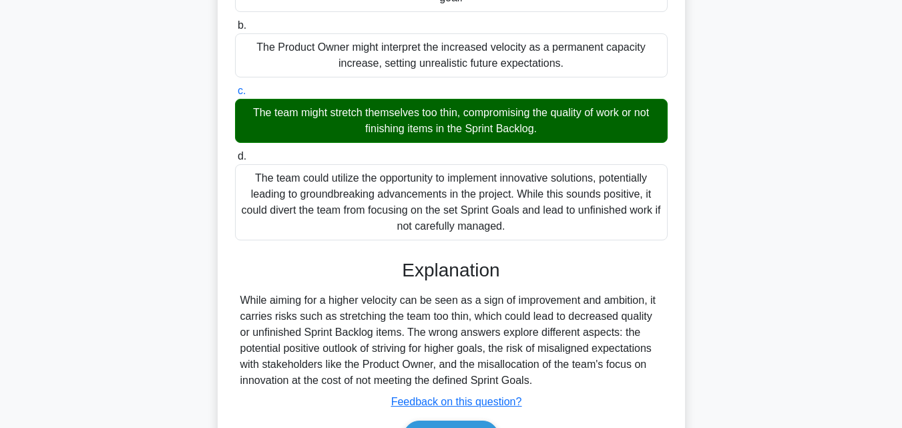
scroll to position [293, 0]
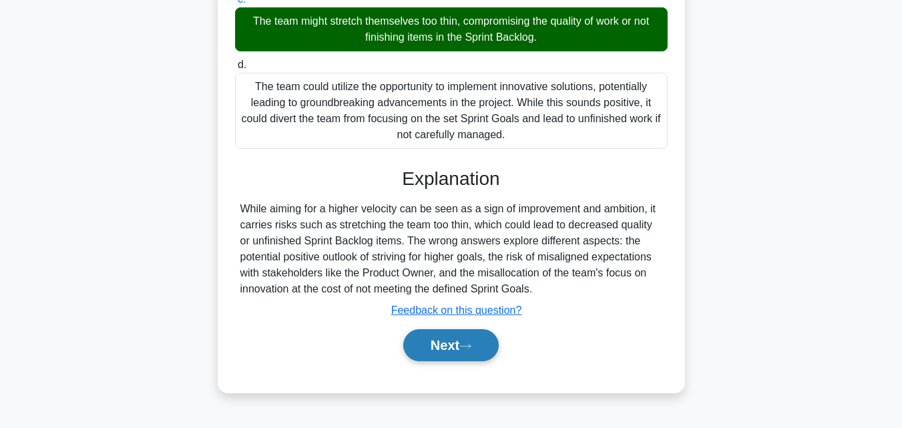
click at [470, 353] on button "Next" at bounding box center [451, 345] width 96 height 32
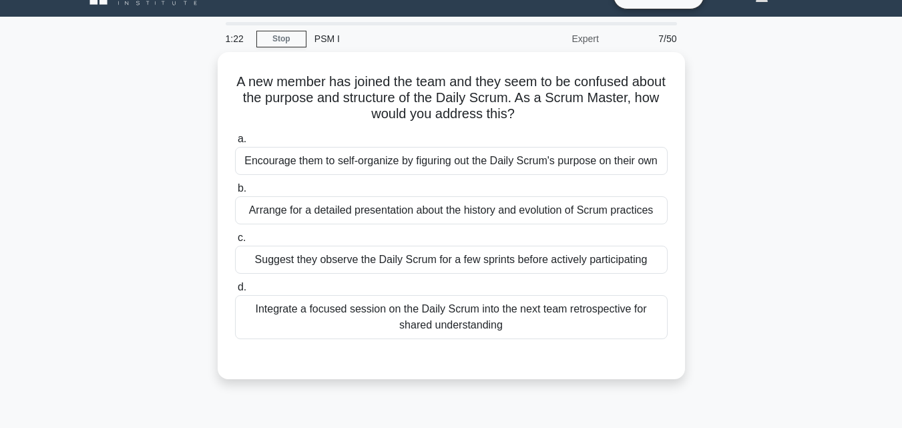
scroll to position [0, 0]
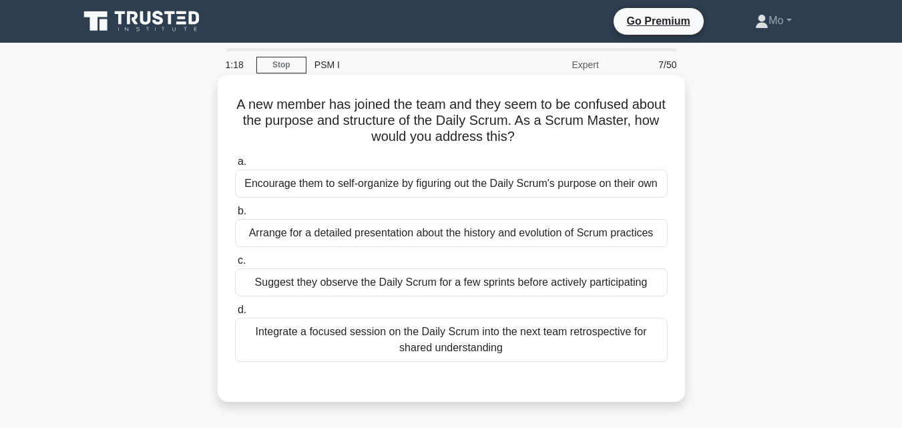
drag, startPoint x: 564, startPoint y: 361, endPoint x: 218, endPoint y: 96, distance: 435.3
click at [218, 96] on div "A new member has joined the team and they seem to be confused about the purpose…" at bounding box center [451, 238] width 467 height 327
copy div "A new member has joined the team and they seem to be confused about the purpose…"
click at [476, 336] on div "Integrate a focused session on the Daily Scrum into the next team retrospective…" at bounding box center [451, 340] width 433 height 44
click at [235, 315] on input "d. Integrate a focused session on the Daily Scrum into the next team retrospect…" at bounding box center [235, 310] width 0 height 9
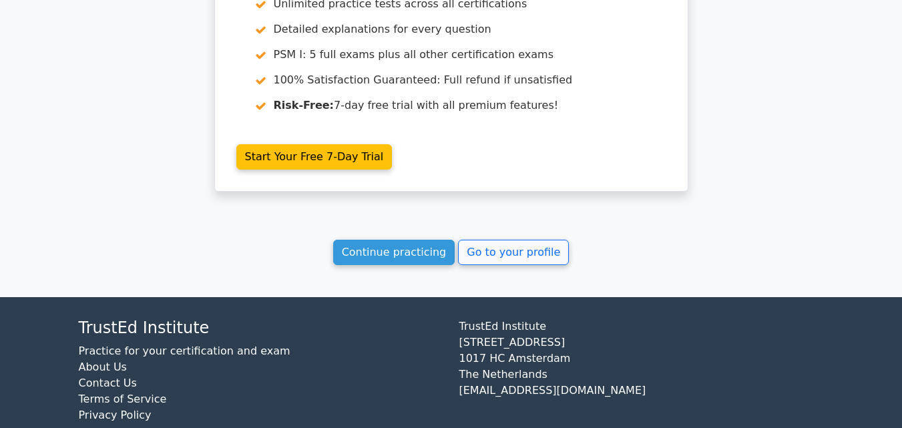
scroll to position [2229, 0]
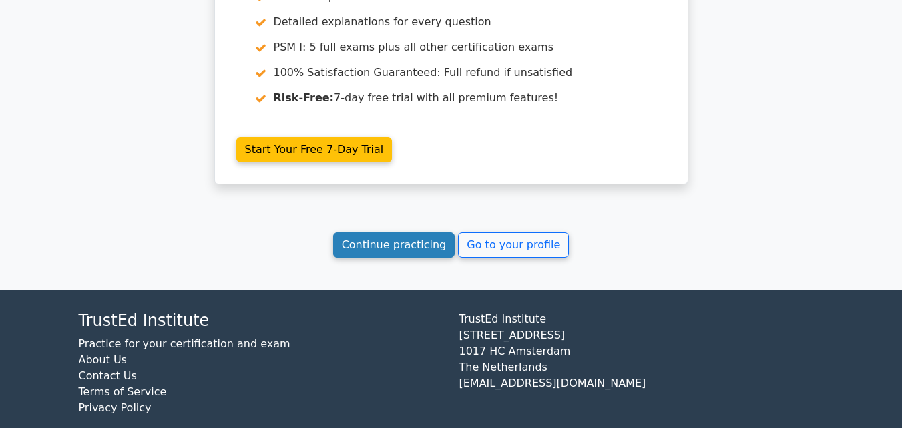
click at [406, 232] on link "Continue practicing" at bounding box center [394, 244] width 122 height 25
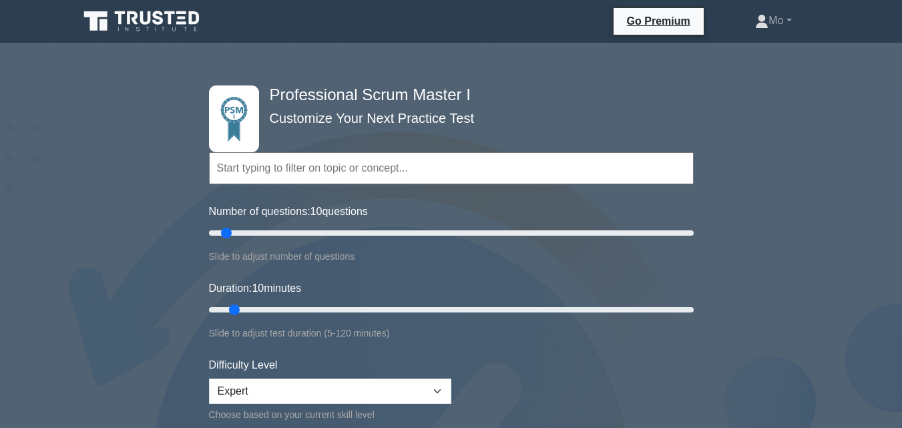
click at [341, 224] on div "Number of questions: 10 questions Slide to adjust number of questions" at bounding box center [451, 234] width 485 height 61
type input "50"
click at [328, 232] on input "Number of questions: 50 questions" at bounding box center [451, 233] width 485 height 16
type input "110"
click at [649, 312] on input "Duration: 110 minutes" at bounding box center [451, 310] width 485 height 16
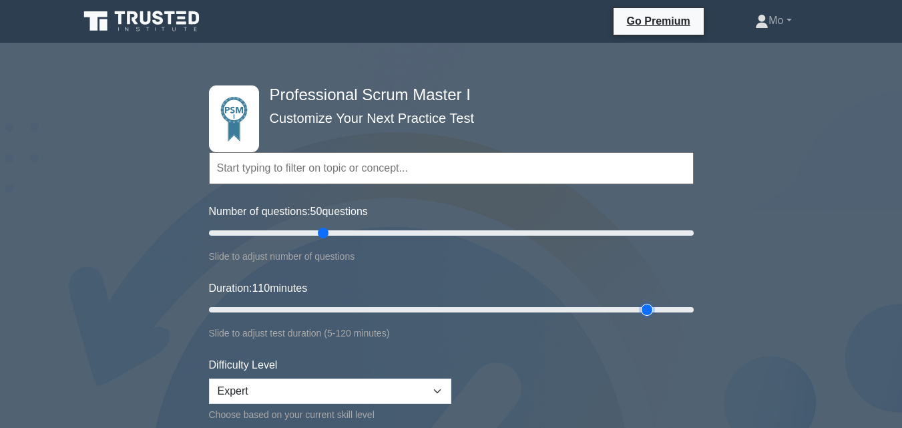
scroll to position [200, 0]
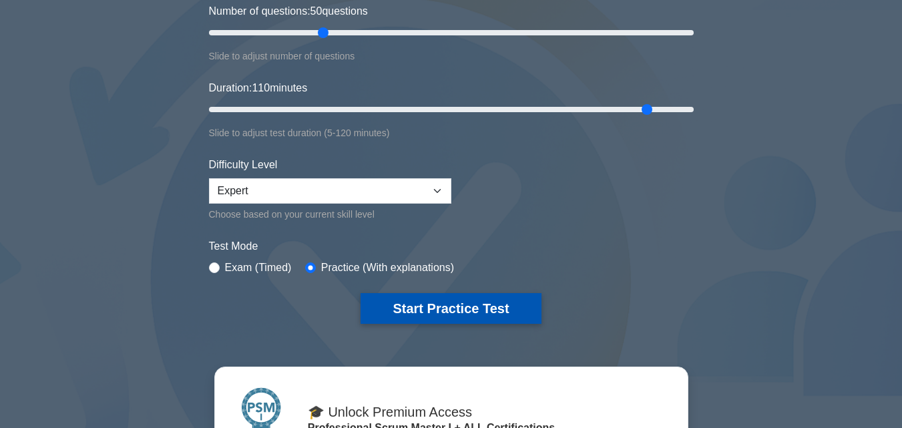
click at [429, 299] on button "Start Practice Test" at bounding box center [451, 308] width 180 height 31
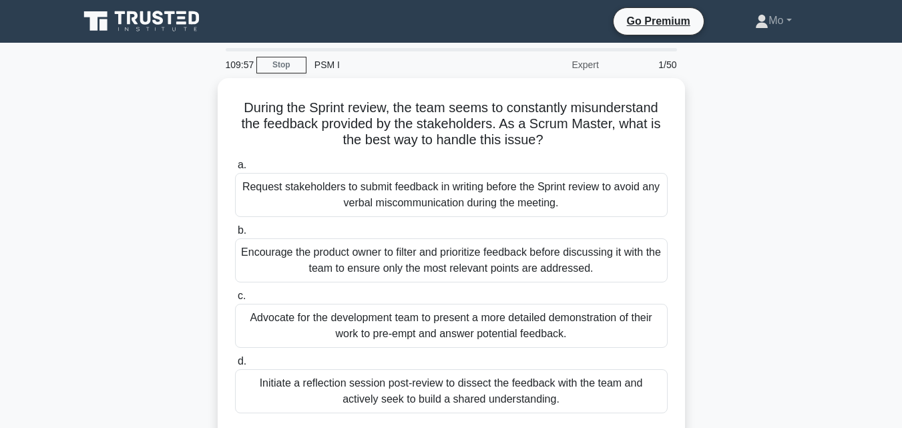
drag, startPoint x: 589, startPoint y: 402, endPoint x: 137, endPoint y: 106, distance: 540.7
click at [137, 106] on div "During the Sprint review, the team seems to constantly misunderstand the feedba…" at bounding box center [451, 273] width 761 height 391
copy div "During the Sprint review, the team seems to constantly misunderstand the feedba…"
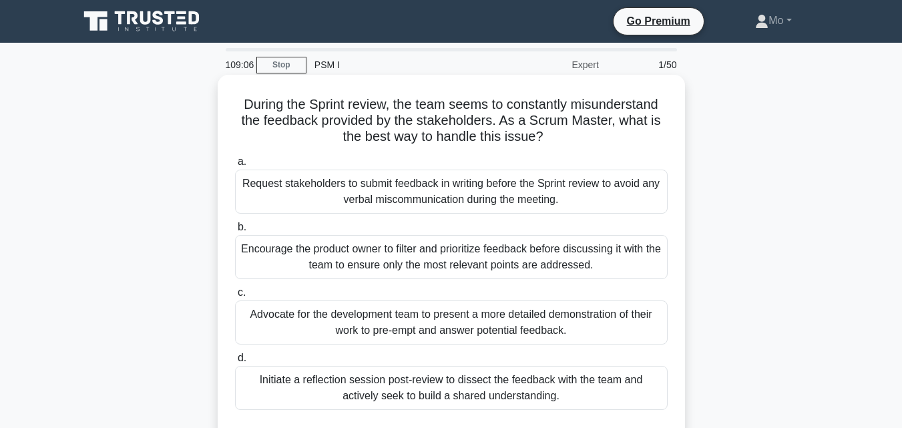
copy div "During the Sprint review, the team seems to constantly misunderstand the feedba…"
click at [349, 266] on div "Encourage the product owner to filter and prioritize feedback before discussing…" at bounding box center [451, 257] width 433 height 44
click at [235, 232] on input "b. Encourage the product owner to filter and prioritize feedback before discuss…" at bounding box center [235, 227] width 0 height 9
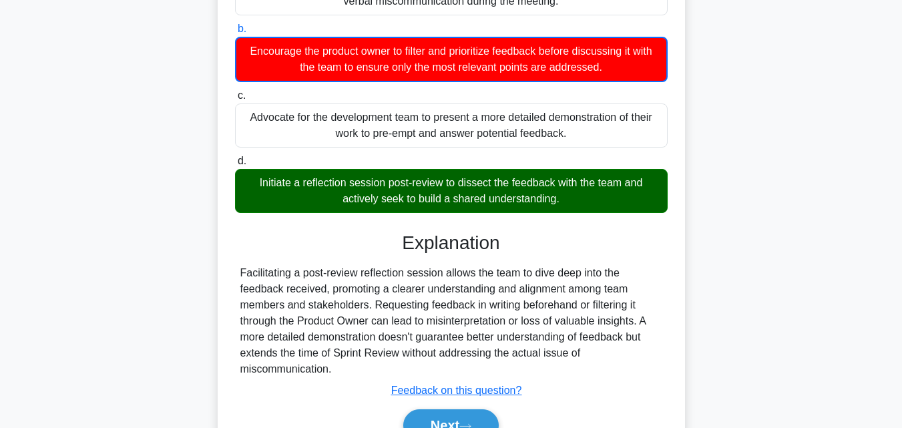
scroll to position [293, 0]
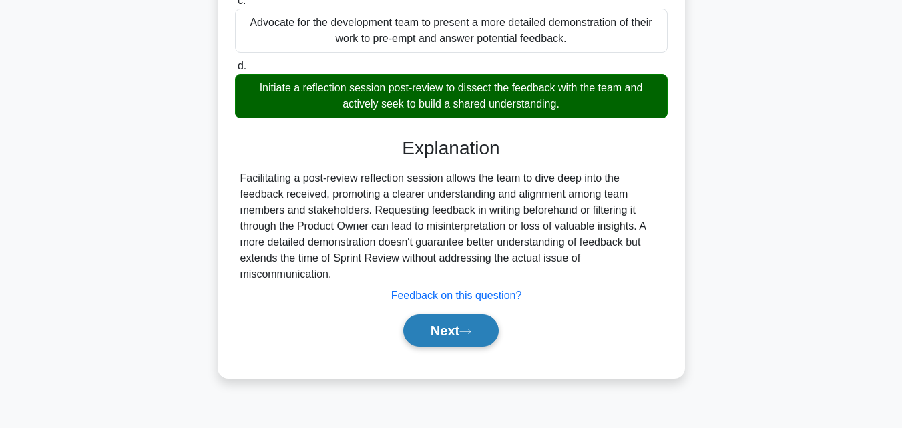
click at [474, 321] on button "Next" at bounding box center [451, 331] width 96 height 32
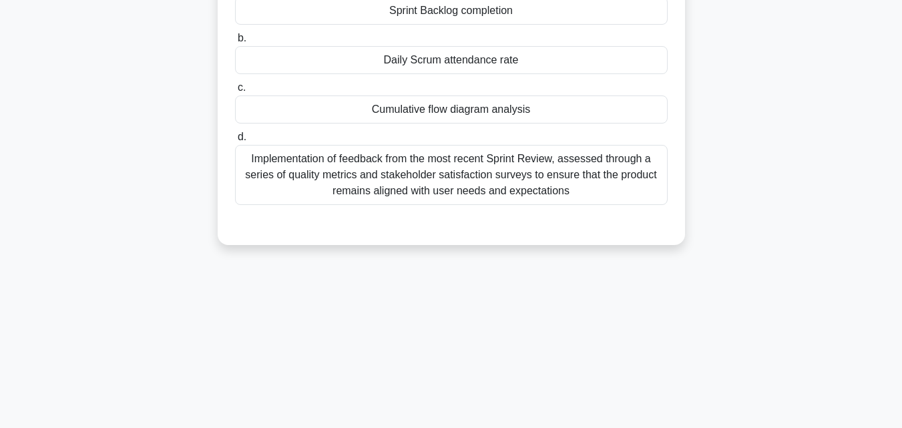
scroll to position [160, 0]
click at [552, 315] on div "107:20 Stop PSM I Expert 2/50 In Scrum, what is primarily measured during a Spr…" at bounding box center [451, 222] width 761 height 668
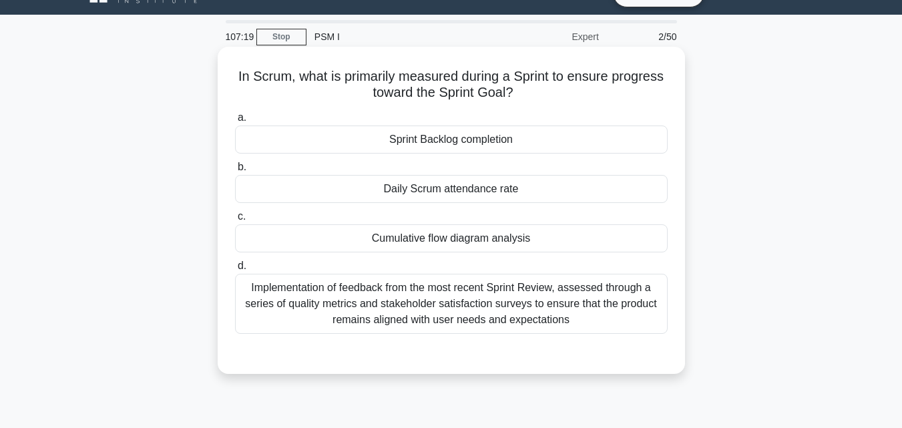
scroll to position [26, 0]
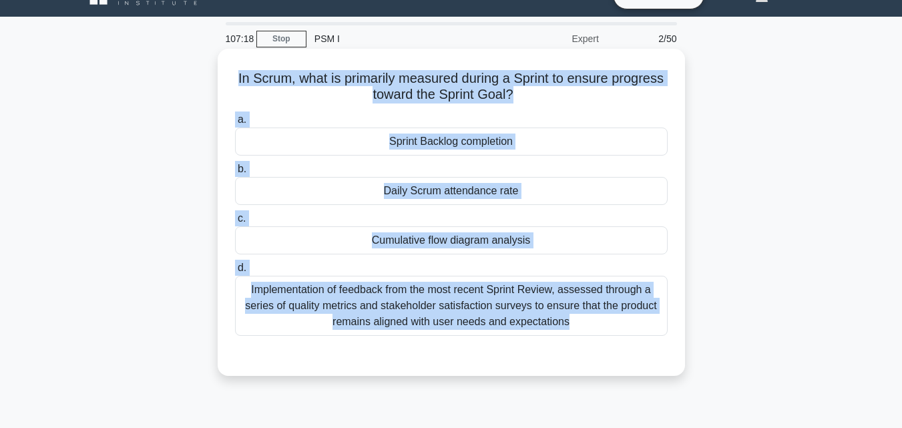
drag, startPoint x: 583, startPoint y: 343, endPoint x: 219, endPoint y: 74, distance: 452.3
click at [219, 74] on div "In Scrum, what is primarily measured during a Sprint to ensure progress toward …" at bounding box center [451, 212] width 467 height 327
copy div "In Scrum, what is primarily measured during a Sprint to ensure progress toward …"
click at [439, 150] on div "Sprint Backlog completion" at bounding box center [451, 142] width 433 height 28
click at [235, 124] on input "a. Sprint Backlog completion" at bounding box center [235, 120] width 0 height 9
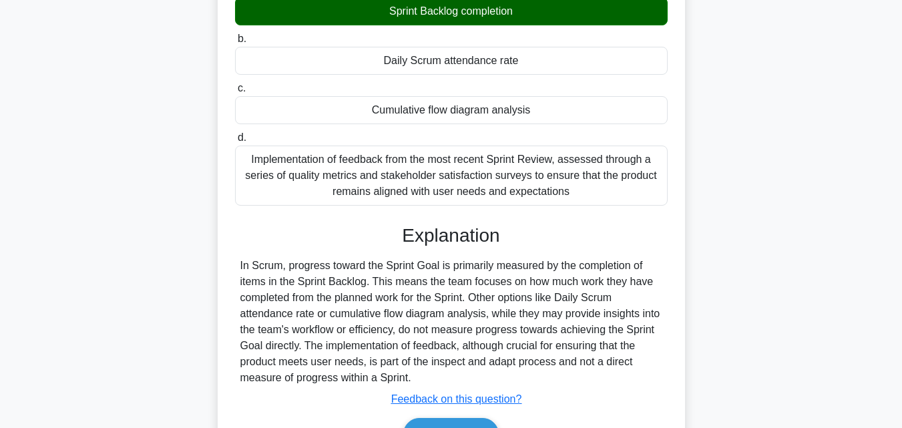
scroll to position [293, 0]
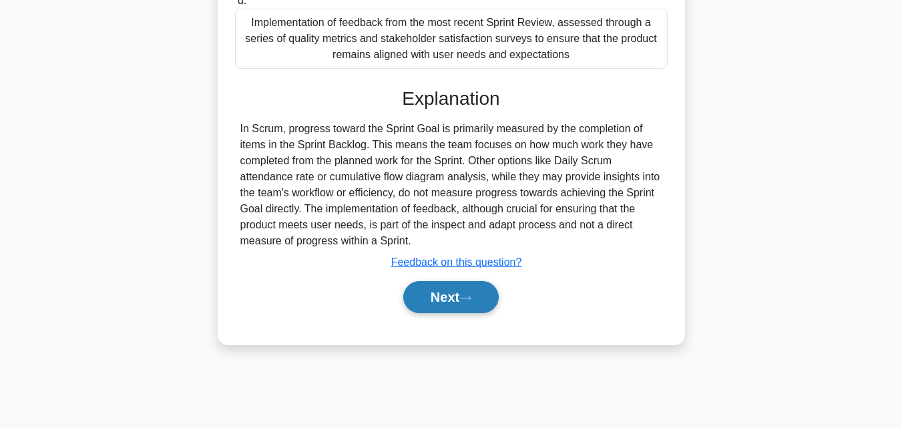
click at [486, 305] on button "Next" at bounding box center [451, 297] width 96 height 32
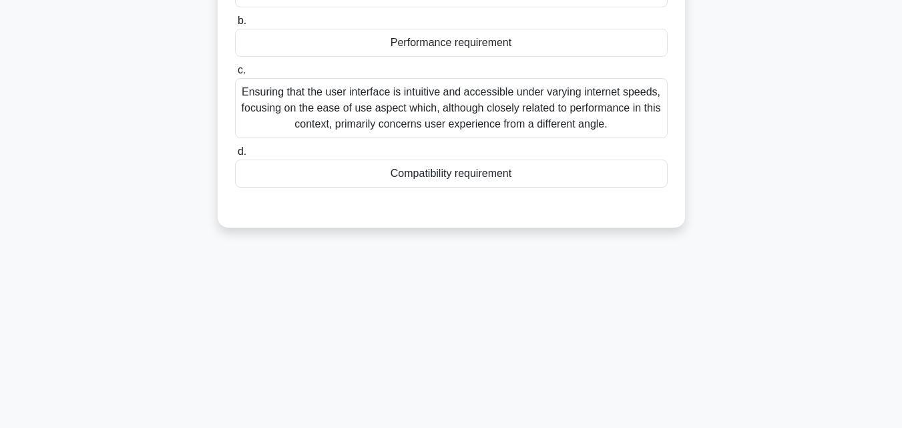
scroll to position [93, 0]
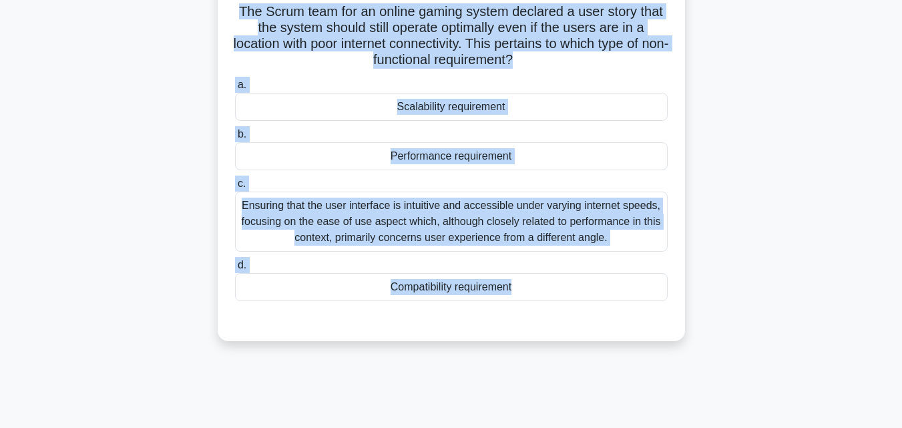
drag, startPoint x: 507, startPoint y: 368, endPoint x: 218, endPoint y: 14, distance: 456.6
click at [218, 14] on div "106:06 Stop PSM I Expert 3/50 The Scrum team for an online gaming system declar…" at bounding box center [451, 289] width 761 height 668
copy div "The Scrum team for an online gaming system declared a user story that the syste…"
click at [447, 163] on div "Performance requirement" at bounding box center [451, 156] width 433 height 28
click at [235, 139] on input "b. Performance requirement" at bounding box center [235, 134] width 0 height 9
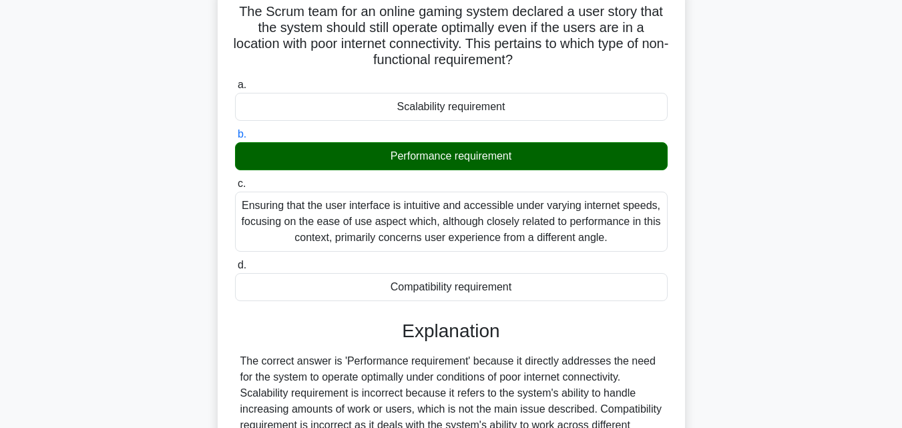
scroll to position [293, 0]
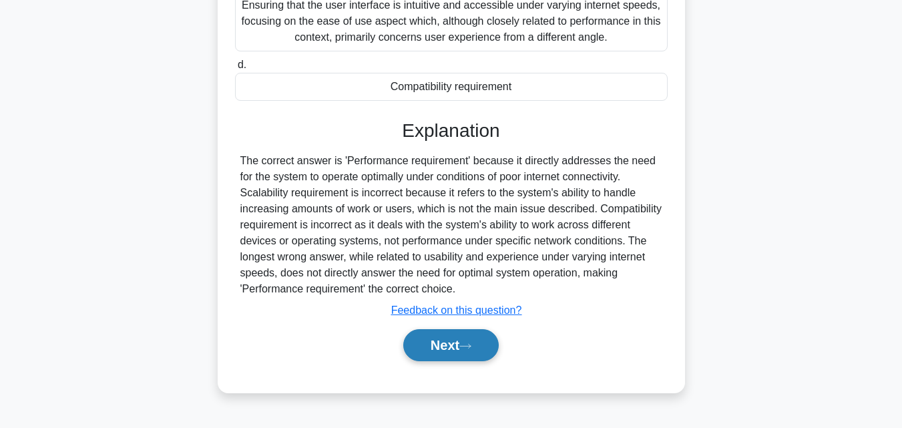
click at [469, 353] on button "Next" at bounding box center [451, 345] width 96 height 32
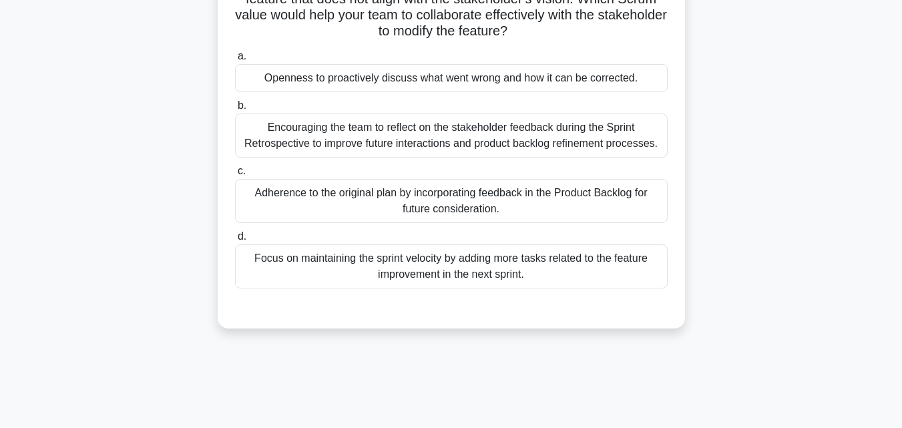
scroll to position [93, 0]
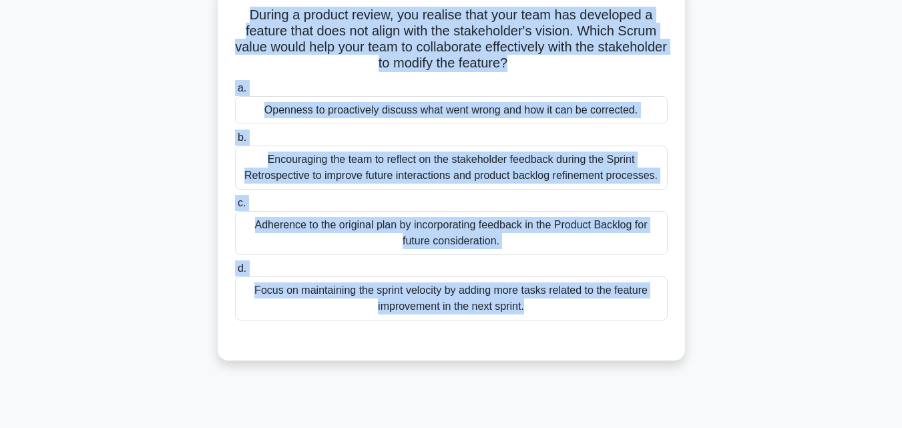
drag, startPoint x: 467, startPoint y: 351, endPoint x: 167, endPoint y: 20, distance: 447.3
click at [167, 20] on div "During a product review, you realise that your team has developed a feature tha…" at bounding box center [451, 180] width 761 height 391
copy div "During a product review, you realise that your team has developed a feature tha…"
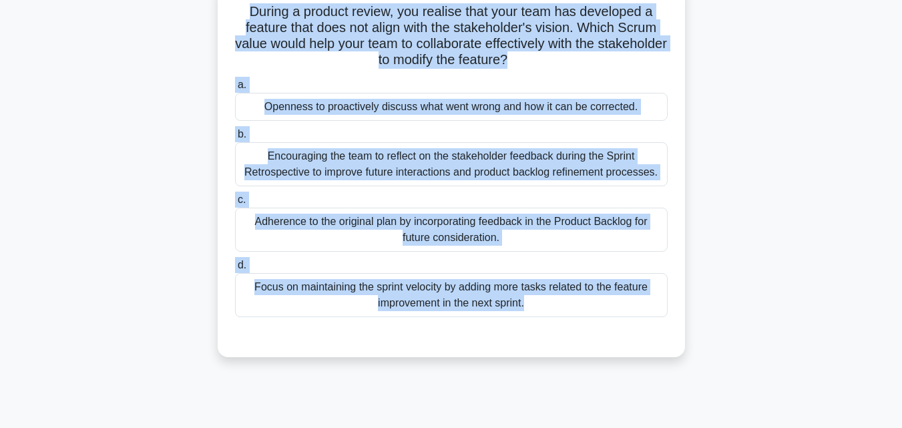
click at [295, 96] on div "Openness to proactively discuss what went wrong and how it can be corrected." at bounding box center [451, 107] width 433 height 28
click at [235, 89] on input "a. Openness to proactively discuss what went wrong and how it can be corrected." at bounding box center [235, 85] width 0 height 9
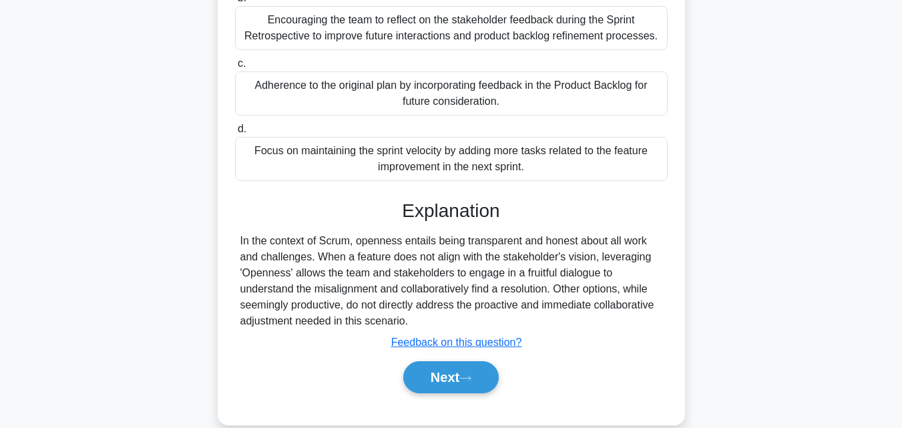
scroll to position [293, 0]
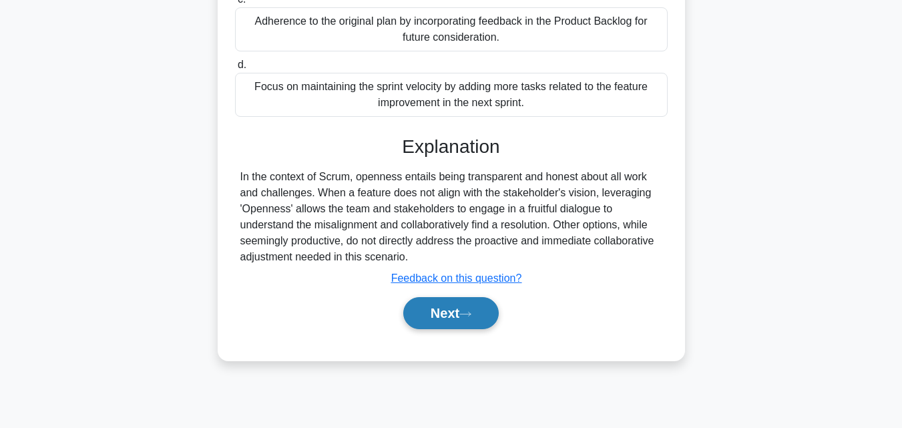
click at [482, 314] on button "Next" at bounding box center [451, 313] width 96 height 32
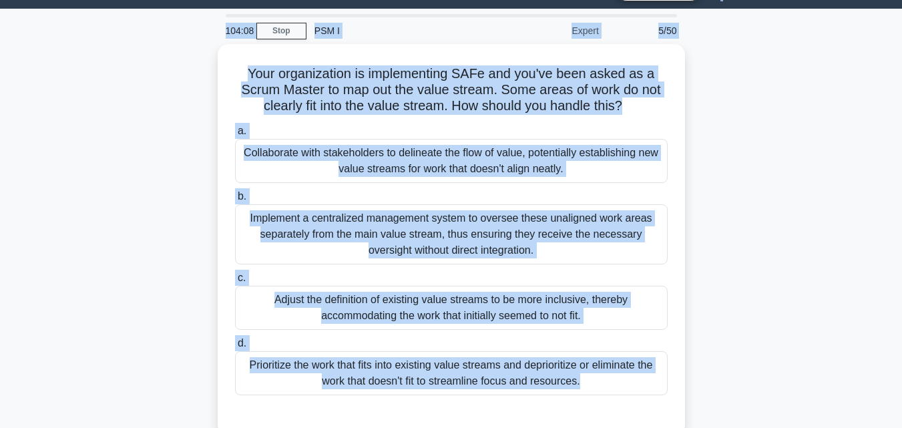
scroll to position [0, 0]
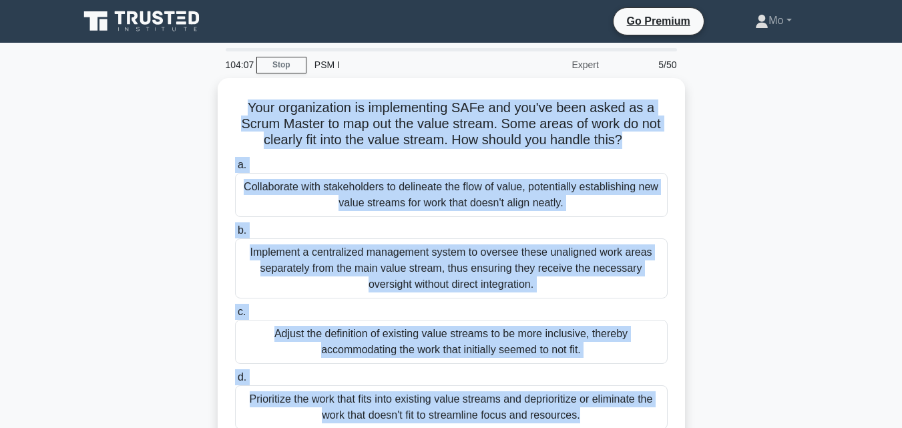
drag, startPoint x: 613, startPoint y: 271, endPoint x: 204, endPoint y: 91, distance: 446.5
click at [204, 91] on div "Your organization is implementing SAFe and you've been asked as a Scrum Master …" at bounding box center [451, 281] width 761 height 407
copy div "Your organization is implementing SAFe and you've been asked as a Scrum Master …"
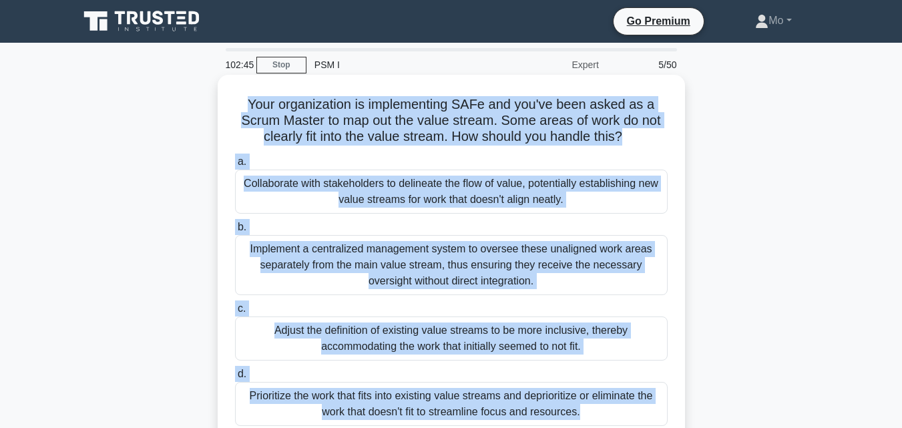
click at [321, 180] on div "Collaborate with stakeholders to delineate the flow of value, potentially estab…" at bounding box center [451, 192] width 433 height 44
click at [235, 166] on input "a. Collaborate with stakeholders to delineate the flow of value, potentially es…" at bounding box center [235, 162] width 0 height 9
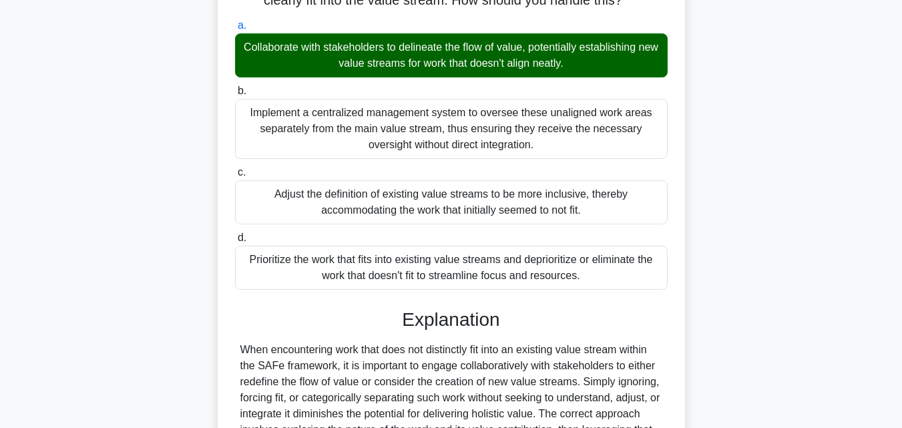
scroll to position [300, 0]
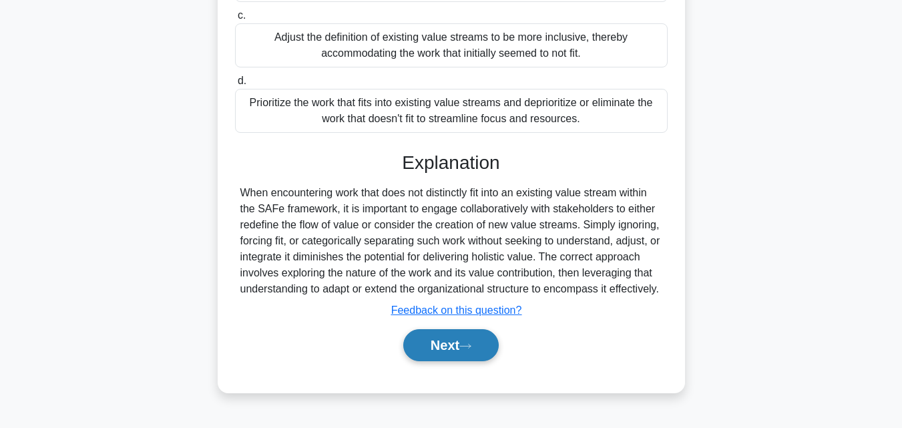
click at [444, 355] on button "Next" at bounding box center [451, 345] width 96 height 32
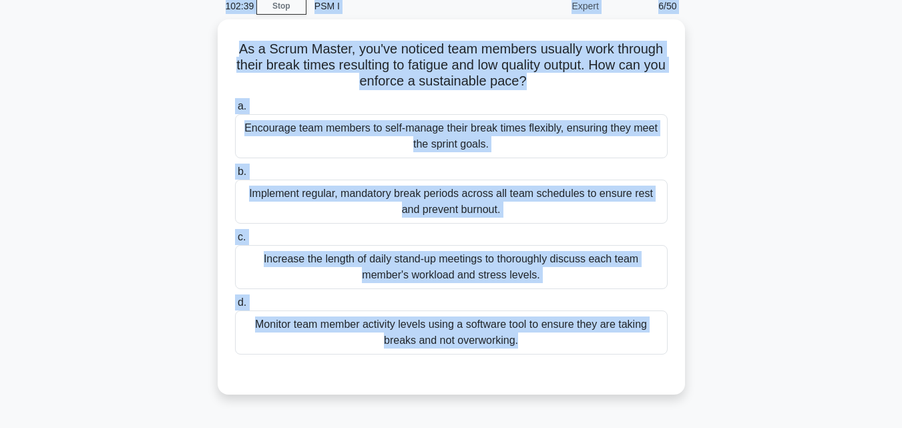
scroll to position [0, 0]
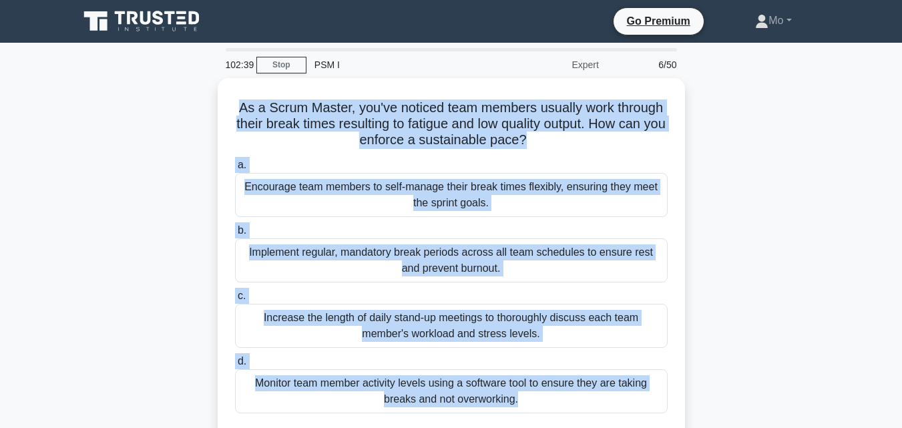
drag, startPoint x: 444, startPoint y: 352, endPoint x: 188, endPoint y: 87, distance: 368.4
click at [188, 87] on div "As a Scrum Master, you've noticed team members usually work through their break…" at bounding box center [451, 273] width 761 height 391
copy div "As a Scrum Master, you've noticed team members usually work through their break…"
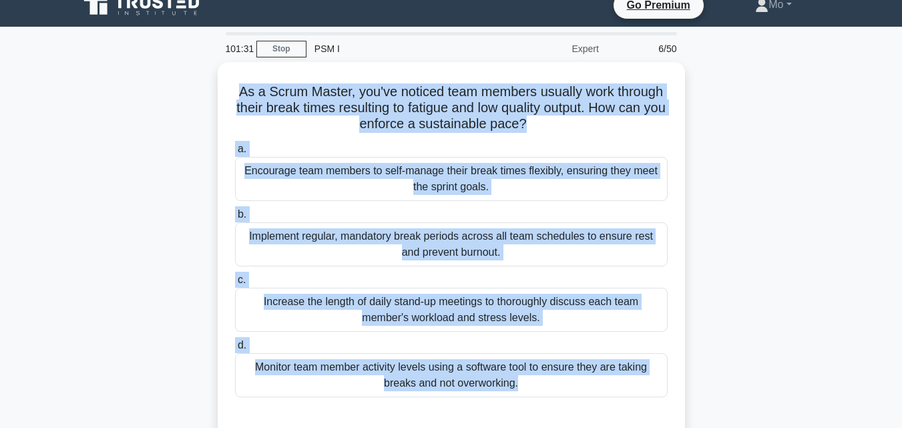
scroll to position [67, 0]
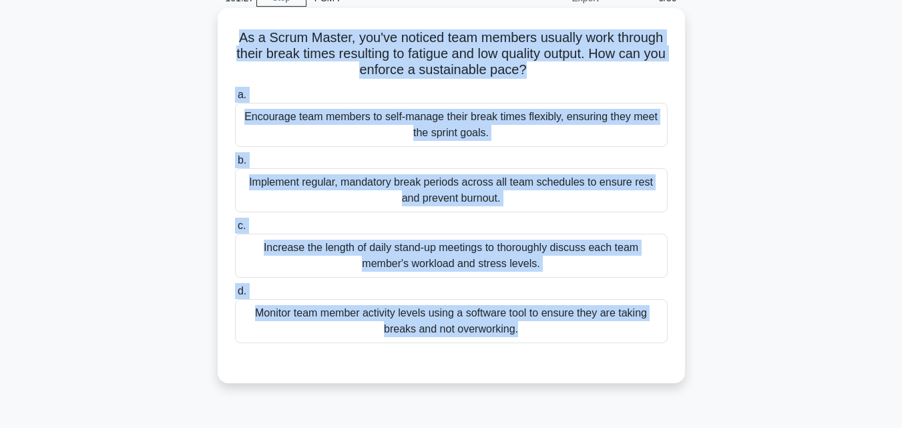
click at [349, 182] on div "Implement regular, mandatory break periods across all team schedules to ensure …" at bounding box center [451, 190] width 433 height 44
click at [235, 165] on input "b. Implement regular, mandatory break periods across all team schedules to ensu…" at bounding box center [235, 160] width 0 height 9
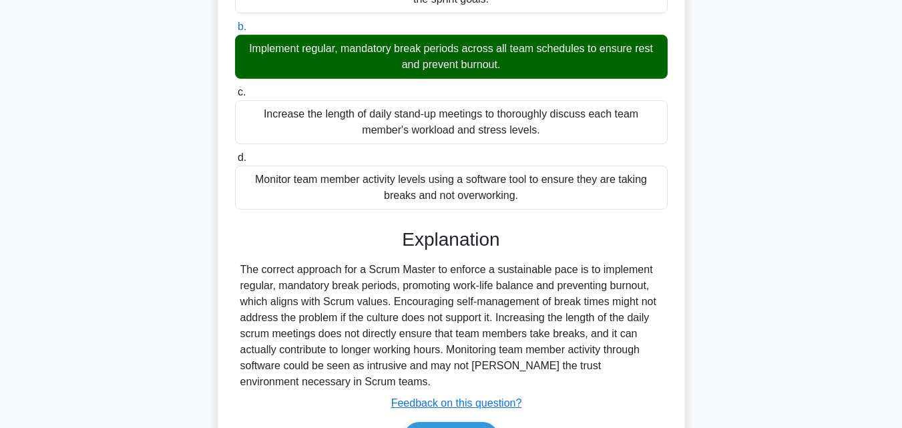
scroll to position [293, 0]
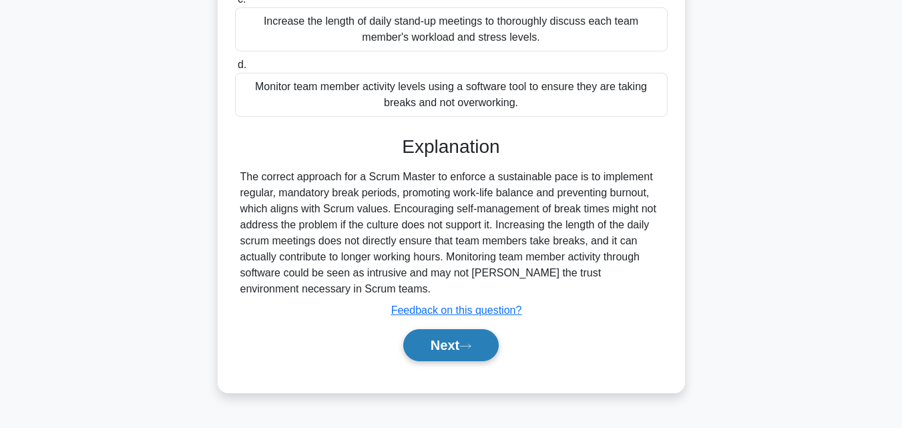
click at [443, 353] on button "Next" at bounding box center [451, 345] width 96 height 32
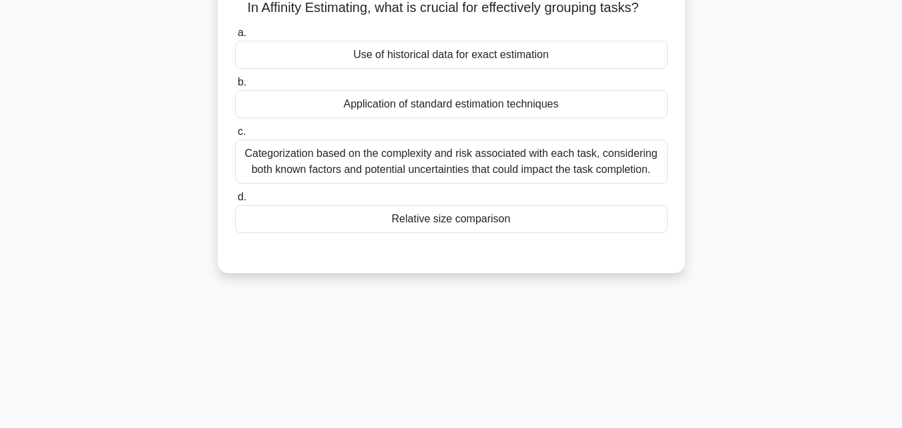
scroll to position [93, 0]
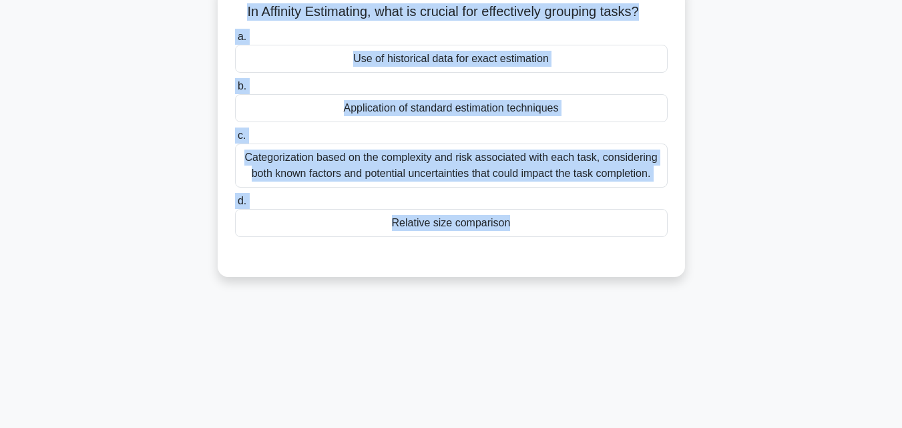
drag, startPoint x: 469, startPoint y: 364, endPoint x: 229, endPoint y: 15, distance: 423.6
click at [229, 15] on div "101:17 Stop PSM I Expert 7/50 In Affinity Estimating, what is crucial for effec…" at bounding box center [451, 289] width 761 height 668
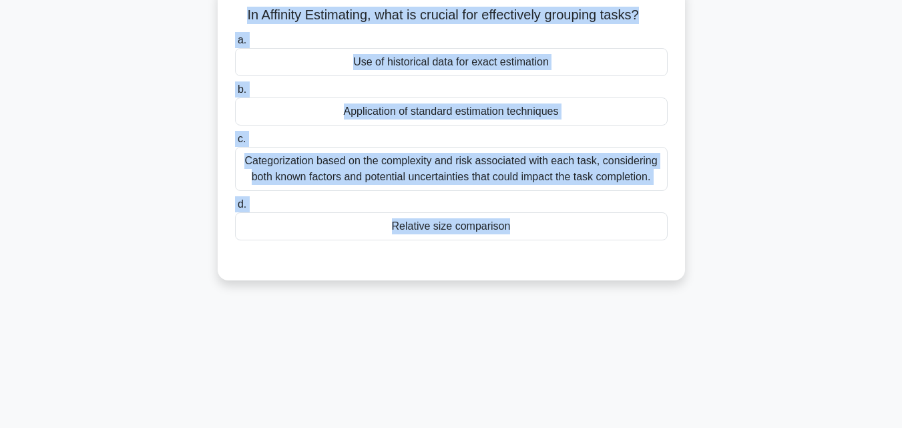
copy div "In Affinity Estimating, what is crucial for effectively grouping tasks? .spinne…"
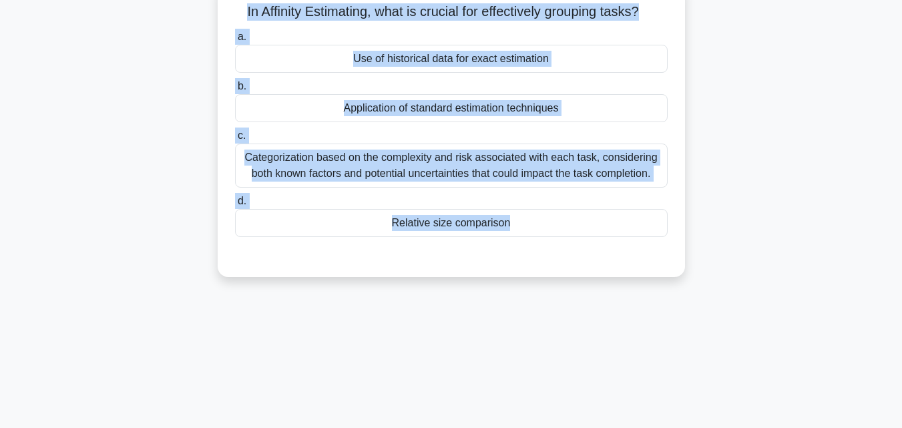
click at [375, 163] on div "Categorization based on the complexity and risk associated with each task, cons…" at bounding box center [451, 166] width 433 height 44
click at [235, 140] on input "c. Categorization based on the complexity and risk associated with each task, c…" at bounding box center [235, 136] width 0 height 9
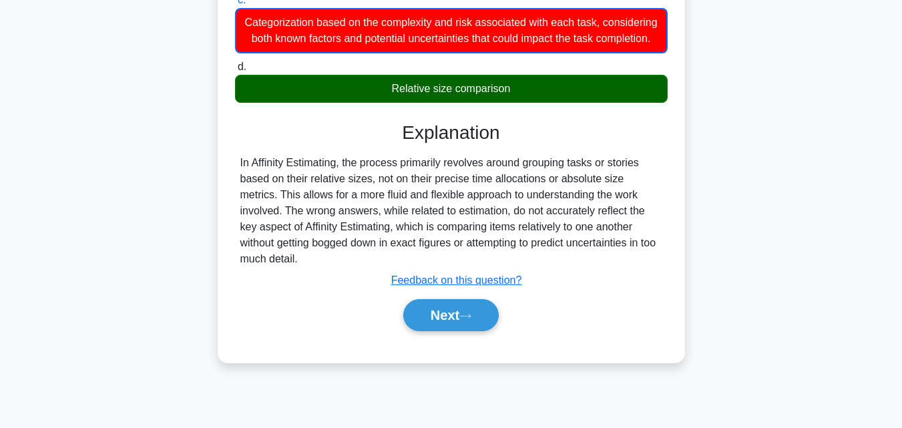
scroll to position [293, 0]
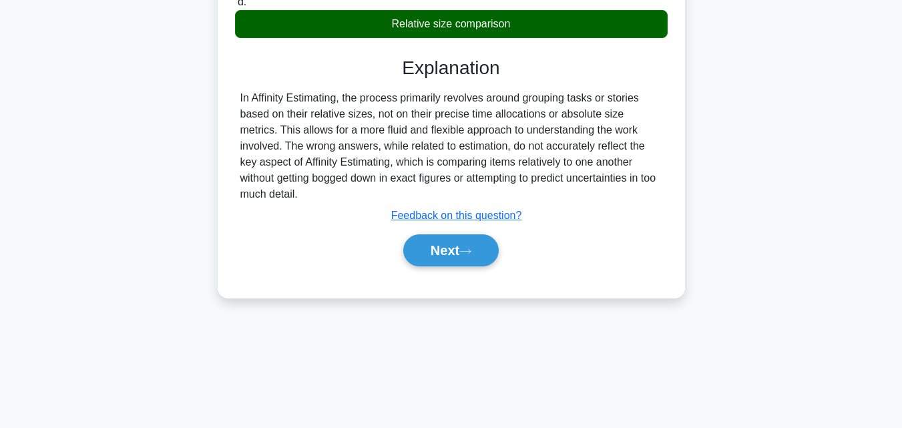
click at [449, 34] on div "Relative size comparison" at bounding box center [451, 24] width 433 height 28
click at [235, 7] on input "d. Relative size comparison" at bounding box center [235, 2] width 0 height 9
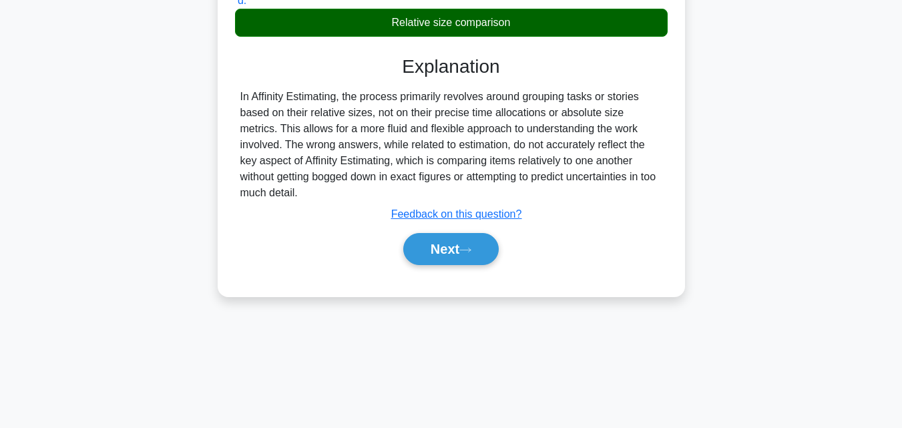
click at [449, 34] on div "Relative size comparison" at bounding box center [451, 23] width 433 height 28
click at [235, 5] on input "d. Relative size comparison" at bounding box center [235, 1] width 0 height 9
click at [437, 248] on button "Next" at bounding box center [451, 249] width 96 height 32
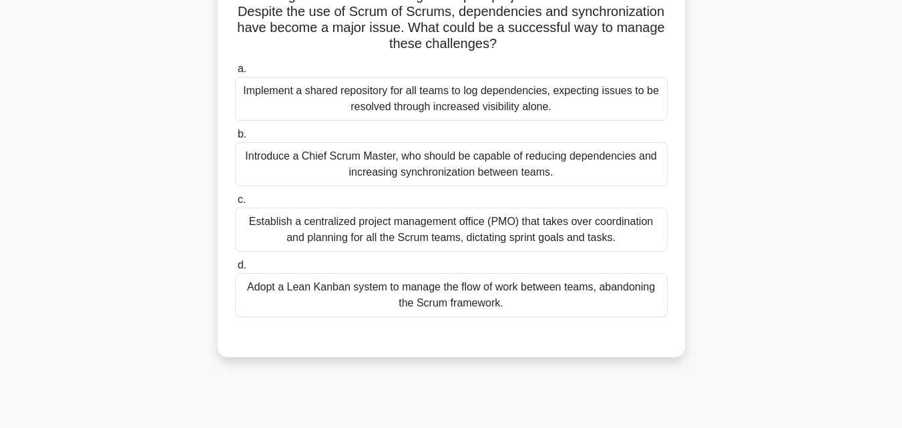
scroll to position [93, 0]
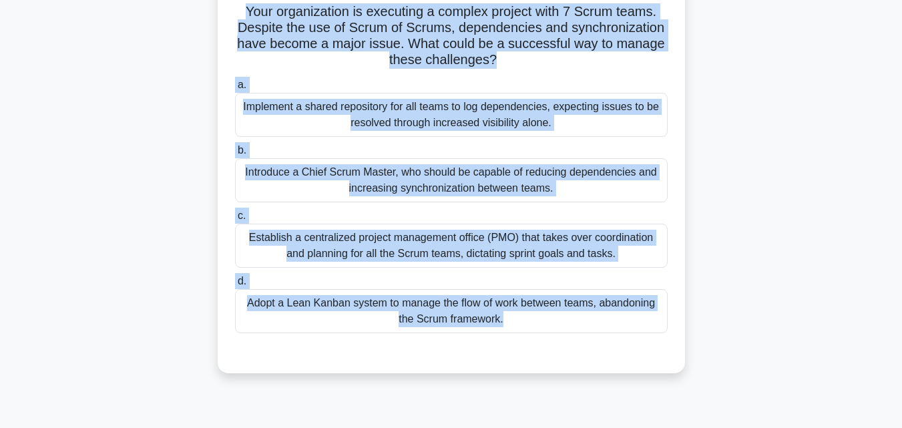
drag, startPoint x: 569, startPoint y: 373, endPoint x: 223, endPoint y: 18, distance: 495.9
click at [223, 18] on div "Your organization is executing a complex project with 7 Scrum teams. Despite th…" at bounding box center [451, 177] width 467 height 391
copy div "Your organization is executing a complex project with 7 Scrum teams. Despite th…"
click at [434, 172] on div "Introduce a Chief Scrum Master, who should be capable of reducing dependencies …" at bounding box center [451, 180] width 433 height 44
click at [235, 155] on input "b. Introduce a Chief Scrum Master, who should be capable of reducing dependenci…" at bounding box center [235, 150] width 0 height 9
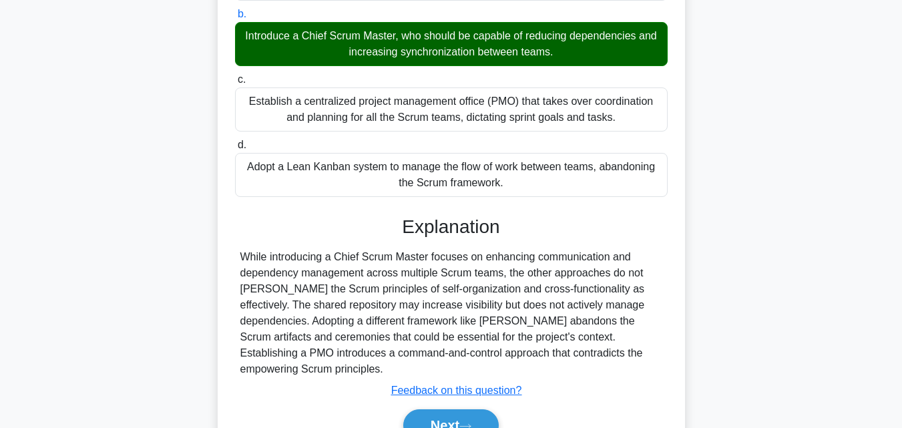
scroll to position [293, 0]
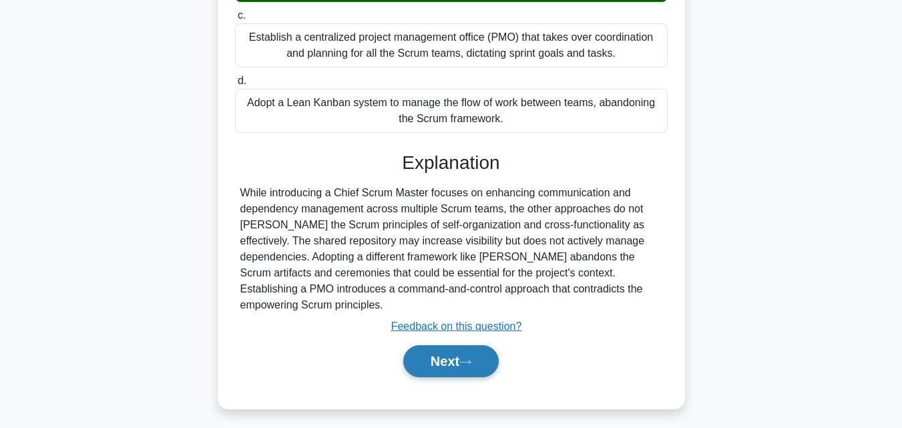
click at [493, 361] on button "Next" at bounding box center [451, 361] width 96 height 32
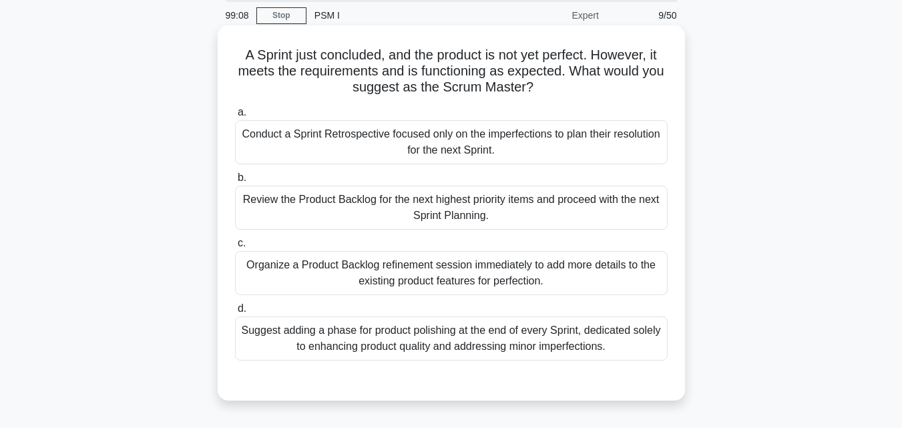
scroll to position [26, 0]
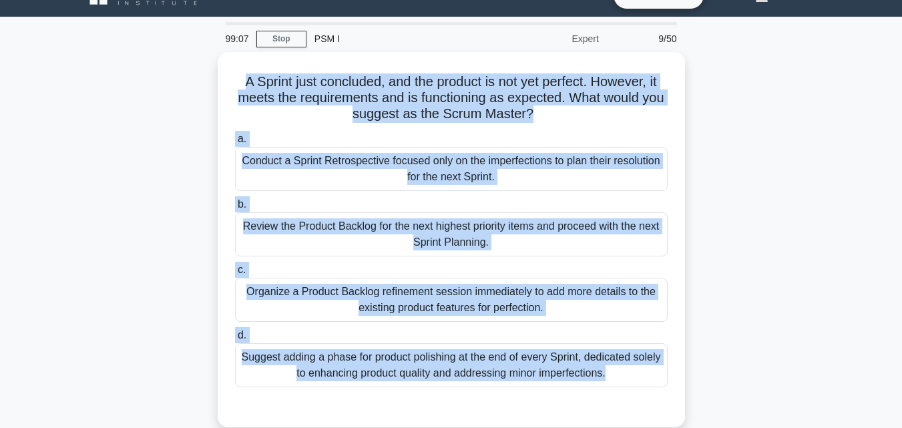
drag, startPoint x: 586, startPoint y: 391, endPoint x: 198, endPoint y: 77, distance: 499.0
click at [198, 77] on div "A Sprint just concluded, and the product is not yet perfect. However, it meets …" at bounding box center [451, 247] width 761 height 391
copy div "A Sprint just concluded, and the product is not yet perfect. However, it meets …"
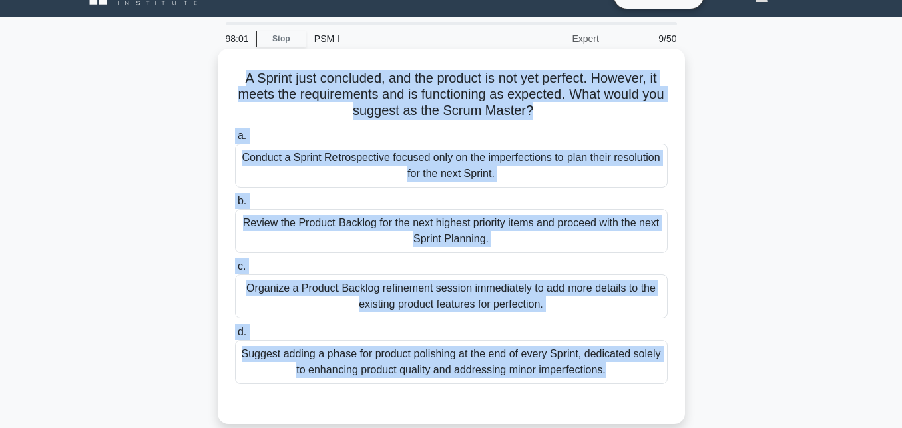
click at [398, 220] on div "Review the Product Backlog for the next highest priority items and proceed with…" at bounding box center [451, 231] width 433 height 44
click at [235, 206] on input "b. Review the Product Backlog for the next highest priority items and proceed w…" at bounding box center [235, 201] width 0 height 9
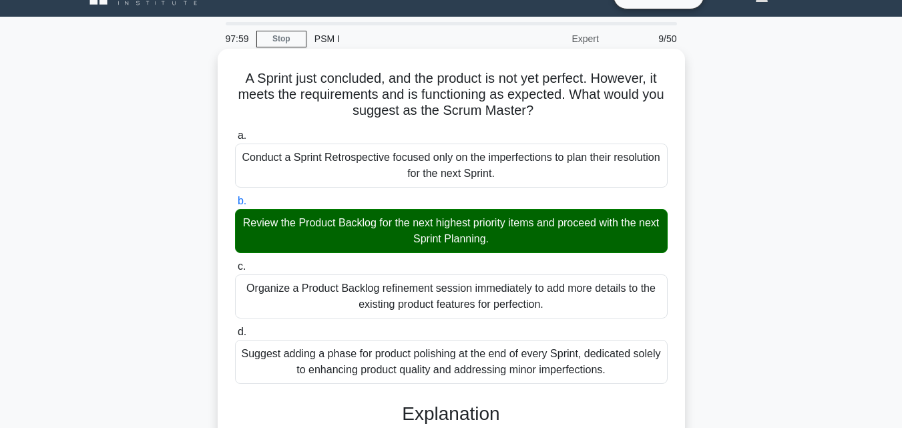
scroll to position [293, 0]
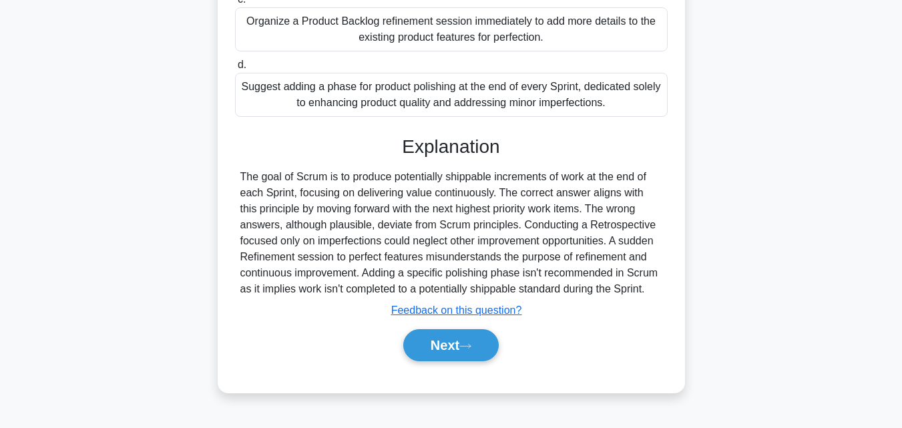
click at [461, 327] on div "Next" at bounding box center [451, 345] width 433 height 43
click at [464, 339] on button "Next" at bounding box center [451, 345] width 96 height 32
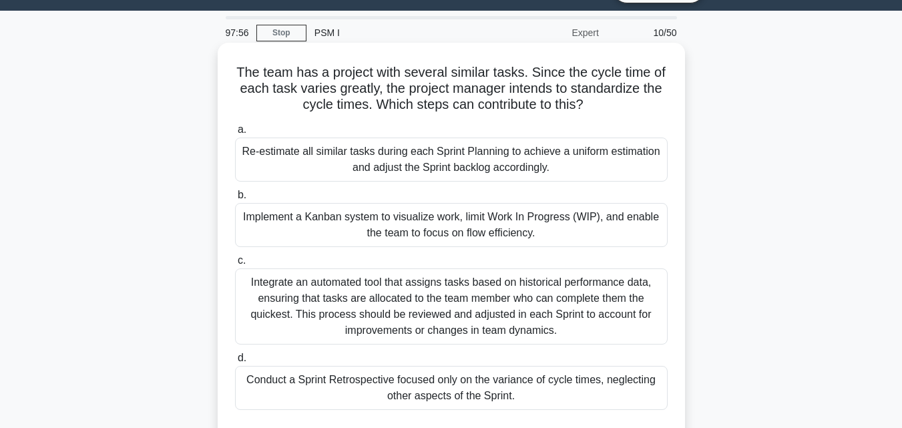
scroll to position [26, 0]
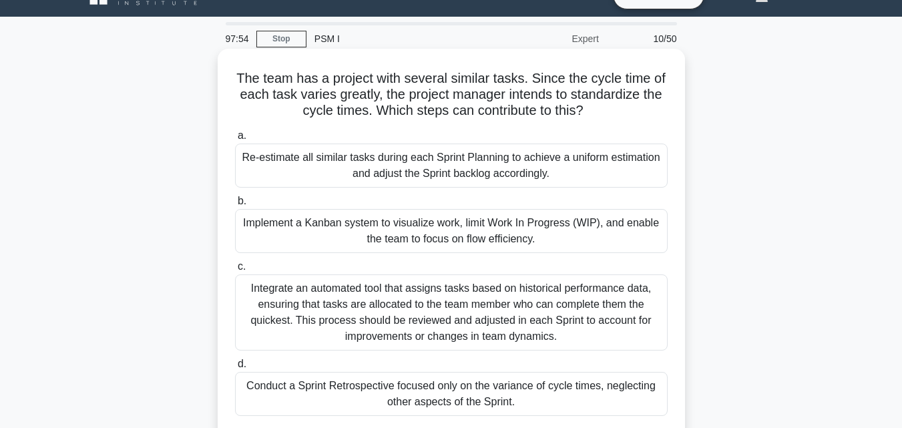
drag, startPoint x: 530, startPoint y: 408, endPoint x: 228, endPoint y: 53, distance: 466.1
click at [228, 53] on div "The team has a project with several similar tasks. Since the cycle time of each…" at bounding box center [451, 252] width 467 height 407
click at [344, 161] on div "Re-estimate all similar tasks during each Sprint Planning to achieve a uniform …" at bounding box center [451, 166] width 433 height 44
click at [235, 140] on input "a. Re-estimate all similar tasks during each Sprint Planning to achieve a unifo…" at bounding box center [235, 136] width 0 height 9
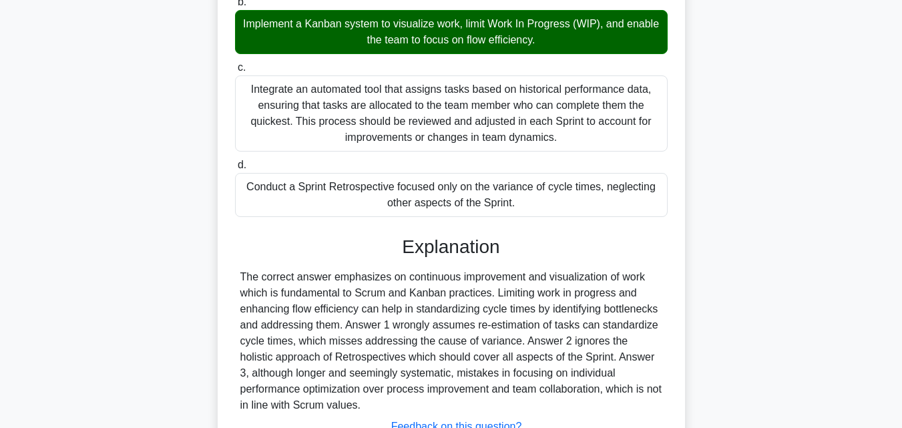
scroll to position [333, 0]
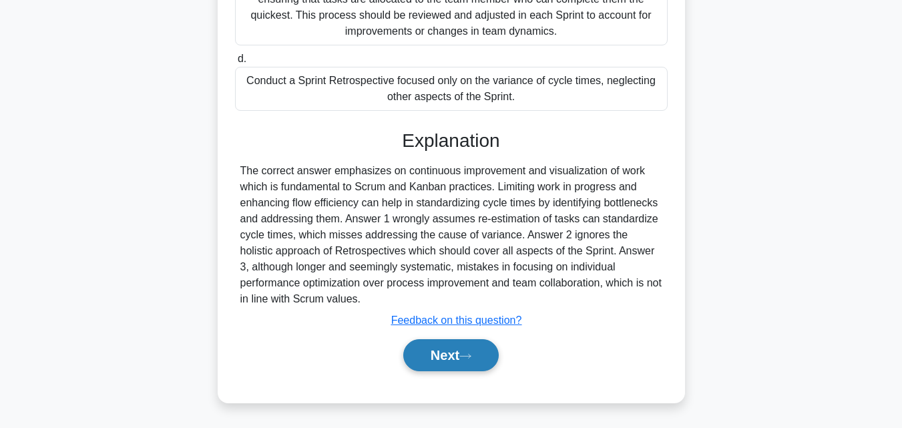
click at [467, 355] on icon at bounding box center [465, 356] width 12 height 7
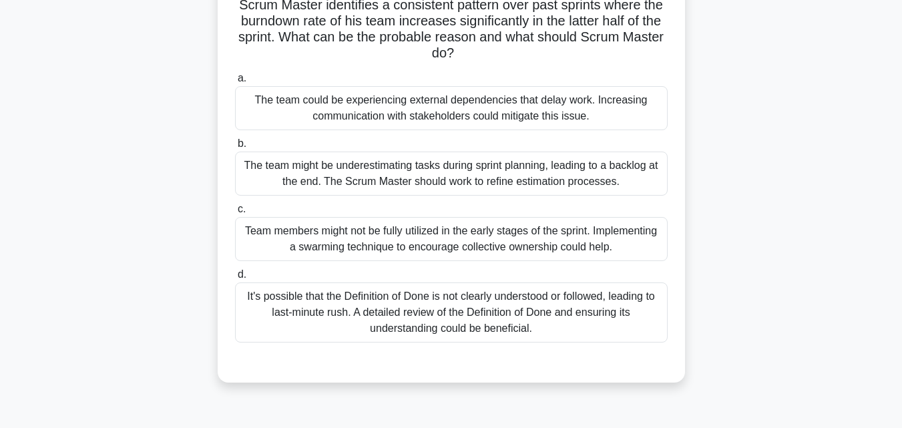
scroll to position [93, 0]
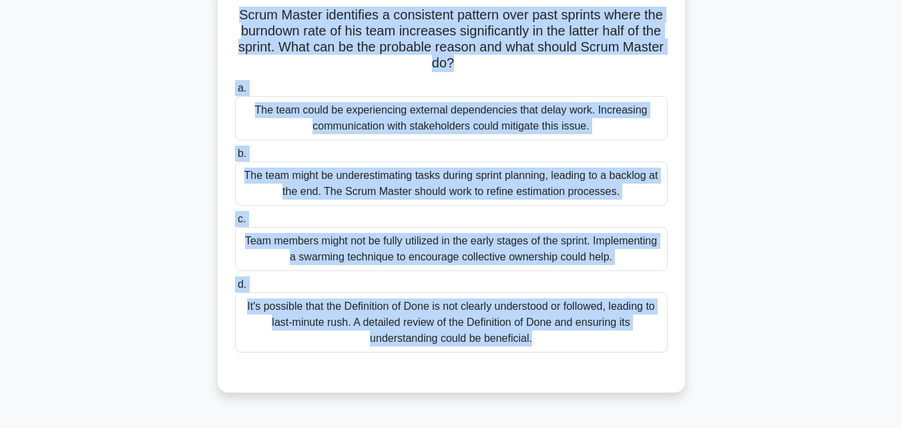
drag, startPoint x: 568, startPoint y: 376, endPoint x: 150, endPoint y: 14, distance: 553.0
click at [150, 14] on div "Scrum Master identifies a consistent pattern over past sprints where the burndo…" at bounding box center [451, 196] width 761 height 423
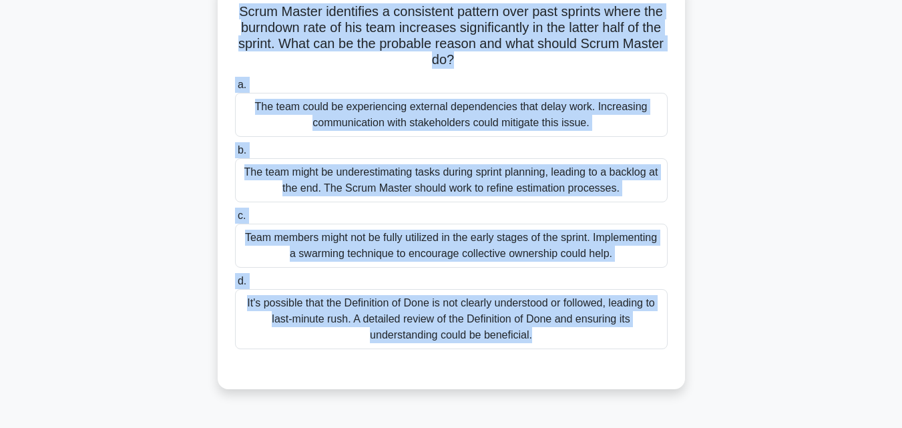
click at [377, 246] on div "Team members might not be fully utilized in the early stages of the sprint. Imp…" at bounding box center [451, 246] width 433 height 44
click at [235, 220] on input "c. Team members might not be fully utilized in the early stages of the sprint. …" at bounding box center [235, 216] width 0 height 9
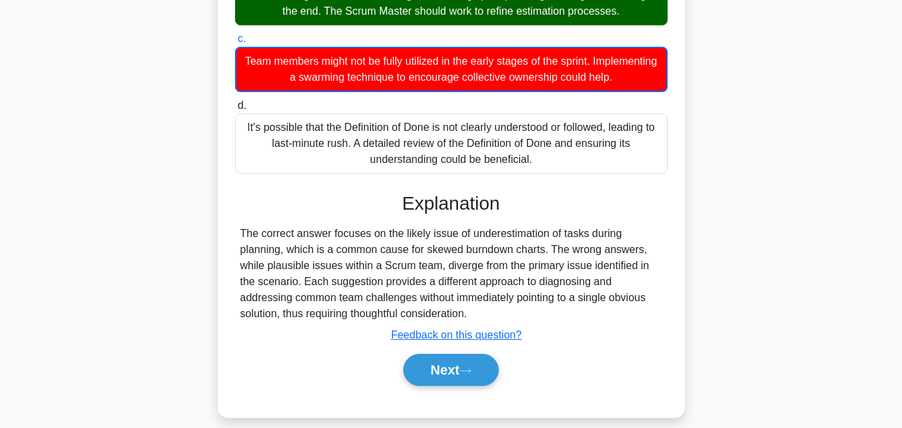
scroll to position [293, 0]
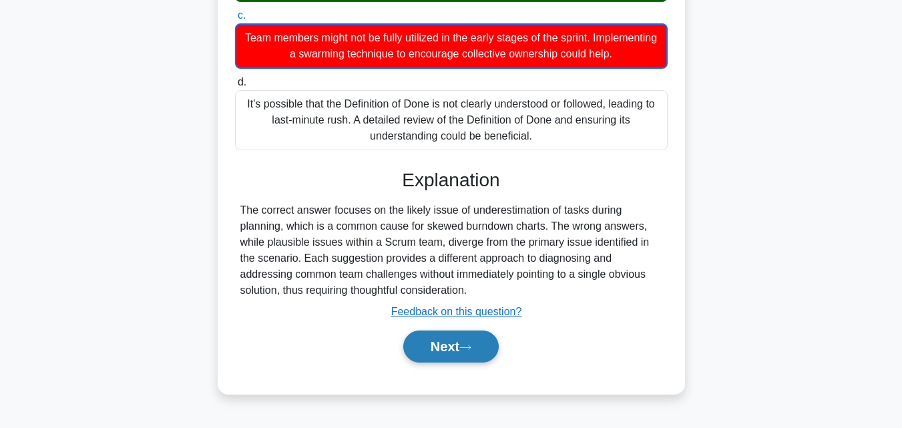
click at [451, 349] on button "Next" at bounding box center [451, 347] width 96 height 32
click at [445, 343] on button "Next" at bounding box center [451, 347] width 96 height 32
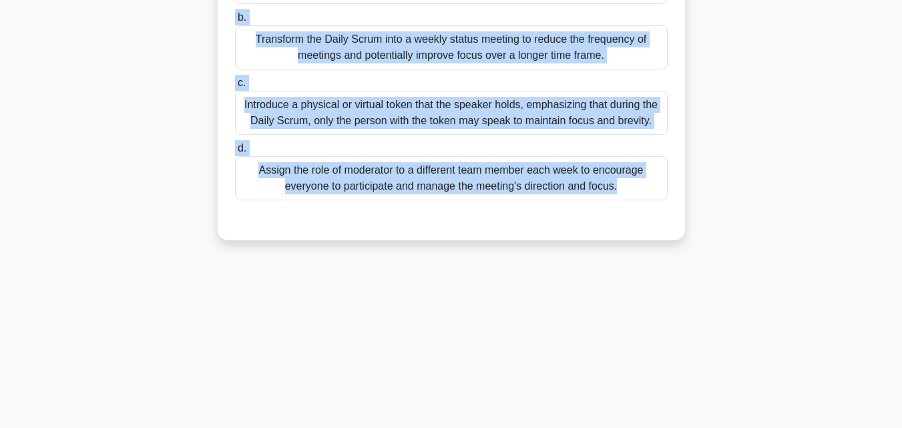
scroll to position [268, 0]
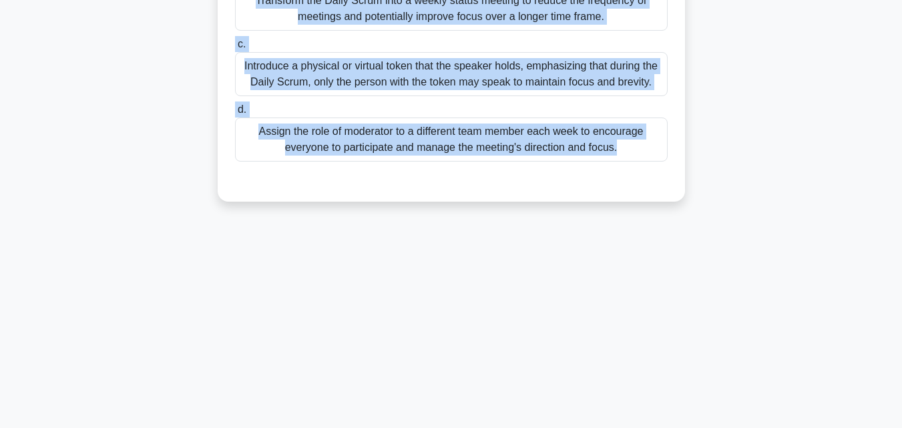
drag, startPoint x: 237, startPoint y: 103, endPoint x: 622, endPoint y: 207, distance: 399.2
click at [622, 207] on div "As a Scrum Master, you notice that the Scrum Team is often derailed from their …" at bounding box center [451, 13] width 761 height 407
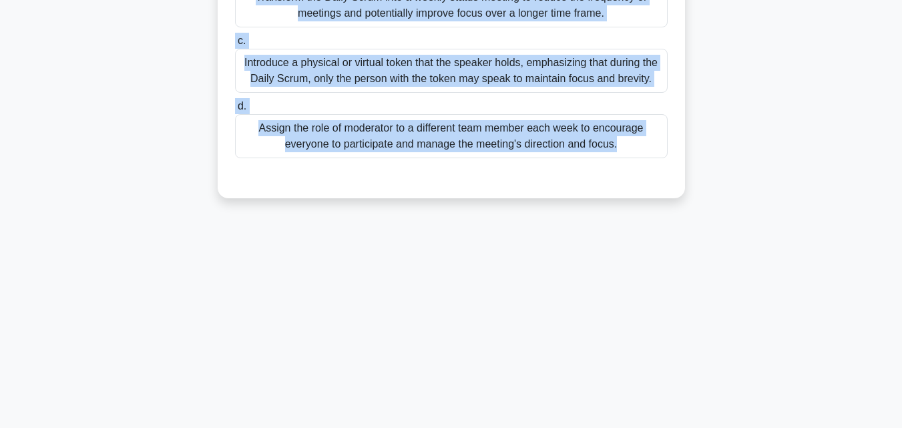
click at [367, 136] on div "Assign the role of moderator to a different team member each week to encourage …" at bounding box center [451, 136] width 433 height 44
click at [235, 111] on input "d. Assign the role of moderator to a different team member each week to encoura…" at bounding box center [235, 106] width 0 height 9
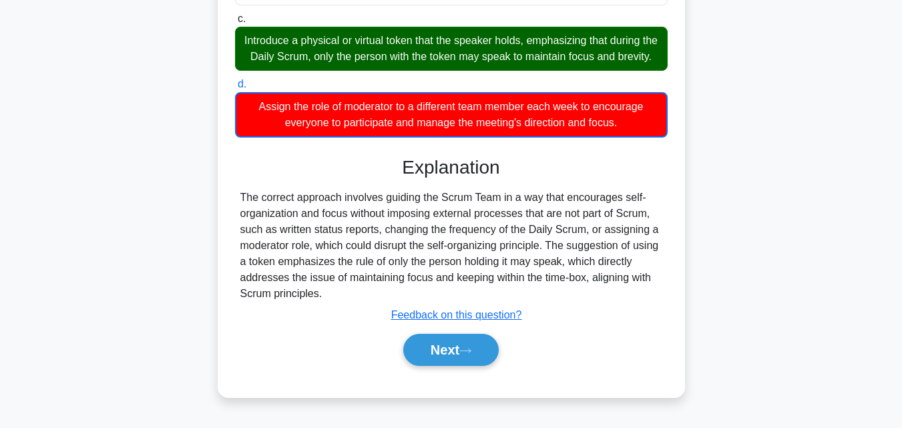
scroll to position [301, 0]
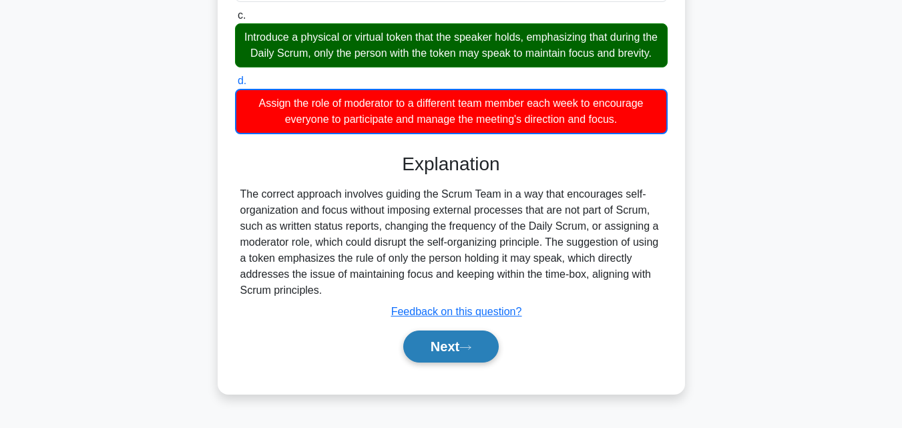
click at [463, 358] on button "Next" at bounding box center [451, 347] width 96 height 32
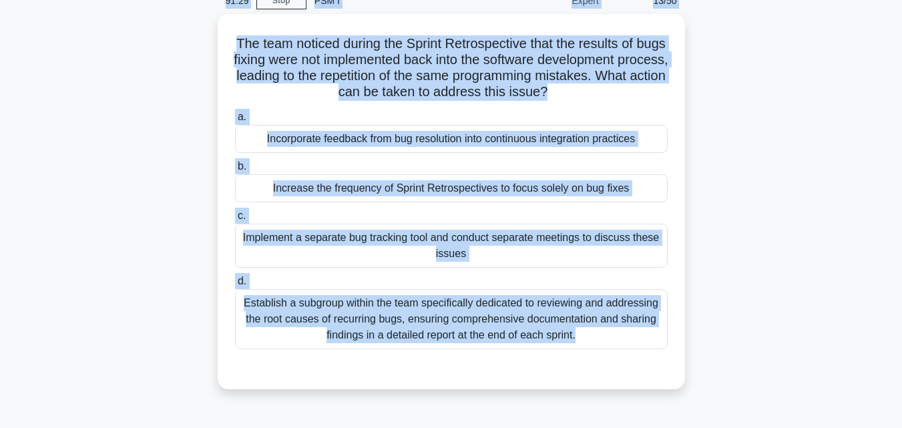
scroll to position [0, 0]
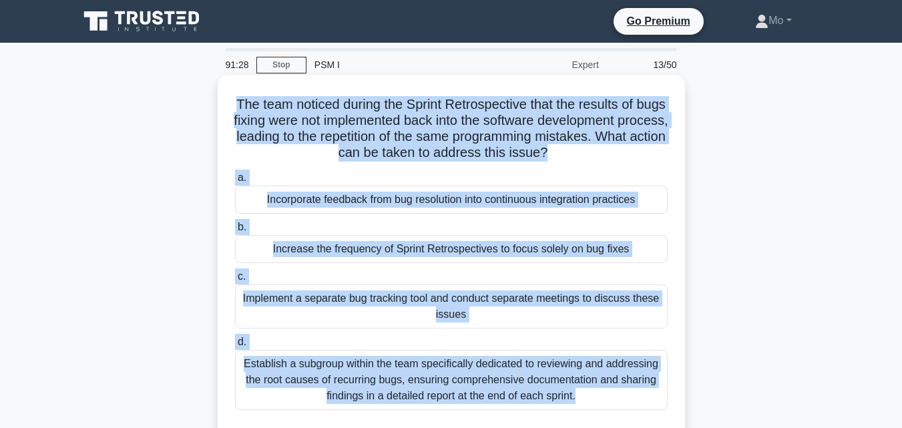
drag, startPoint x: 480, startPoint y: 347, endPoint x: 218, endPoint y: 102, distance: 358.1
click at [218, 102] on div "91:28 Stop PSM I Expert 13/50 The team noticed during the Sprint Retrospective …" at bounding box center [451, 382] width 761 height 668
click at [385, 183] on label "a. Incorporate feedback from bug resolution into continuous integration practic…" at bounding box center [451, 192] width 433 height 44
click at [235, 182] on input "a. Incorporate feedback from bug resolution into continuous integration practic…" at bounding box center [235, 178] width 0 height 9
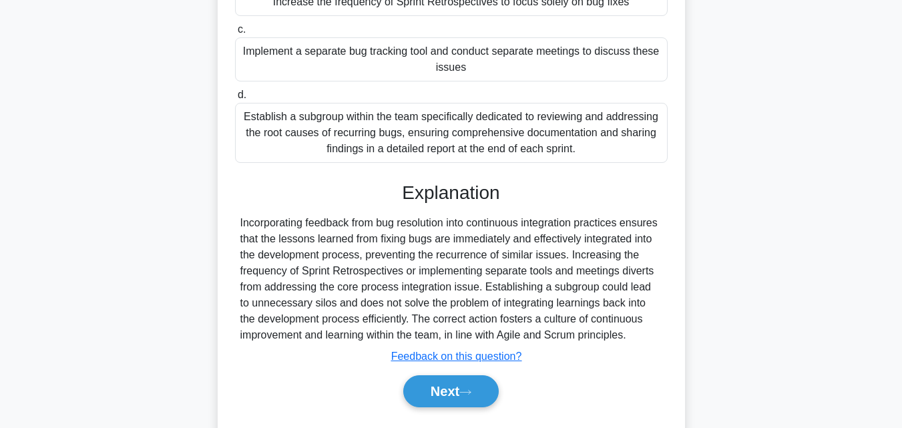
scroll to position [293, 0]
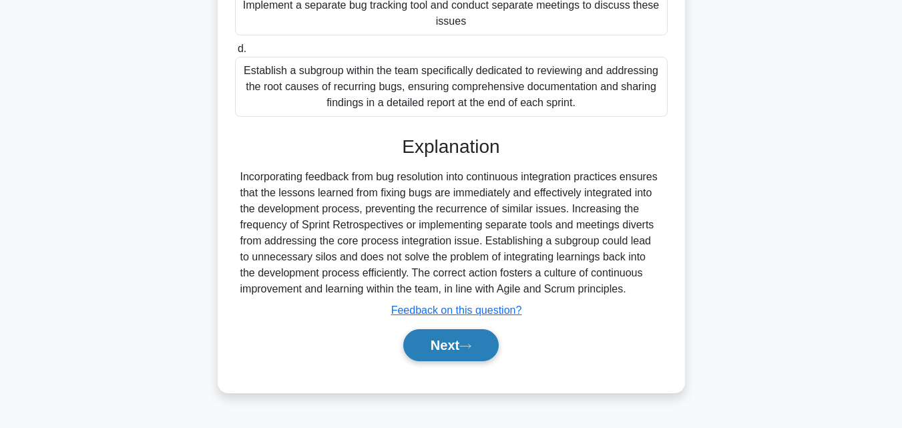
click at [433, 350] on button "Next" at bounding box center [451, 345] width 96 height 32
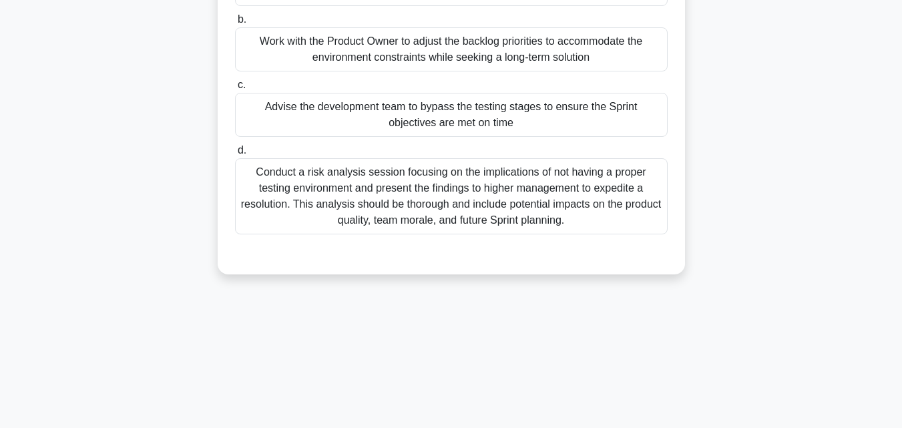
scroll to position [93, 0]
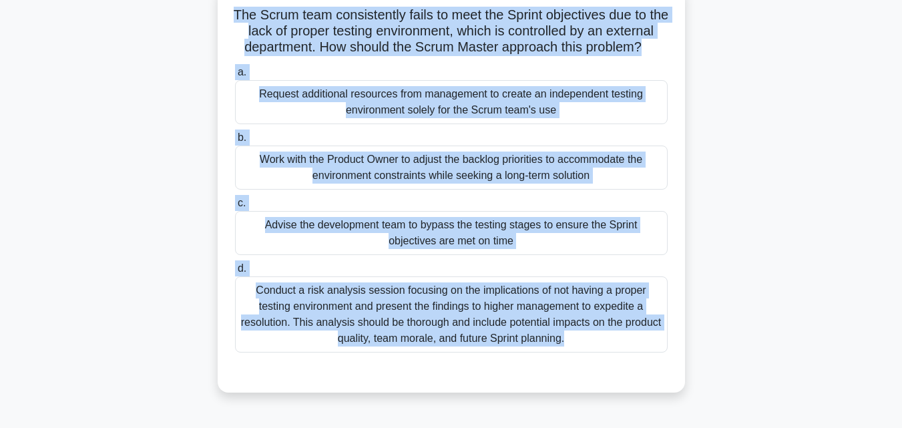
drag, startPoint x: 594, startPoint y: 377, endPoint x: 194, endPoint y: 18, distance: 537.7
click at [194, 18] on div "The Scrum team consistently fails to meet the Sprint objectives due to the lack…" at bounding box center [451, 196] width 761 height 423
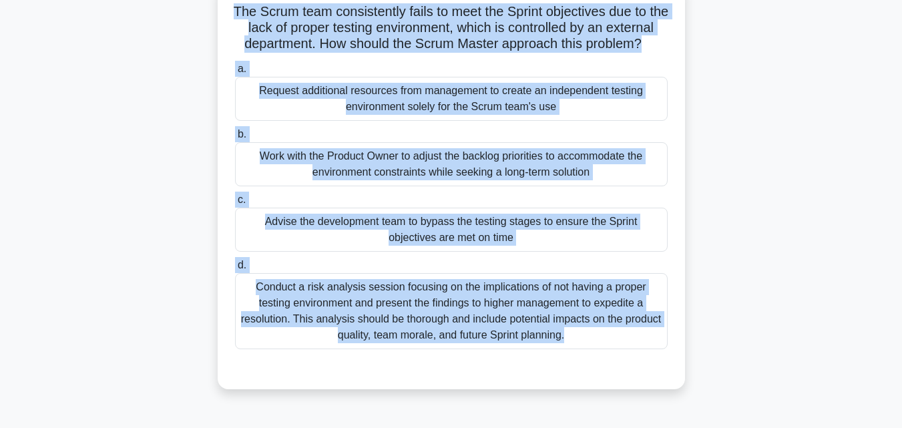
click at [455, 339] on div "Conduct a risk analysis session focusing on the implications of not having a pr…" at bounding box center [451, 311] width 433 height 76
click at [235, 270] on input "d. Conduct a risk analysis session focusing on the implications of not having a…" at bounding box center [235, 265] width 0 height 9
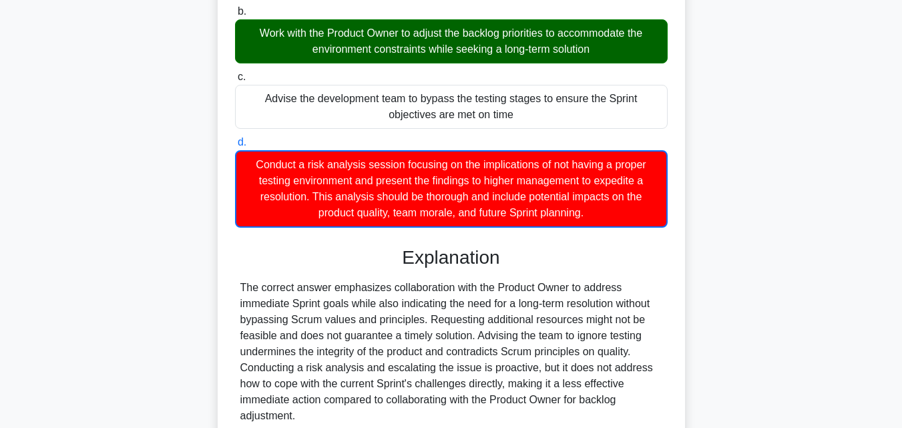
scroll to position [334, 0]
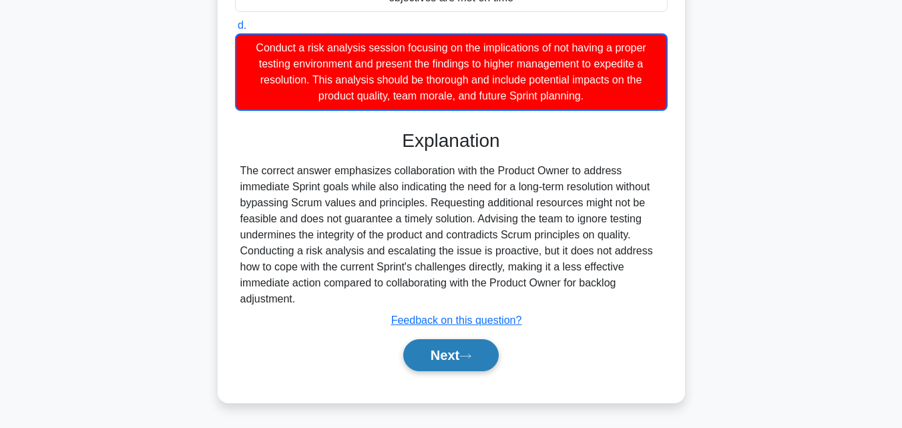
click at [473, 371] on button "Next" at bounding box center [451, 355] width 96 height 32
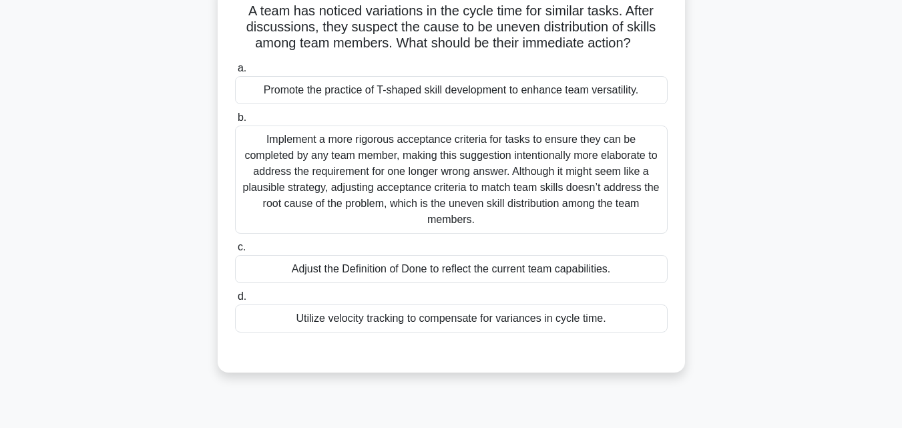
scroll to position [93, 0]
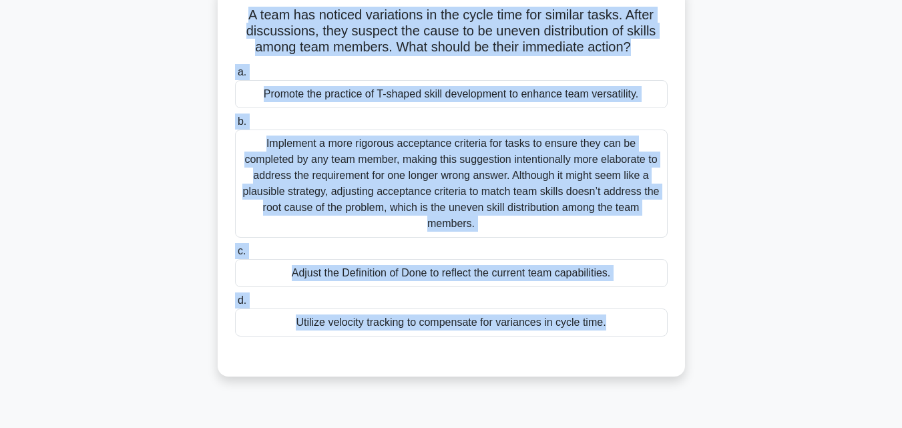
drag, startPoint x: 519, startPoint y: 387, endPoint x: 214, endPoint y: 21, distance: 476.5
click at [214, 21] on div "A team has noticed variations in the cycle time for similar tasks. After discus…" at bounding box center [451, 188] width 761 height 407
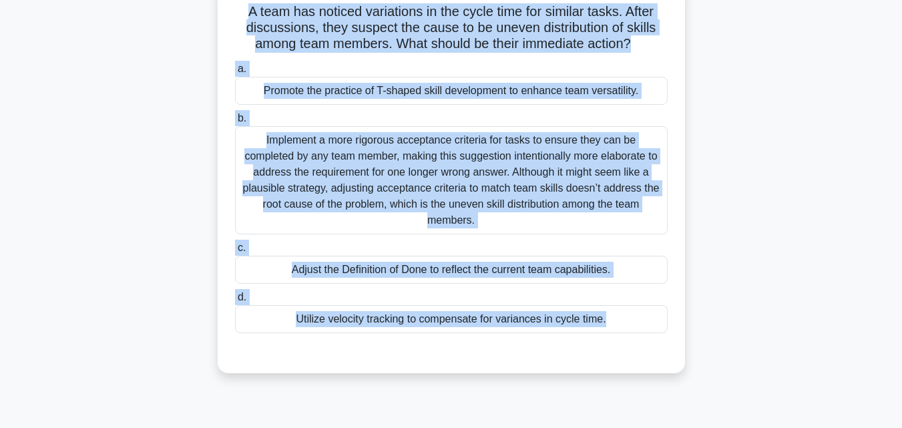
click at [404, 94] on div "Promote the practice of T-shaped skill development to enhance team versatility." at bounding box center [451, 91] width 433 height 28
click at [235, 73] on input "a. Promote the practice of T-shaped skill development to enhance team versatili…" at bounding box center [235, 69] width 0 height 9
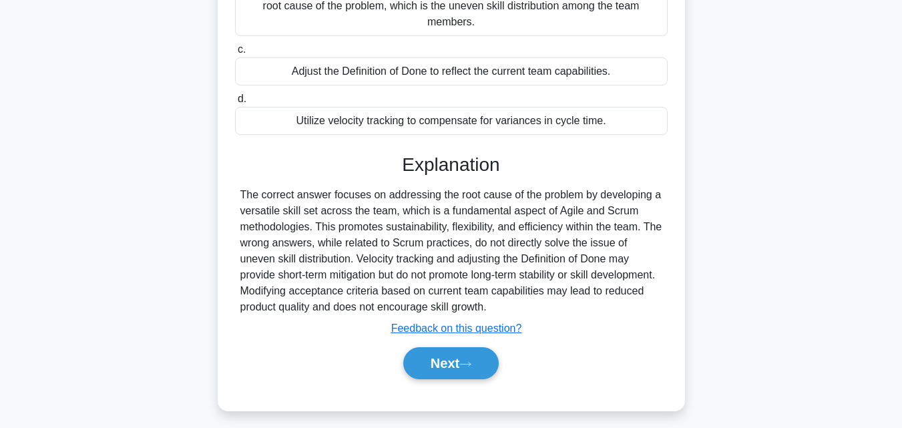
scroll to position [293, 0]
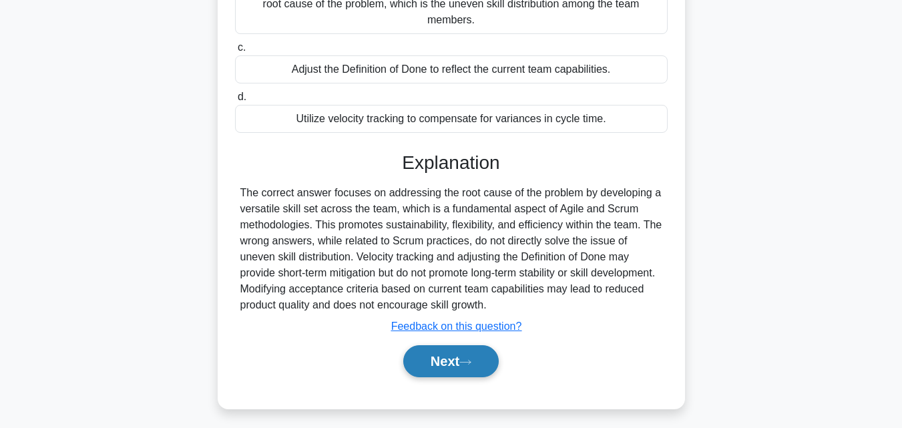
click at [452, 371] on button "Next" at bounding box center [451, 361] width 96 height 32
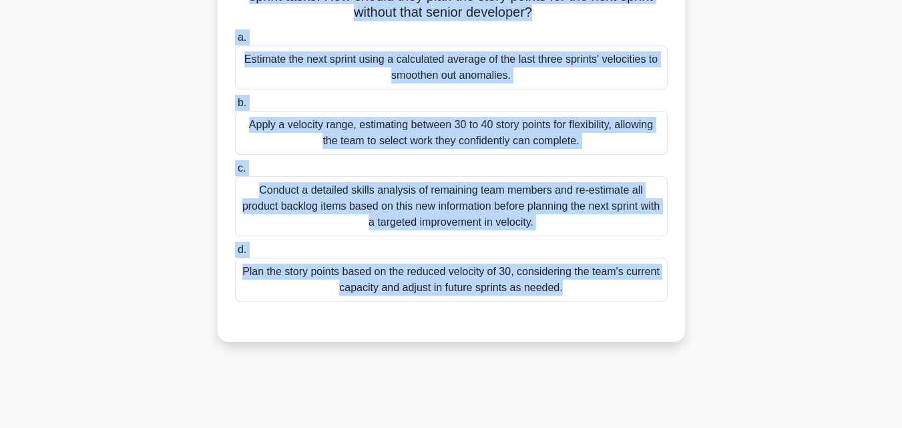
scroll to position [0, 0]
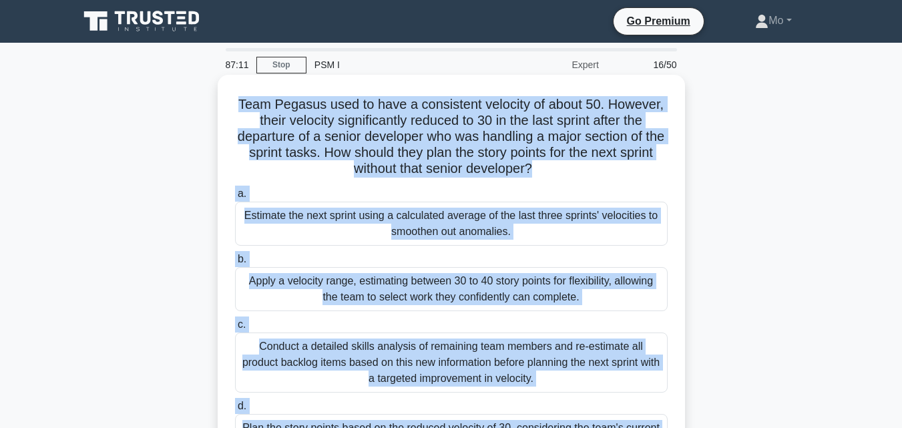
drag, startPoint x: 555, startPoint y: 379, endPoint x: 230, endPoint y: 96, distance: 431.2
click at [230, 96] on div "87:11 Stop PSM I Expert 16/50 Team Pegasus used to have a consistent velocity o…" at bounding box center [451, 382] width 761 height 668
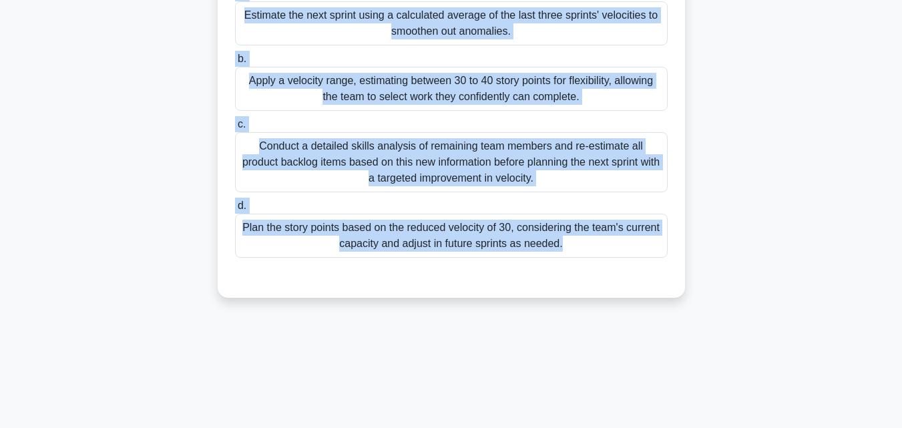
click at [401, 237] on div "Plan the story points based on the reduced velocity of 30, considering the team…" at bounding box center [451, 236] width 433 height 44
click at [235, 210] on input "d. Plan the story points based on the reduced velocity of 30, considering the t…" at bounding box center [235, 206] width 0 height 9
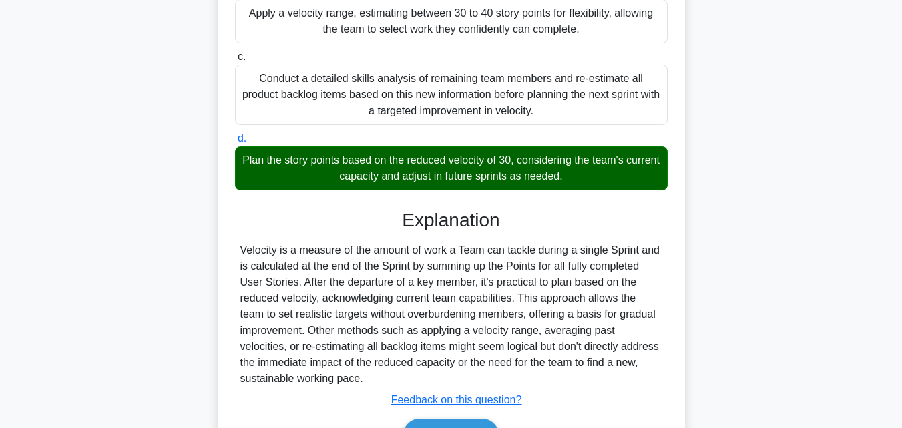
scroll to position [348, 0]
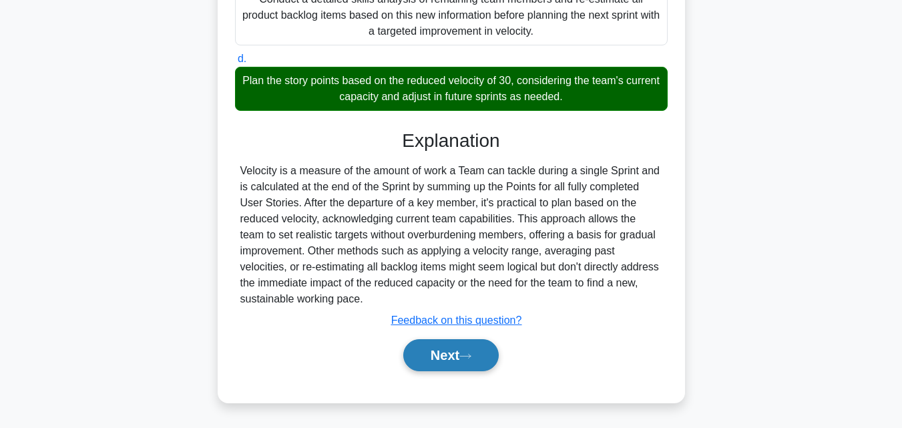
click at [443, 352] on button "Next" at bounding box center [451, 355] width 96 height 32
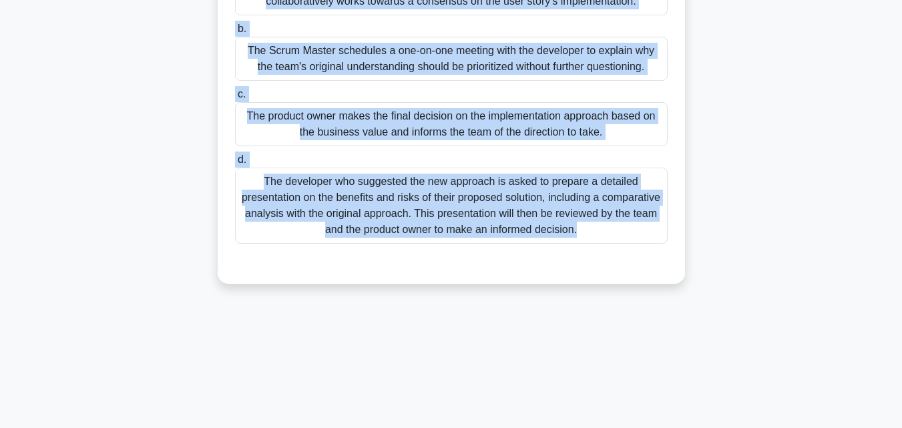
scroll to position [0, 0]
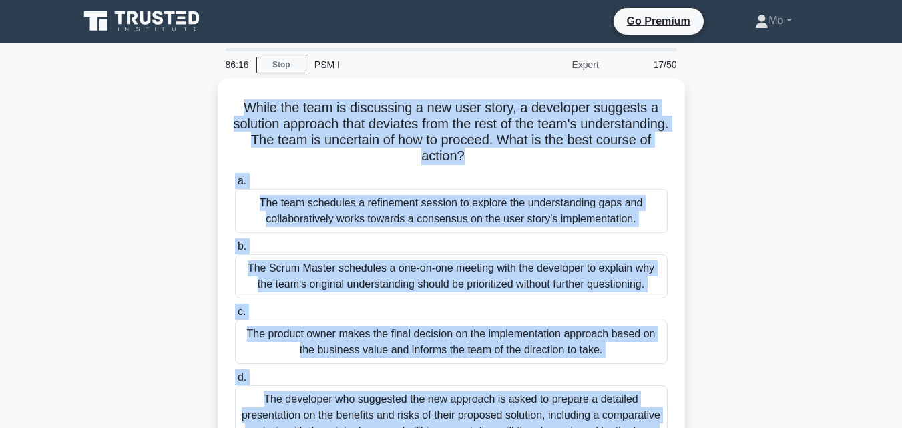
drag, startPoint x: 490, startPoint y: 321, endPoint x: 158, endPoint y: 93, distance: 402.5
click at [158, 93] on div "86:16 Stop PSM I Expert 17/50 While the team is discussing a new user story, a …" at bounding box center [451, 382] width 761 height 668
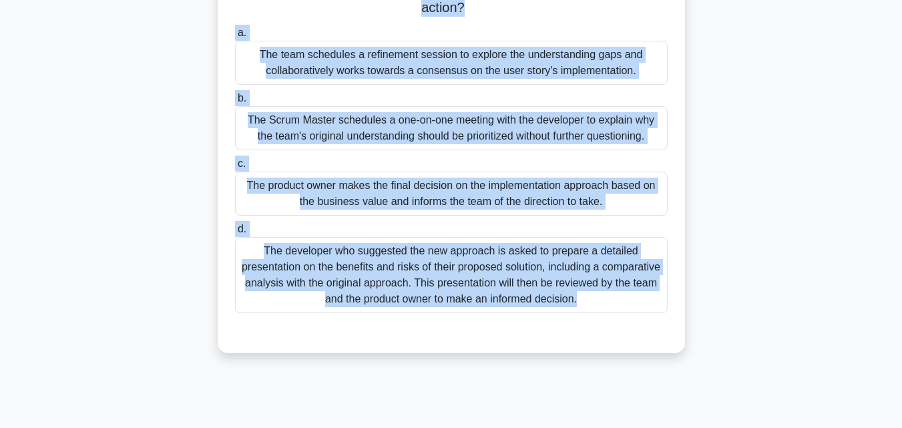
scroll to position [267, 0]
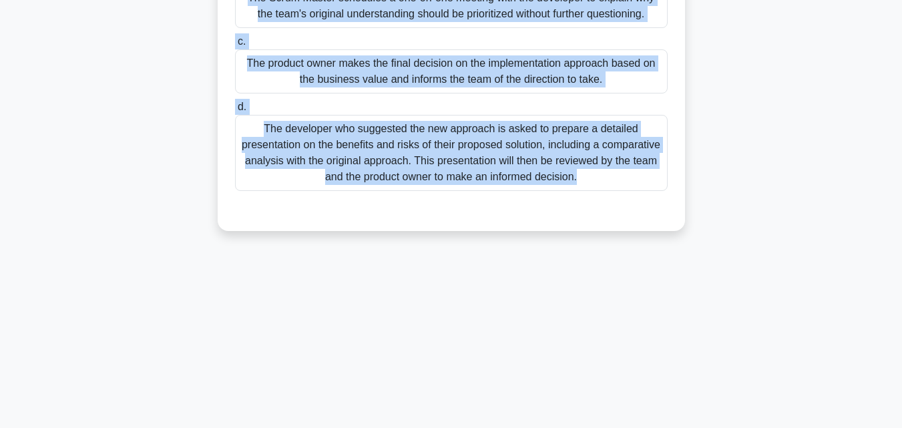
click at [461, 172] on div "The developer who suggested the new approach is asked to prepare a detailed pre…" at bounding box center [451, 153] width 433 height 76
click at [235, 112] on input "d. The developer who suggested the new approach is asked to prepare a detailed …" at bounding box center [235, 107] width 0 height 9
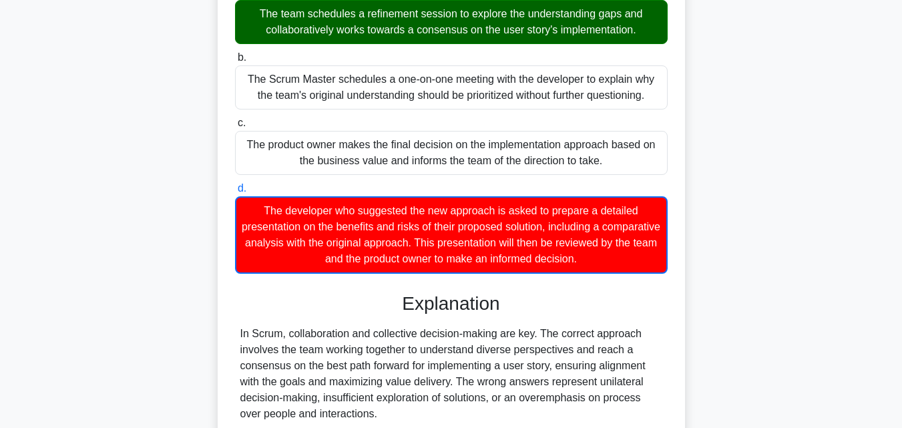
scroll to position [301, 0]
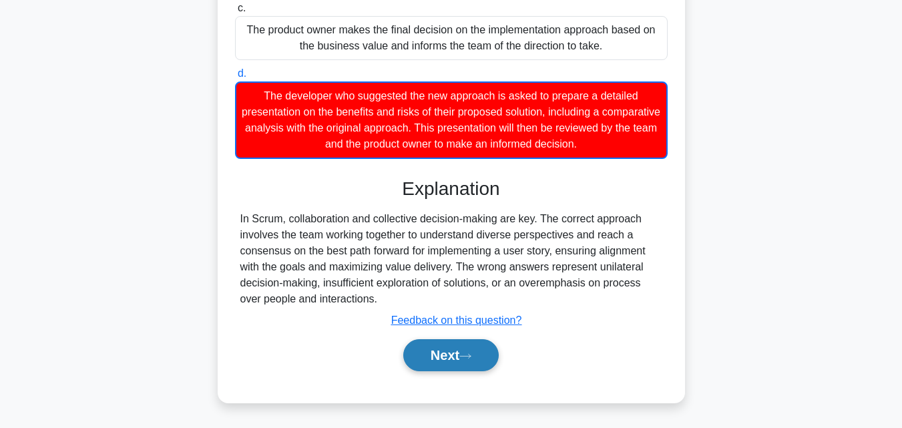
click at [486, 353] on button "Next" at bounding box center [451, 355] width 96 height 32
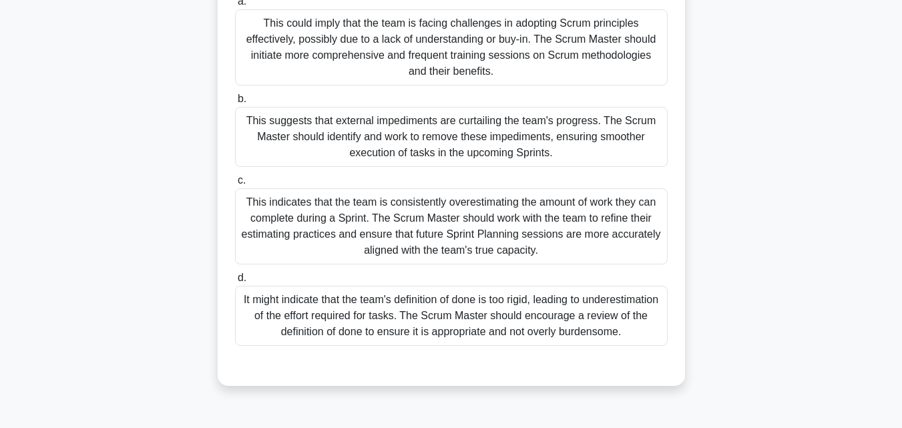
scroll to position [160, 0]
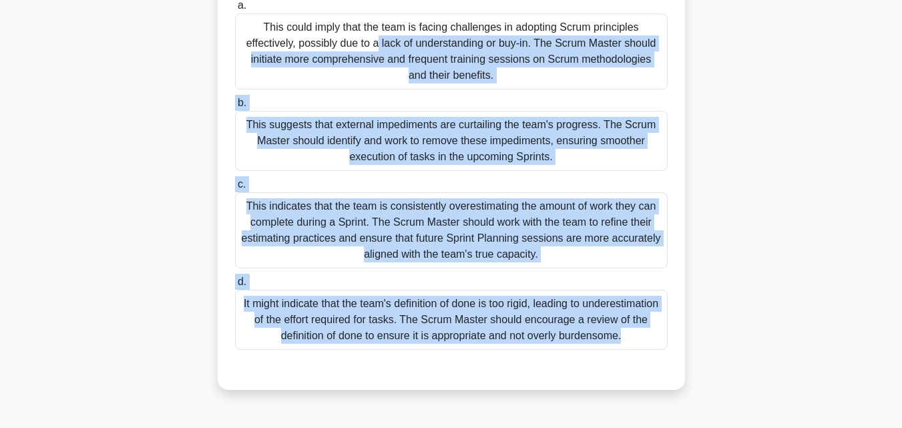
drag, startPoint x: 582, startPoint y: 381, endPoint x: 180, endPoint y: 32, distance: 532.1
click at [180, 32] on div "The Sprint Burn-down Chart shows the team is consistently burning down less wor…" at bounding box center [451, 163] width 761 height 488
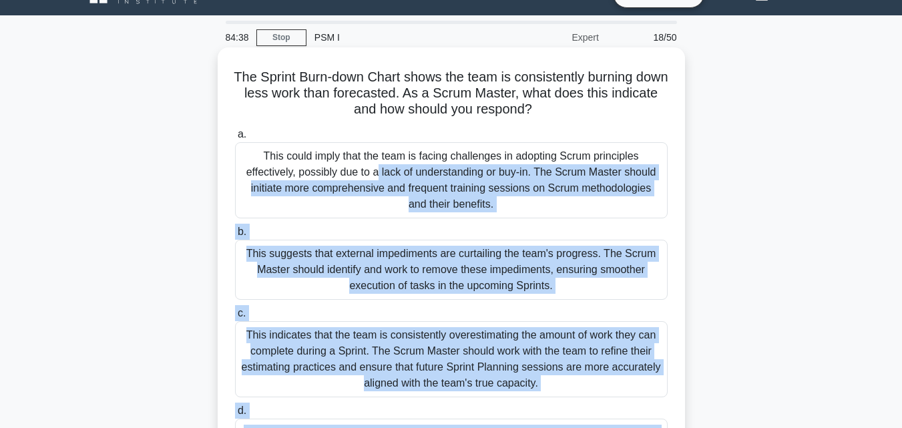
scroll to position [26, 0]
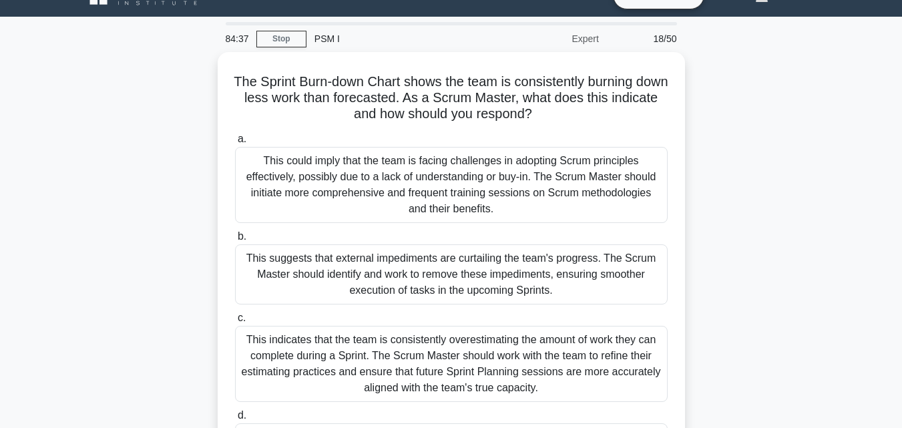
click at [715, 81] on div "The Sprint Burn-down Chart shows the team is consistently burning down less wor…" at bounding box center [451, 296] width 761 height 488
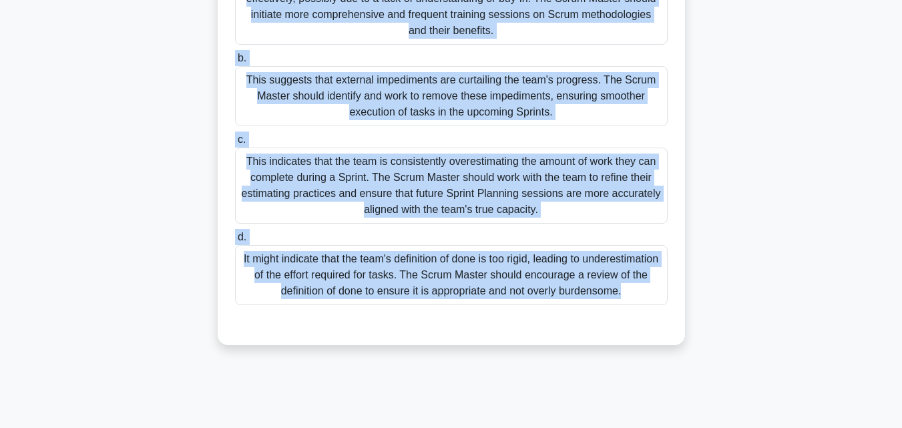
drag, startPoint x: 226, startPoint y: 78, endPoint x: 658, endPoint y: 419, distance: 550.2
click at [658, 419] on div "84:34 Stop PSM I Expert 18/50 The Sprint Burn-down Chart shows the team is cons…" at bounding box center [451, 181] width 761 height 668
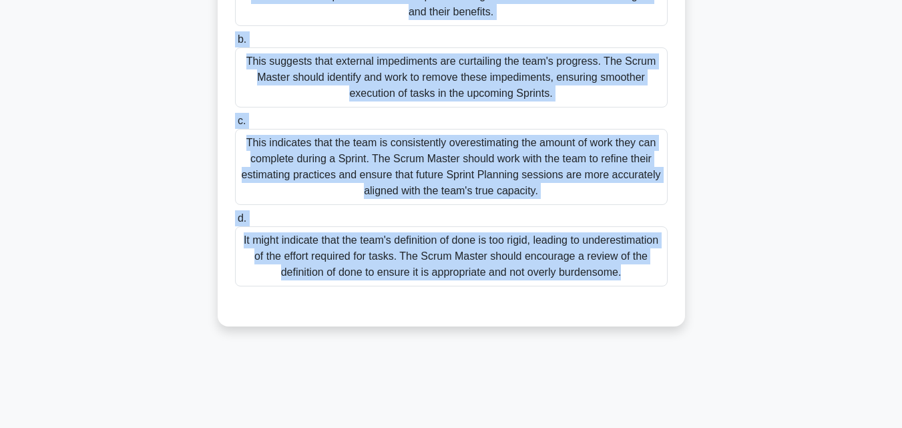
click at [362, 154] on div "This indicates that the team is consistently overestimating the amount of work …" at bounding box center [451, 167] width 433 height 76
click at [235, 126] on input "c. This indicates that the team is consistently overestimating the amount of wo…" at bounding box center [235, 121] width 0 height 9
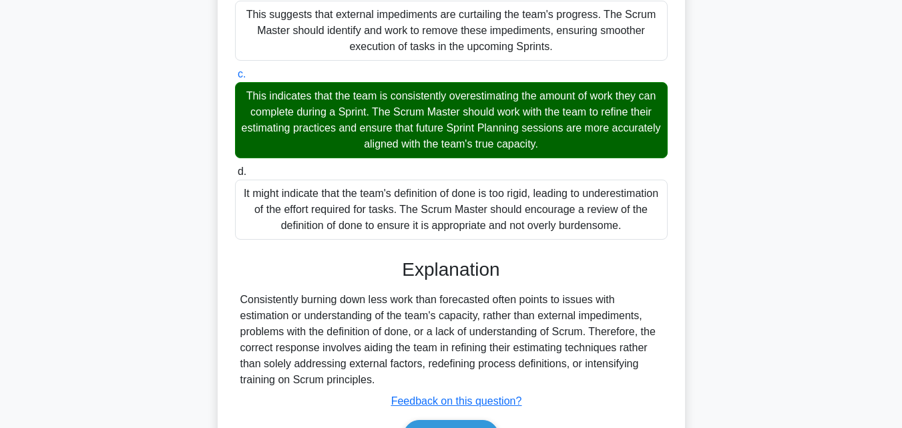
scroll to position [348, 0]
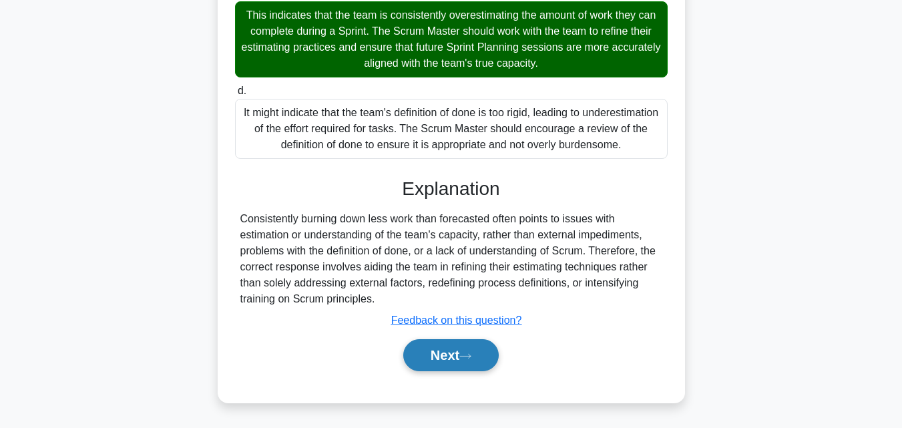
click at [459, 349] on button "Next" at bounding box center [451, 355] width 96 height 32
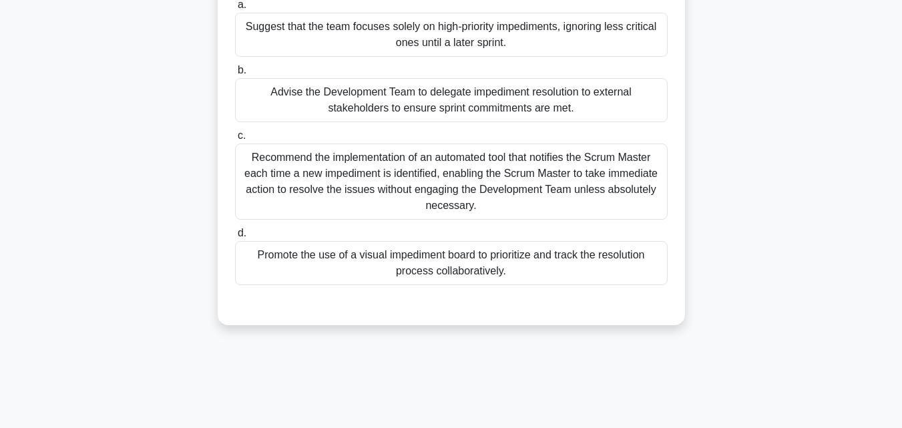
scroll to position [93, 0]
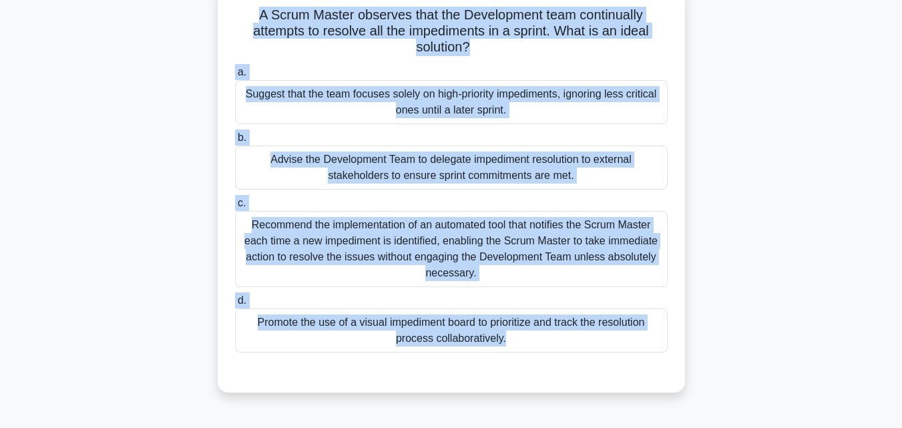
drag, startPoint x: 556, startPoint y: 377, endPoint x: 202, endPoint y: 17, distance: 503.9
click at [202, 17] on div "A Scrum Master observes that the Development team continually attempts to resol…" at bounding box center [451, 196] width 761 height 423
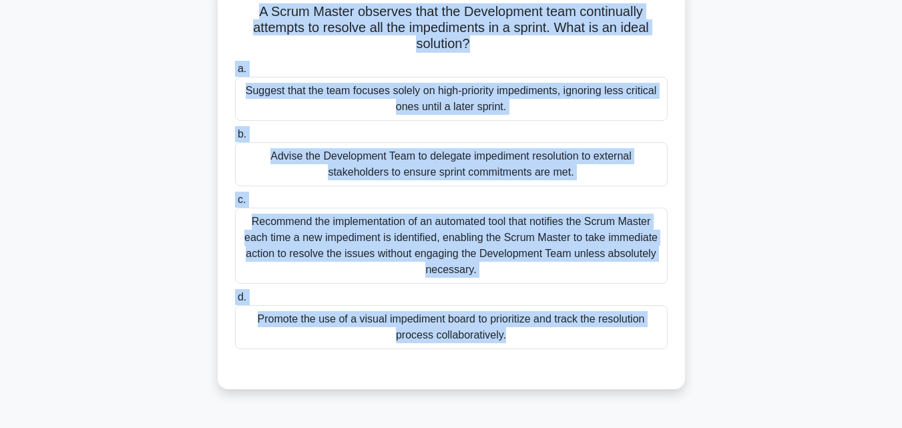
click at [383, 326] on div "Promote the use of a visual impediment board to prioritize and track the resolu…" at bounding box center [451, 327] width 433 height 44
click at [235, 302] on input "d. Promote the use of a visual impediment board to prioritize and track the res…" at bounding box center [235, 297] width 0 height 9
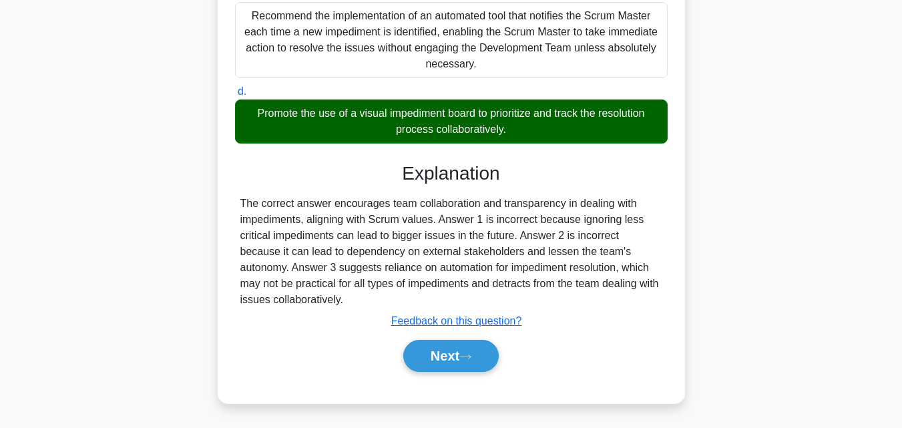
scroll to position [300, 0]
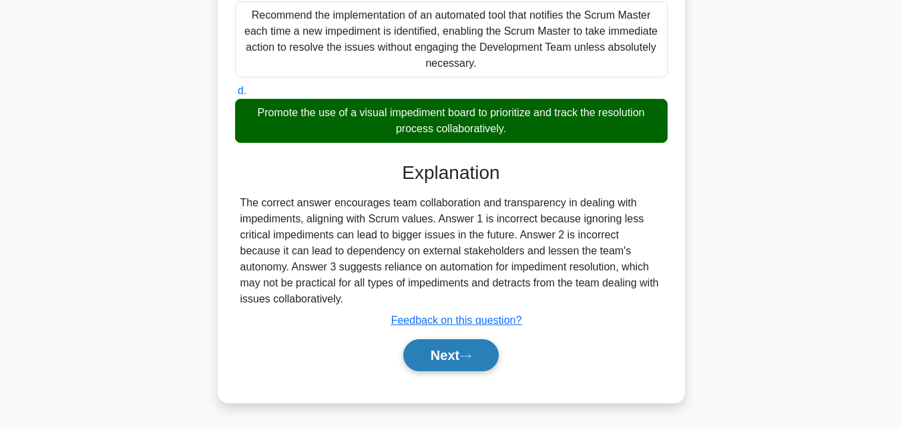
click at [459, 371] on button "Next" at bounding box center [451, 355] width 96 height 32
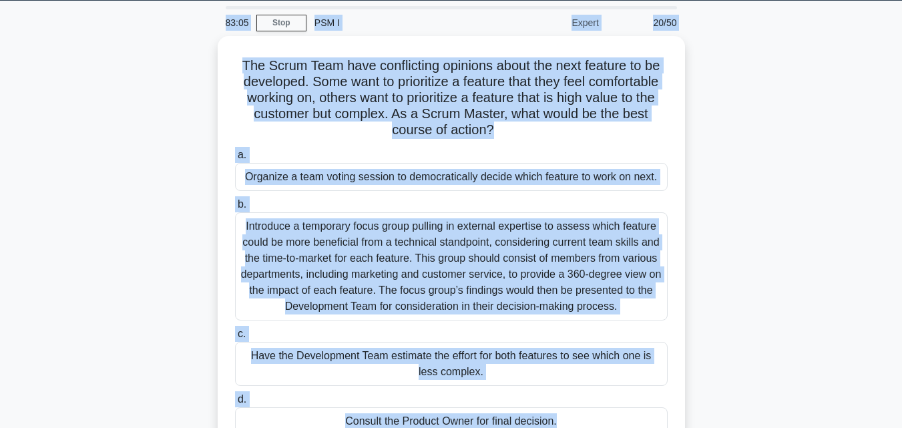
scroll to position [37, 0]
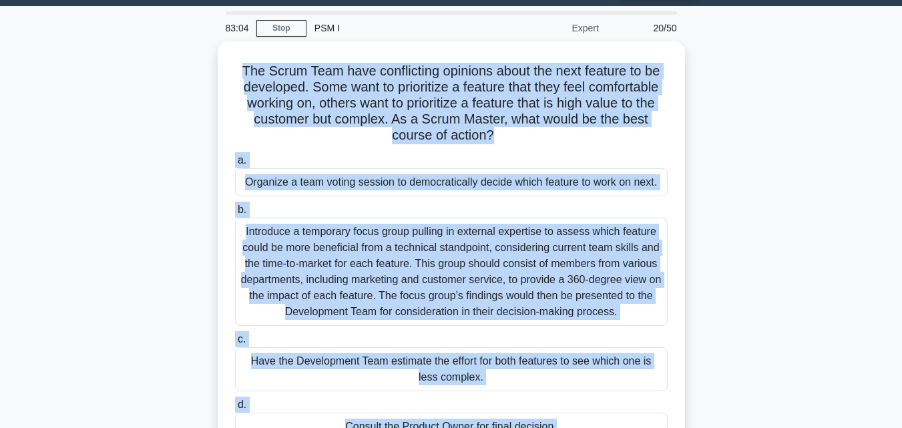
drag, startPoint x: 479, startPoint y: 383, endPoint x: 190, endPoint y: 72, distance: 423.9
click at [190, 72] on div "83:04 Stop PSM I Expert 20/50 The Scrum Team have conflicting opinions about th…" at bounding box center [451, 345] width 761 height 668
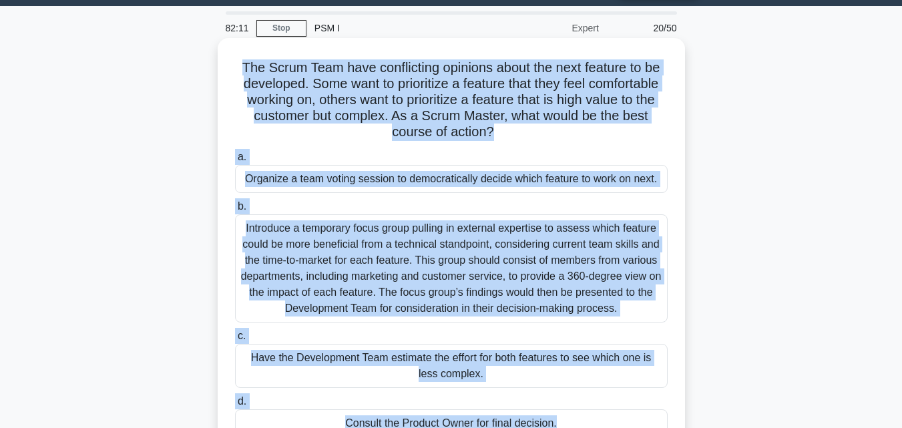
scroll to position [237, 0]
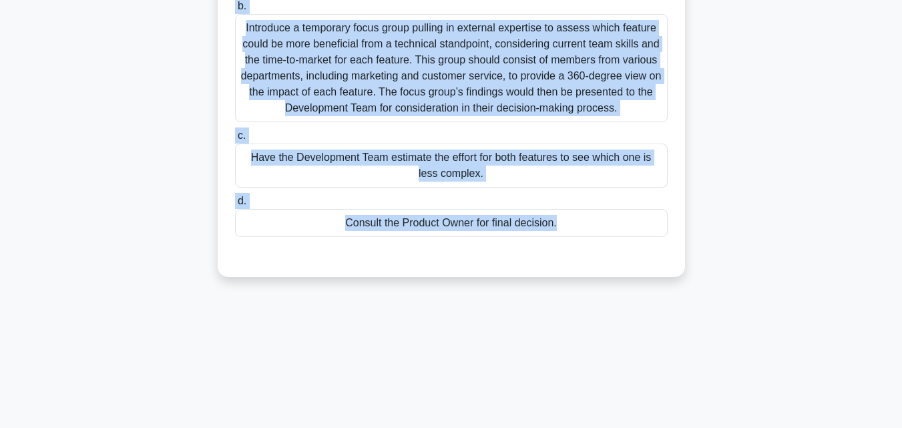
click at [469, 220] on div "Consult the Product Owner for final decision." at bounding box center [451, 223] width 433 height 28
click at [235, 206] on input "d. Consult the Product Owner for final decision." at bounding box center [235, 201] width 0 height 9
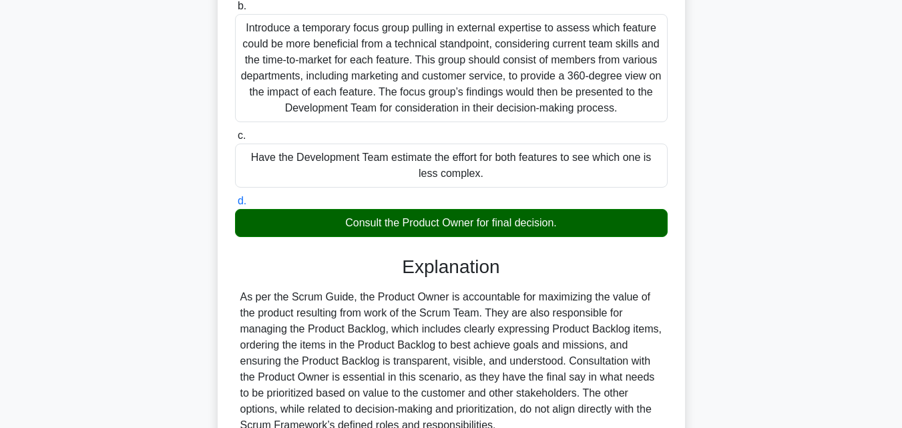
scroll to position [364, 0]
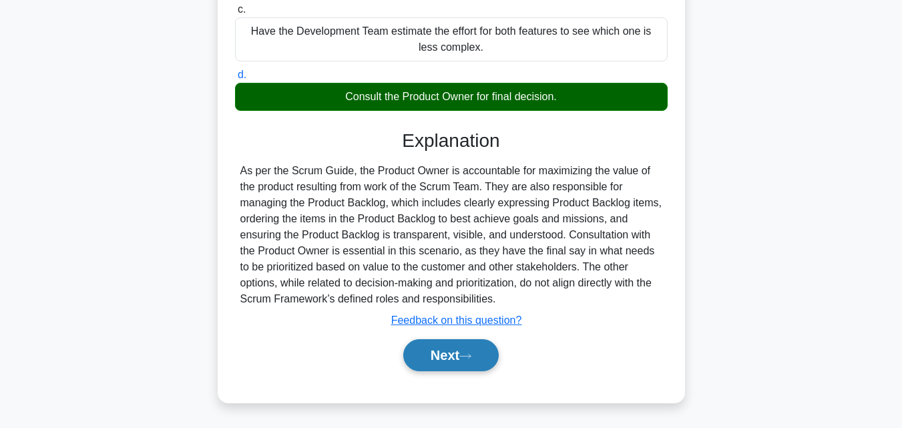
click at [471, 353] on icon at bounding box center [465, 356] width 12 height 7
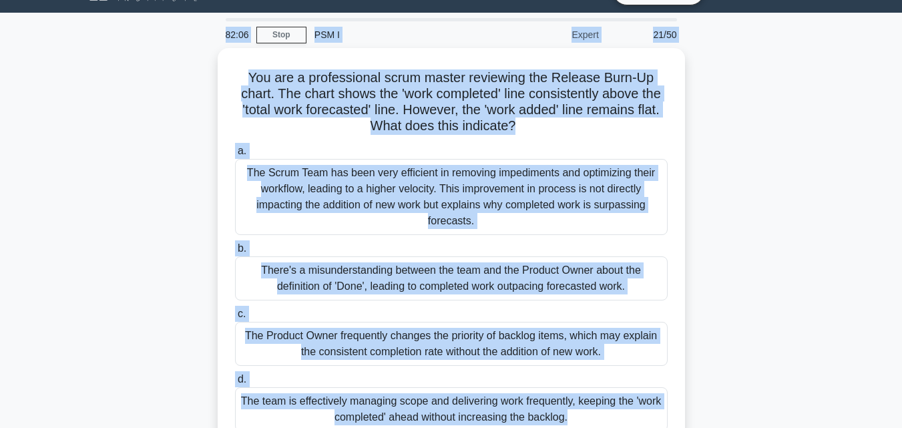
scroll to position [0, 0]
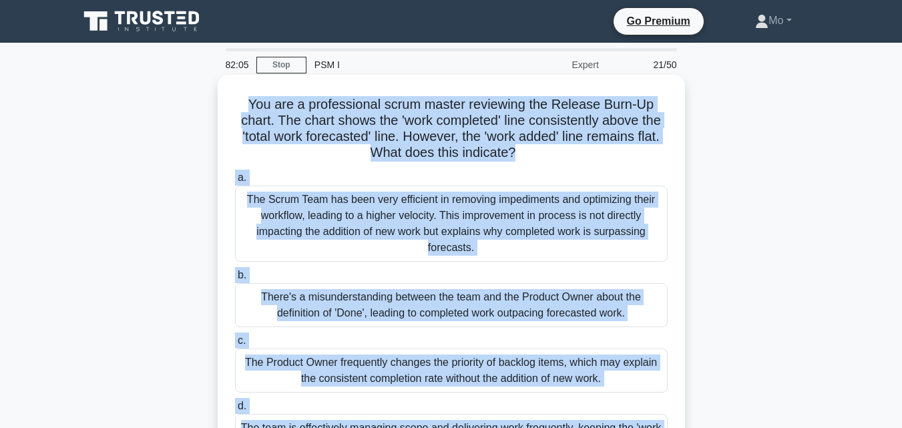
drag, startPoint x: 525, startPoint y: 355, endPoint x: 220, endPoint y: 112, distance: 390.1
click at [220, 112] on div "You are a professional scrum master reviewing the Release Burn-Up chart. The ch…" at bounding box center [451, 297] width 761 height 439
click at [351, 237] on div "The Scrum Team has been very efficient in removing impediments and optimizing t…" at bounding box center [451, 224] width 433 height 76
click at [235, 182] on input "a. The Scrum Team has been very efficient in removing impediments and optimizin…" at bounding box center [235, 178] width 0 height 9
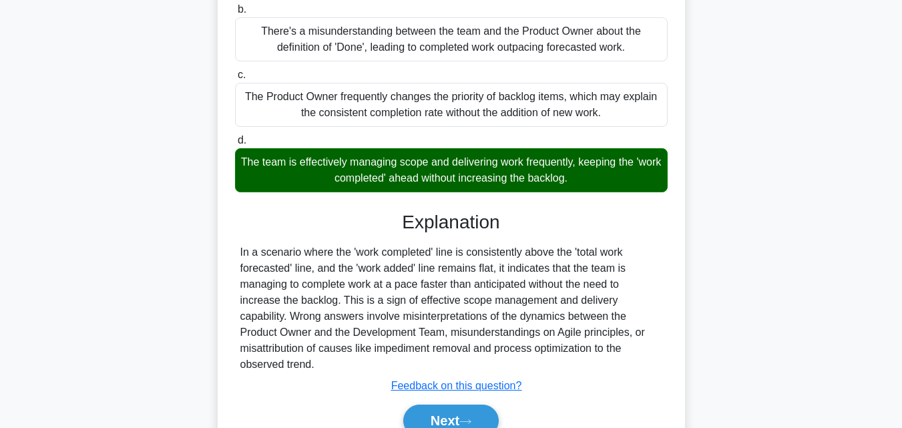
scroll to position [333, 0]
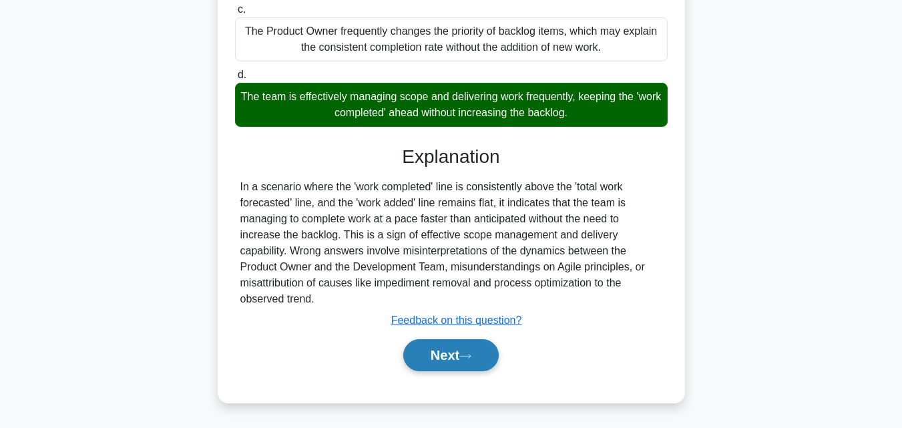
click at [431, 349] on button "Next" at bounding box center [451, 355] width 96 height 32
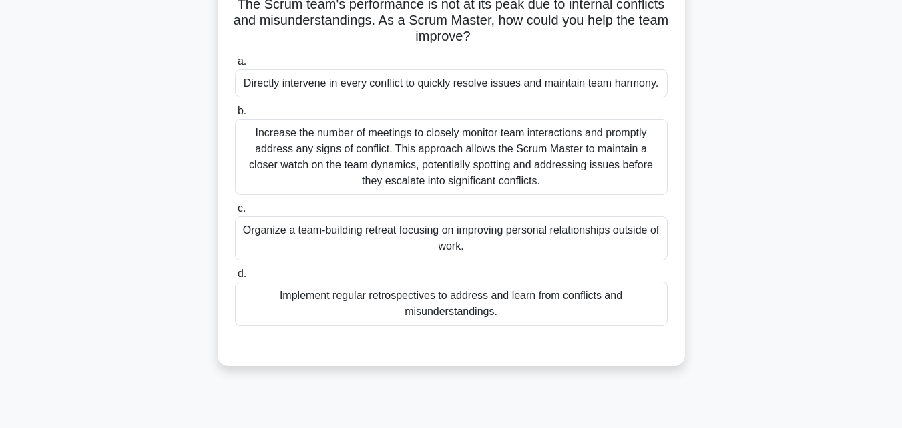
scroll to position [93, 0]
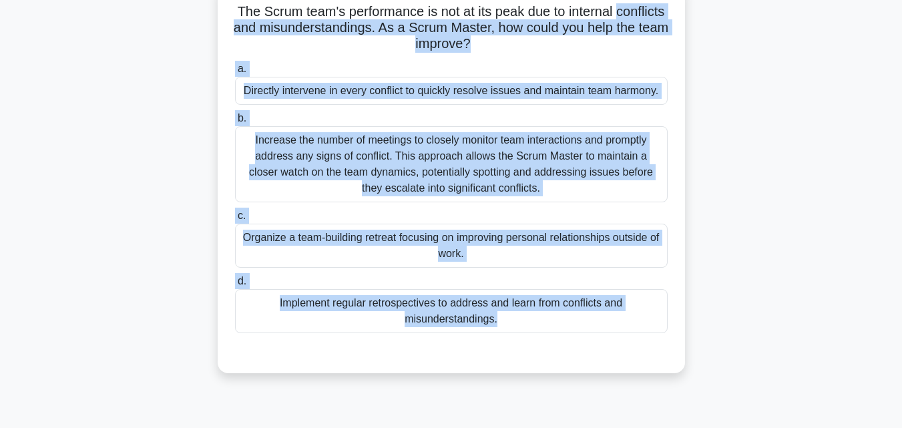
drag, startPoint x: 428, startPoint y: 373, endPoint x: 218, endPoint y: 21, distance: 410.6
click at [218, 21] on div "The Scrum team's performance is not at its peak due to internal conflicts and m…" at bounding box center [451, 177] width 467 height 391
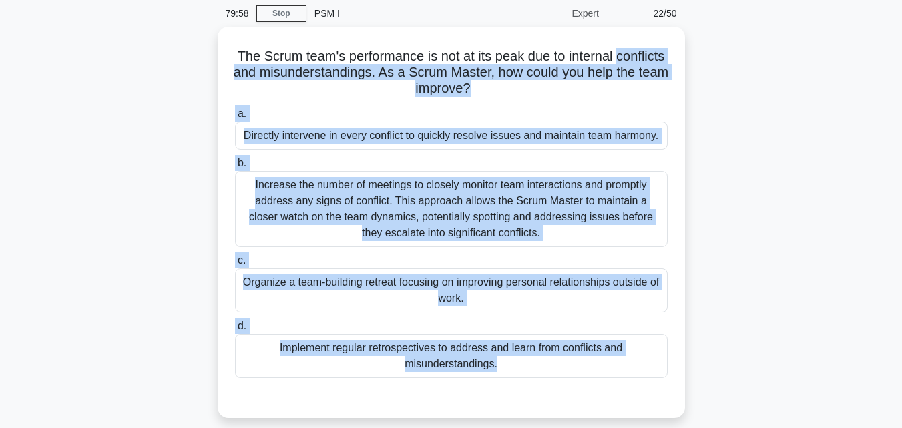
scroll to position [0, 0]
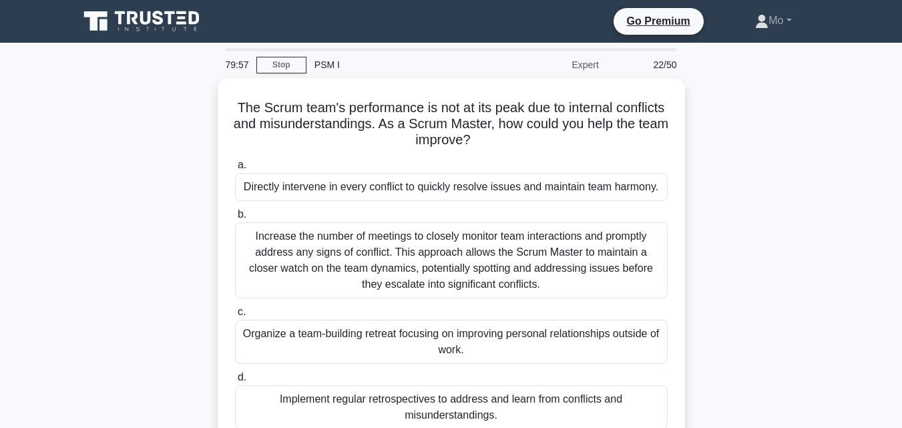
click at [164, 115] on div "The Scrum team's performance is not at its peak due to internal conflicts and m…" at bounding box center [451, 281] width 761 height 407
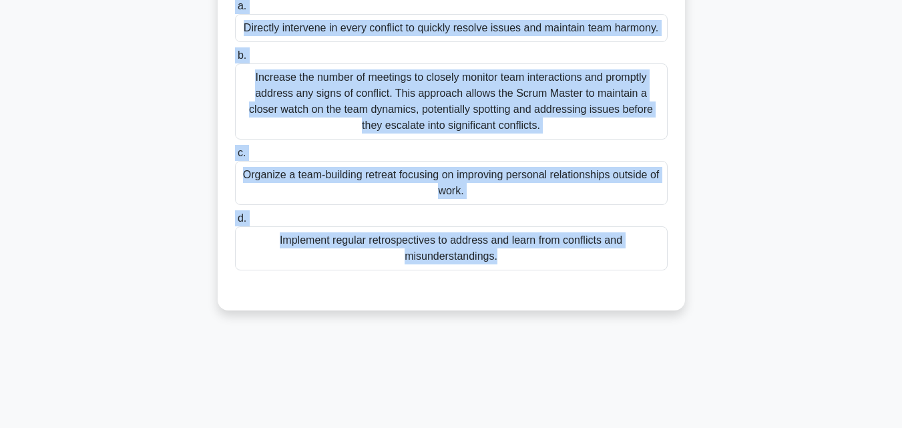
scroll to position [293, 0]
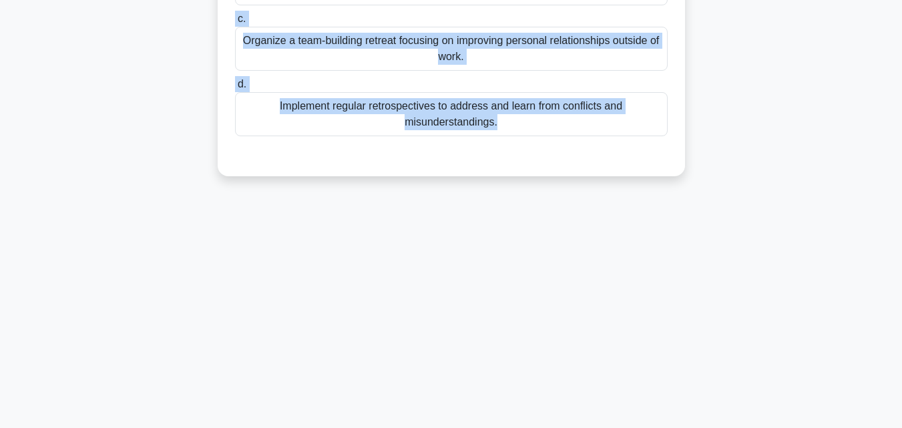
drag, startPoint x: 164, startPoint y: 115, endPoint x: 806, endPoint y: 170, distance: 644.1
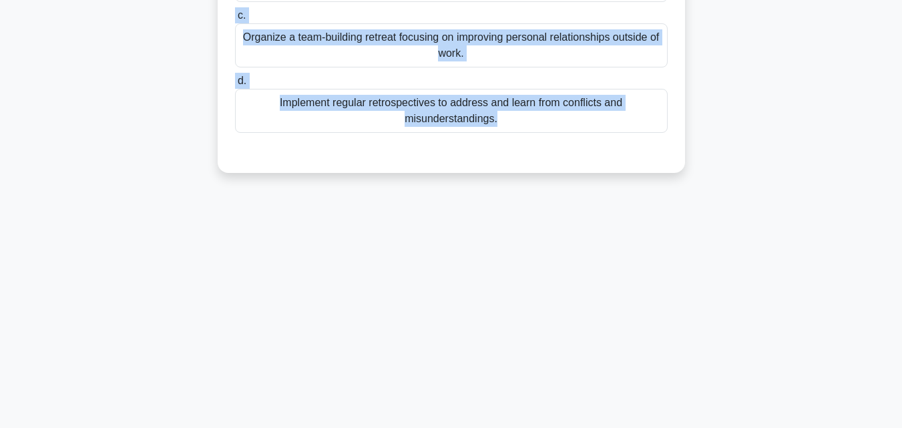
click at [441, 132] on div "Implement regular retrospectives to address and learn from conflicts and misund…" at bounding box center [451, 111] width 433 height 44
click at [235, 85] on input "d. Implement regular retrospectives to address and learn from conflicts and mis…" at bounding box center [235, 81] width 0 height 9
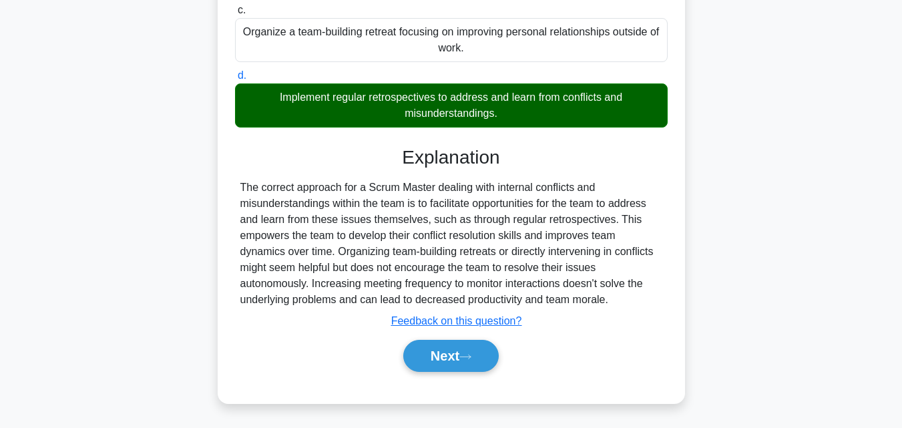
scroll to position [300, 0]
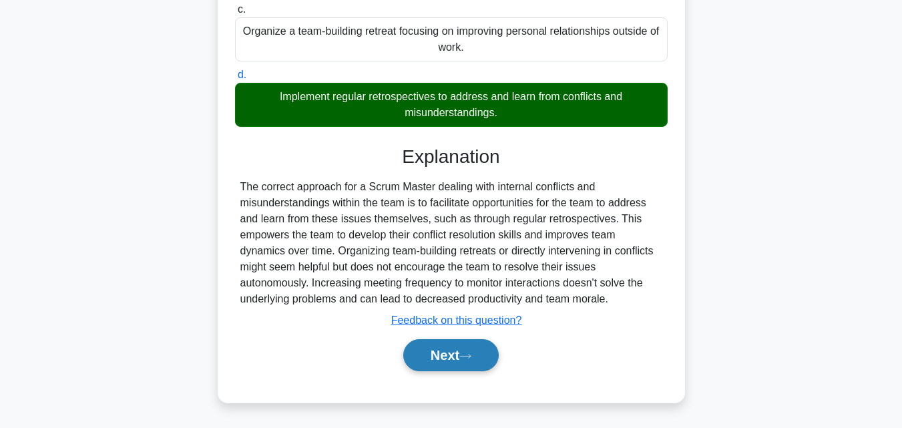
click at [448, 365] on button "Next" at bounding box center [451, 355] width 96 height 32
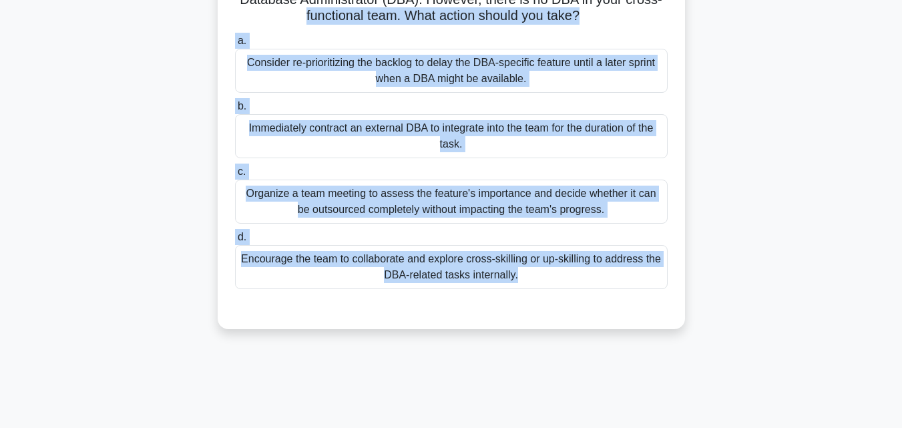
scroll to position [0, 0]
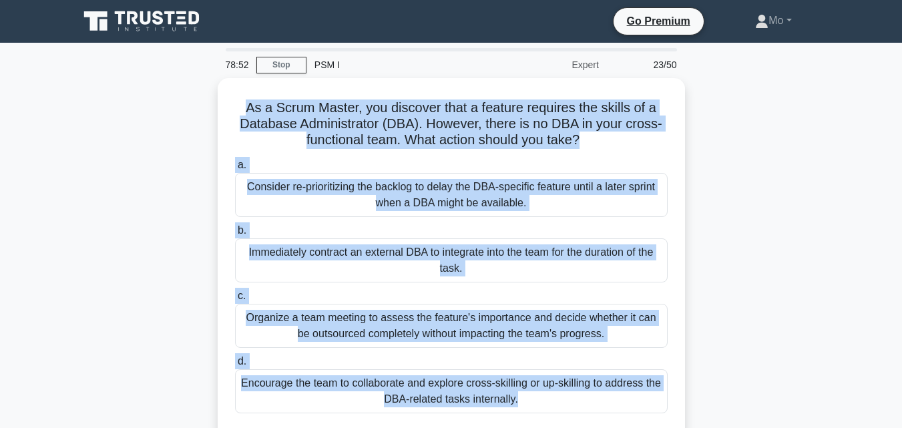
drag, startPoint x: 478, startPoint y: 368, endPoint x: 168, endPoint y: 93, distance: 414.9
click at [168, 93] on div "78:52 Stop PSM I Expert 23/50 As a Scrum Master, you discover that a feature re…" at bounding box center [451, 382] width 761 height 668
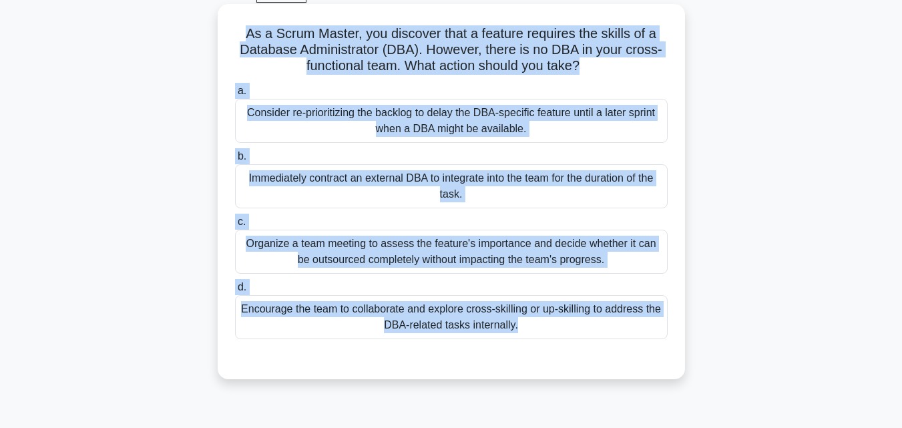
scroll to position [134, 0]
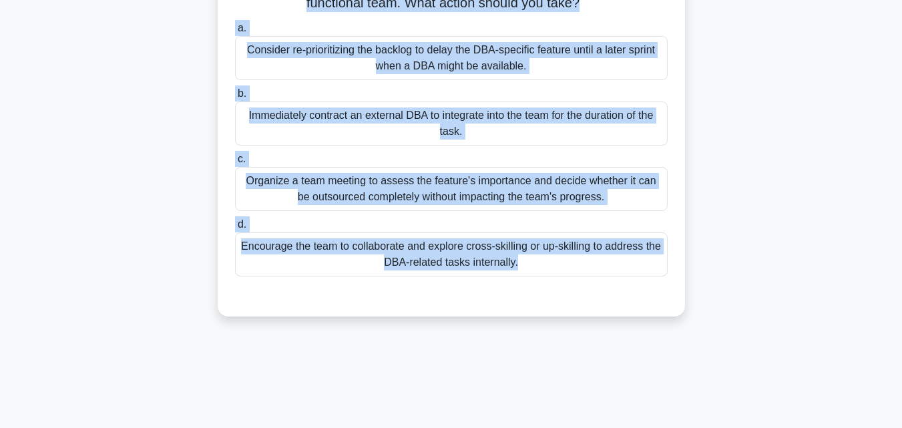
click at [404, 282] on div "a. Consider re-prioritizing the backlog to delay the DBA-specific feature until…" at bounding box center [451, 158] width 435 height 283
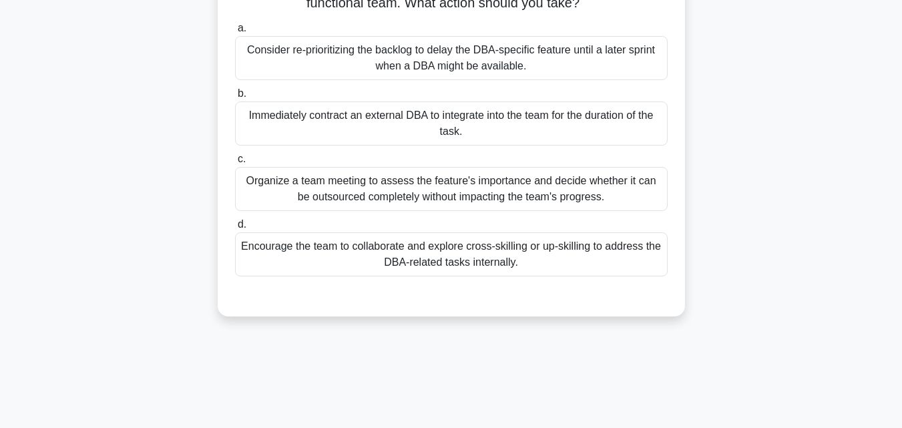
click at [421, 254] on div "Encourage the team to collaborate and explore cross-skilling or up-skilling to …" at bounding box center [451, 254] width 433 height 44
click at [235, 229] on input "d. Encourage the team to collaborate and explore cross-skilling or up-skilling …" at bounding box center [235, 224] width 0 height 9
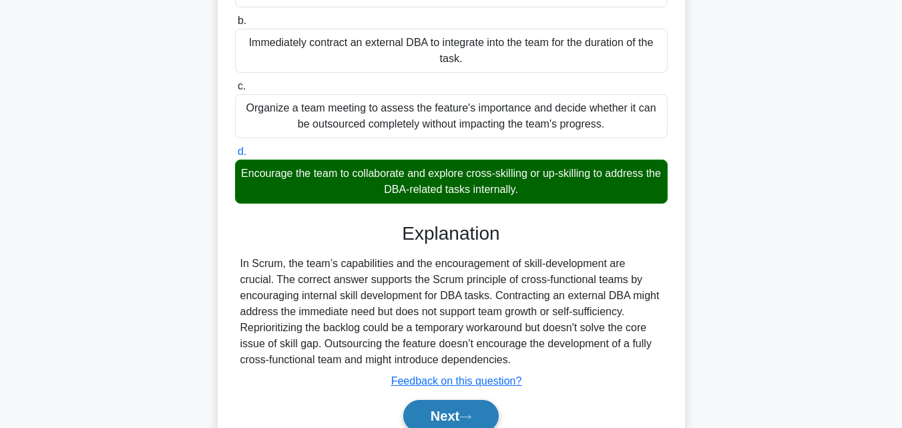
scroll to position [293, 0]
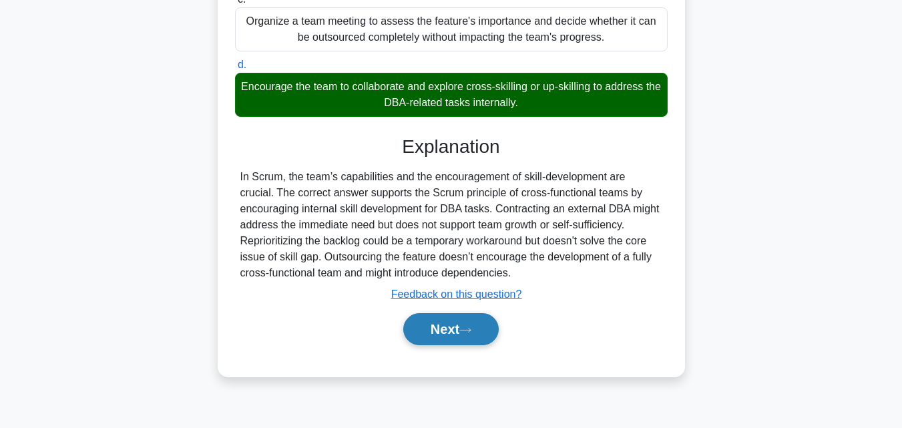
click at [430, 325] on button "Next" at bounding box center [451, 329] width 96 height 32
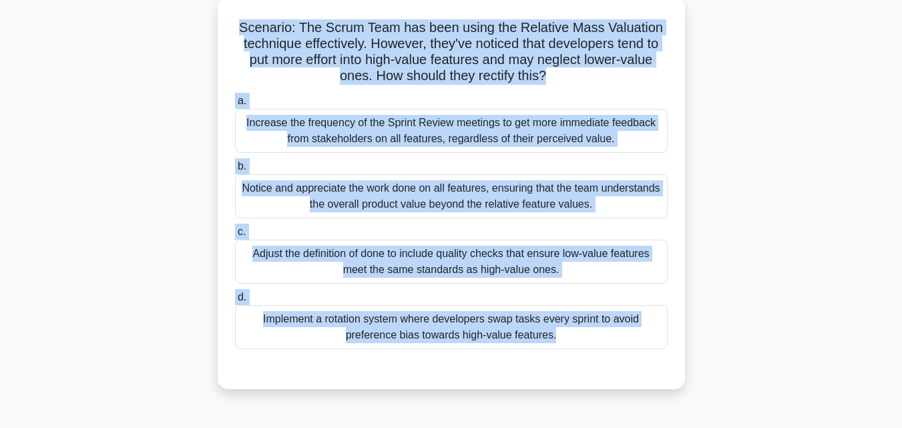
scroll to position [0, 0]
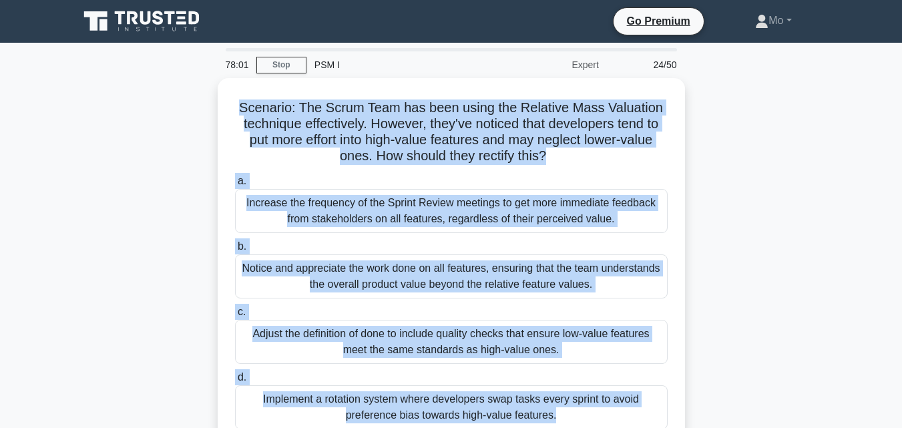
drag, startPoint x: 463, startPoint y: 348, endPoint x: 187, endPoint y: 109, distance: 365.5
click at [187, 109] on div "78:01 Stop PSM I Expert 24/50 Scenario: The Scrum Team has been using the Relat…" at bounding box center [451, 382] width 761 height 668
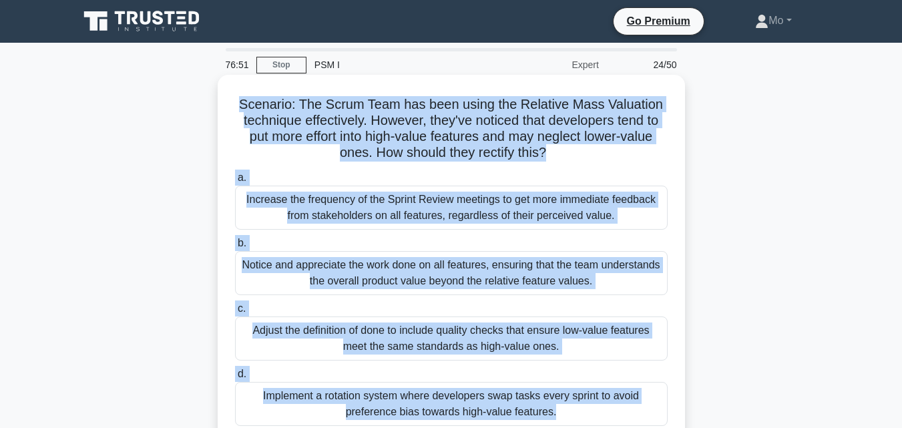
scroll to position [67, 0]
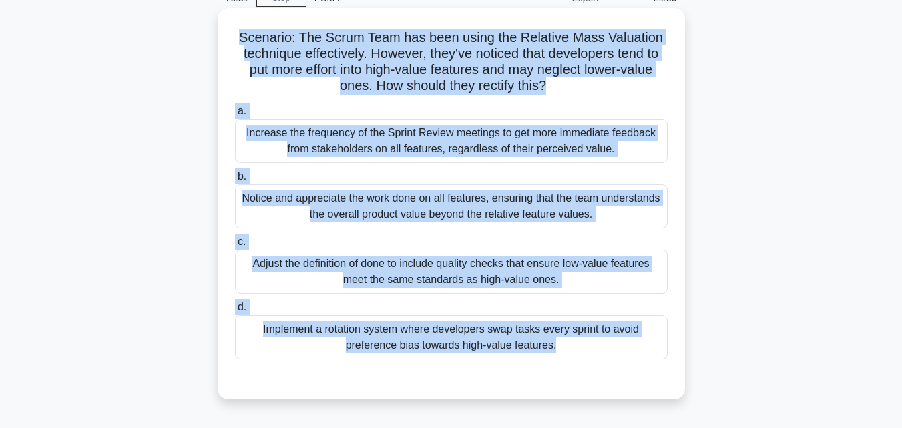
click at [372, 280] on div "Adjust the definition of done to include quality checks that ensure low-value f…" at bounding box center [451, 272] width 433 height 44
click at [235, 246] on input "c. Adjust the definition of done to include quality checks that ensure low-valu…" at bounding box center [235, 242] width 0 height 9
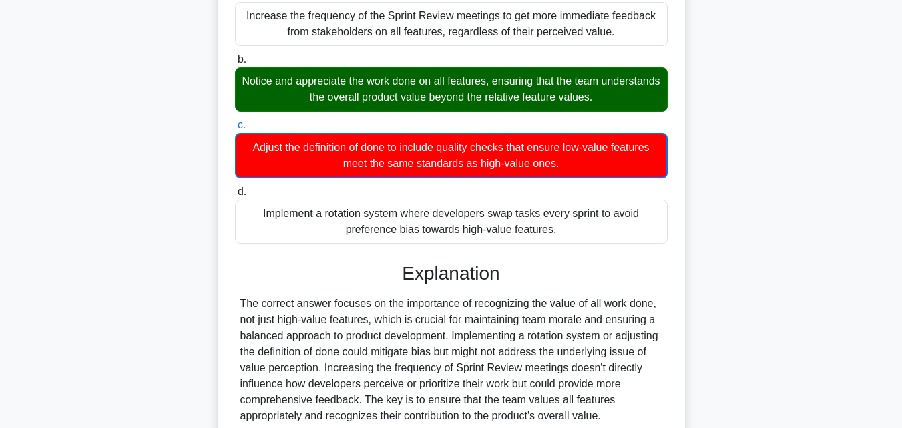
scroll to position [301, 0]
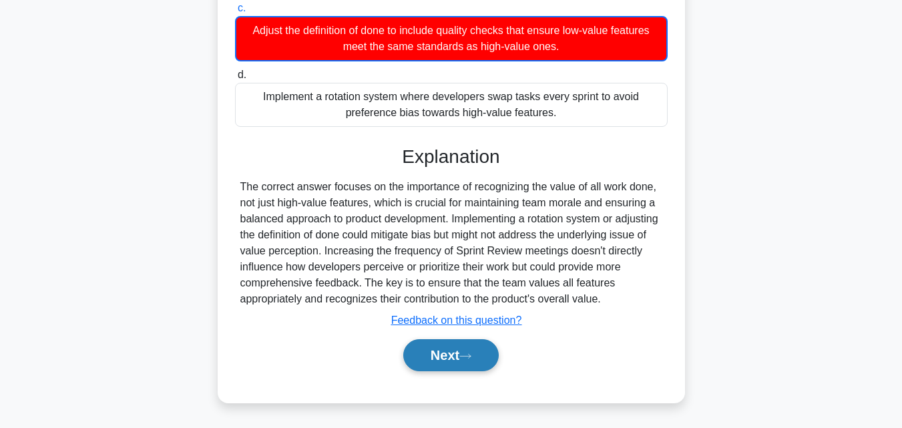
click at [427, 350] on button "Next" at bounding box center [451, 355] width 96 height 32
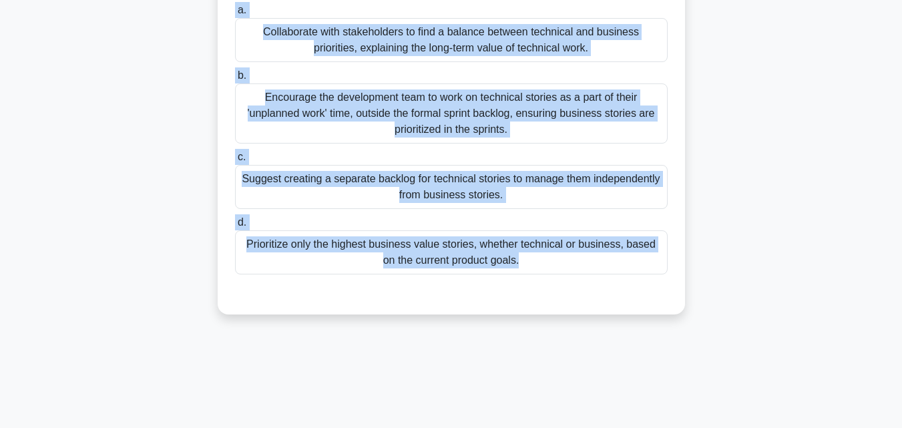
scroll to position [0, 0]
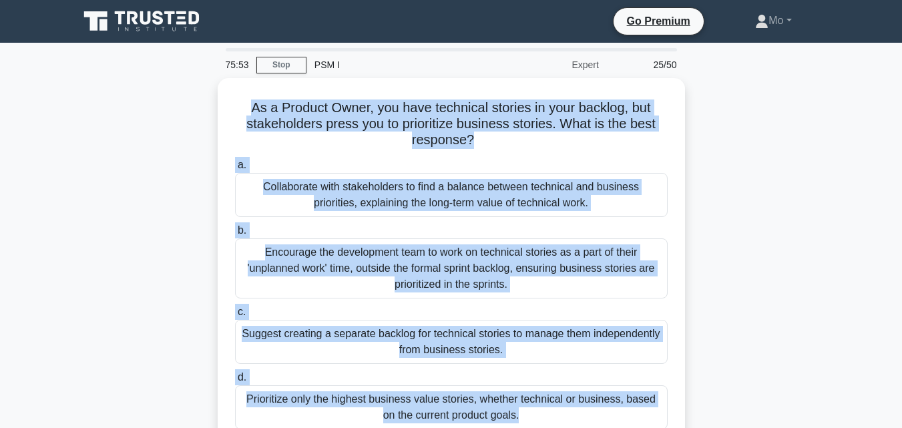
drag, startPoint x: 494, startPoint y: 332, endPoint x: 210, endPoint y: 108, distance: 362.3
click at [210, 108] on div "75:53 Stop PSM I Expert 25/50 As a Product Owner, you have technical stories in…" at bounding box center [451, 382] width 761 height 668
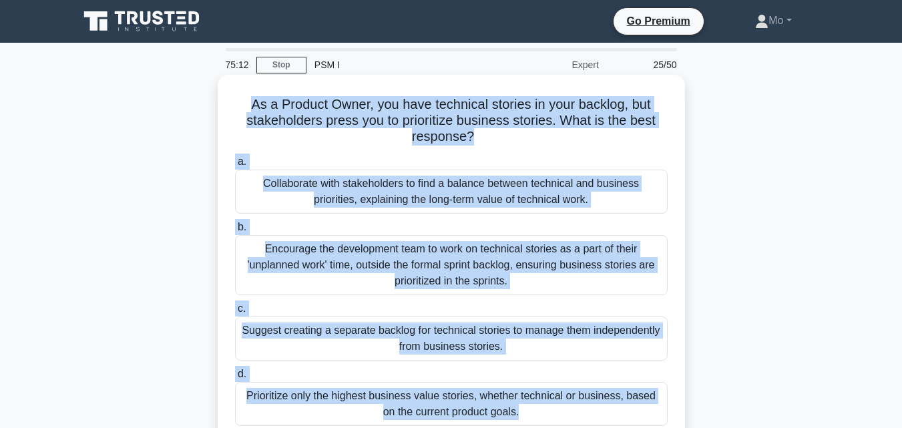
click at [333, 182] on div "Collaborate with stakeholders to find a balance between technical and business …" at bounding box center [451, 192] width 433 height 44
click at [235, 166] on input "a. Collaborate with stakeholders to find a balance between technical and busine…" at bounding box center [235, 162] width 0 height 9
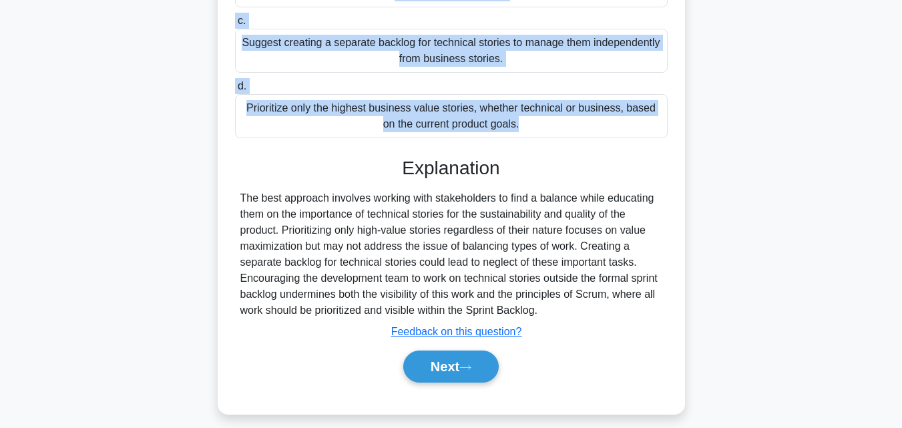
scroll to position [300, 0]
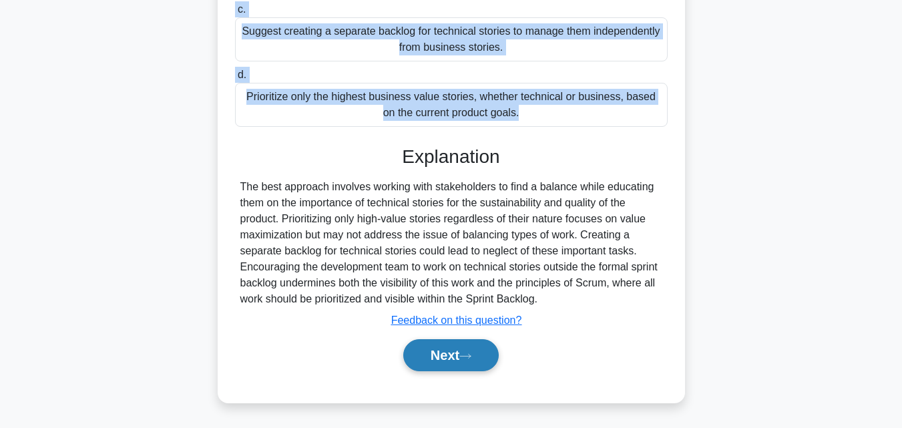
click at [471, 359] on icon at bounding box center [465, 356] width 12 height 7
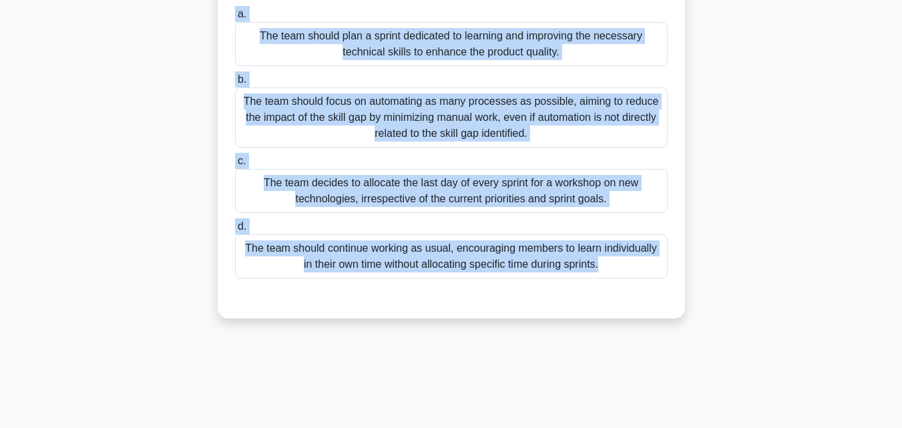
scroll to position [0, 0]
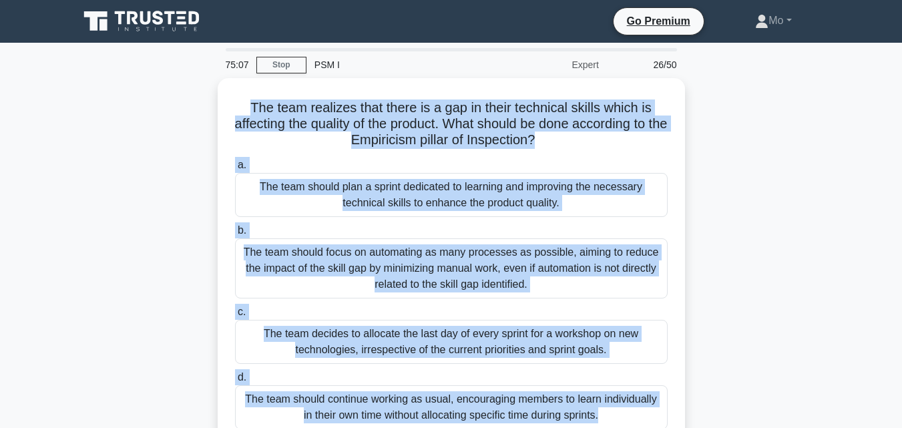
drag, startPoint x: 506, startPoint y: 345, endPoint x: 158, endPoint y: 106, distance: 421.2
click at [158, 106] on div "75:07 Stop PSM I Expert 26/50 The team realizes that there is a gap in their te…" at bounding box center [451, 382] width 761 height 668
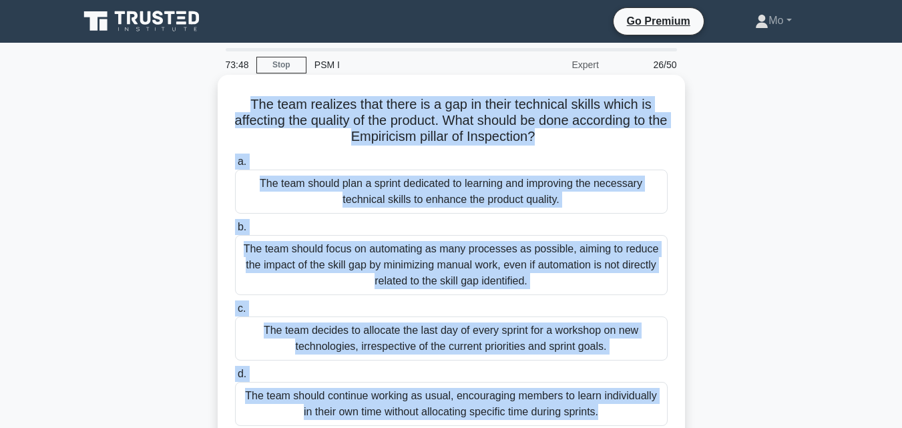
click at [420, 180] on div "The team should plan a sprint dedicated to learning and improving the necessary…" at bounding box center [451, 192] width 433 height 44
click at [235, 166] on input "a. The team should plan a sprint dedicated to learning and improving the necess…" at bounding box center [235, 162] width 0 height 9
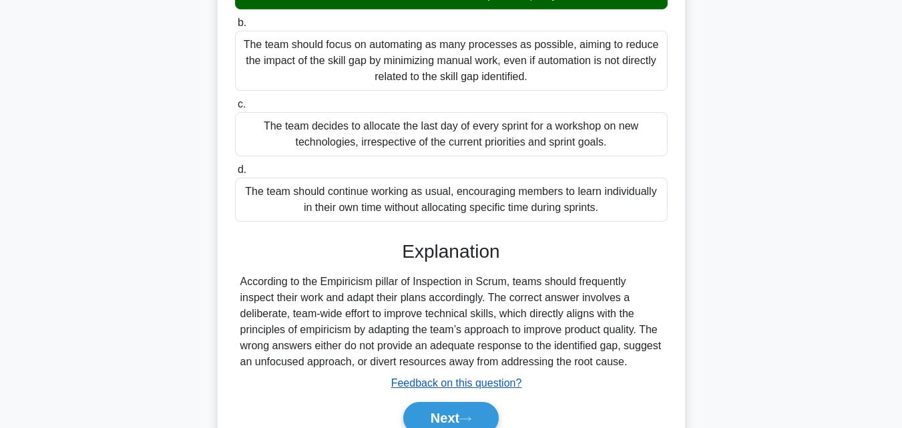
scroll to position [293, 0]
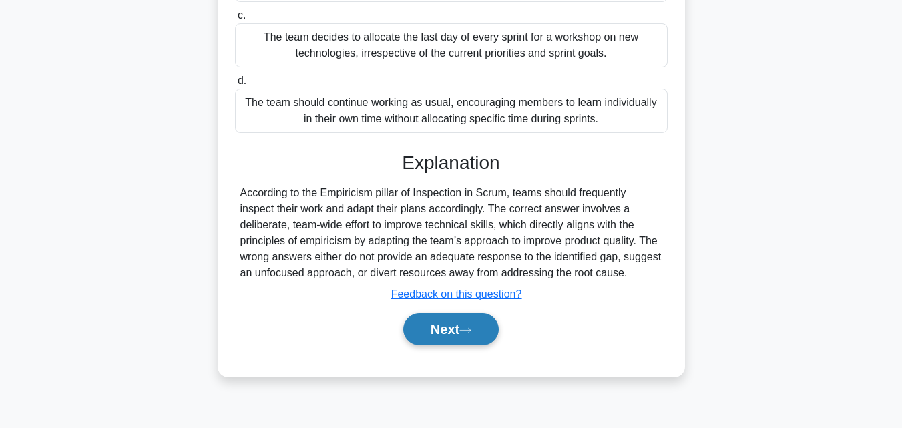
click at [465, 338] on button "Next" at bounding box center [451, 329] width 96 height 32
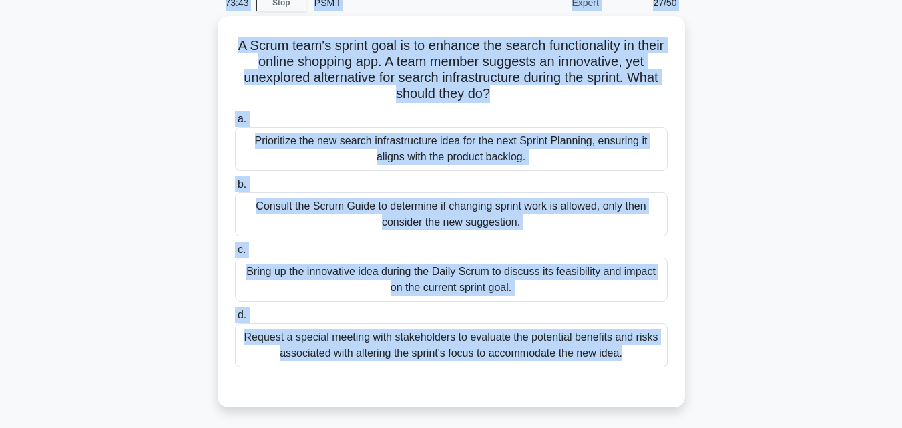
scroll to position [0, 0]
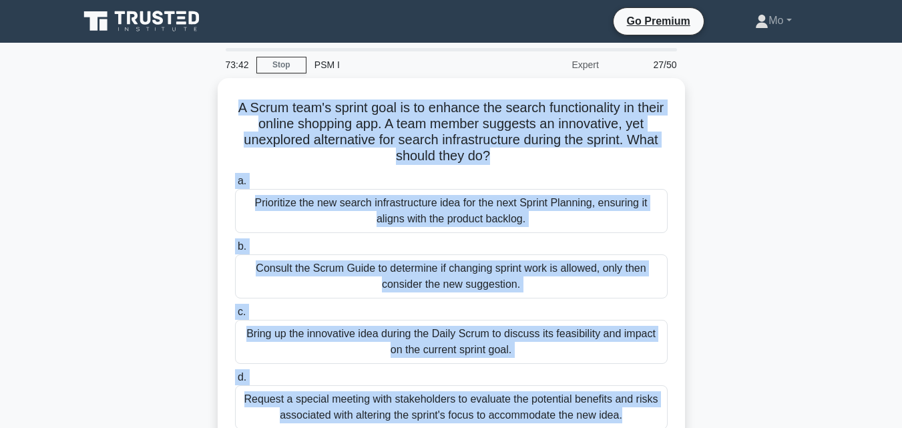
drag, startPoint x: 529, startPoint y: 317, endPoint x: 178, endPoint y: 90, distance: 417.9
click at [178, 90] on div "73:42 Stop PSM I Expert 27/50 A Scrum team's sprint goal is to enhance the sear…" at bounding box center [451, 382] width 761 height 668
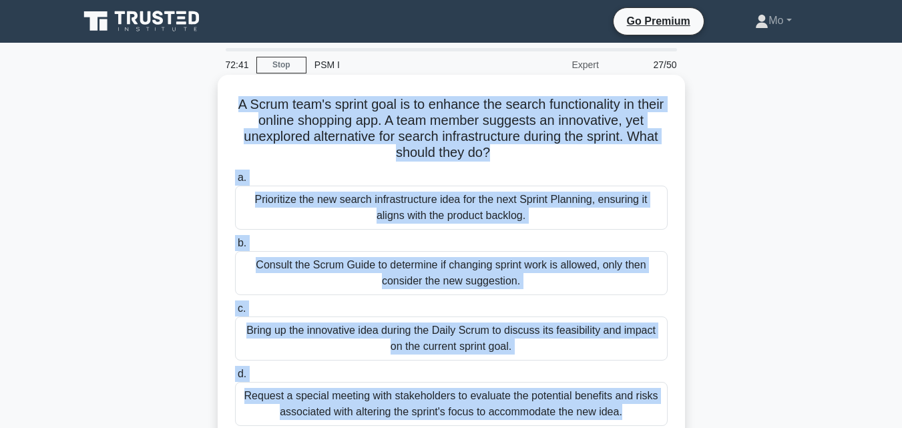
click at [366, 233] on div "a. Prioritize the new search infrastructure idea for the next Sprint Planning, …" at bounding box center [451, 298] width 449 height 262
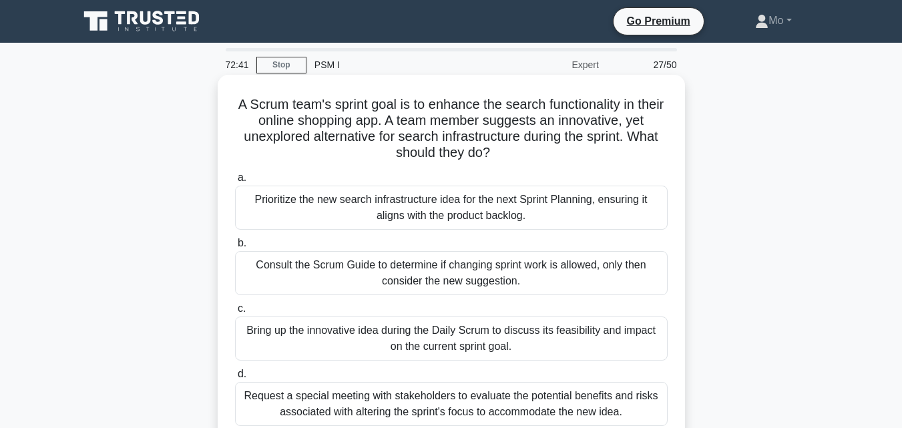
click at [366, 232] on div "a. Prioritize the new search infrastructure idea for the next Sprint Planning, …" at bounding box center [451, 298] width 449 height 262
click at [362, 214] on div "Prioritize the new search infrastructure idea for the next Sprint Planning, ens…" at bounding box center [451, 208] width 433 height 44
click at [235, 182] on input "a. Prioritize the new search infrastructure idea for the next Sprint Planning, …" at bounding box center [235, 178] width 0 height 9
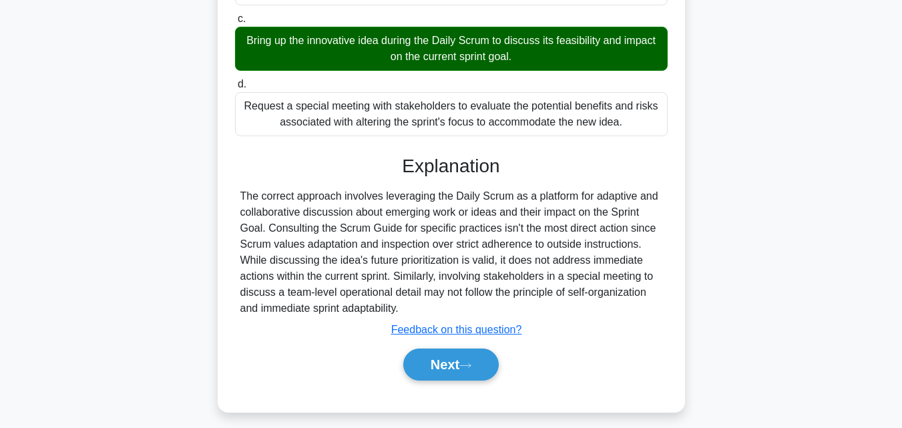
scroll to position [301, 0]
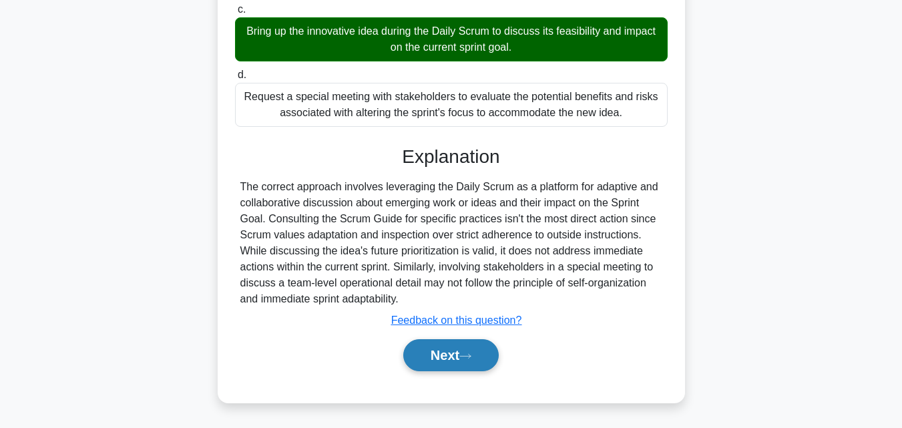
click at [462, 353] on button "Next" at bounding box center [451, 355] width 96 height 32
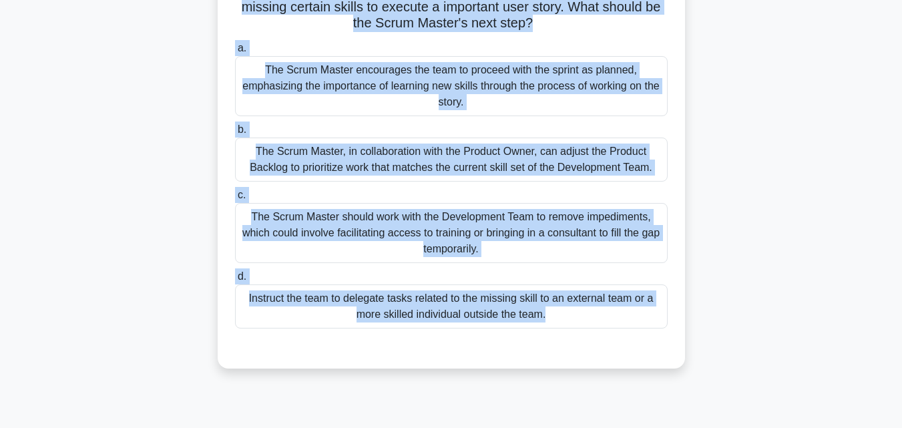
scroll to position [0, 0]
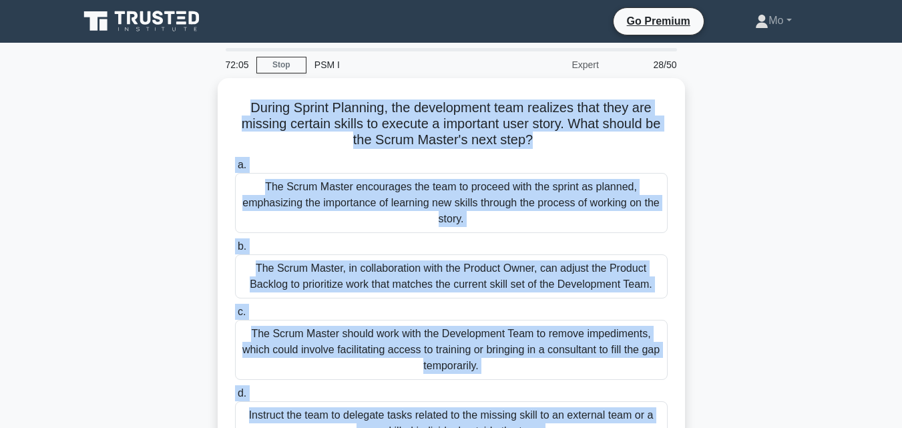
drag, startPoint x: 598, startPoint y: 310, endPoint x: 178, endPoint y: 110, distance: 465.1
click at [178, 110] on div "During Sprint Planning, the development team realizes that they are missing cer…" at bounding box center [451, 289] width 761 height 423
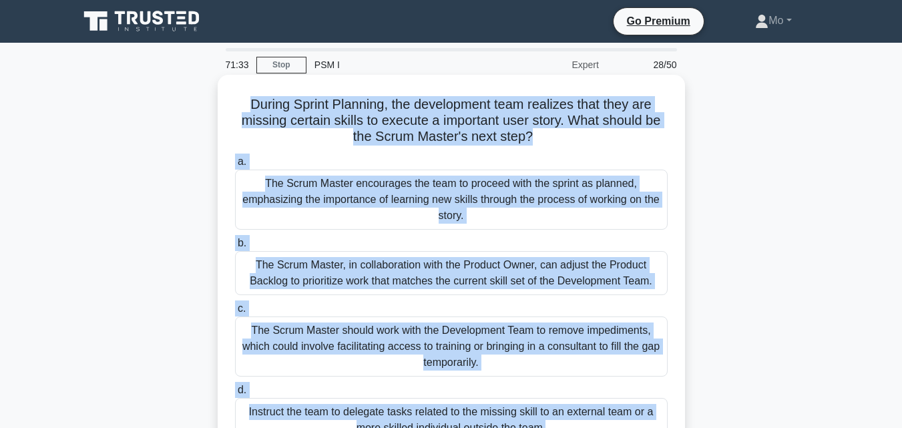
click at [307, 351] on div "The Scrum Master should work with the Development Team to remove impediments, w…" at bounding box center [451, 347] width 433 height 60
click at [235, 313] on input "c. The Scrum Master should work with the Development Team to remove impediments…" at bounding box center [235, 309] width 0 height 9
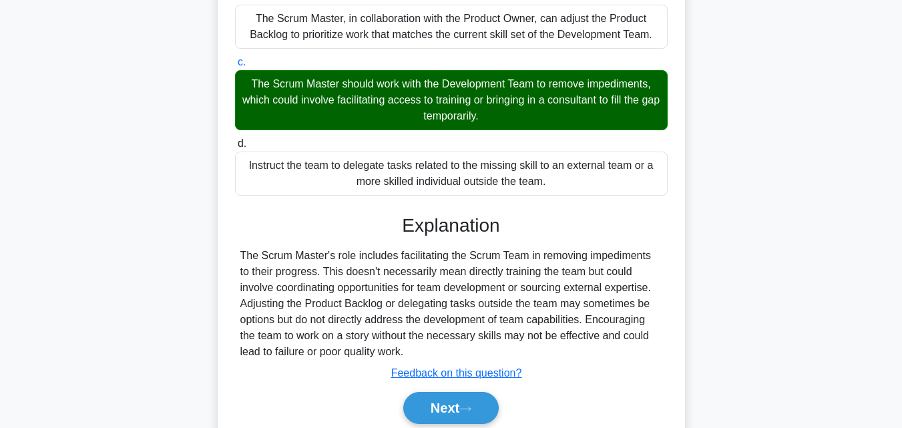
scroll to position [300, 0]
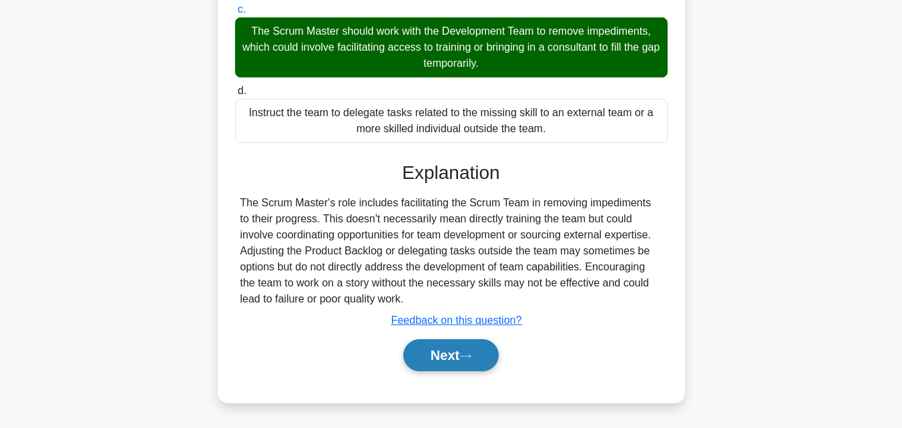
click at [479, 361] on button "Next" at bounding box center [451, 355] width 96 height 32
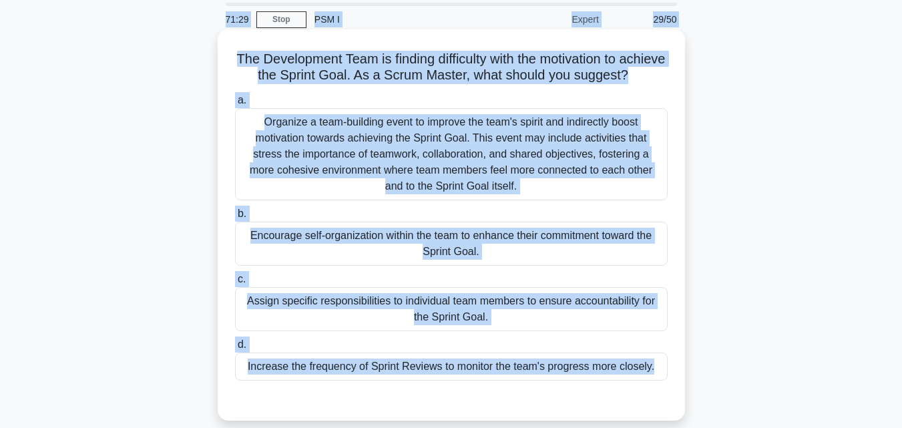
scroll to position [35, 0]
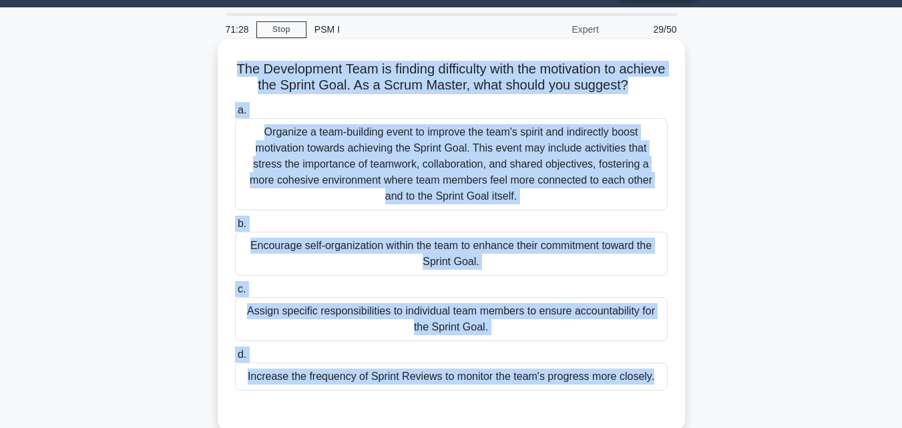
drag, startPoint x: 486, startPoint y: 375, endPoint x: 224, endPoint y: 61, distance: 409.2
click at [224, 61] on div "The Development Team is finding difficulty with the motivation to achieve the S…" at bounding box center [451, 235] width 457 height 381
click at [345, 276] on div "Encourage self-organization within the team to enhance their commitment toward …" at bounding box center [451, 254] width 433 height 44
click at [235, 228] on input "b. Encourage self-organization within the team to enhance their commitment towa…" at bounding box center [235, 224] width 0 height 9
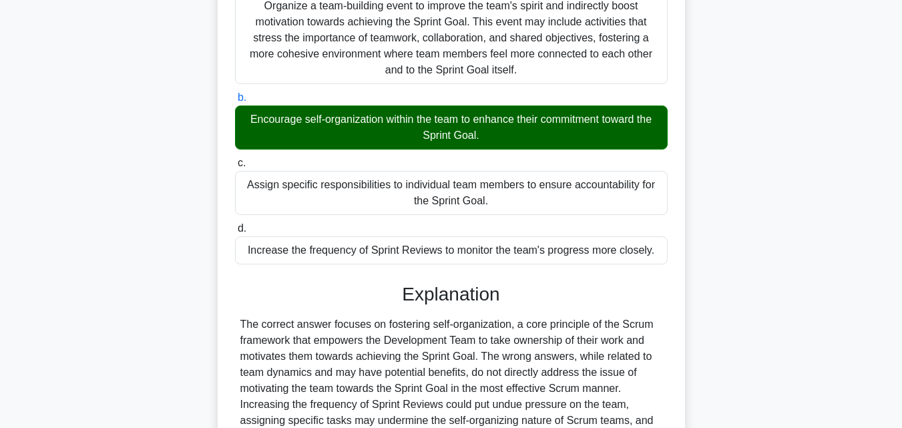
scroll to position [303, 0]
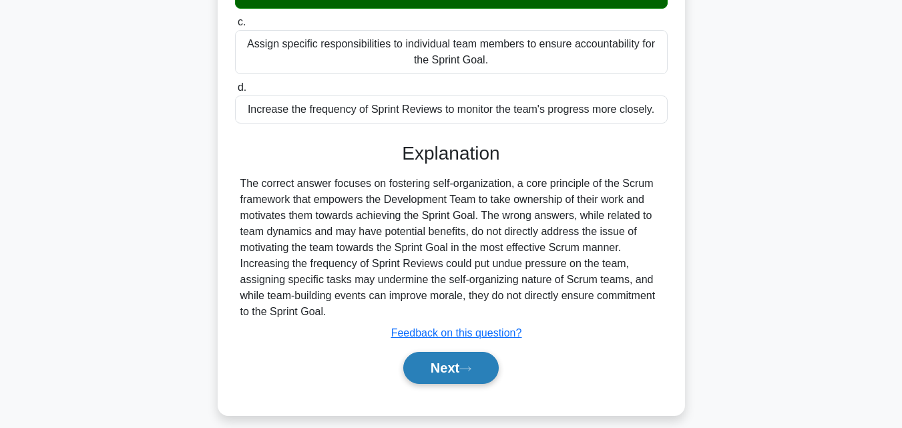
click at [443, 382] on button "Next" at bounding box center [451, 368] width 96 height 32
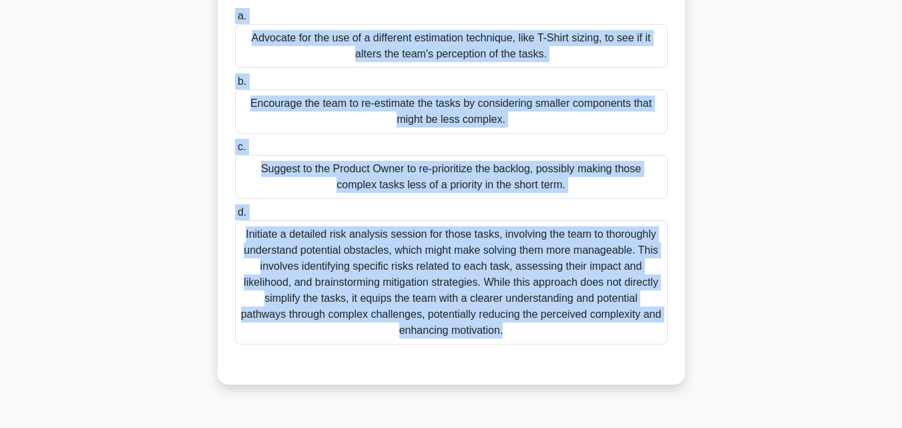
scroll to position [0, 0]
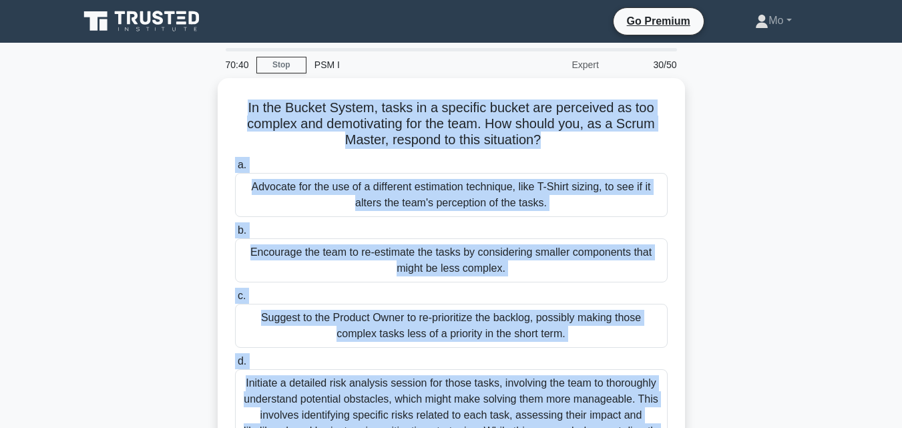
drag, startPoint x: 469, startPoint y: 363, endPoint x: 152, endPoint y: 102, distance: 410.9
click at [152, 102] on div "70:40 Stop PSM I Expert 30/50 In the Bucket System, tasks in a specific bucket …" at bounding box center [451, 382] width 761 height 668
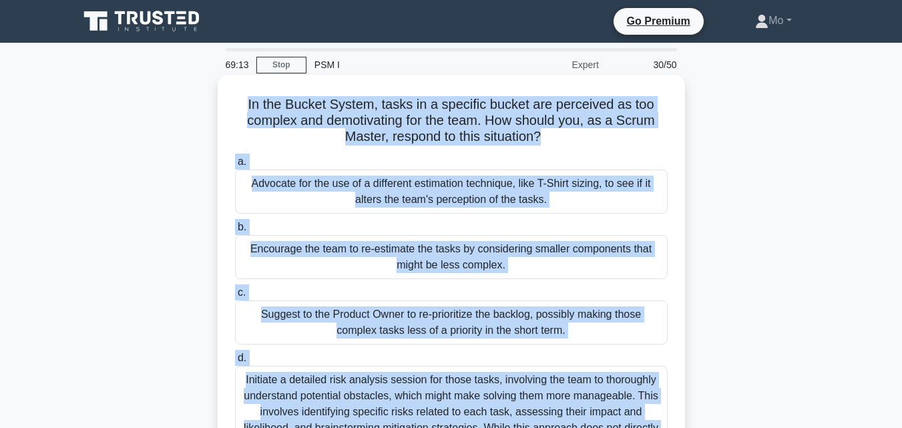
click at [271, 184] on div "Advocate for the use of a different estimation technique, like T-Shirt sizing, …" at bounding box center [451, 192] width 433 height 44
click at [235, 166] on input "a. Advocate for the use of a different estimation technique, like T-Shirt sizin…" at bounding box center [235, 162] width 0 height 9
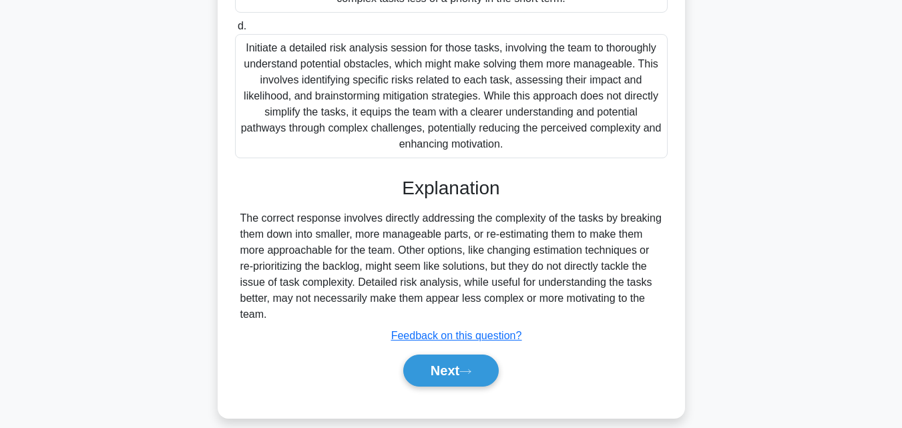
scroll to position [334, 0]
click at [436, 367] on button "Next" at bounding box center [451, 370] width 96 height 32
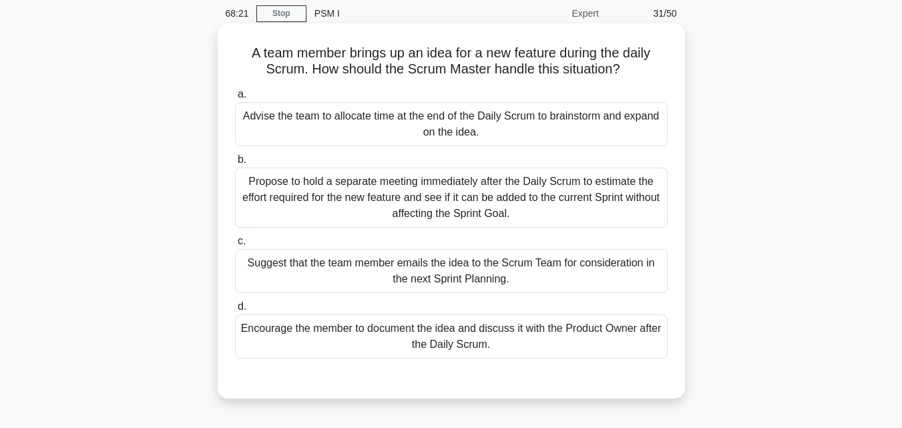
scroll to position [26, 0]
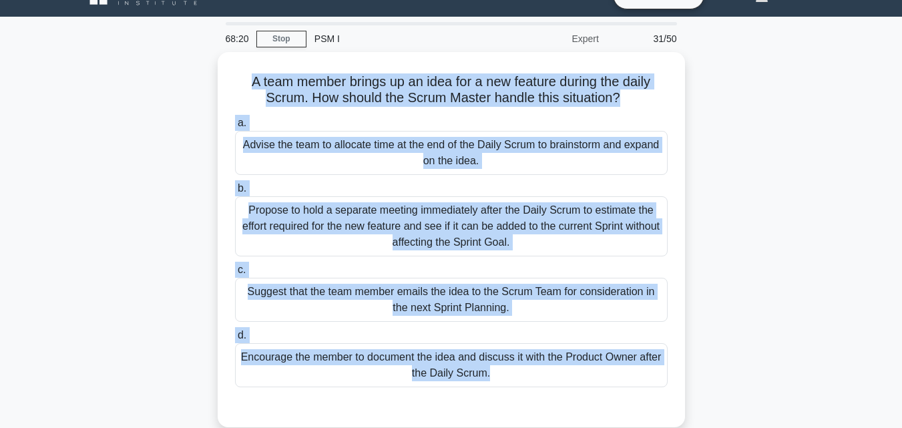
drag, startPoint x: 468, startPoint y: 391, endPoint x: 192, endPoint y: 79, distance: 415.8
click at [192, 79] on div "A team member brings up an idea for a new feature during the daily Scrum. How s…" at bounding box center [451, 247] width 761 height 391
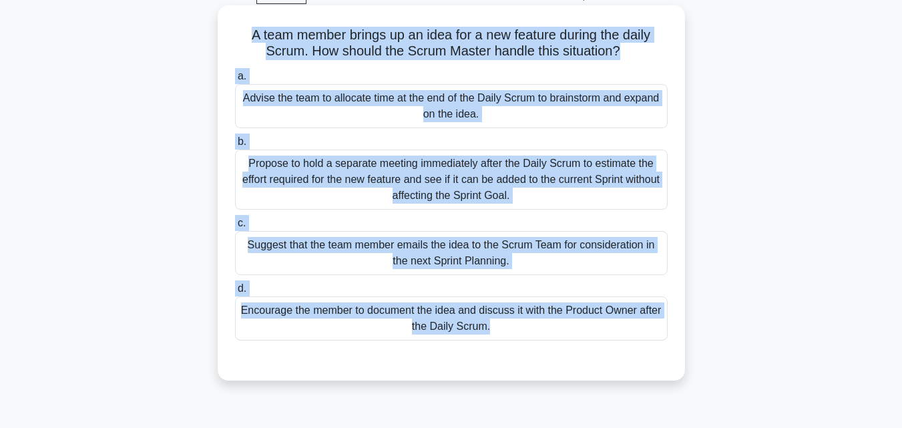
scroll to position [93, 0]
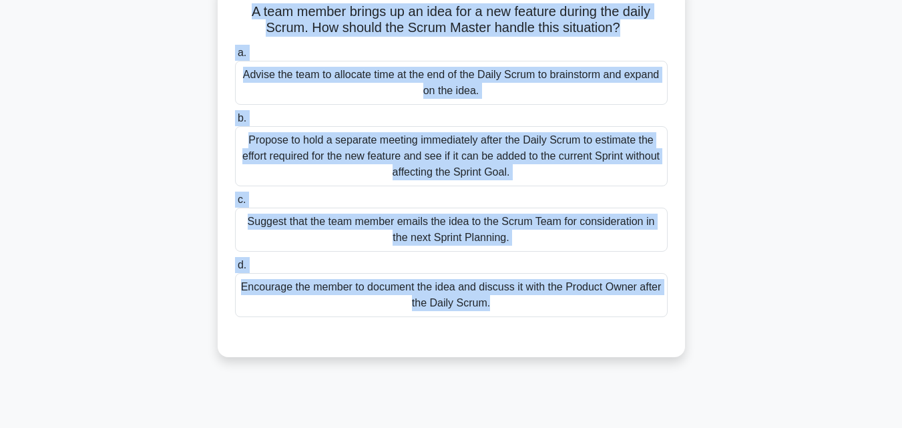
click at [416, 313] on div "Encourage the member to document the idea and discuss it with the Product Owner…" at bounding box center [451, 295] width 433 height 44
click at [235, 270] on input "d. Encourage the member to document the idea and discuss it with the Product Ow…" at bounding box center [235, 265] width 0 height 9
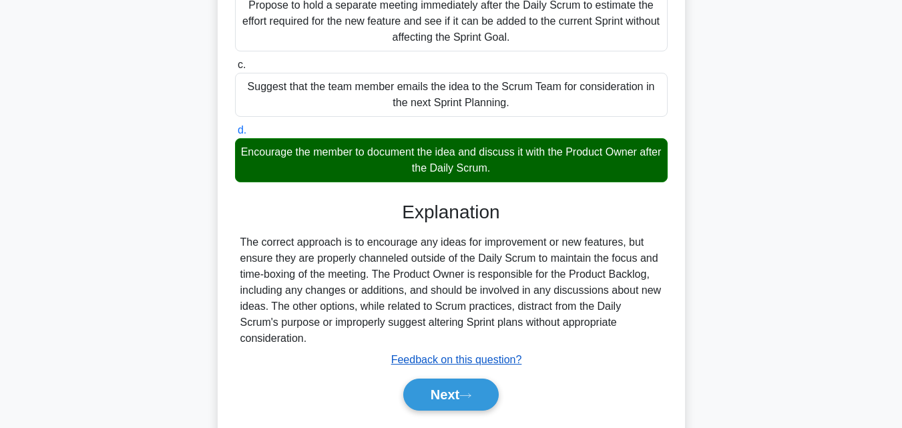
scroll to position [293, 0]
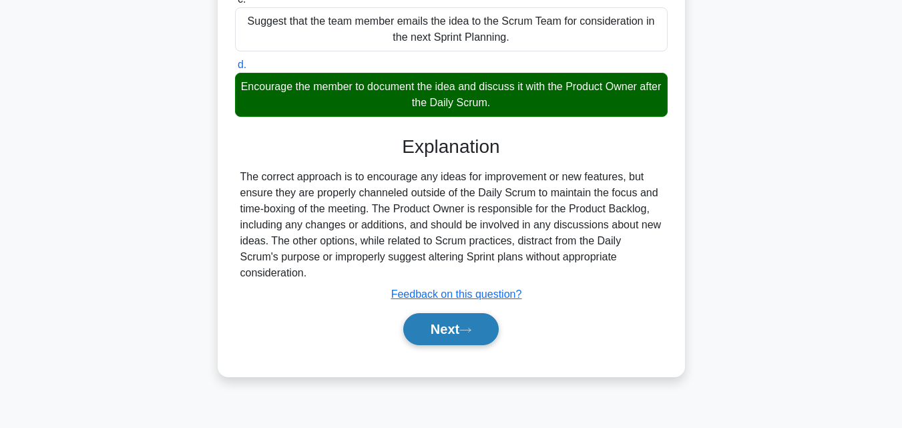
click at [456, 313] on button "Next" at bounding box center [451, 329] width 96 height 32
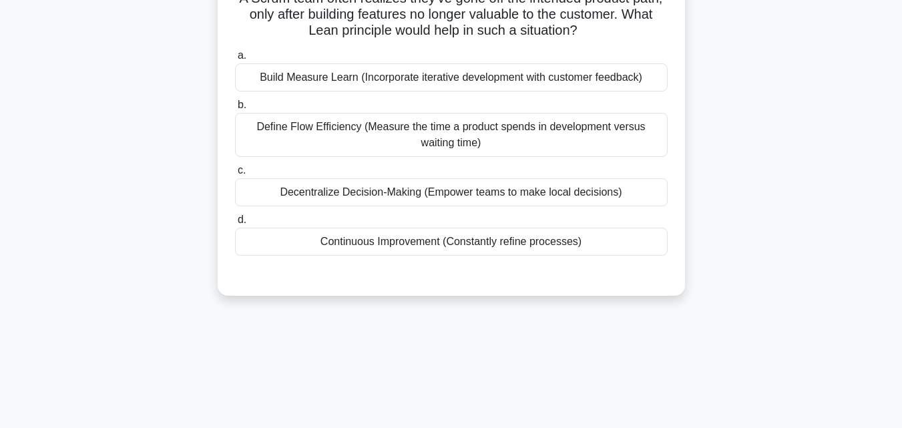
scroll to position [93, 0]
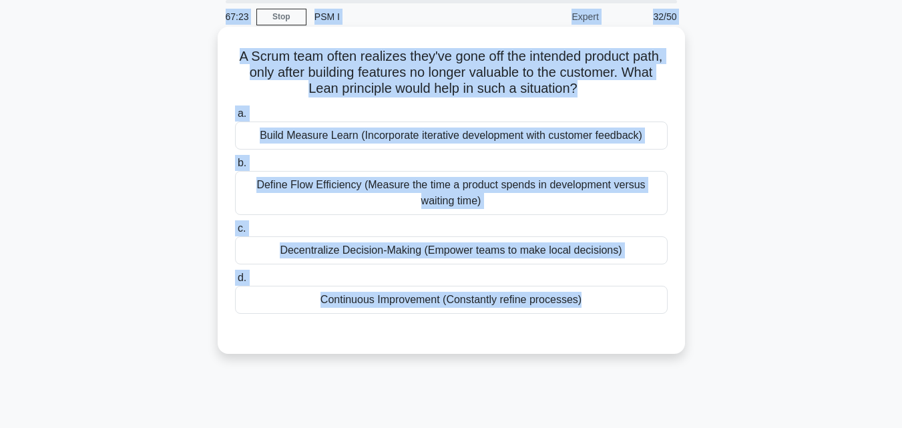
drag, startPoint x: 486, startPoint y: 322, endPoint x: 225, endPoint y: 10, distance: 406.3
click at [225, 10] on main "67:23 Stop PSM I Expert 32/50 A Scrum team often realizes they've gone off the …" at bounding box center [451, 334] width 902 height 679
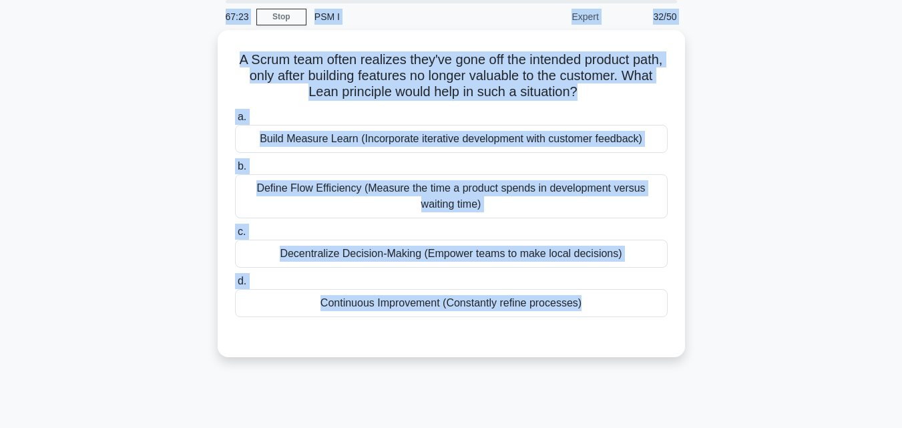
scroll to position [35, 0]
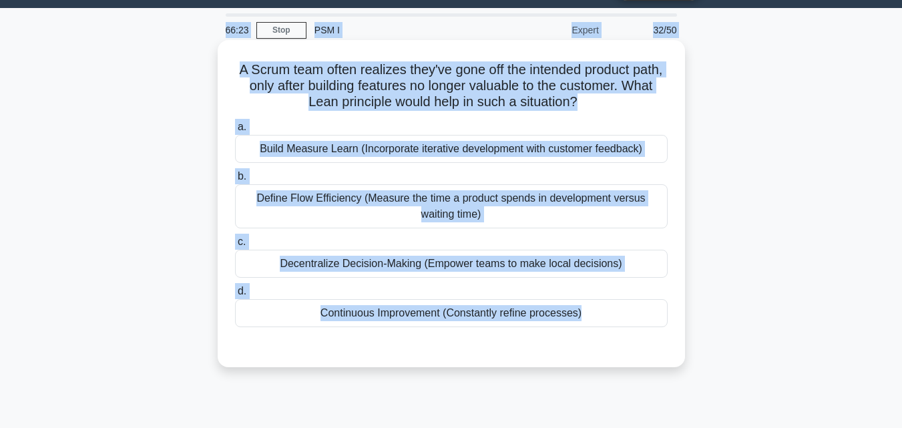
click at [340, 152] on div "Build Measure Learn (Incorporate iterative development with customer feedback)" at bounding box center [451, 149] width 433 height 28
click at [235, 132] on input "a. Build Measure Learn (Incorporate iterative development with customer feedbac…" at bounding box center [235, 127] width 0 height 9
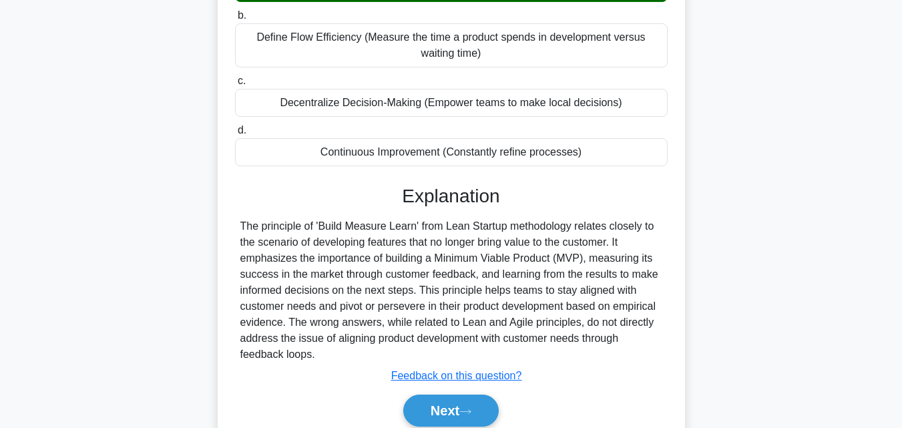
scroll to position [293, 0]
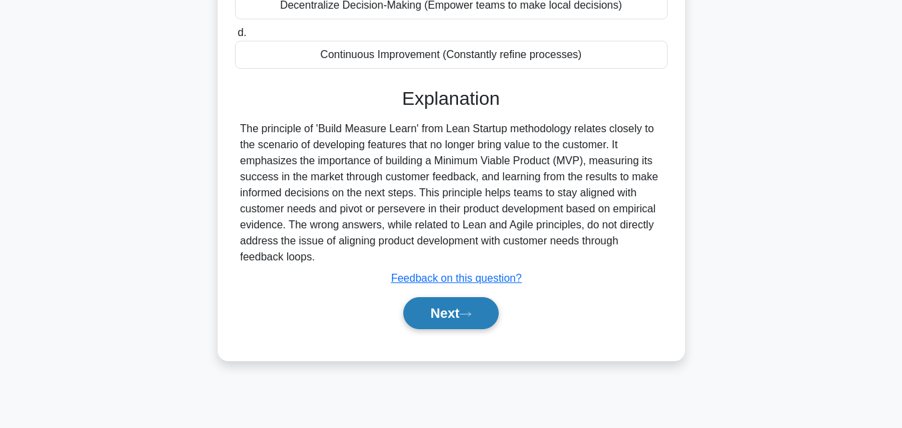
click at [411, 311] on button "Next" at bounding box center [451, 313] width 96 height 32
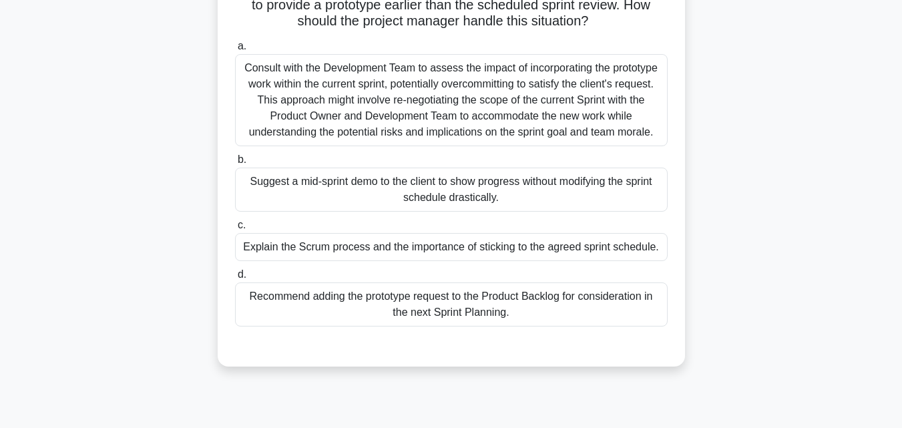
scroll to position [93, 0]
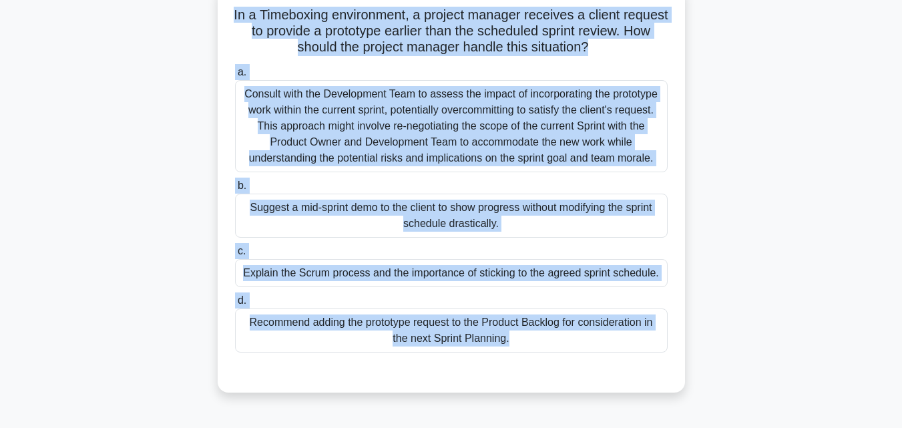
drag, startPoint x: 423, startPoint y: 377, endPoint x: 208, endPoint y: 23, distance: 414.4
click at [208, 23] on div "In a Timeboxing environment, a project manager receives a client request to pro…" at bounding box center [451, 196] width 761 height 423
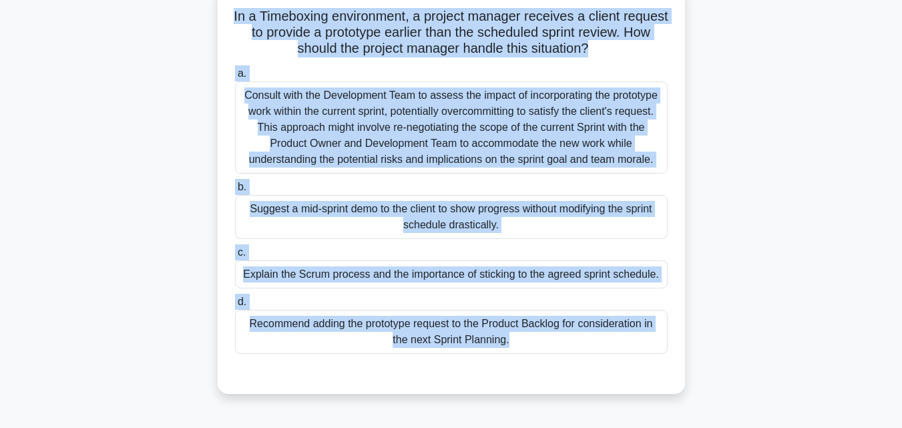
scroll to position [160, 0]
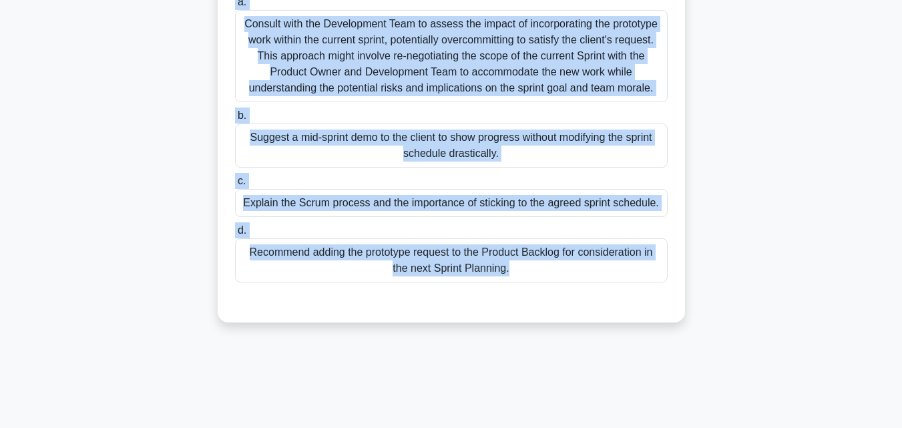
click at [424, 254] on div "Recommend adding the prototype request to the Product Backlog for consideration…" at bounding box center [451, 260] width 433 height 44
click at [235, 235] on input "d. Recommend adding the prototype request to the Product Backlog for considerat…" at bounding box center [235, 230] width 0 height 9
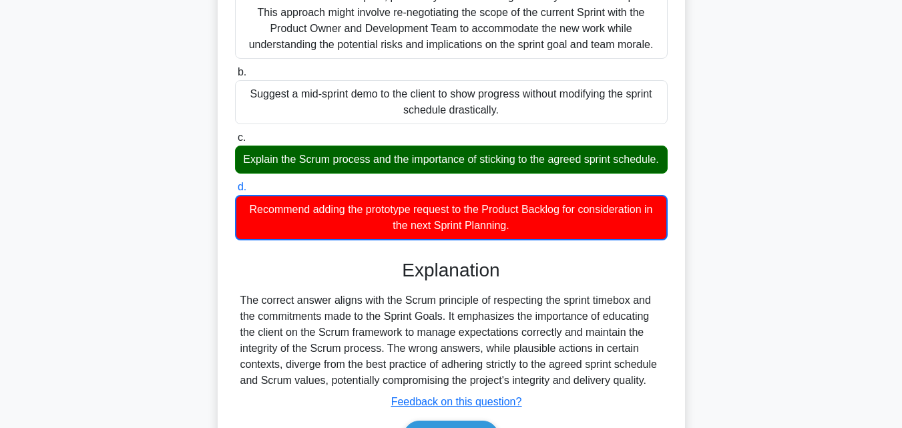
scroll to position [226, 0]
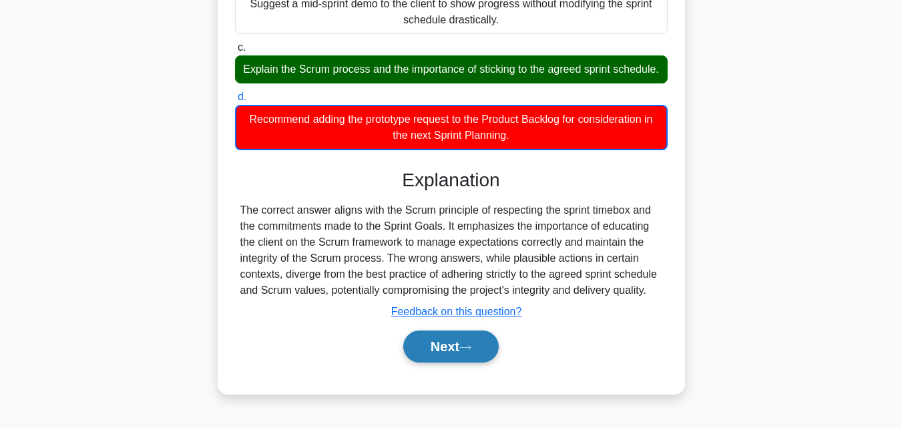
click at [449, 344] on button "Next" at bounding box center [451, 347] width 96 height 32
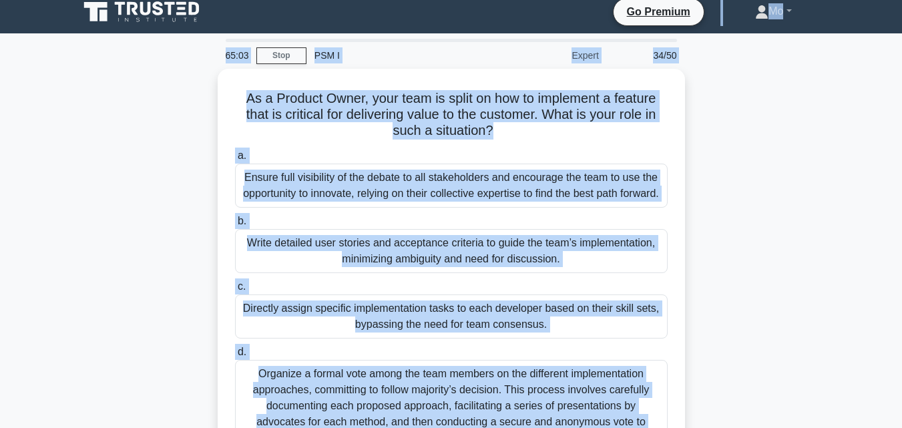
scroll to position [0, 0]
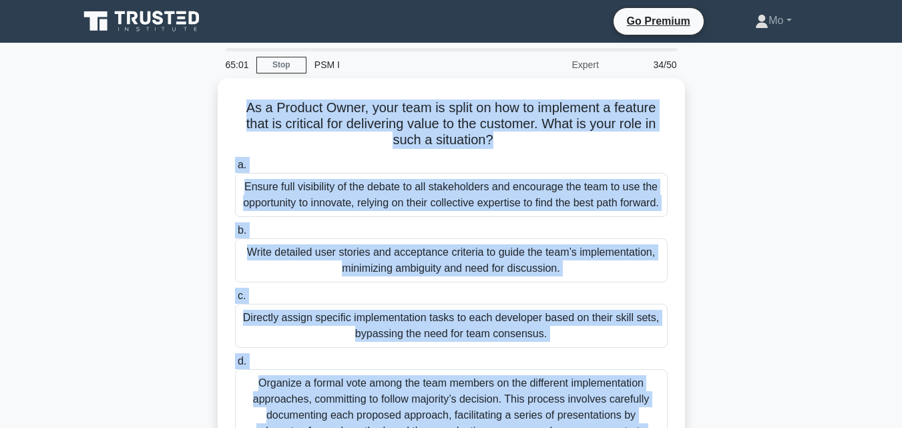
drag, startPoint x: 533, startPoint y: 391, endPoint x: 142, endPoint y: 113, distance: 479.4
click at [142, 113] on div "65:01 Stop PSM I Expert 34/50 As a Product Owner, your team is split on how to …" at bounding box center [451, 382] width 761 height 668
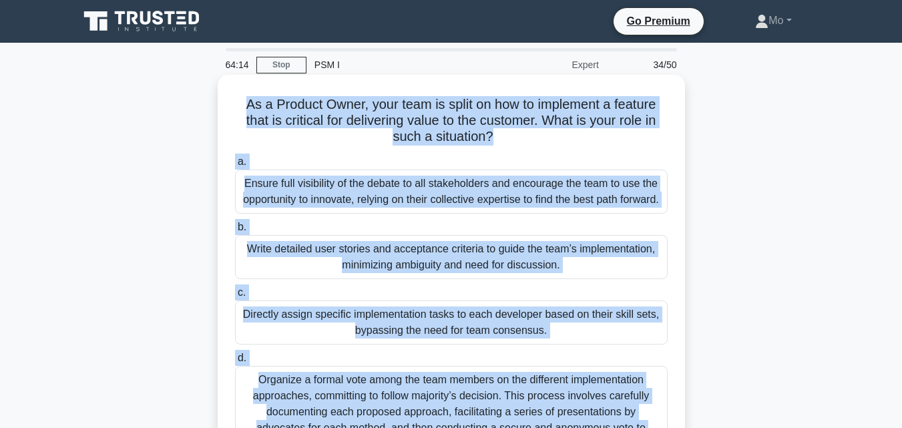
click at [374, 188] on div "Ensure full visibility of the debate to all stakeholders and encourage the team…" at bounding box center [451, 192] width 433 height 44
click at [235, 166] on input "a. Ensure full visibility of the debate to all stakeholders and encourage the t…" at bounding box center [235, 162] width 0 height 9
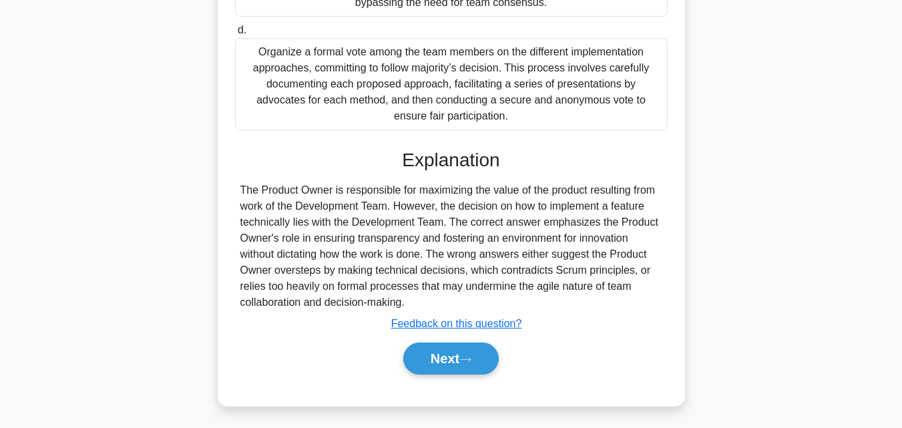
scroll to position [348, 0]
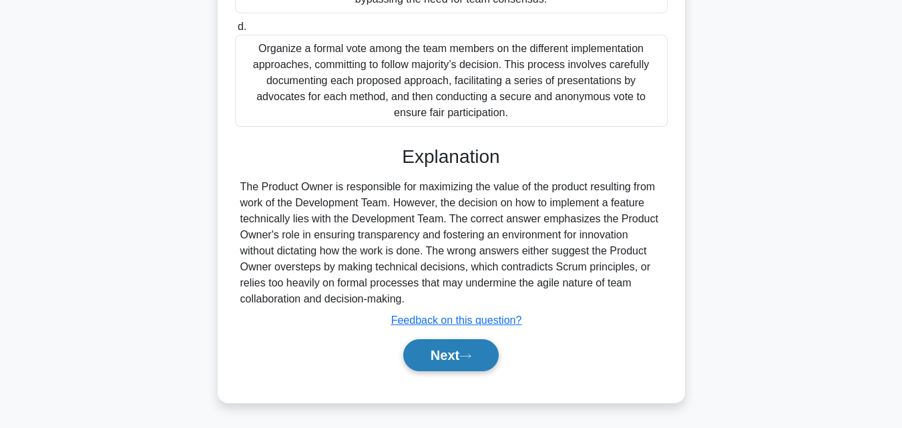
click at [480, 367] on button "Next" at bounding box center [451, 355] width 96 height 32
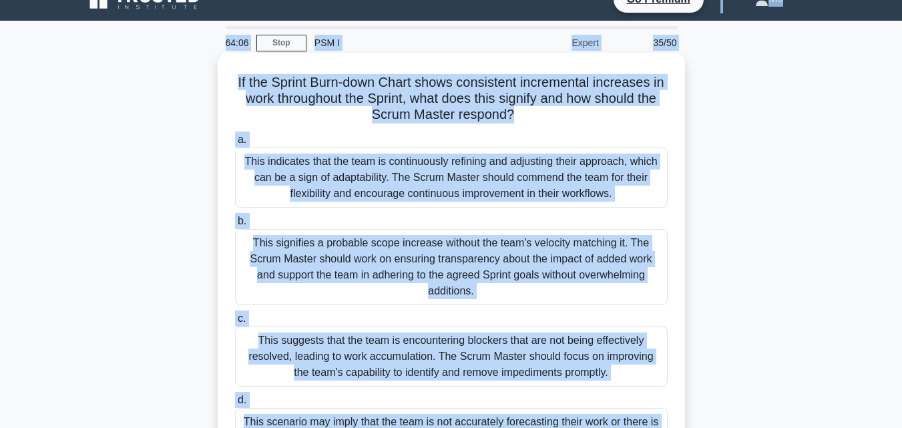
scroll to position [20, 0]
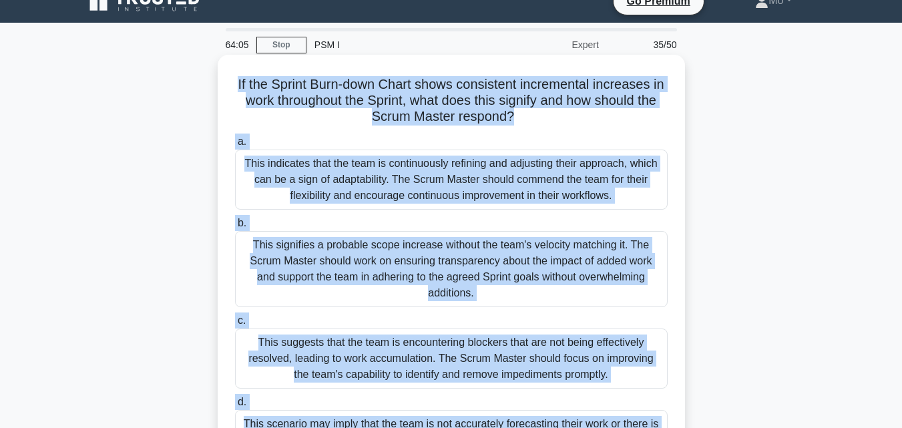
drag, startPoint x: 488, startPoint y: 396, endPoint x: 228, endPoint y: 72, distance: 415.2
click at [228, 72] on div "If the Sprint Burn-down Chart shows consistent incremental increases in work th…" at bounding box center [451, 298] width 457 height 477
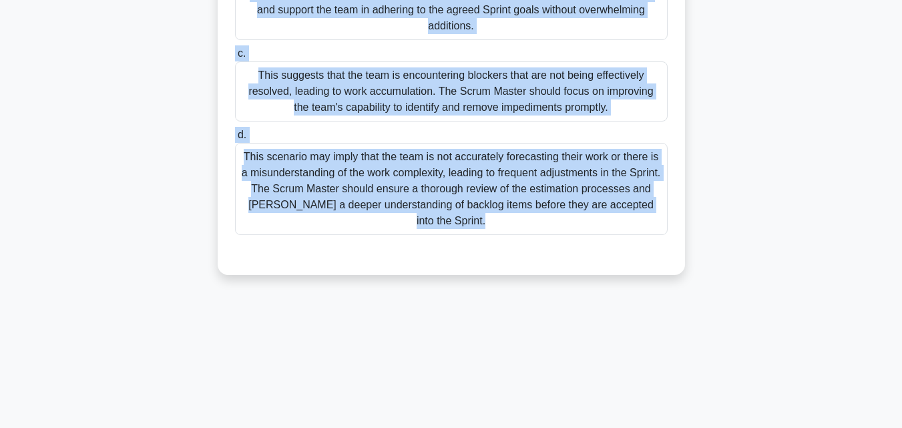
click at [373, 163] on div "This scenario may imply that the team is not accurately forecasting their work …" at bounding box center [451, 189] width 433 height 92
click at [235, 140] on input "d. This scenario may imply that the team is not accurately forecasting their wo…" at bounding box center [235, 135] width 0 height 9
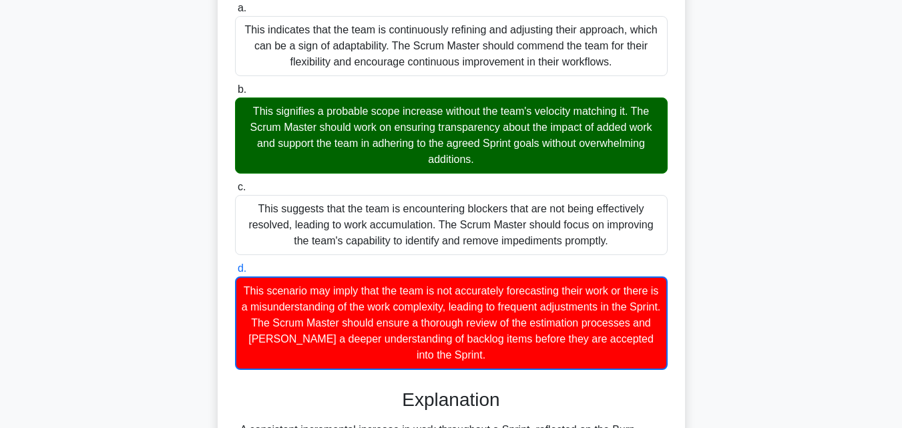
scroll to position [381, 0]
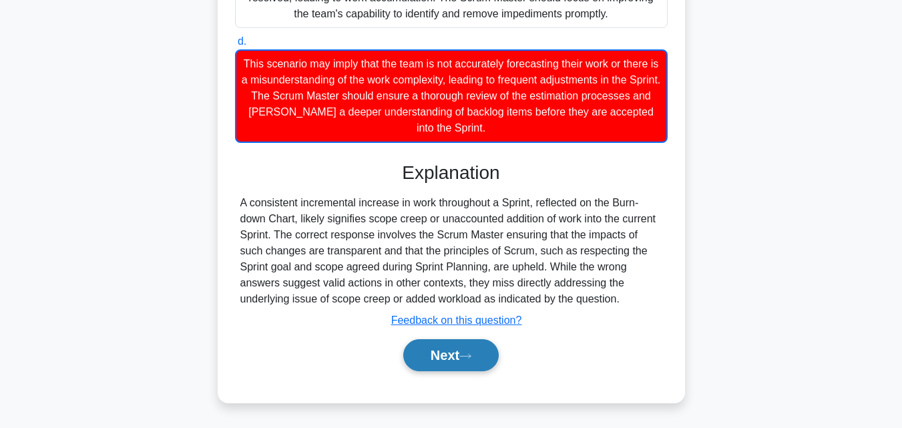
click at [471, 355] on icon at bounding box center [465, 356] width 12 height 7
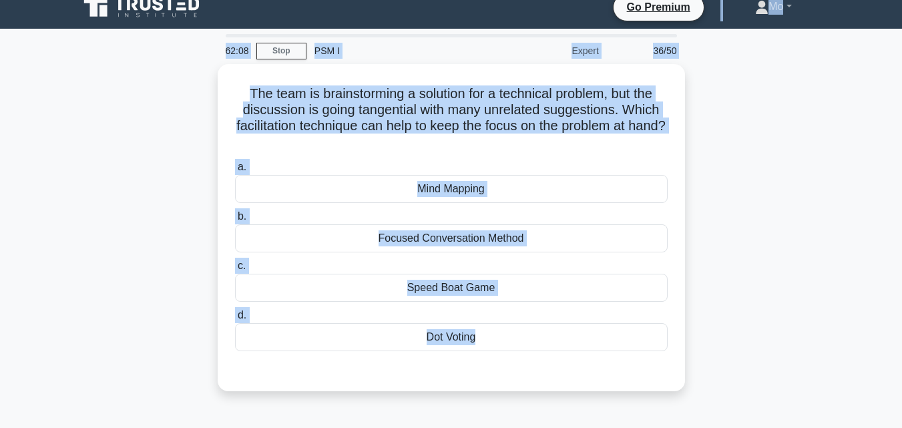
scroll to position [0, 0]
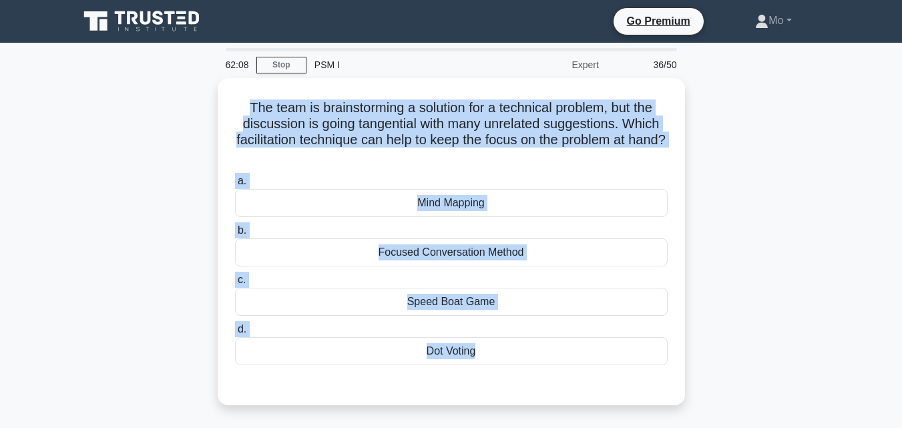
drag, startPoint x: 504, startPoint y: 365, endPoint x: 184, endPoint y: 92, distance: 419.7
click at [184, 92] on div "62:08 Stop PSM I Expert 36/50 The team is brainstorming a solution for a techni…" at bounding box center [451, 382] width 761 height 668
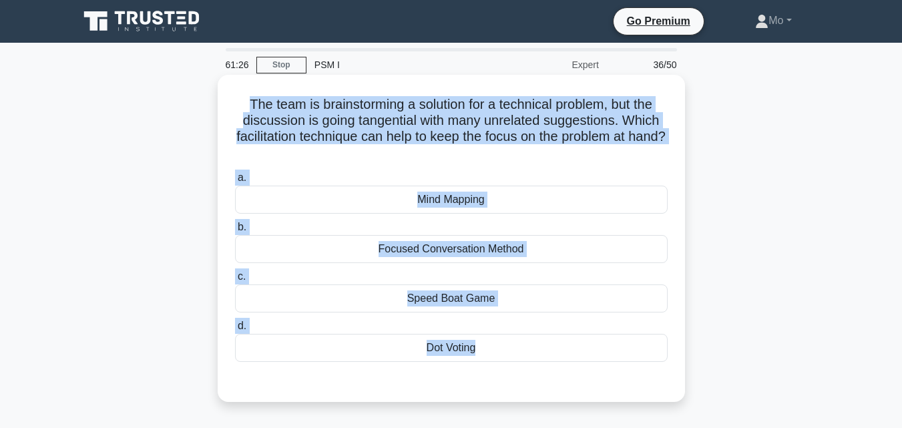
click at [553, 254] on div "Focused Conversation Method" at bounding box center [451, 249] width 433 height 28
click at [235, 232] on input "b. Focused Conversation Method" at bounding box center [235, 227] width 0 height 9
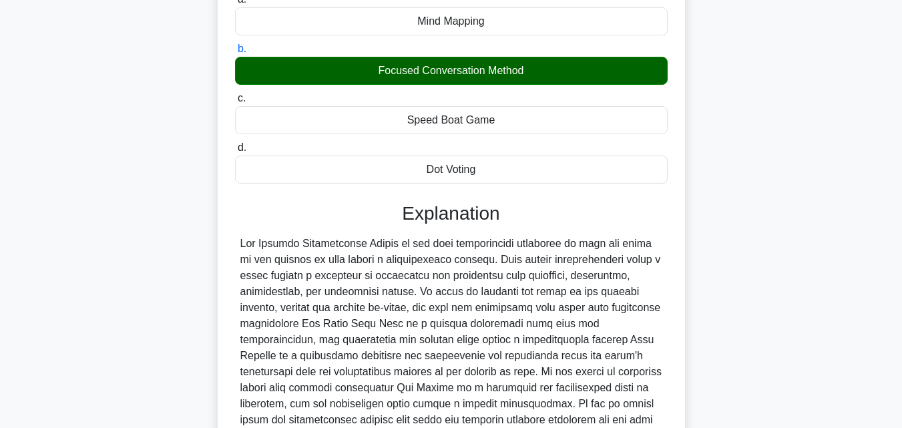
scroll to position [316, 0]
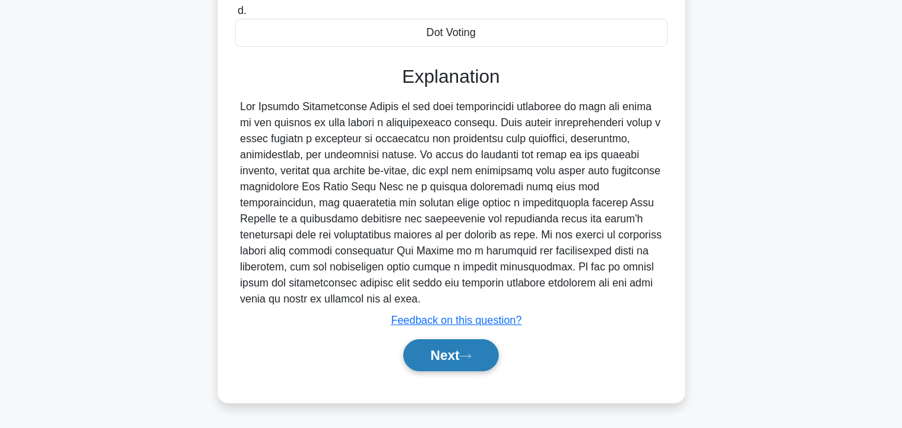
click at [498, 357] on button "Next" at bounding box center [451, 355] width 96 height 32
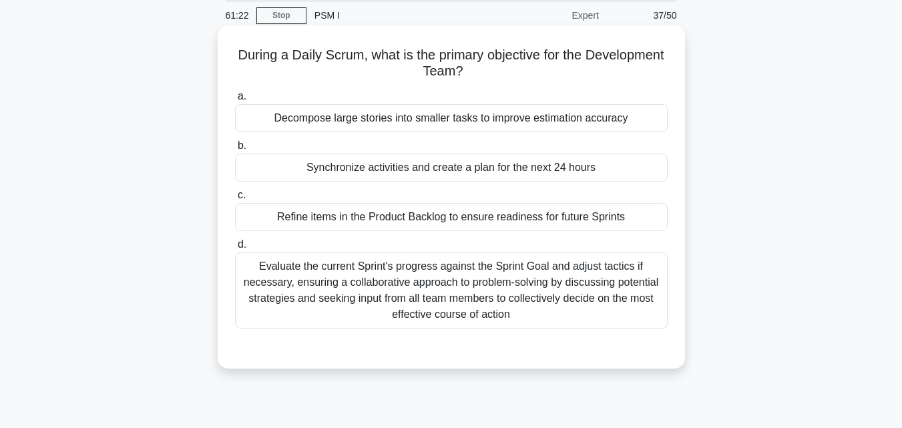
scroll to position [26, 0]
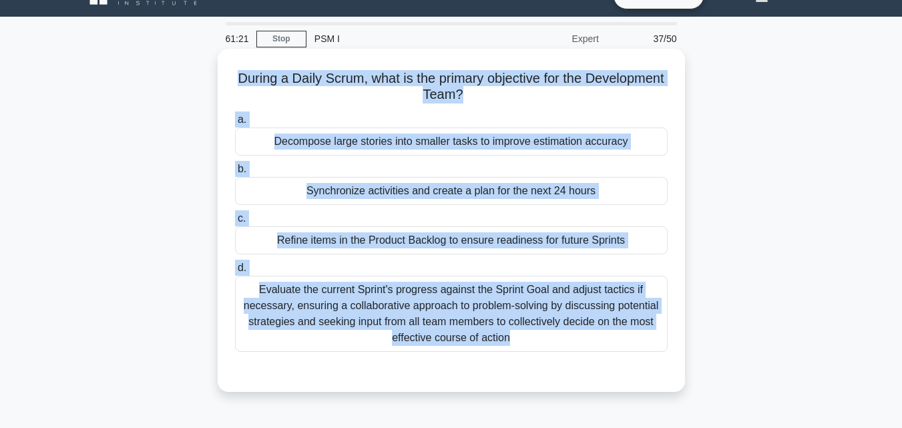
drag, startPoint x: 559, startPoint y: 393, endPoint x: 274, endPoint y: 73, distance: 429.0
click at [274, 73] on div "During a Daily Scrum, what is the primary objective for the Development Team? .…" at bounding box center [451, 220] width 467 height 343
click at [528, 335] on div "Evaluate the current Sprint's progress against the Sprint Goal and adjust tacti…" at bounding box center [451, 314] width 433 height 76
click at [235, 272] on input "d. Evaluate the current Sprint's progress against the Sprint Goal and adjust ta…" at bounding box center [235, 268] width 0 height 9
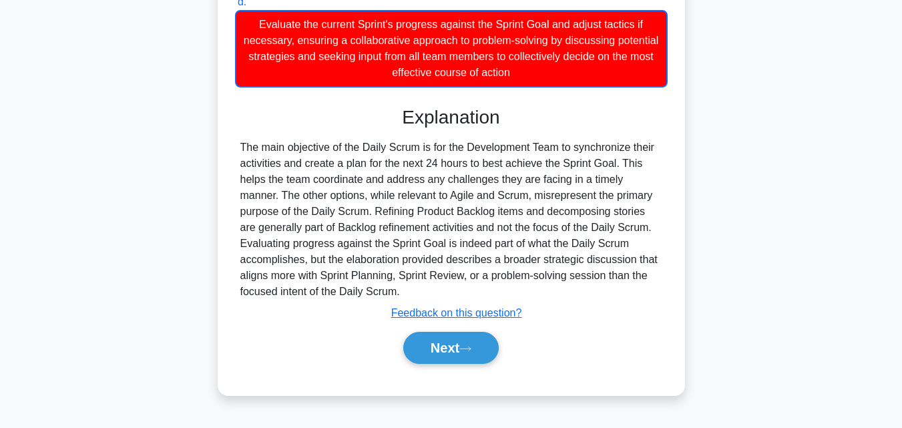
scroll to position [293, 0]
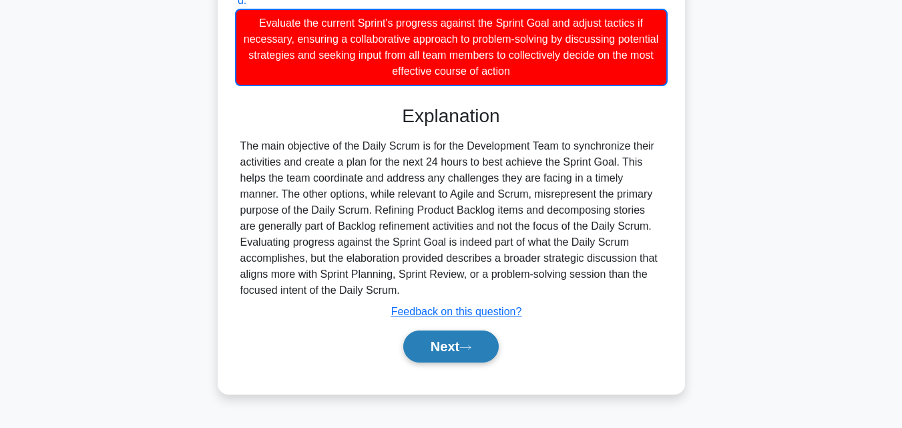
click at [443, 350] on button "Next" at bounding box center [451, 347] width 96 height 32
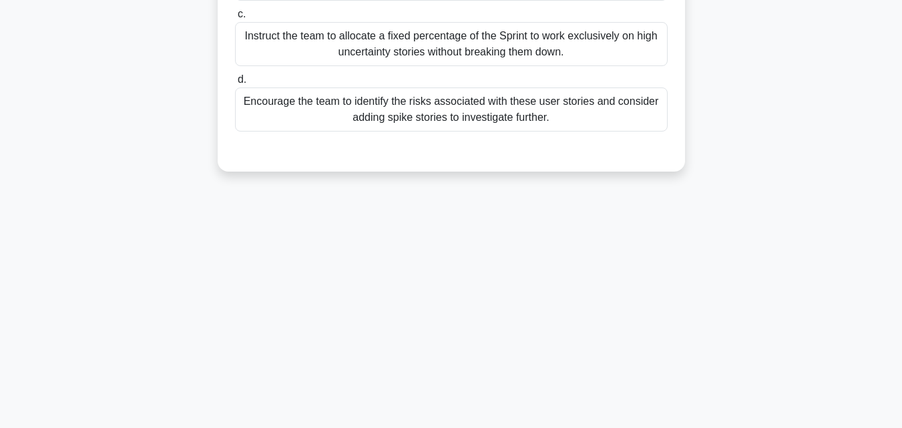
scroll to position [93, 0]
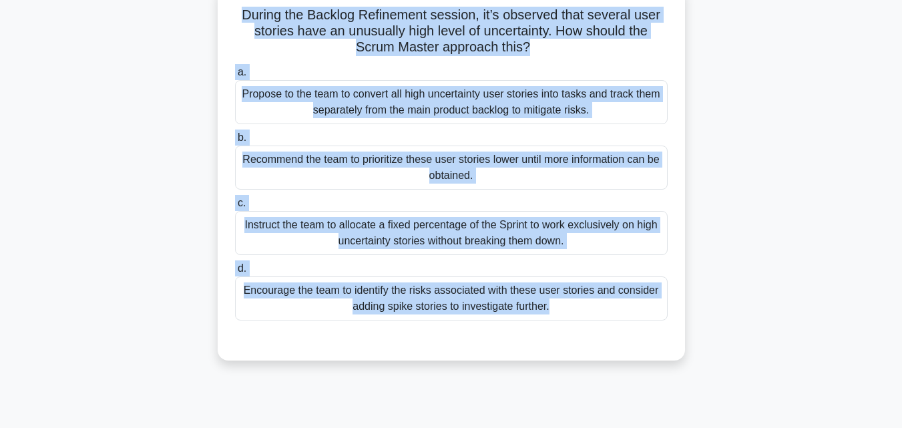
drag, startPoint x: 459, startPoint y: 402, endPoint x: 212, endPoint y: 13, distance: 460.6
click at [212, 13] on div "59:59 Stop PSM I Expert 38/50 During the Backlog Refinement session, it’s obser…" at bounding box center [451, 289] width 761 height 668
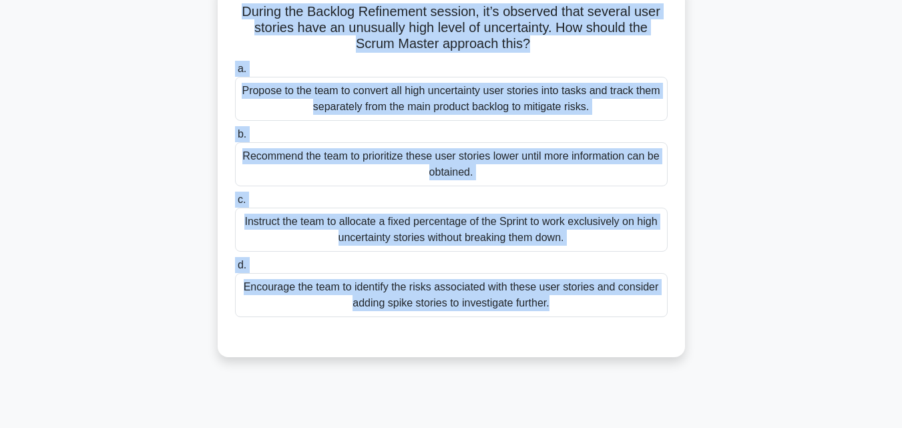
click at [396, 295] on div "Encourage the team to identify the risks associated with these user stories and…" at bounding box center [451, 295] width 433 height 44
click at [235, 270] on input "d. Encourage the team to identify the risks associated with these user stories …" at bounding box center [235, 265] width 0 height 9
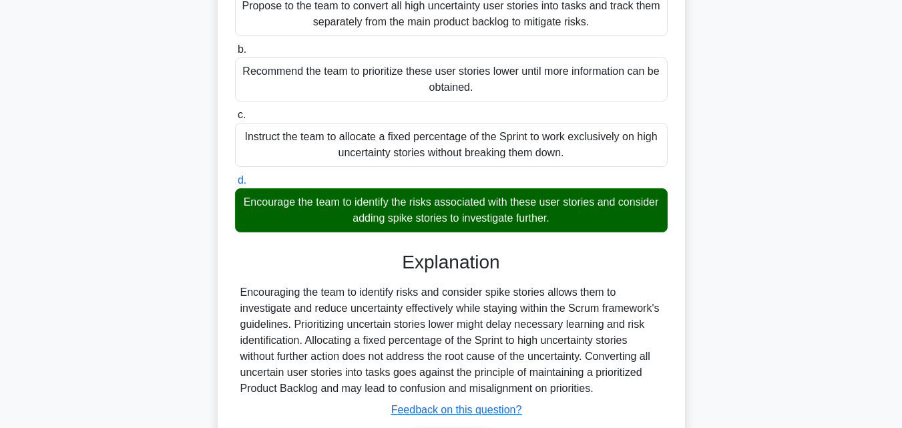
scroll to position [293, 0]
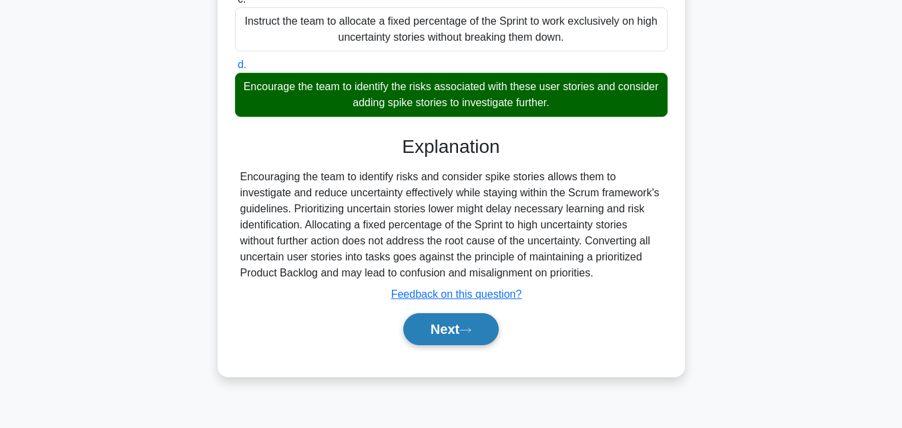
click at [440, 345] on button "Next" at bounding box center [451, 329] width 96 height 32
click at [450, 337] on button "Next" at bounding box center [451, 329] width 96 height 32
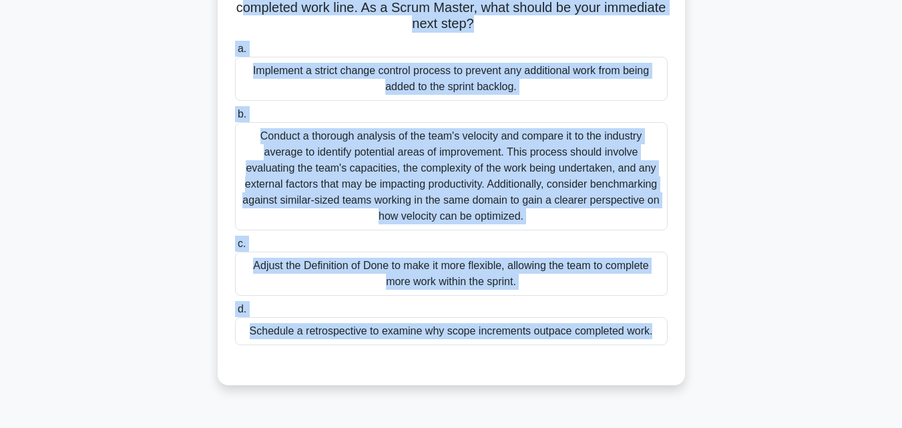
scroll to position [0, 0]
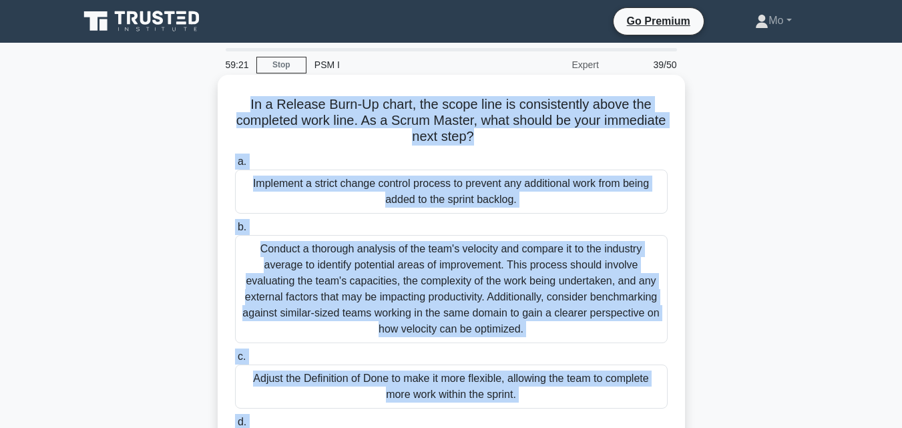
drag, startPoint x: 504, startPoint y: 395, endPoint x: 242, endPoint y: 94, distance: 398.6
click at [242, 94] on div "59:21 Stop PSM I Expert 39/50 In a Release Burn-Up chart, the scope line is con…" at bounding box center [451, 382] width 761 height 668
click at [389, 282] on div "Conduct a thorough analysis of the team's velocity and compare it to the indust…" at bounding box center [451, 289] width 433 height 108
click at [235, 232] on input "b. Conduct a thorough analysis of the team's velocity and compare it to the ind…" at bounding box center [235, 227] width 0 height 9
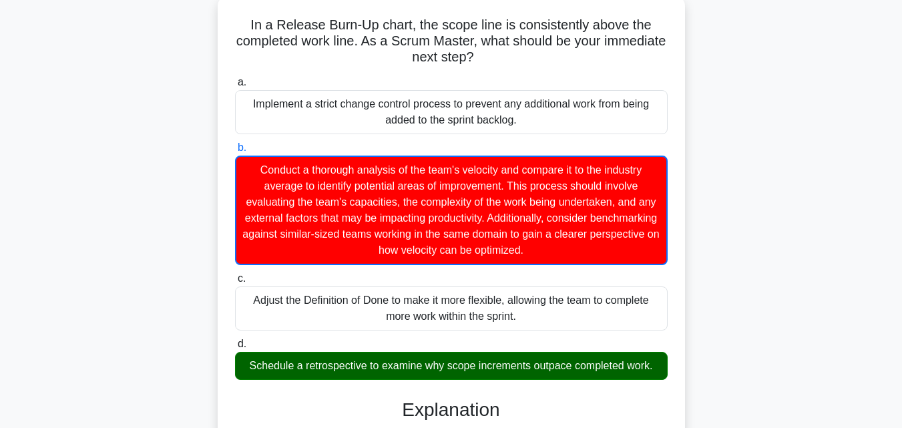
scroll to position [267, 0]
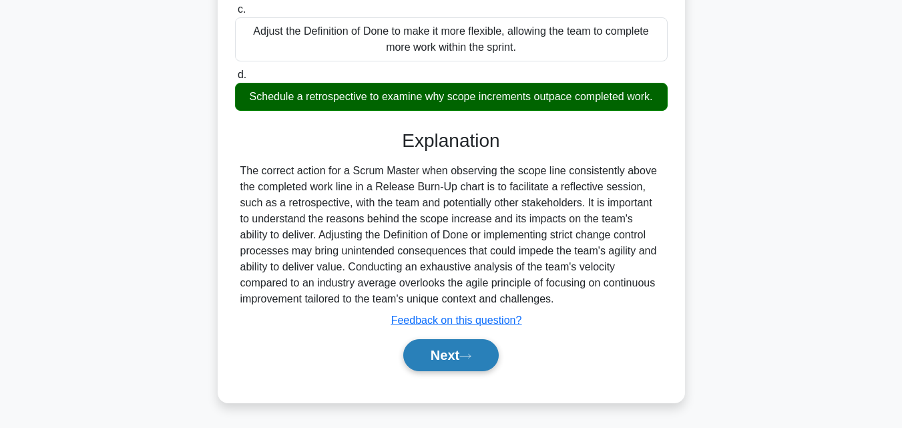
click at [451, 359] on button "Next" at bounding box center [451, 355] width 96 height 32
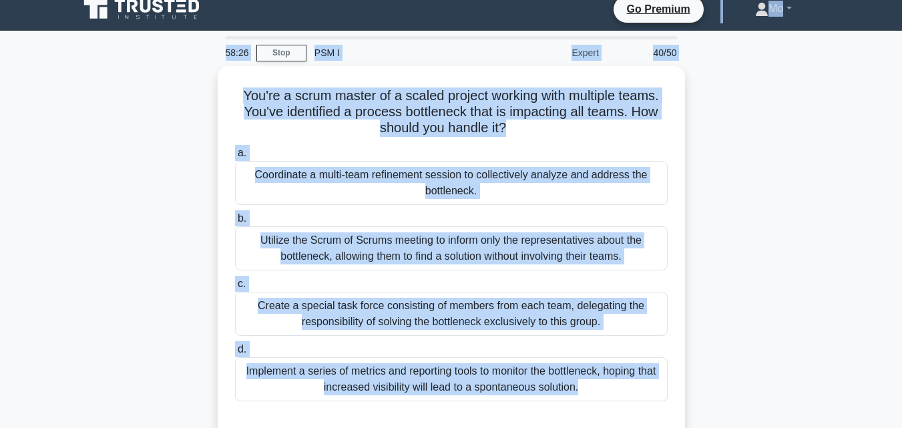
scroll to position [0, 0]
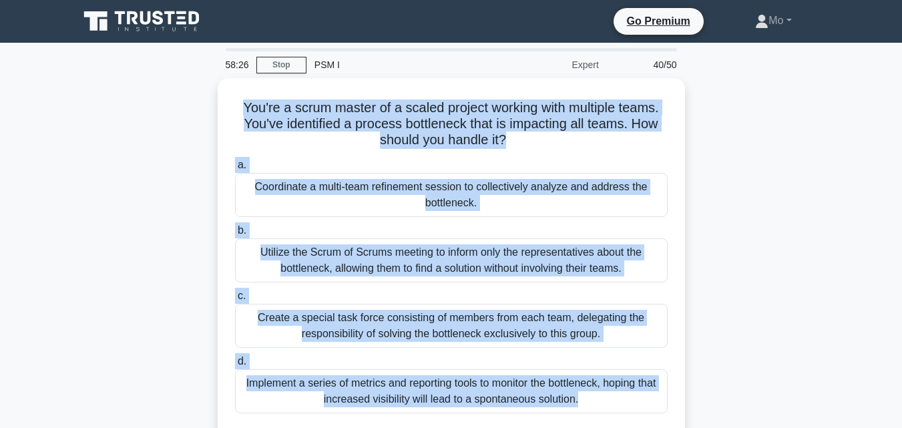
drag, startPoint x: 455, startPoint y: 361, endPoint x: 174, endPoint y: 93, distance: 389.2
click at [174, 93] on div "58:26 Stop PSM I Expert 40/50 You're a scrum master of a scaled project working…" at bounding box center [451, 382] width 761 height 668
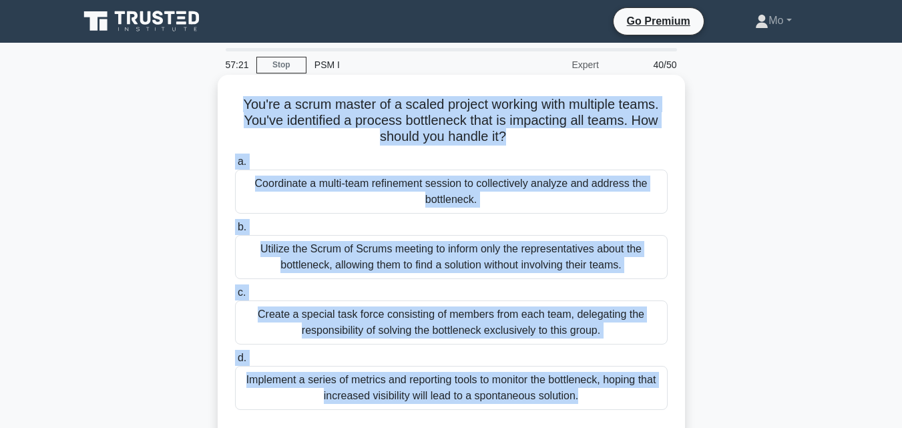
click at [425, 169] on label "a. Coordinate a multi-team refinement session to collectively analyze and addre…" at bounding box center [451, 184] width 433 height 60
click at [235, 166] on input "a. Coordinate a multi-team refinement session to collectively analyze and addre…" at bounding box center [235, 162] width 0 height 9
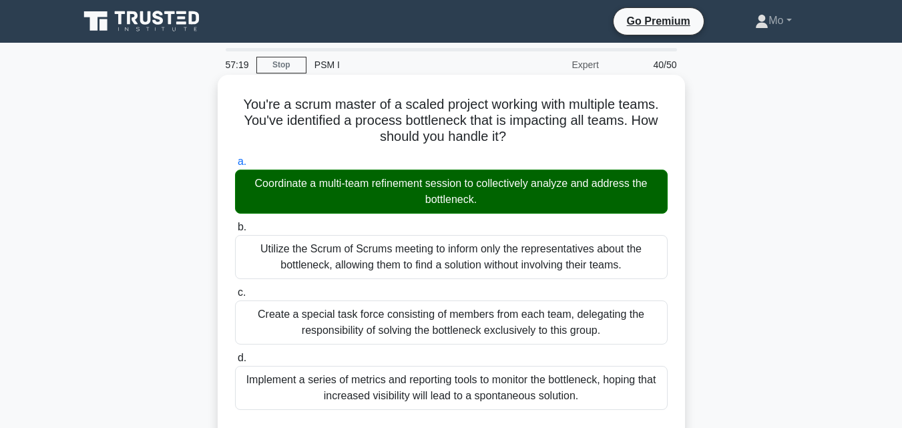
scroll to position [267, 0]
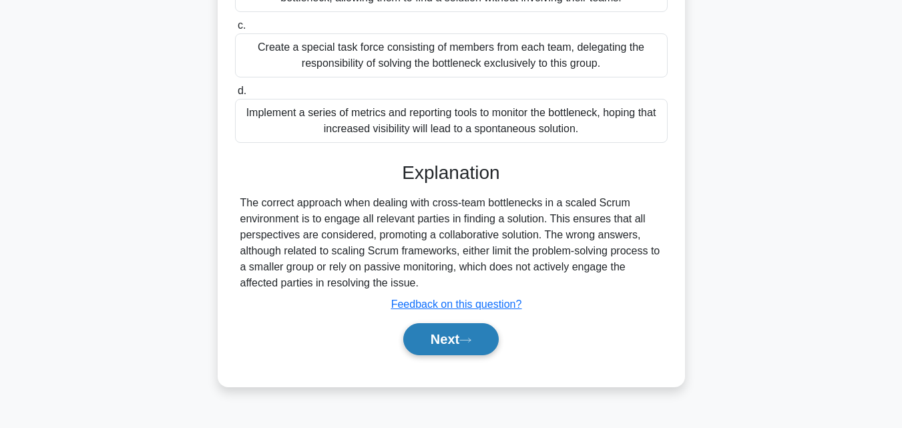
click at [455, 347] on button "Next" at bounding box center [451, 339] width 96 height 32
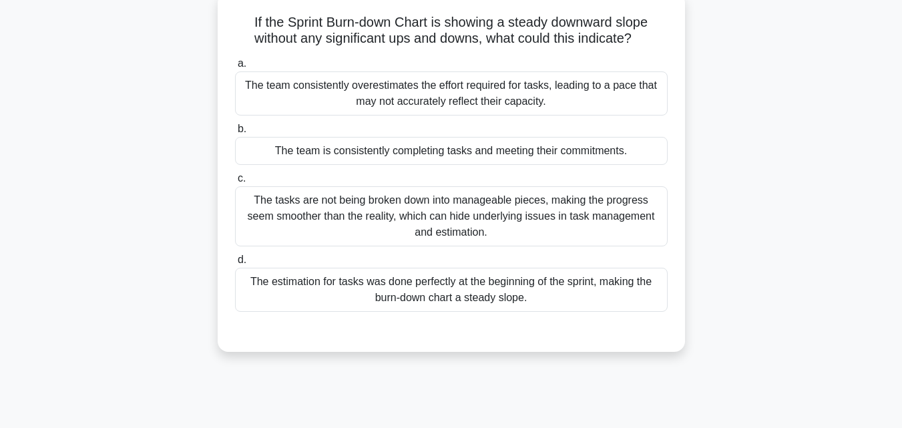
scroll to position [67, 0]
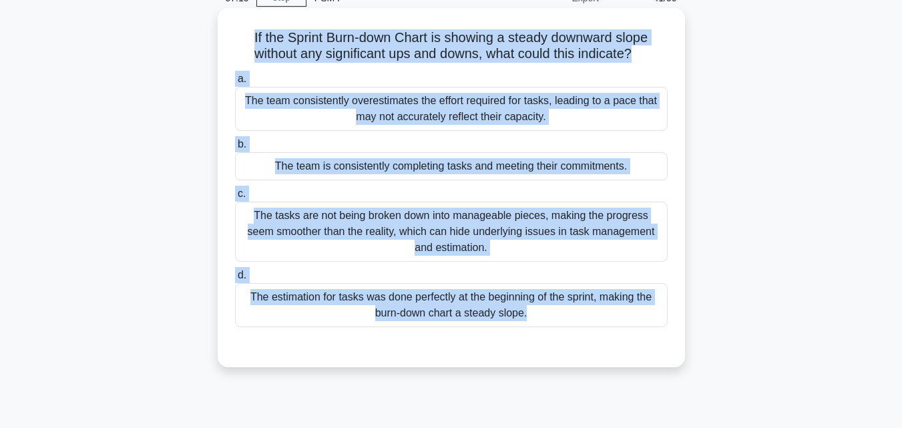
drag, startPoint x: 462, startPoint y: 353, endPoint x: 228, endPoint y: 45, distance: 387.5
click at [228, 45] on div "If the Sprint Burn-down Chart is showing a steady downward slope without any si…" at bounding box center [451, 187] width 457 height 349
click at [458, 319] on div "The estimation for tasks was done perfectly at the beginning of the sprint, mak…" at bounding box center [451, 305] width 433 height 44
click at [235, 280] on input "d. The estimation for tasks was done perfectly at the beginning of the sprint, …" at bounding box center [235, 275] width 0 height 9
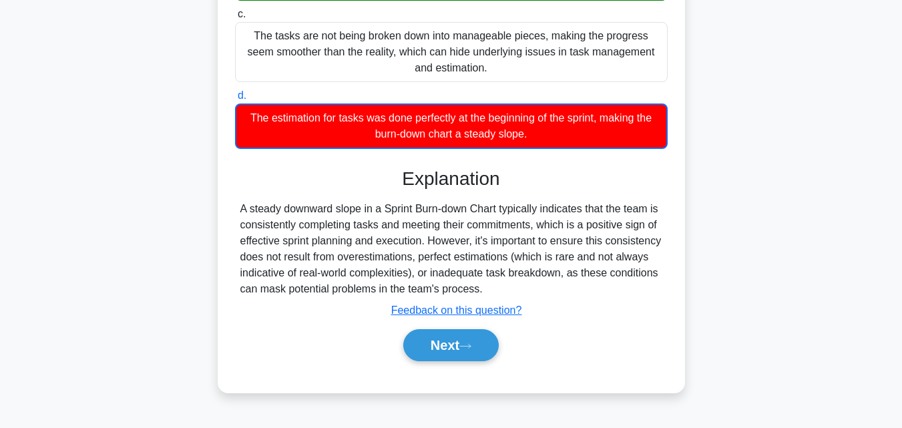
scroll to position [293, 0]
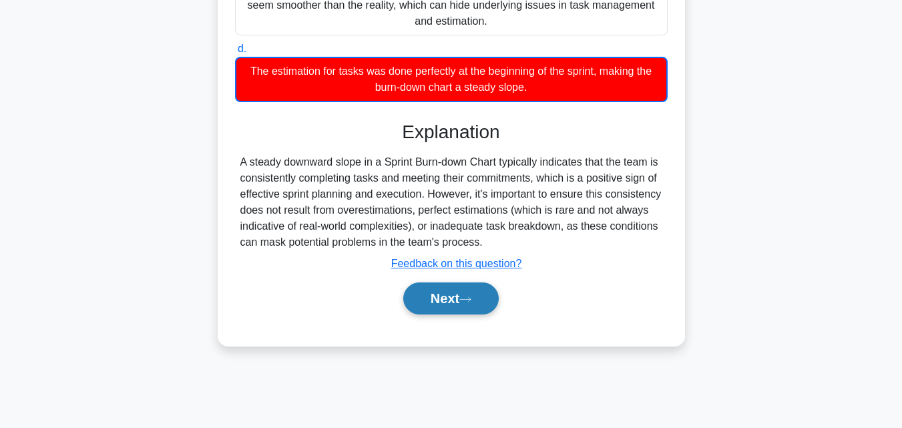
click at [425, 303] on button "Next" at bounding box center [451, 298] width 96 height 32
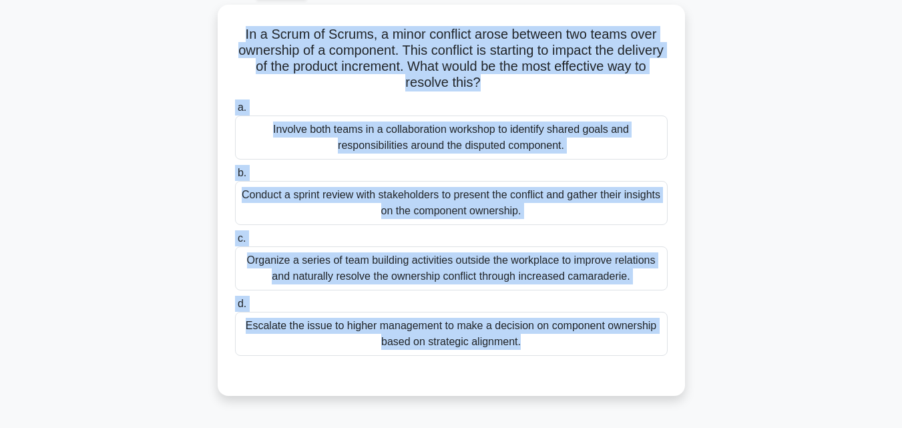
scroll to position [0, 0]
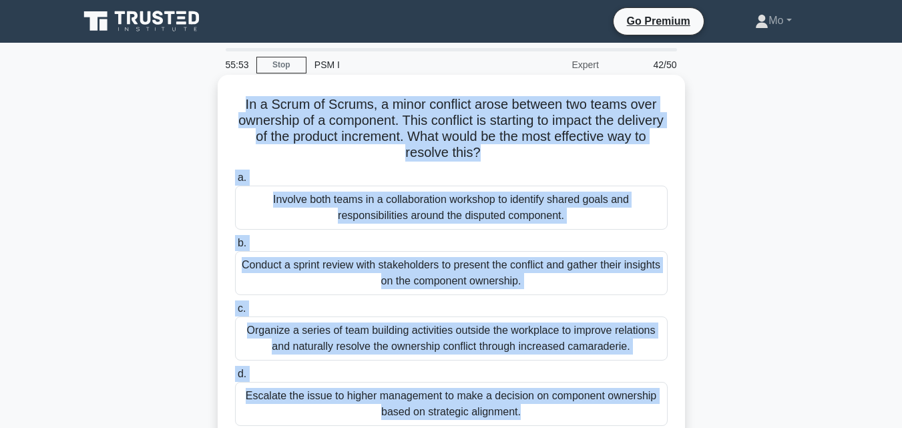
drag, startPoint x: 447, startPoint y: 332, endPoint x: 219, endPoint y: 102, distance: 324.0
click at [219, 102] on div "55:53 Stop PSM I Expert 42/50 In a Scrum of Scrums, a minor conflict arose betw…" at bounding box center [451, 382] width 761 height 668
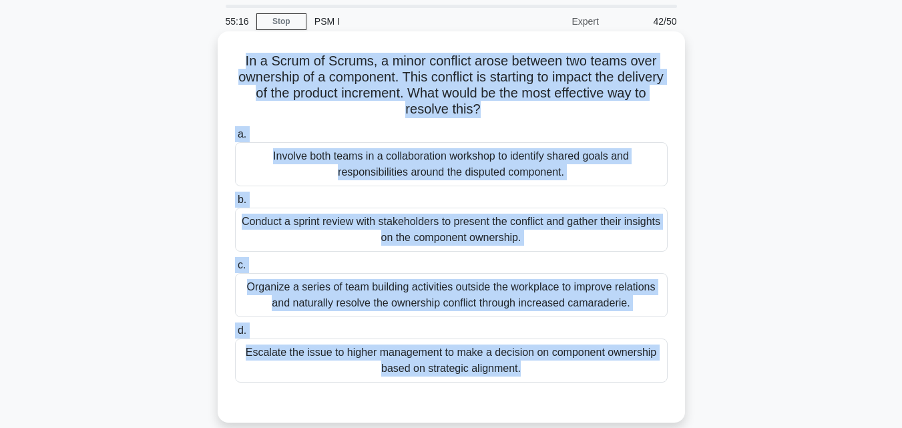
scroll to position [67, 0]
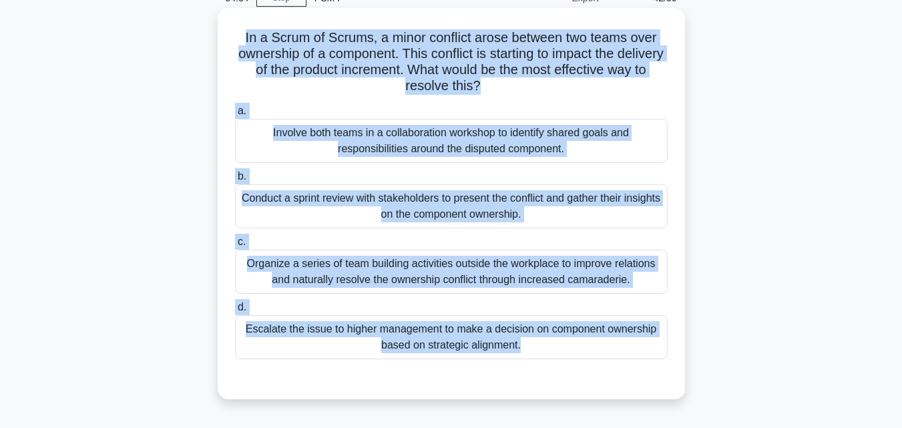
click at [327, 131] on div "Involve both teams in a collaboration workshop to identify shared goals and res…" at bounding box center [451, 141] width 433 height 44
click at [235, 116] on input "a. Involve both teams in a collaboration workshop to identify shared goals and …" at bounding box center [235, 111] width 0 height 9
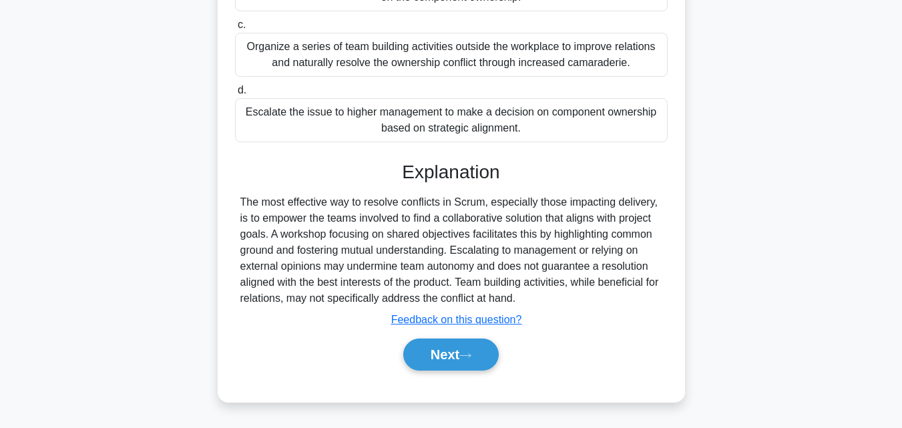
scroll to position [293, 0]
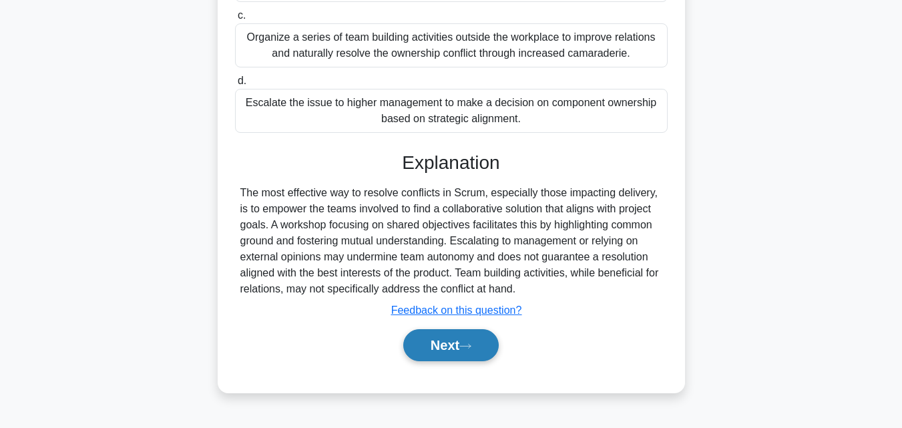
click at [470, 357] on button "Next" at bounding box center [451, 345] width 96 height 32
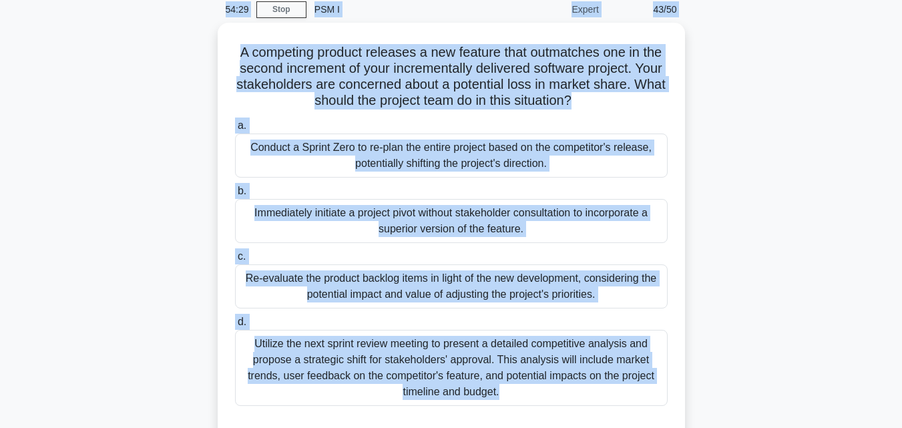
scroll to position [0, 0]
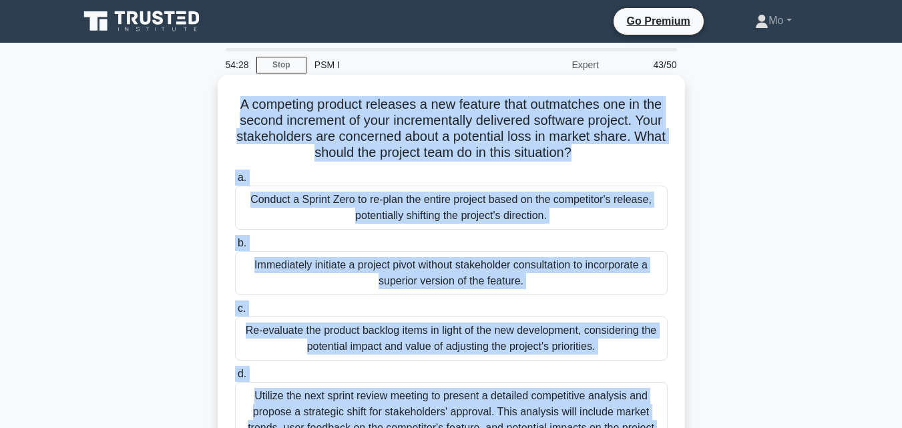
drag, startPoint x: 476, startPoint y: 347, endPoint x: 220, endPoint y: 87, distance: 364.6
click at [220, 87] on div "54:28 Stop PSM I Expert 43/50 A competing product releases a new feature that o…" at bounding box center [451, 382] width 761 height 668
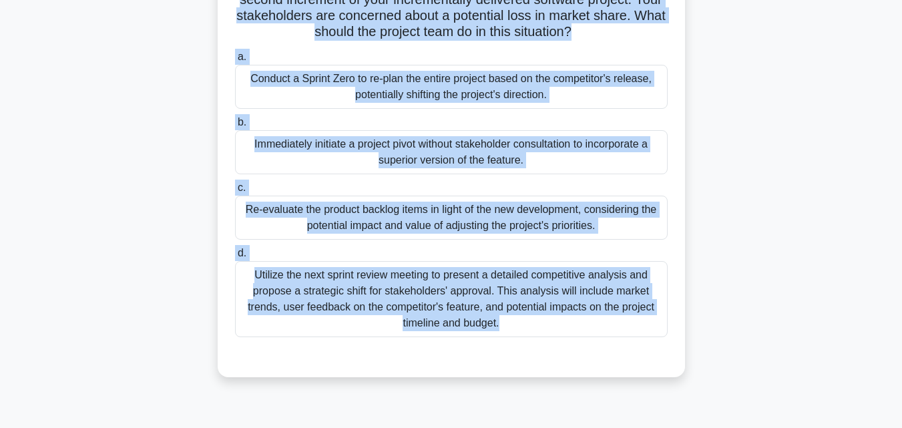
scroll to position [267, 0]
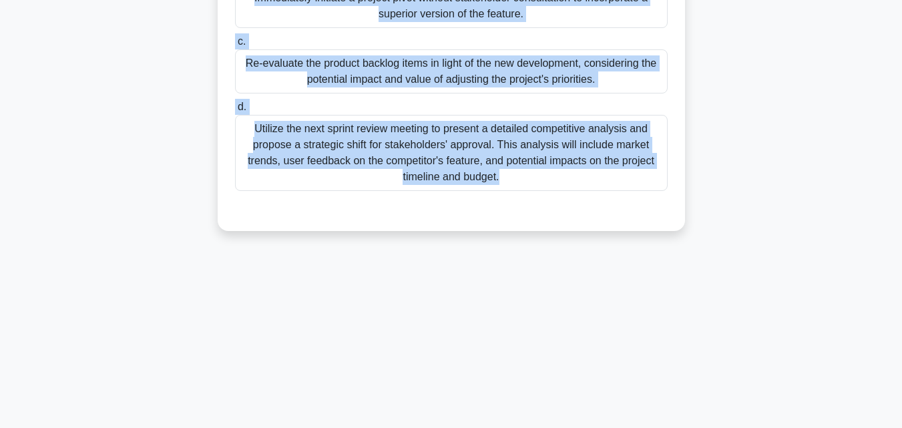
click at [445, 158] on div "Utilize the next sprint review meeting to present a detailed competitive analys…" at bounding box center [451, 153] width 433 height 76
click at [235, 112] on input "d. Utilize the next sprint review meeting to present a detailed competitive ana…" at bounding box center [235, 107] width 0 height 9
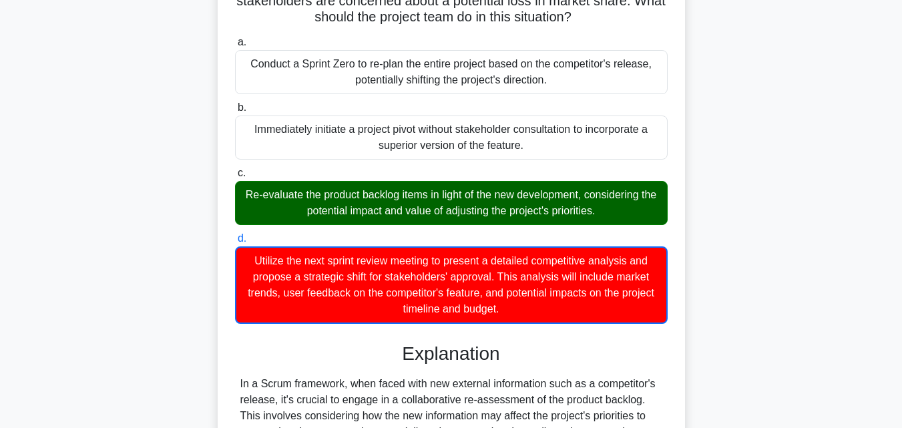
scroll to position [134, 0]
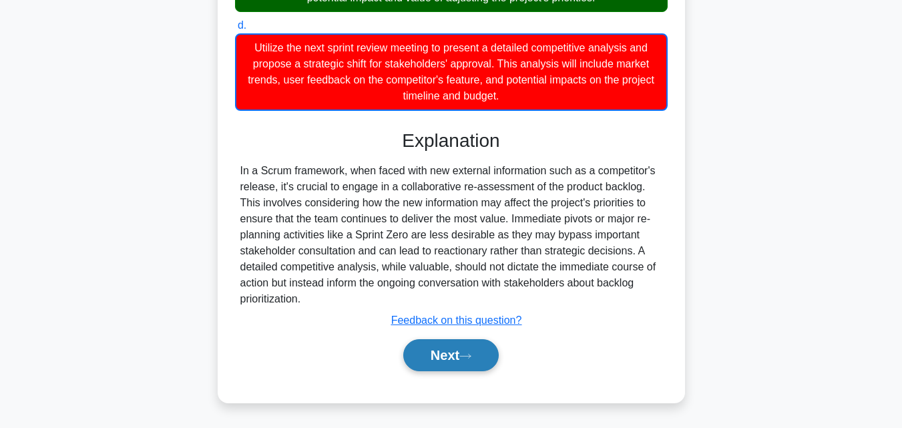
click at [419, 353] on button "Next" at bounding box center [451, 355] width 96 height 32
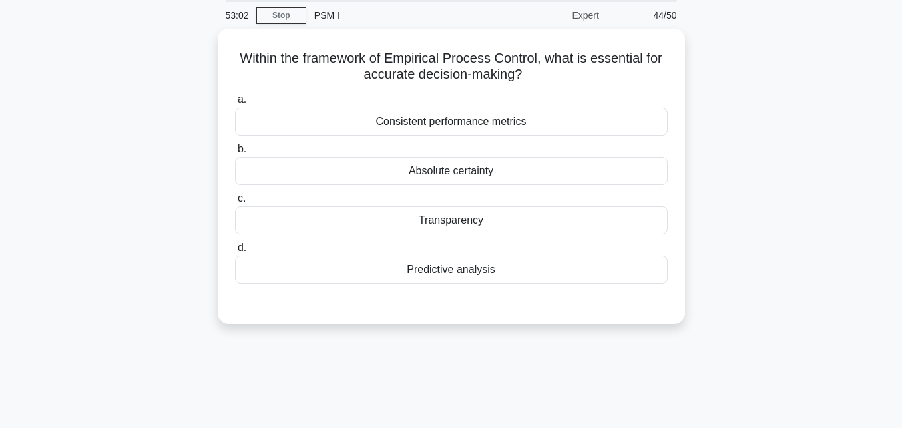
scroll to position [26, 0]
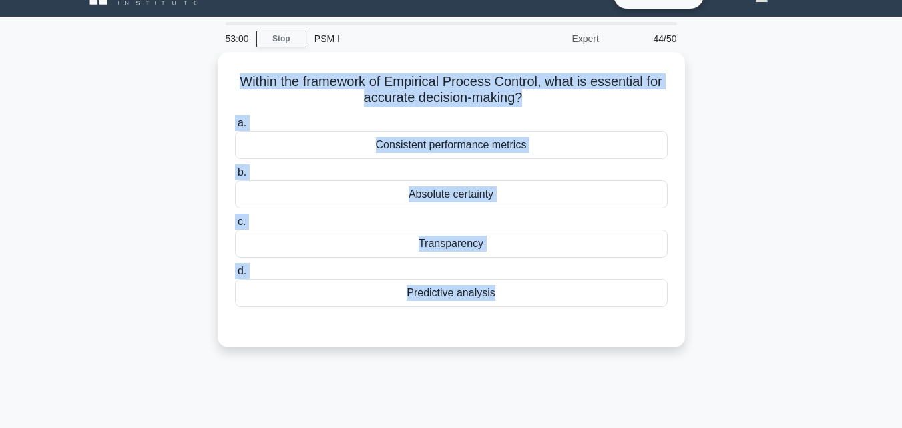
drag, startPoint x: 423, startPoint y: 393, endPoint x: 201, endPoint y: 86, distance: 378.9
click at [201, 86] on div "53:00 Stop PSM I Expert 44/50 Within the framework of Empirical Process Control…" at bounding box center [451, 356] width 761 height 668
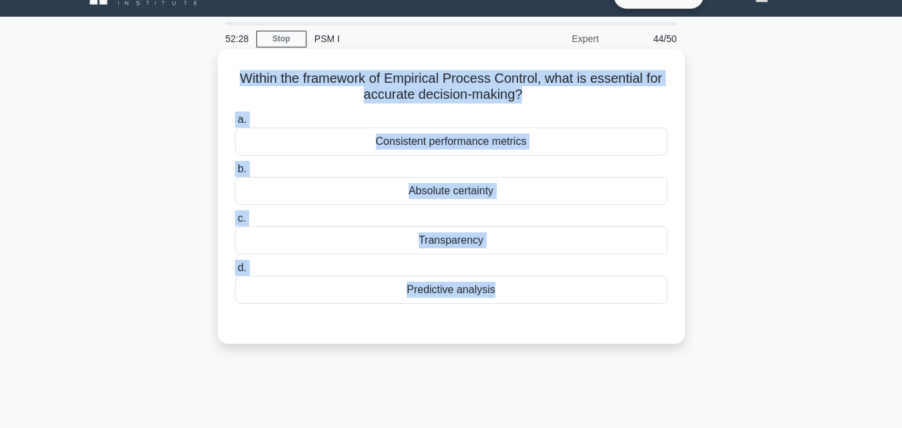
click at [481, 244] on div "Transparency" at bounding box center [451, 240] width 433 height 28
click at [235, 223] on input "c. Transparency" at bounding box center [235, 218] width 0 height 9
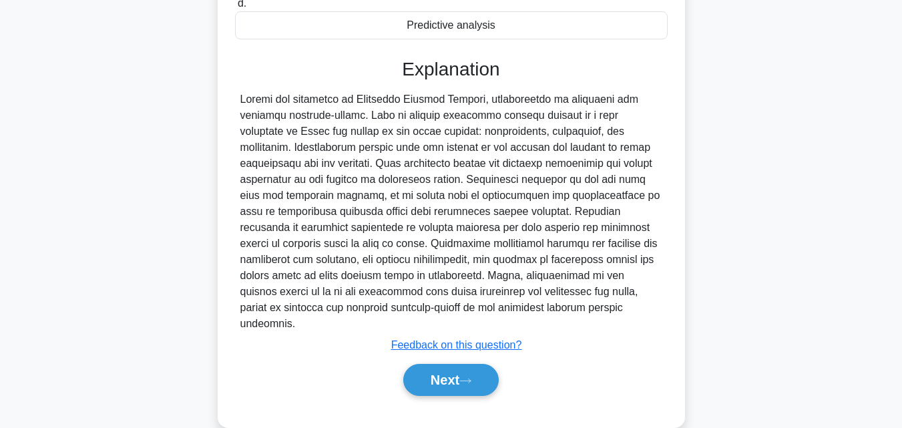
scroll to position [293, 0]
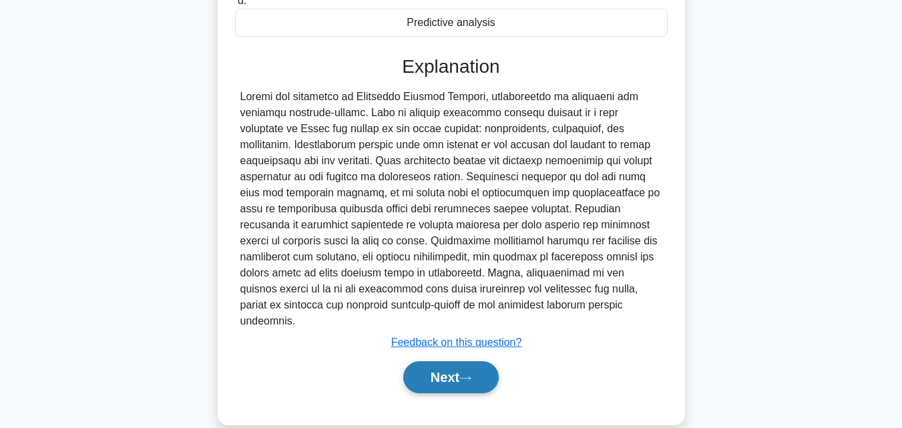
click at [415, 365] on button "Next" at bounding box center [451, 377] width 96 height 32
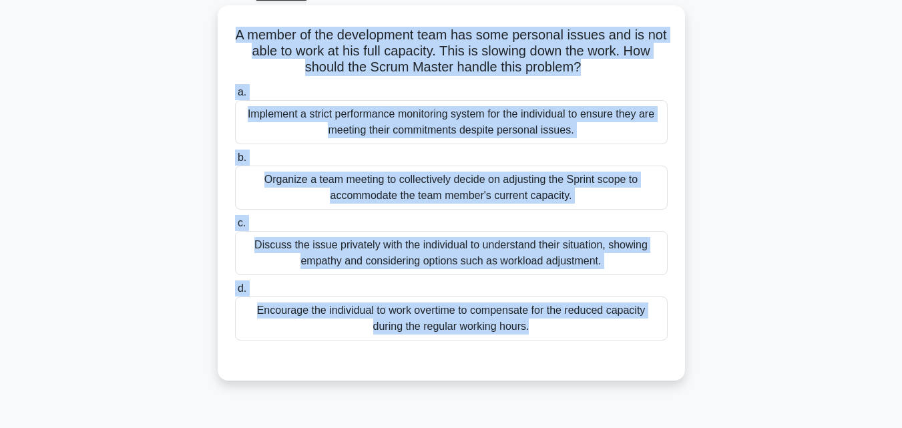
scroll to position [0, 0]
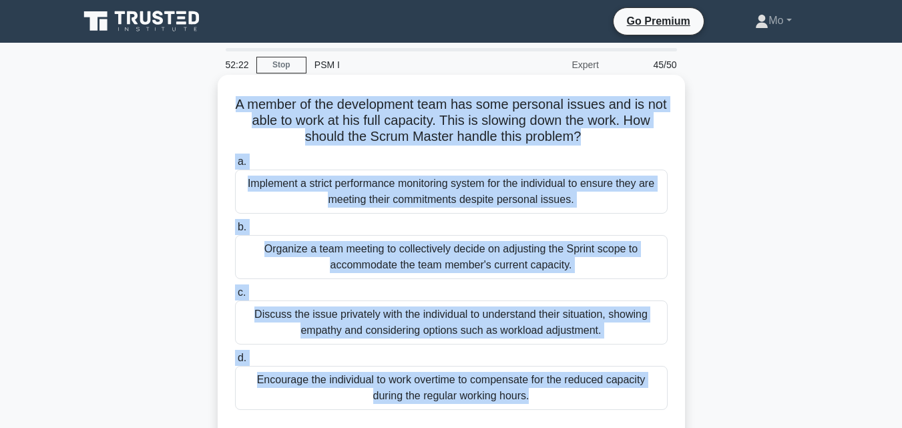
drag, startPoint x: 522, startPoint y: 375, endPoint x: 234, endPoint y: 92, distance: 404.2
click at [234, 92] on div "52:22 Stop PSM I Expert 45/50 A member of the development team has some persona…" at bounding box center [451, 382] width 761 height 668
click at [384, 322] on div "Discuss the issue privately with the individual to understand their situation, …" at bounding box center [451, 323] width 433 height 44
click at [235, 297] on input "c. Discuss the issue privately with the individual to understand their situatio…" at bounding box center [235, 293] width 0 height 9
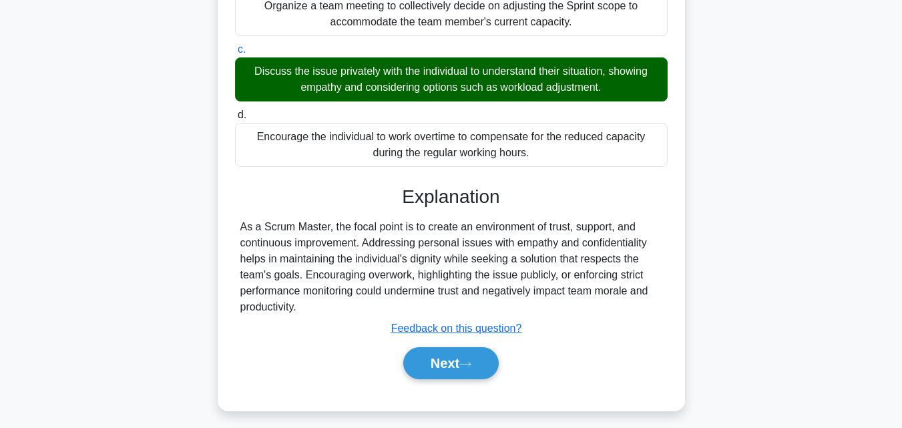
scroll to position [293, 0]
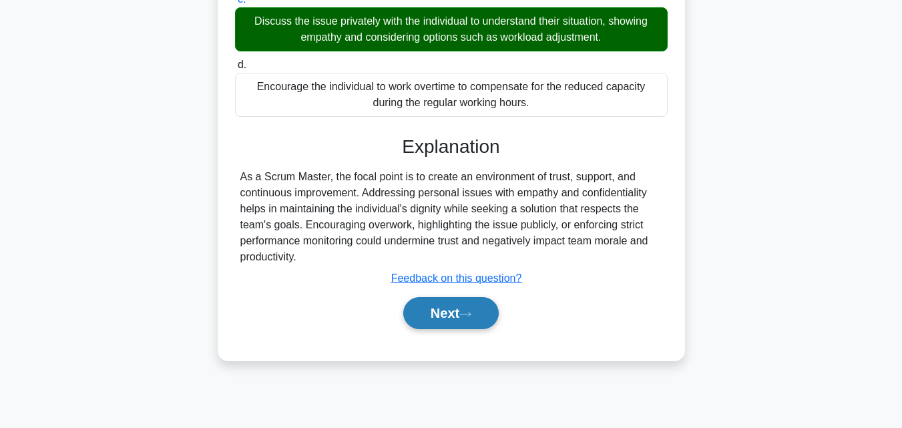
click at [450, 317] on button "Next" at bounding box center [451, 313] width 96 height 32
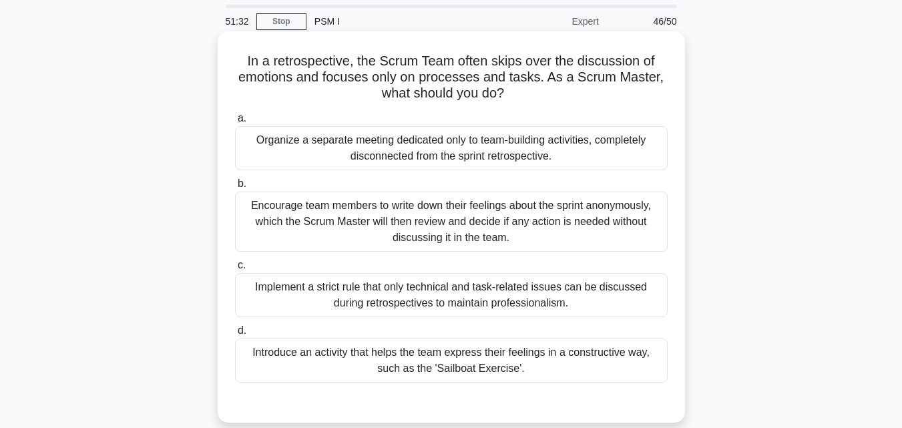
scroll to position [67, 0]
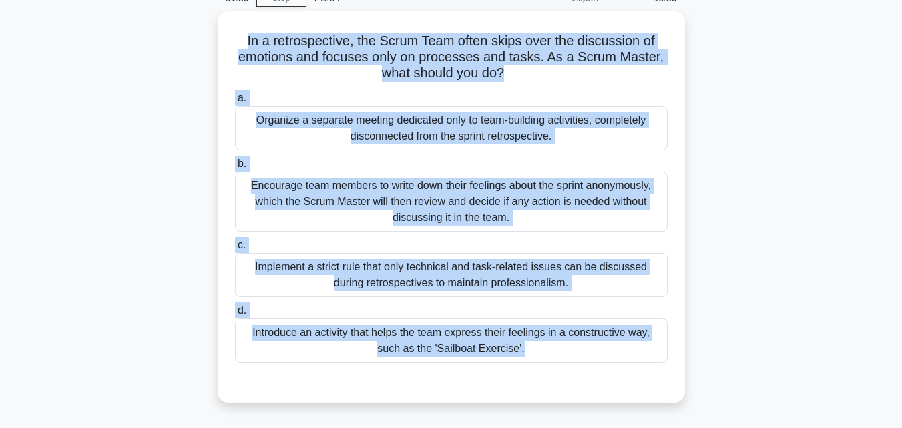
drag, startPoint x: 528, startPoint y: 373, endPoint x: 108, endPoint y: 40, distance: 535.7
click at [108, 40] on div "In a retrospective, the Scrum Team often skips over the discussion of emotions …" at bounding box center [451, 214] width 761 height 407
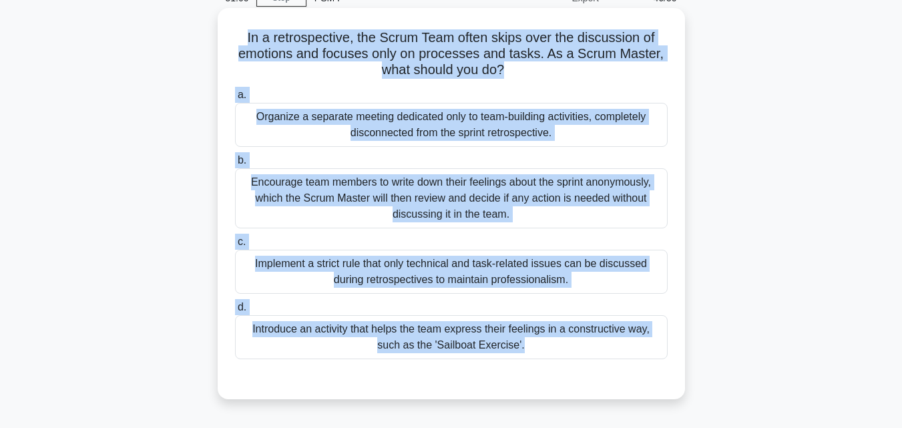
click at [447, 355] on div "Introduce an activity that helps the team express their feelings in a construct…" at bounding box center [451, 337] width 433 height 44
click at [235, 312] on input "d. Introduce an activity that helps the team express their feelings in a constr…" at bounding box center [235, 307] width 0 height 9
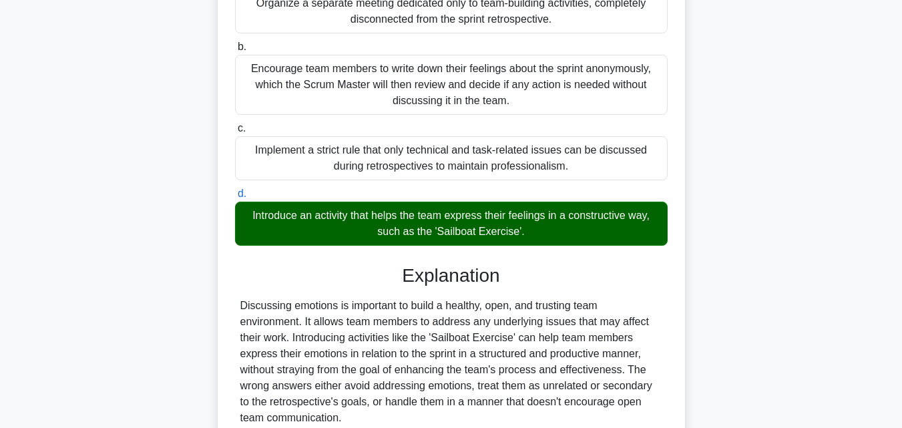
scroll to position [267, 0]
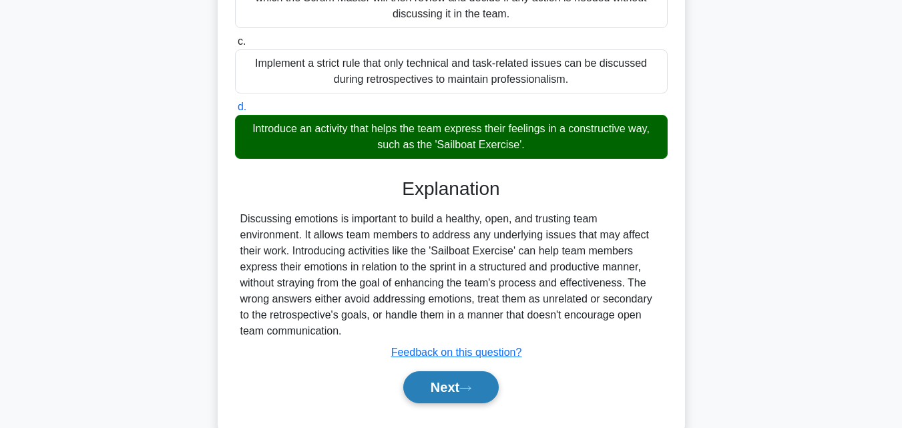
click at [463, 395] on button "Next" at bounding box center [451, 387] width 96 height 32
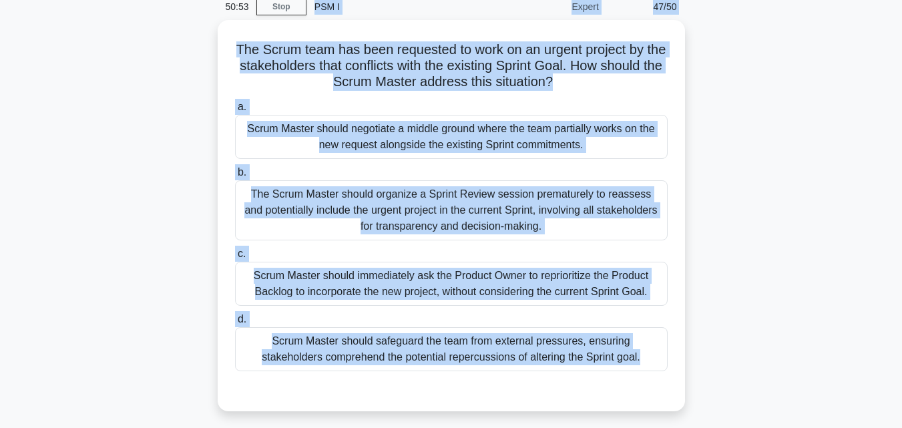
scroll to position [0, 0]
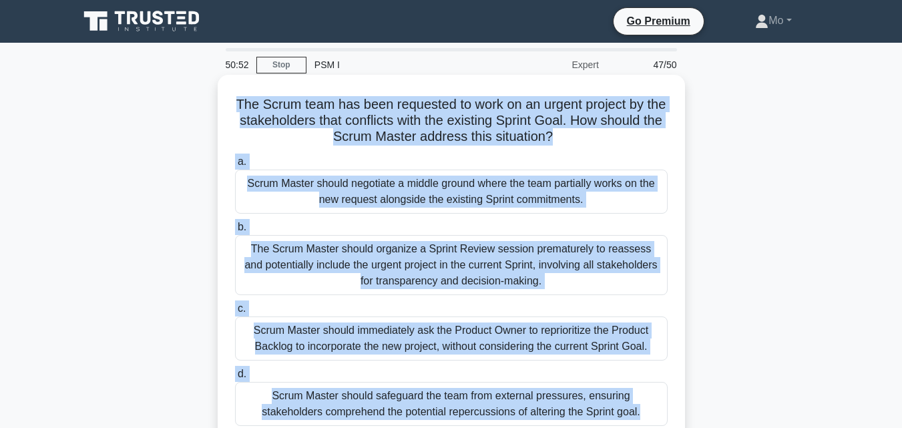
drag, startPoint x: 580, startPoint y: 380, endPoint x: 227, endPoint y: 90, distance: 457.0
click at [227, 90] on div "50:52 Stop PSM I Expert 47/50 The Scrum team has been requested to work on an u…" at bounding box center [451, 382] width 761 height 668
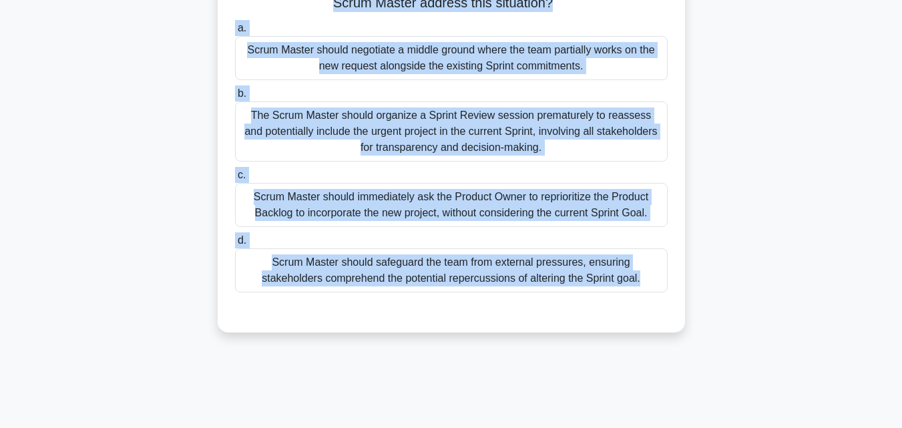
click at [420, 281] on div "Scrum Master should safeguard the team from external pressures, ensuring stakeh…" at bounding box center [451, 270] width 433 height 44
click at [235, 245] on input "d. Scrum Master should safeguard the team from external pressures, ensuring sta…" at bounding box center [235, 240] width 0 height 9
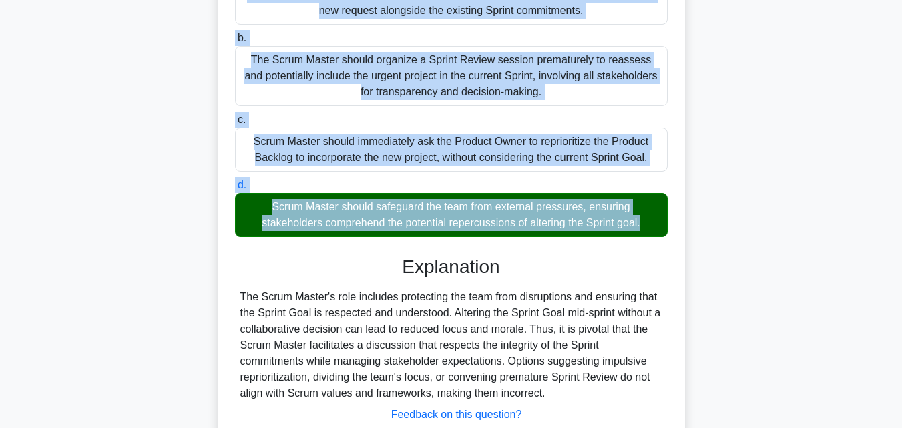
scroll to position [293, 0]
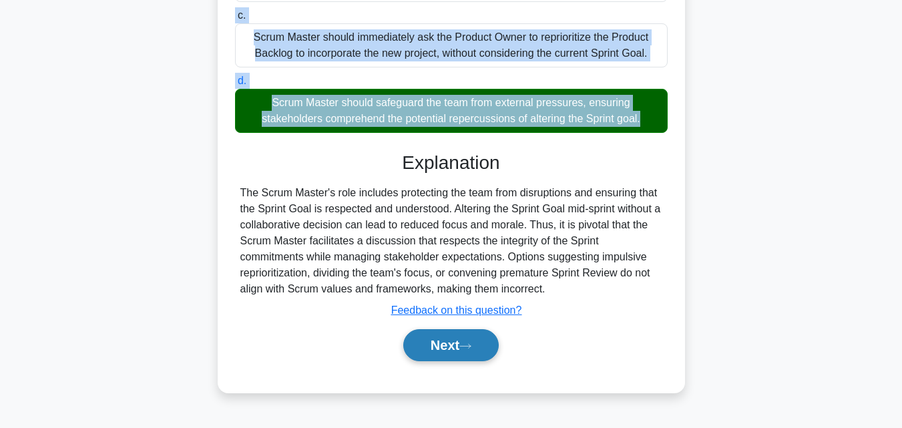
click at [467, 354] on button "Next" at bounding box center [451, 345] width 96 height 32
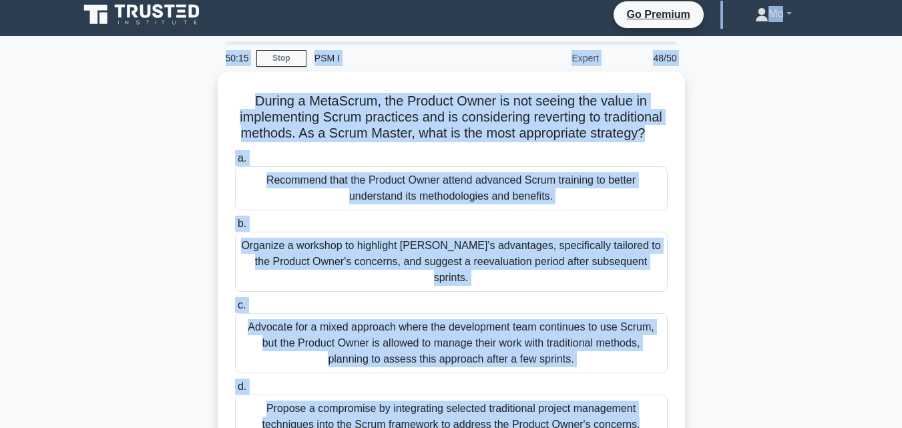
scroll to position [0, 0]
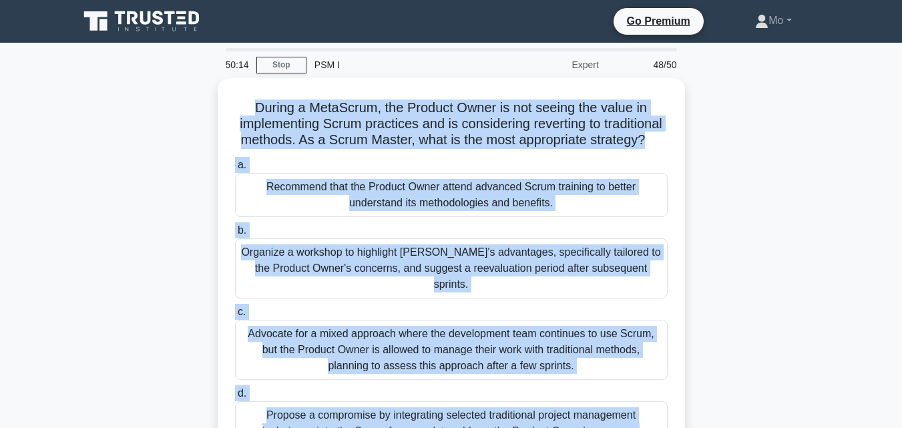
drag, startPoint x: 549, startPoint y: 362, endPoint x: 196, endPoint y: 109, distance: 434.6
click at [196, 109] on div "50:14 Stop PSM I Expert 48/50 During a MetaScrum, the Product Owner is not seei…" at bounding box center [451, 382] width 761 height 668
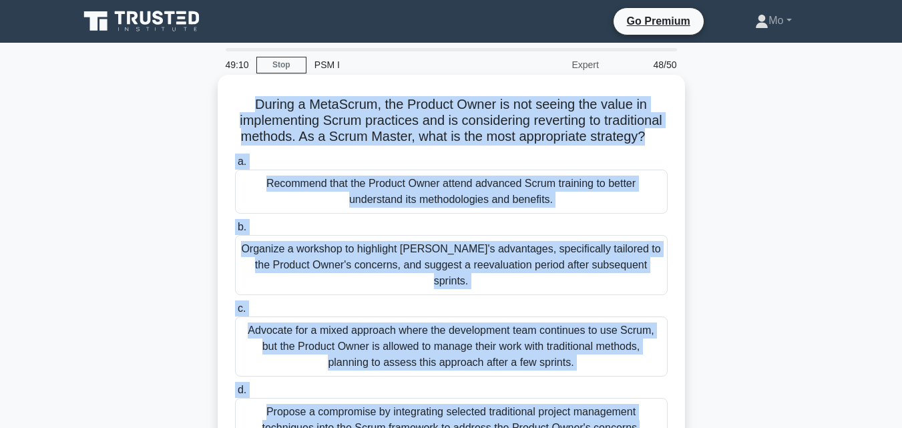
click at [451, 275] on div "Organize a workshop to highlight Scrum's advantages, specifically tailored to t…" at bounding box center [451, 265] width 433 height 60
click at [235, 232] on input "b. Organize a workshop to highlight Scrum's advantages, specifically tailored t…" at bounding box center [235, 227] width 0 height 9
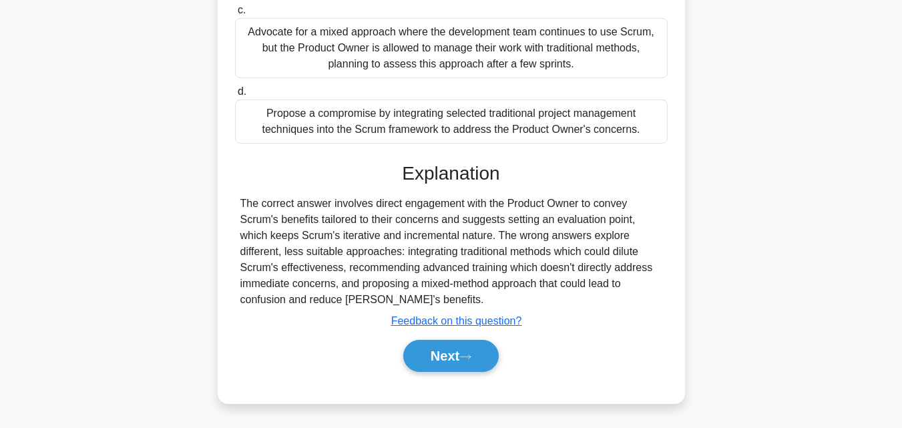
scroll to position [300, 0]
click at [494, 367] on button "Next" at bounding box center [451, 355] width 96 height 32
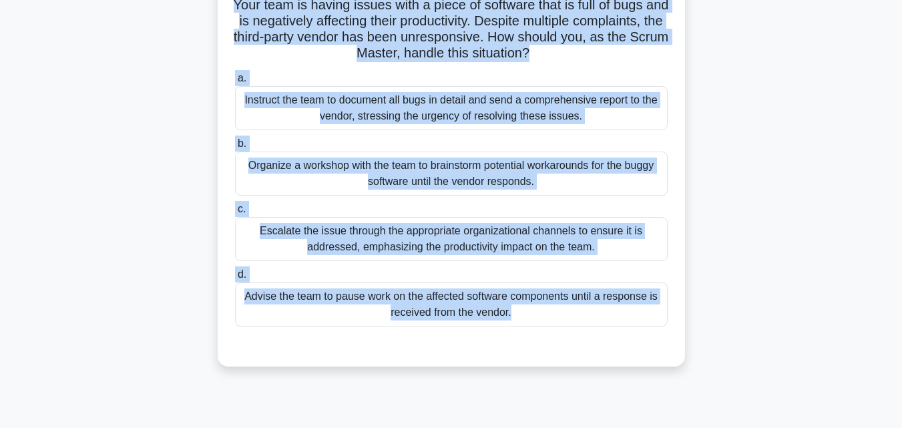
scroll to position [0, 0]
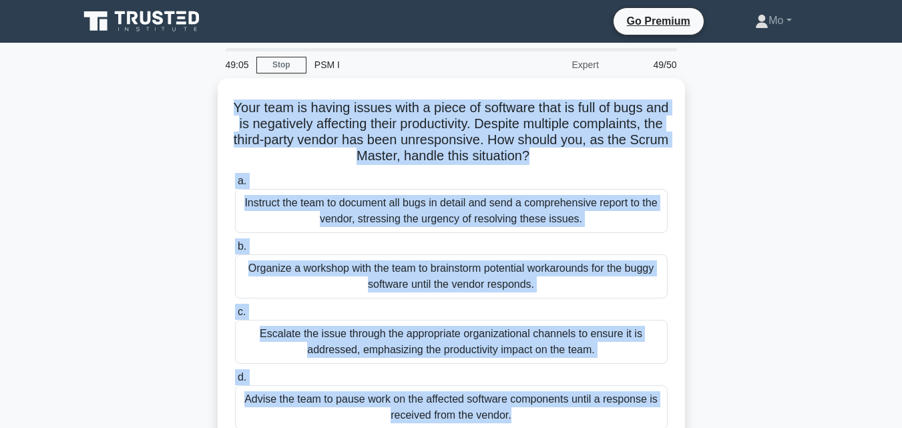
drag, startPoint x: 491, startPoint y: 356, endPoint x: 144, endPoint y: 114, distance: 423.1
click at [144, 114] on div "49:05 Stop PSM I Expert 49/50 Your team is having issues with a piece of softwa…" at bounding box center [451, 382] width 761 height 668
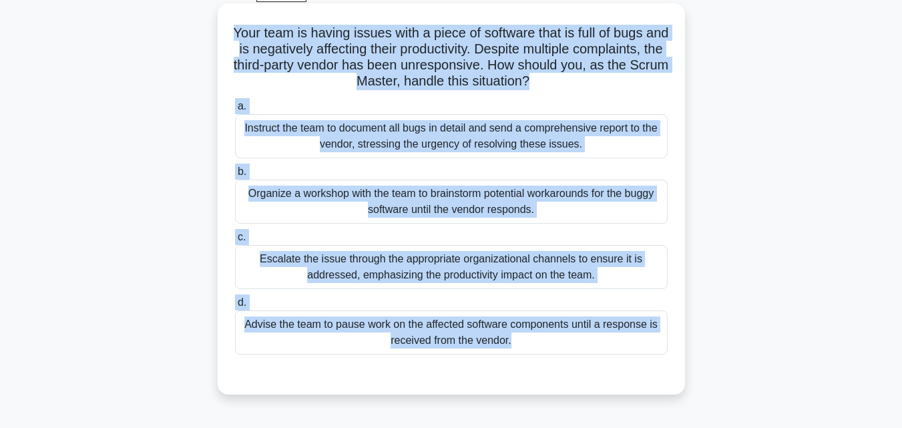
scroll to position [134, 0]
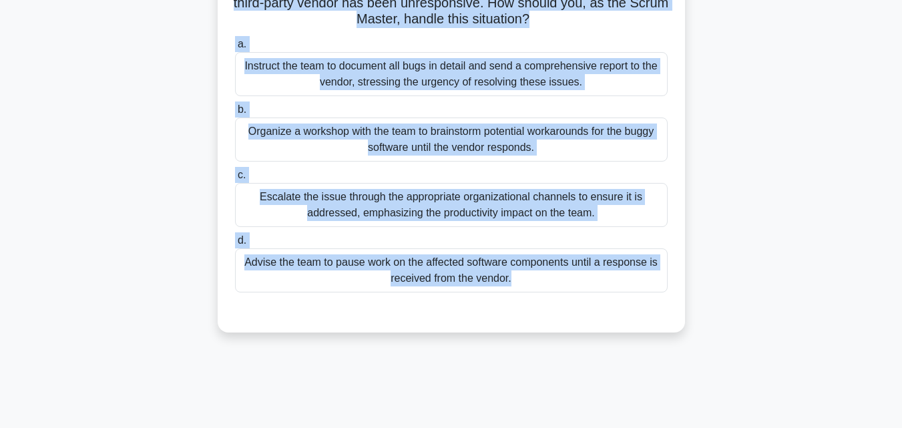
click at [353, 210] on div "Escalate the issue through the appropriate organizational channels to ensure it…" at bounding box center [451, 205] width 433 height 44
click at [235, 180] on input "c. Escalate the issue through the appropriate organizational channels to ensure…" at bounding box center [235, 175] width 0 height 9
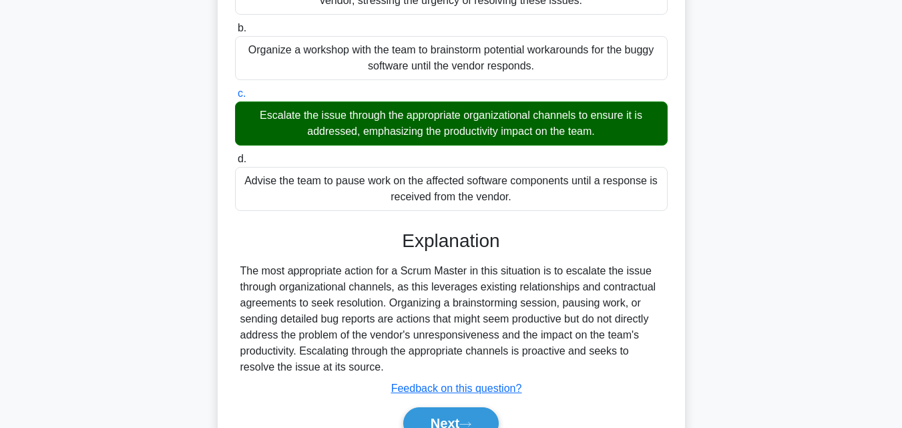
scroll to position [293, 0]
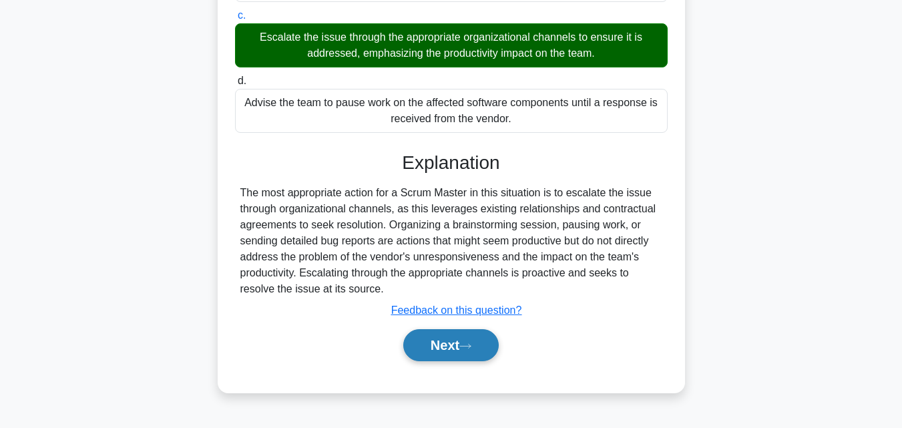
click at [499, 345] on button "Next" at bounding box center [451, 345] width 96 height 32
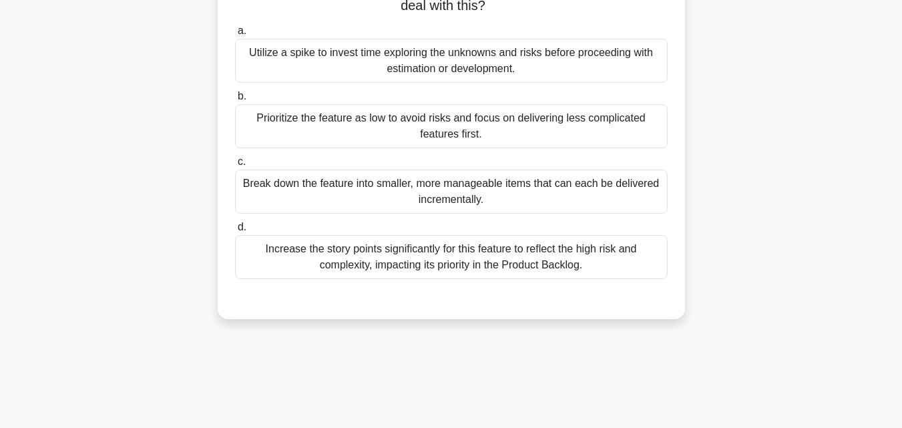
scroll to position [93, 0]
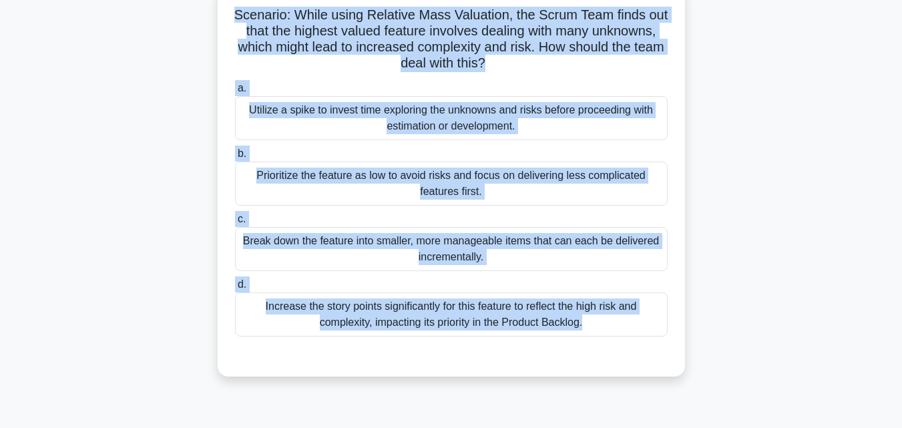
drag, startPoint x: 594, startPoint y: 364, endPoint x: 204, endPoint y: 19, distance: 520.9
click at [204, 19] on div "Scenario: While using Relative Mass Valuation, the Scrum Team finds out that th…" at bounding box center [451, 188] width 761 height 407
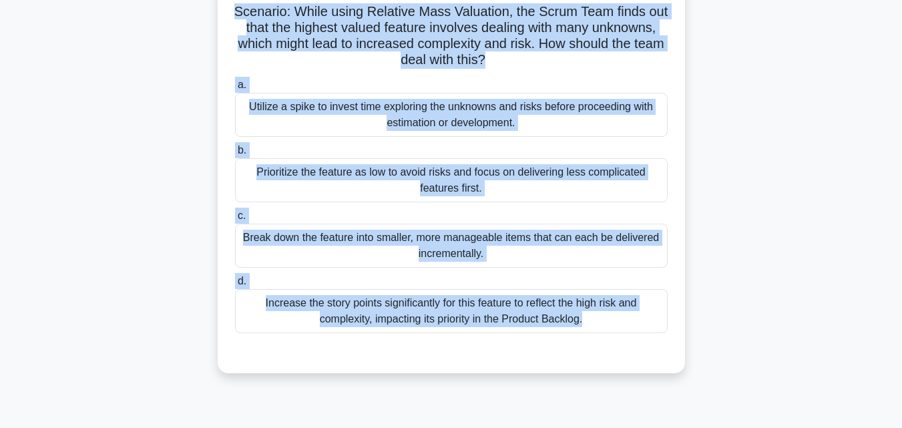
click at [509, 123] on div "Utilize a spike to invest time exploring the unknowns and risks before proceedi…" at bounding box center [451, 115] width 433 height 44
click at [235, 89] on input "a. Utilize a spike to invest time exploring the unknowns and risks before proce…" at bounding box center [235, 85] width 0 height 9
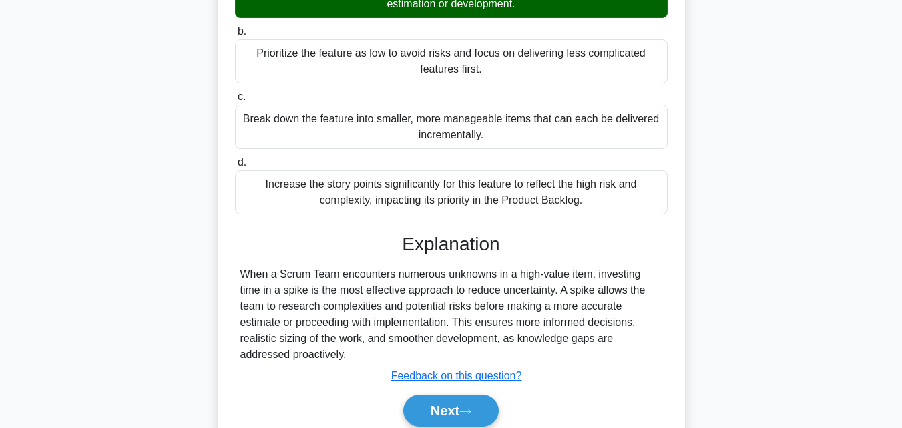
scroll to position [293, 0]
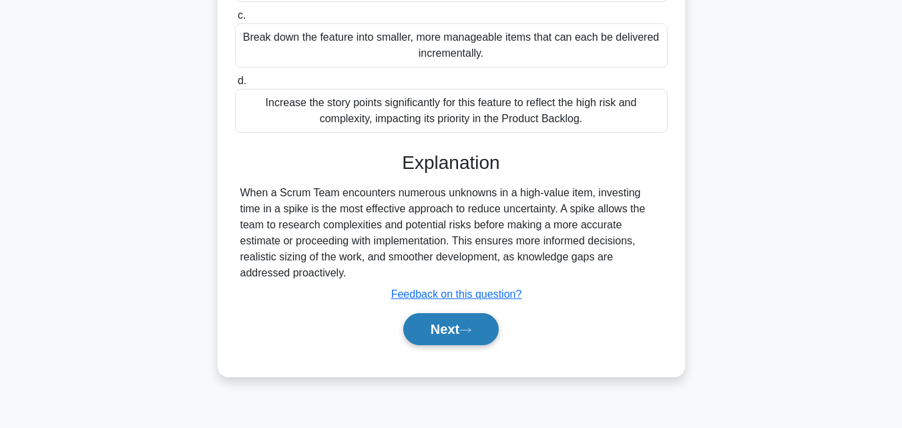
click at [453, 313] on button "Next" at bounding box center [451, 329] width 96 height 32
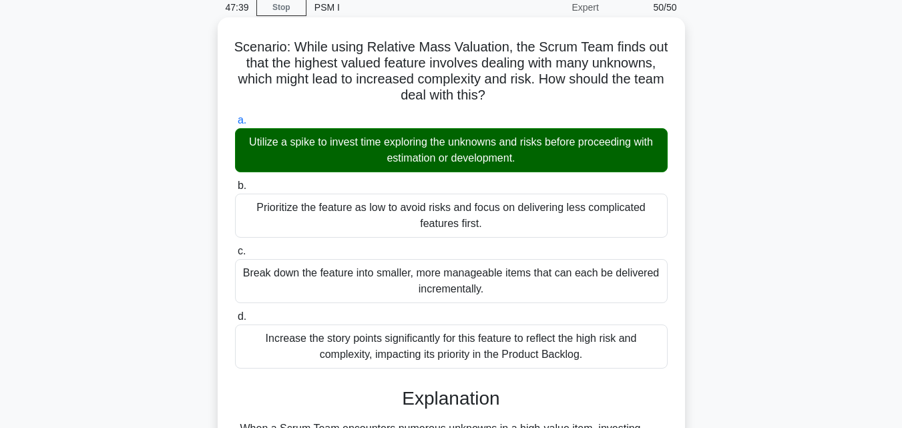
scroll to position [0, 0]
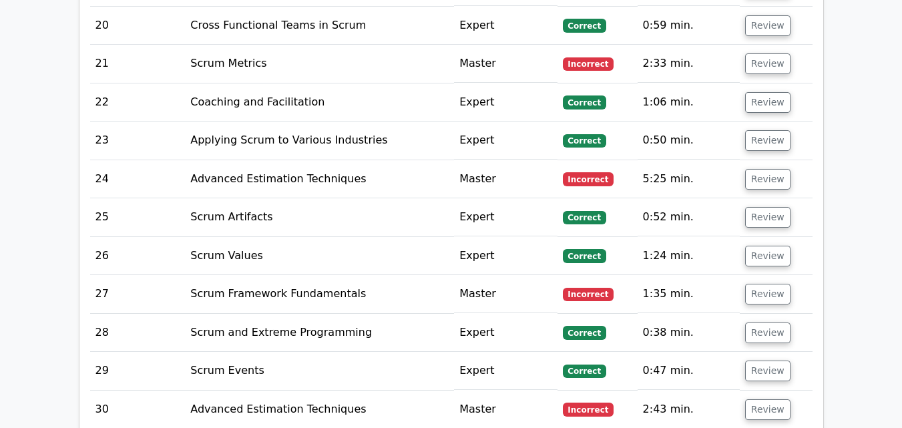
scroll to position [3072, 0]
